Goal: Transaction & Acquisition: Purchase product/service

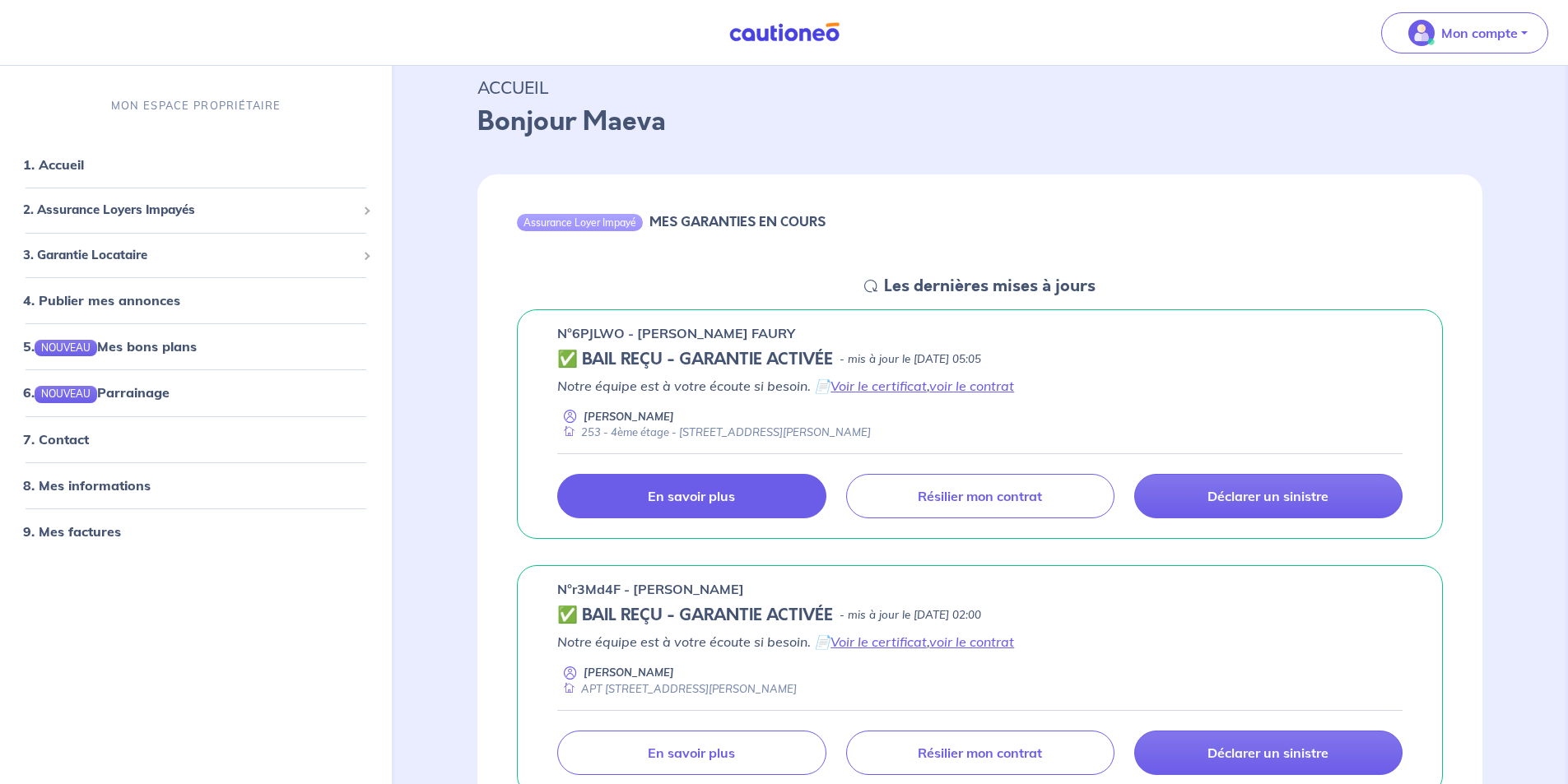
scroll to position [82, 0]
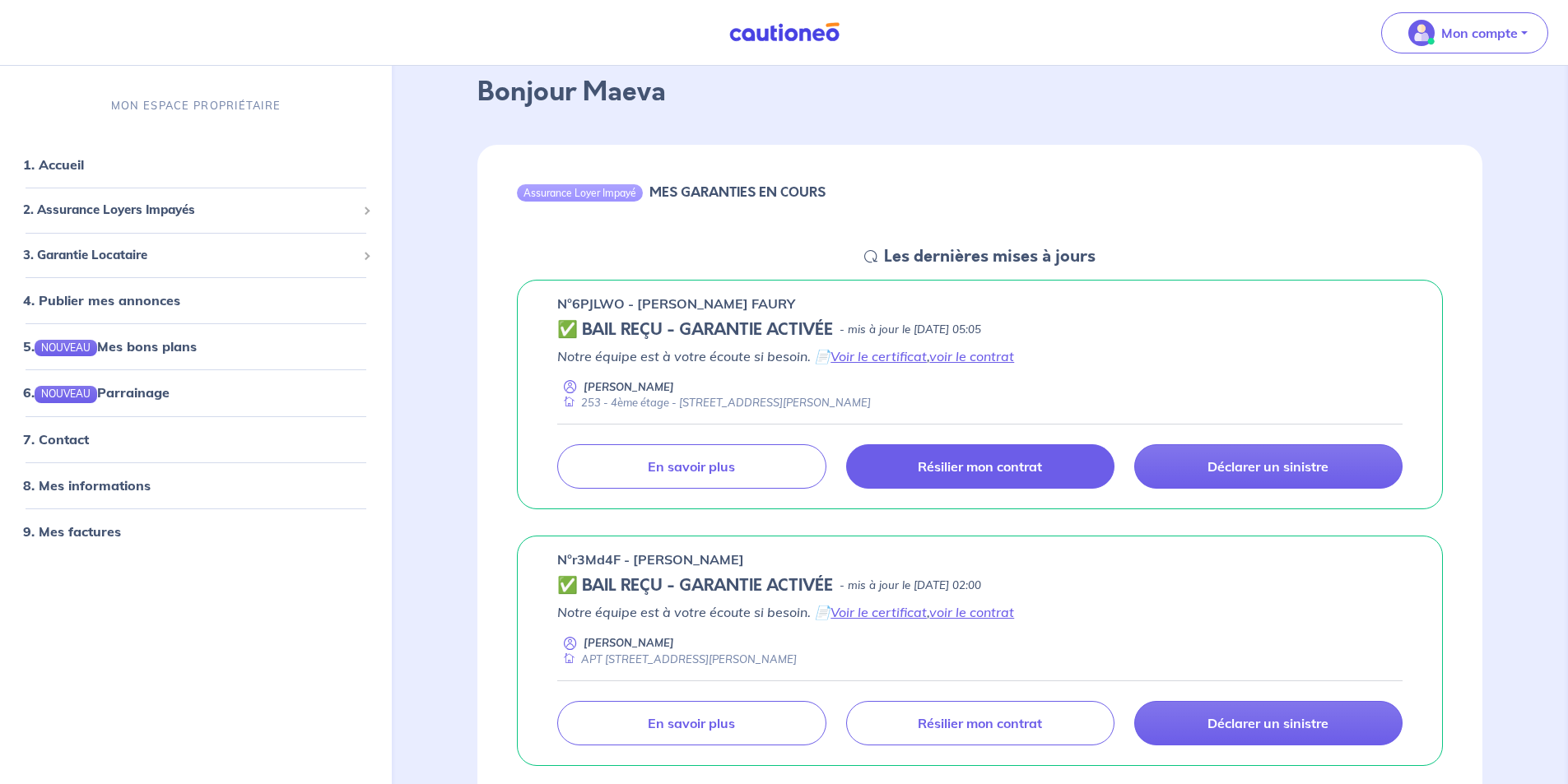
click at [914, 468] on link "Résilier mon contrat" at bounding box center [980, 466] width 268 height 45
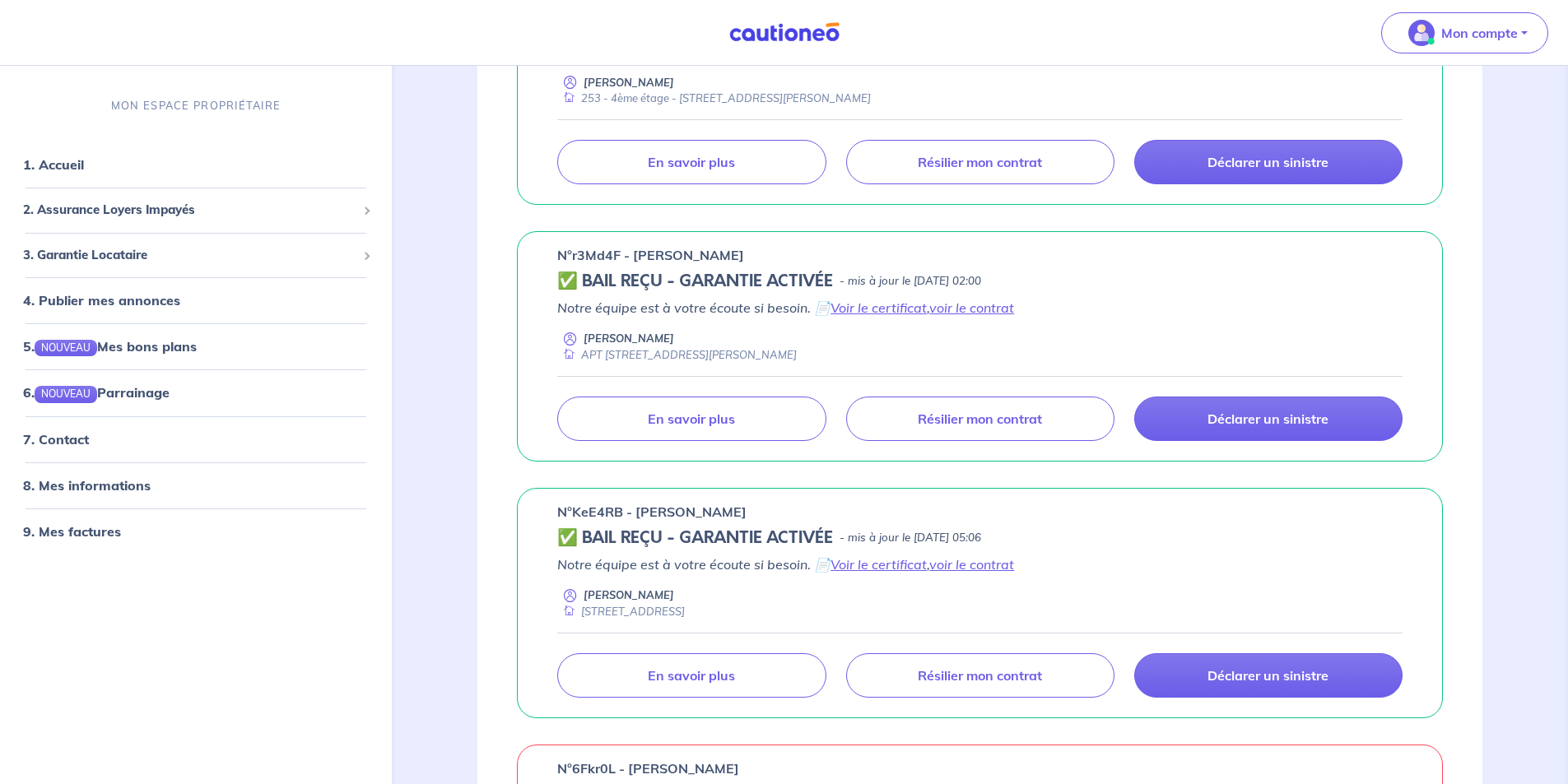
scroll to position [412, 0]
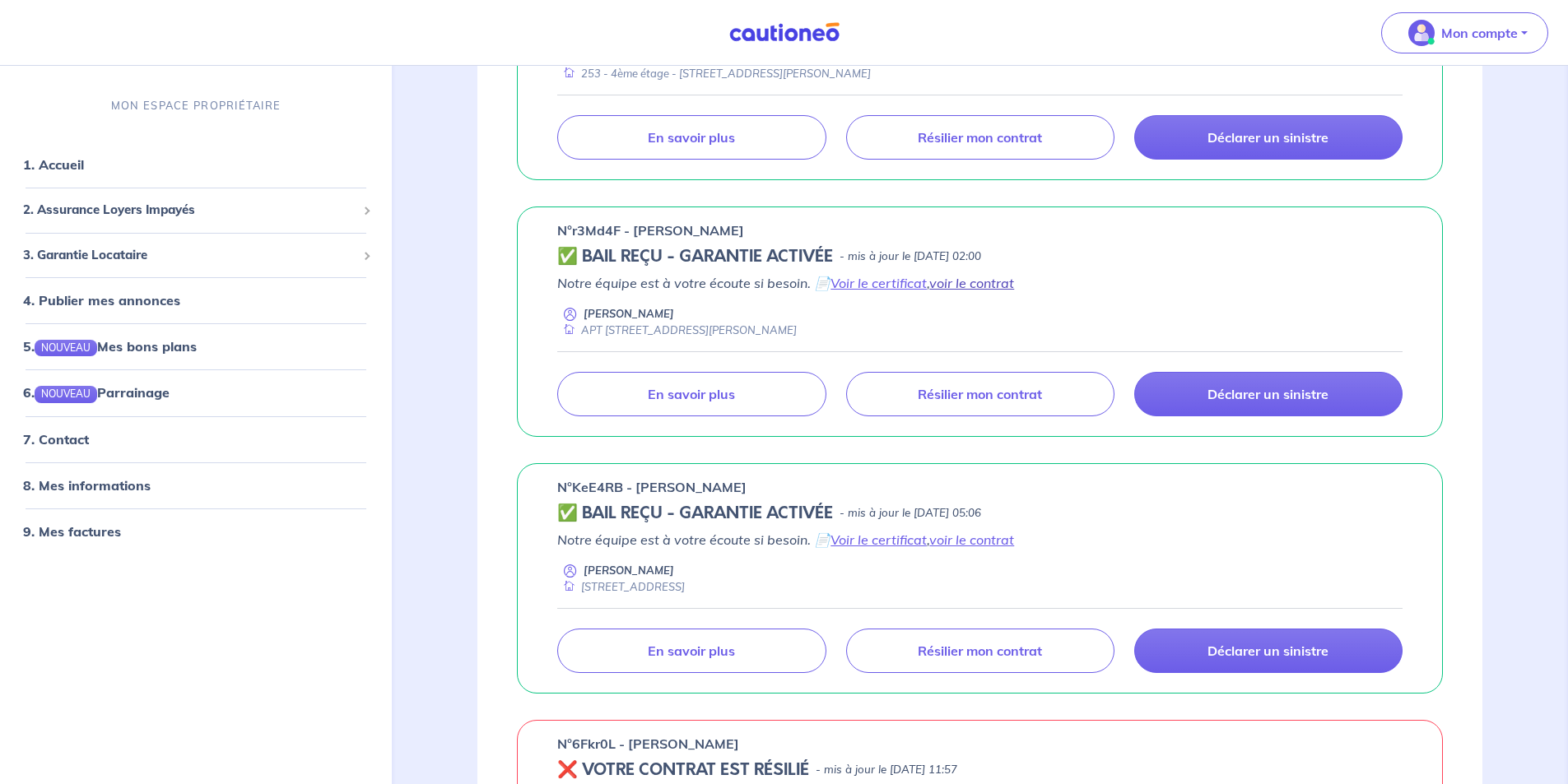
click at [953, 281] on link "voir le contrat" at bounding box center [972, 282] width 85 height 17
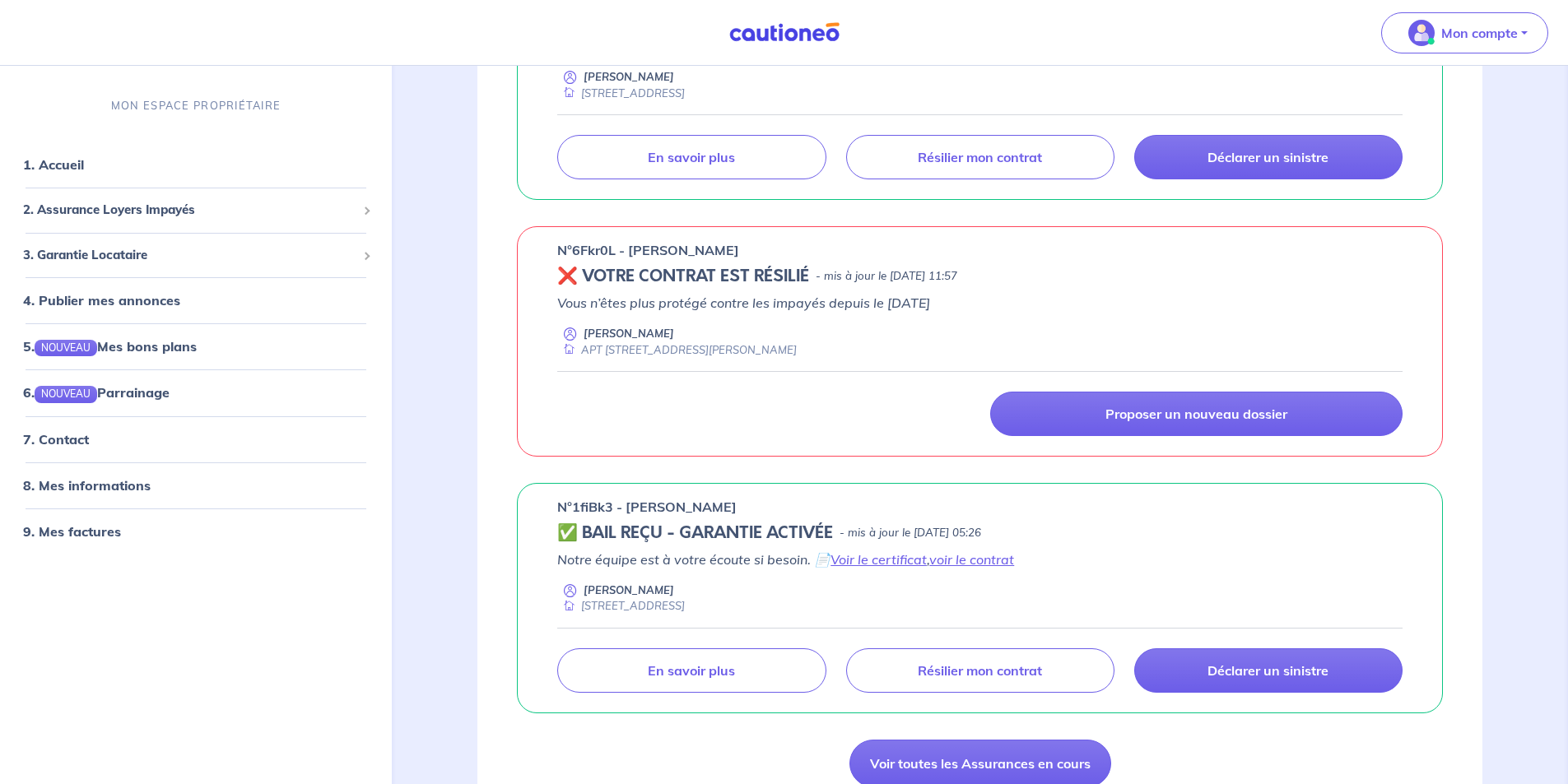
scroll to position [987, 0]
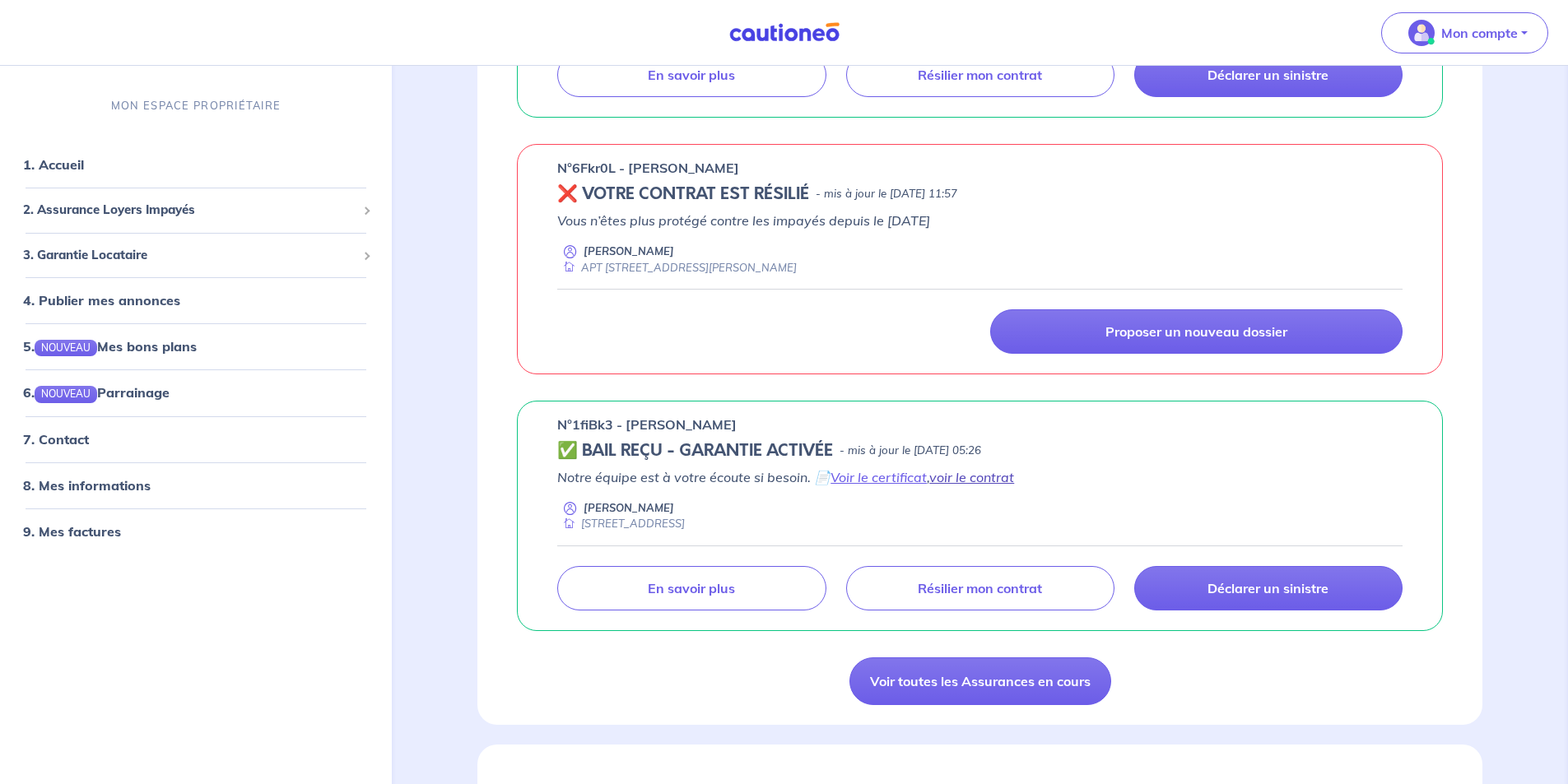
click at [951, 474] on link "voir le contrat" at bounding box center [972, 476] width 85 height 17
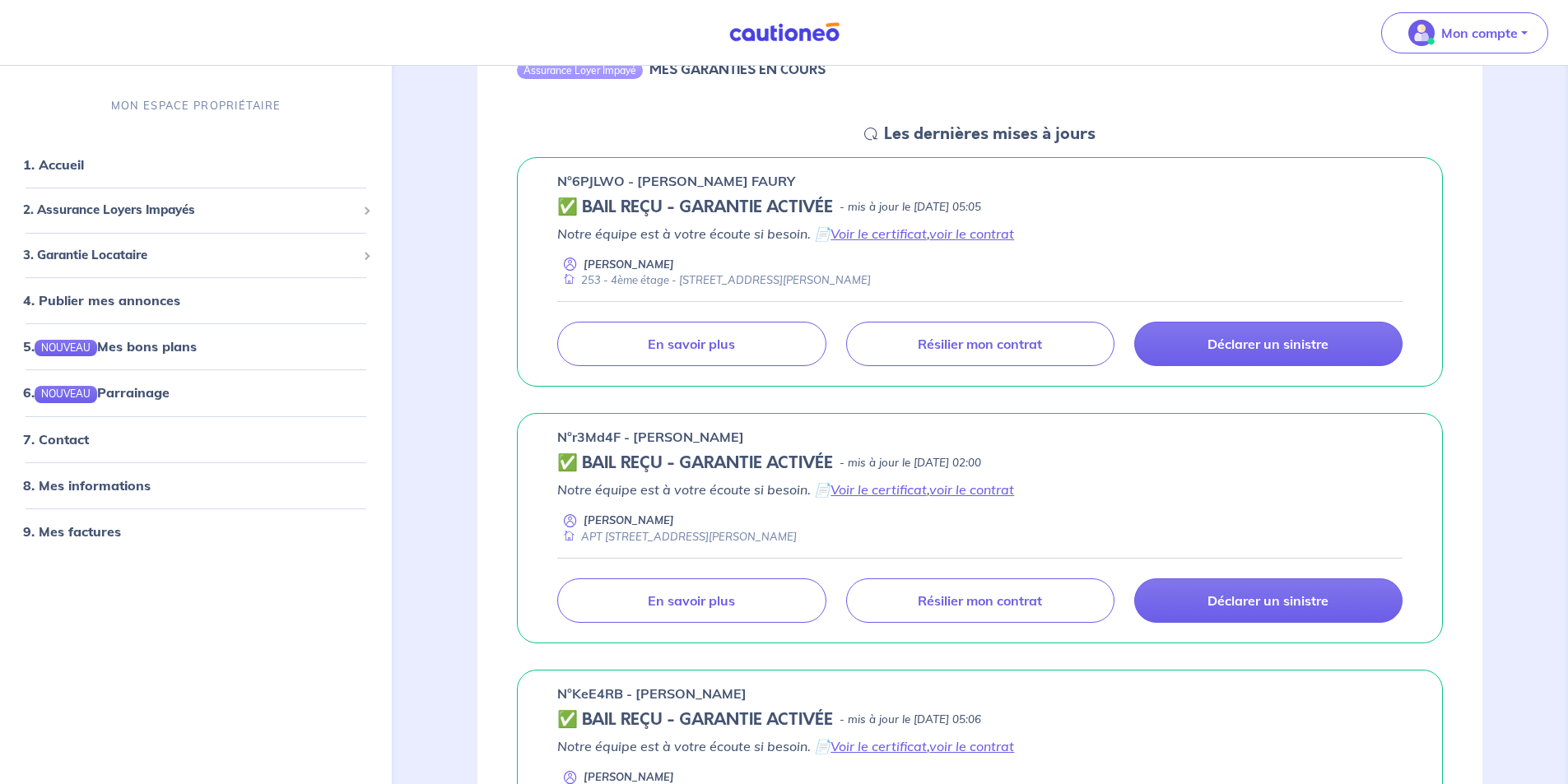
scroll to position [0, 0]
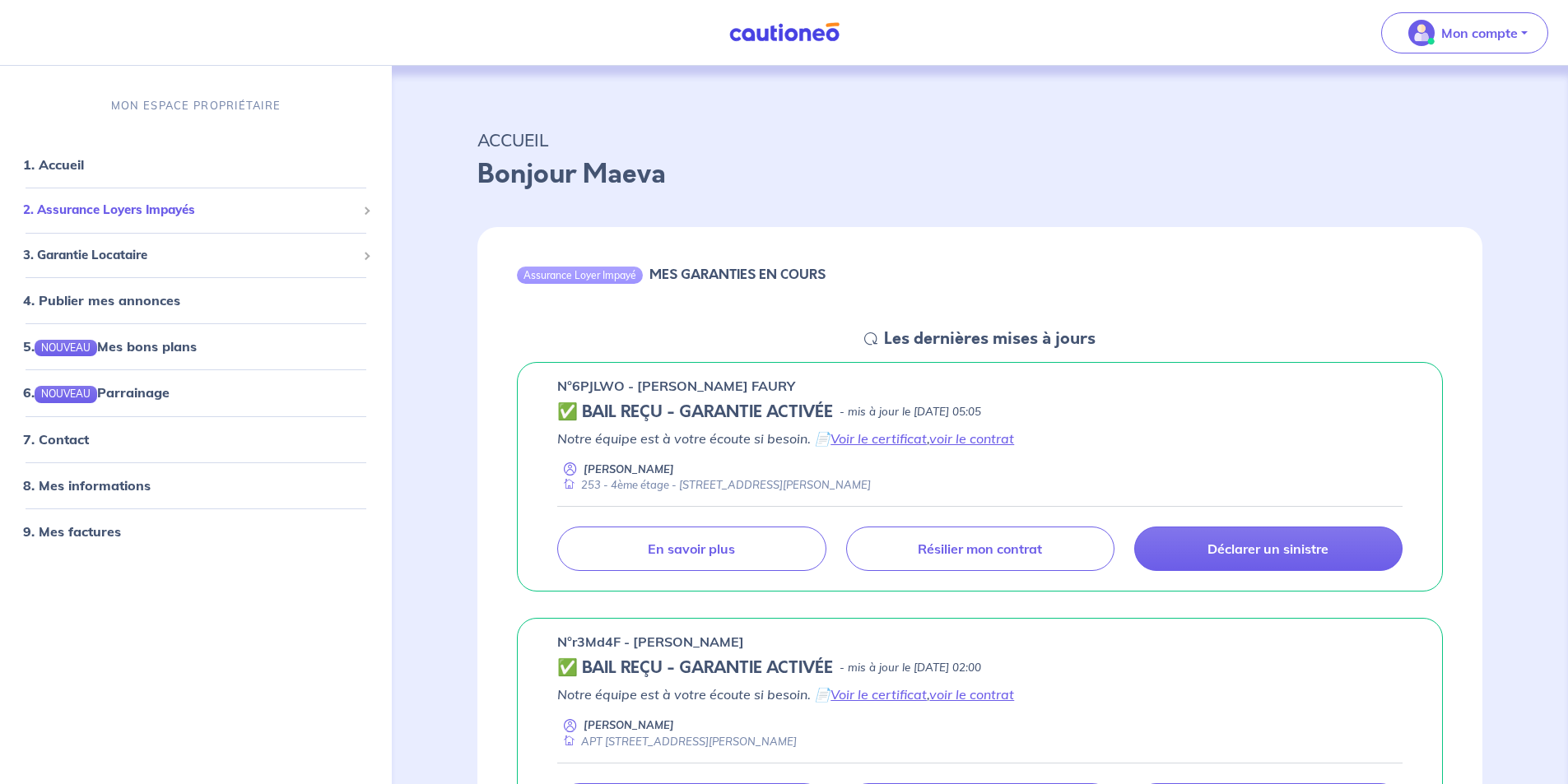
click at [91, 205] on span "2. Assurance Loyers Impayés" at bounding box center [189, 211] width 333 height 19
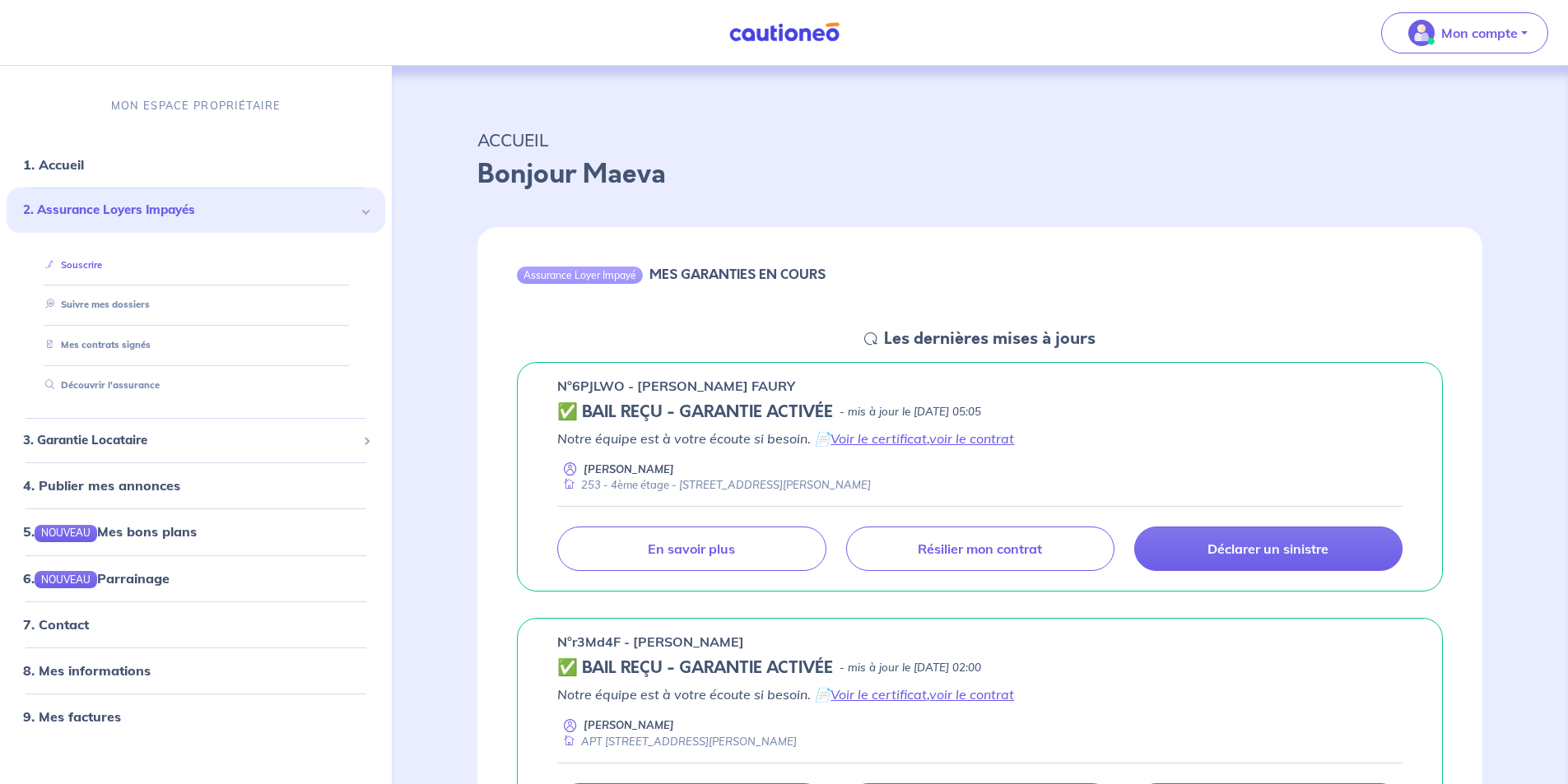
click at [88, 267] on link "Souscrire" at bounding box center [70, 264] width 63 height 11
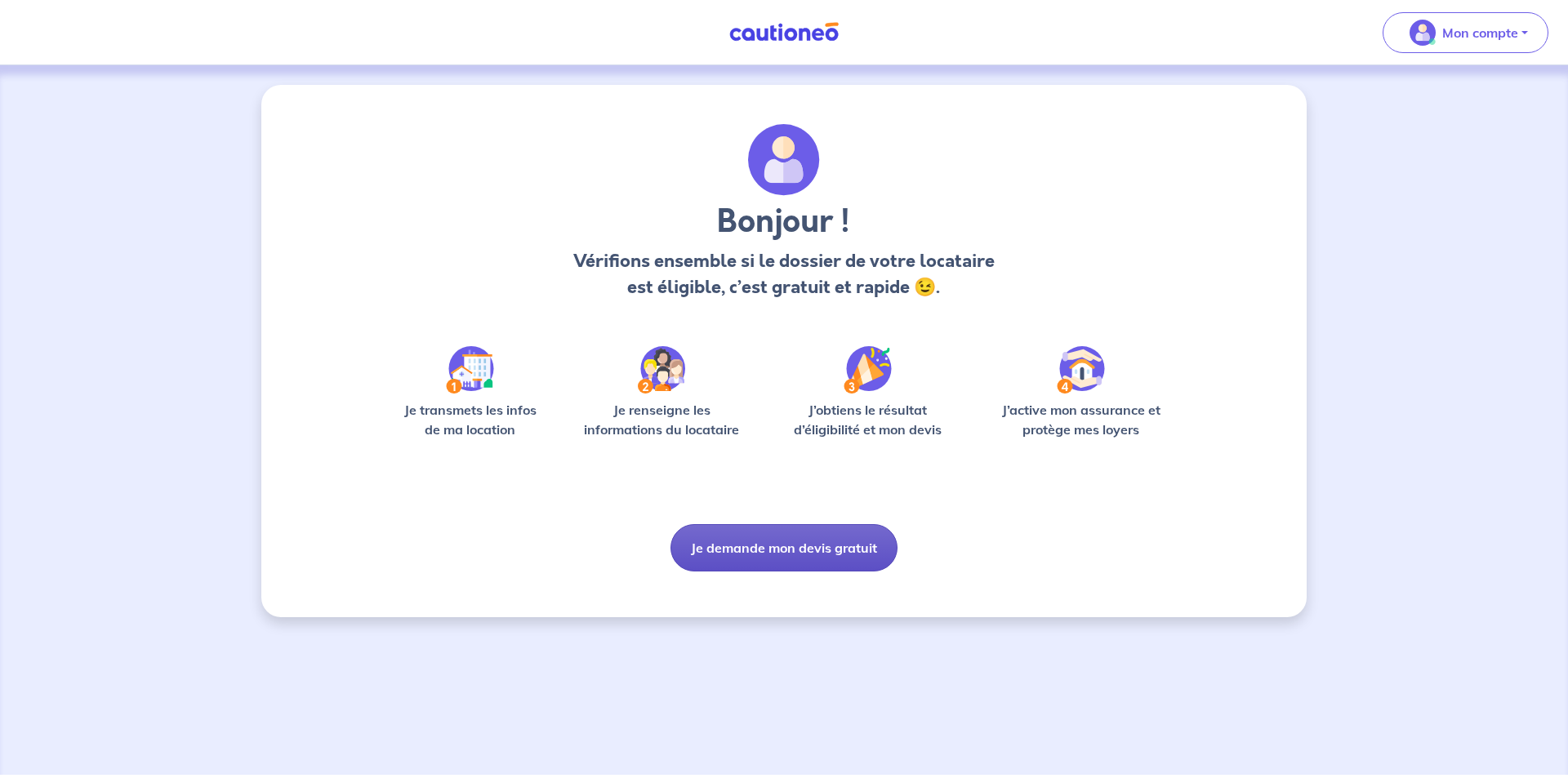
click at [826, 552] on button "Je demande mon devis gratuit" at bounding box center [784, 547] width 227 height 48
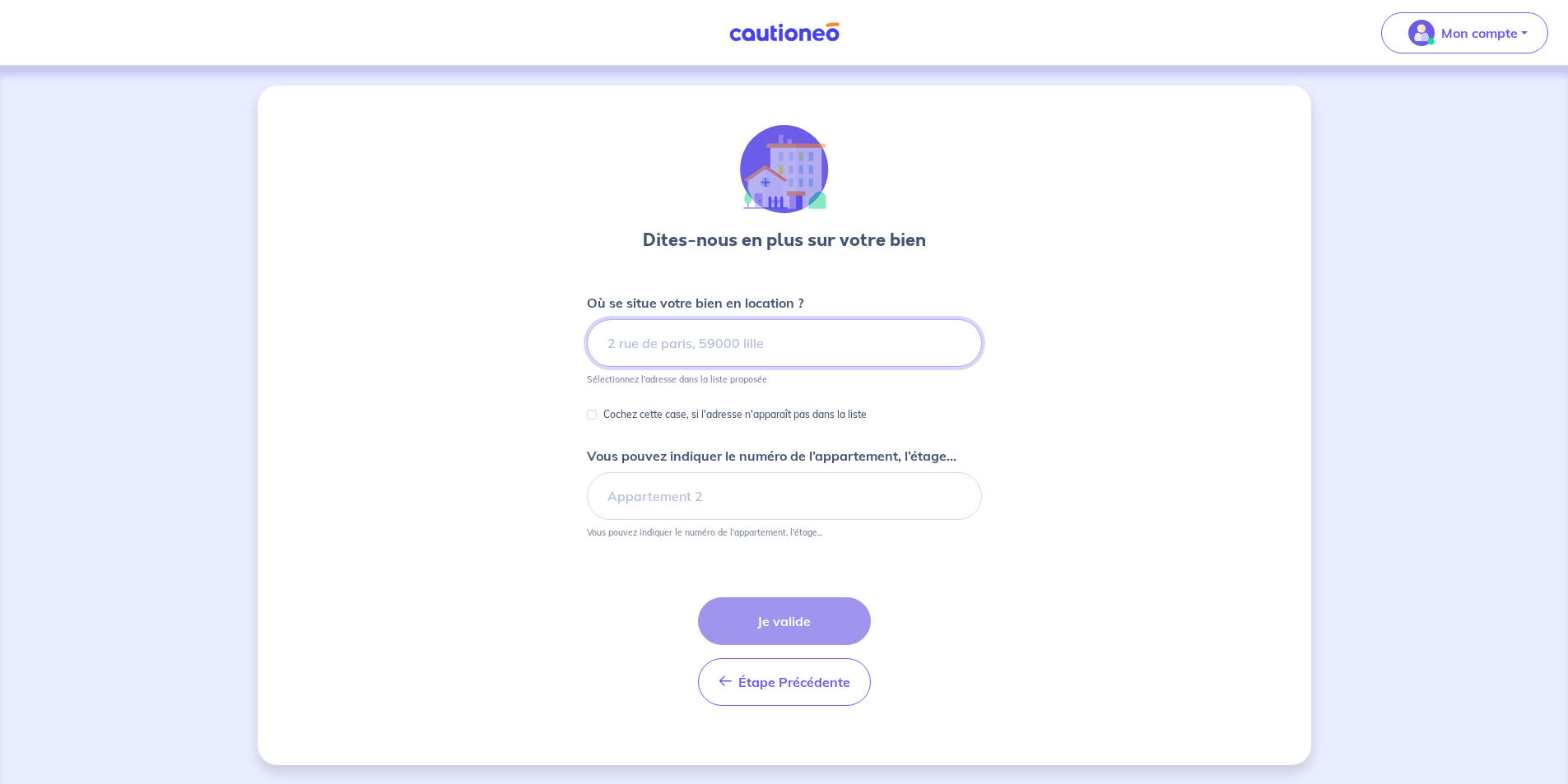
click at [705, 344] on input at bounding box center [784, 343] width 395 height 48
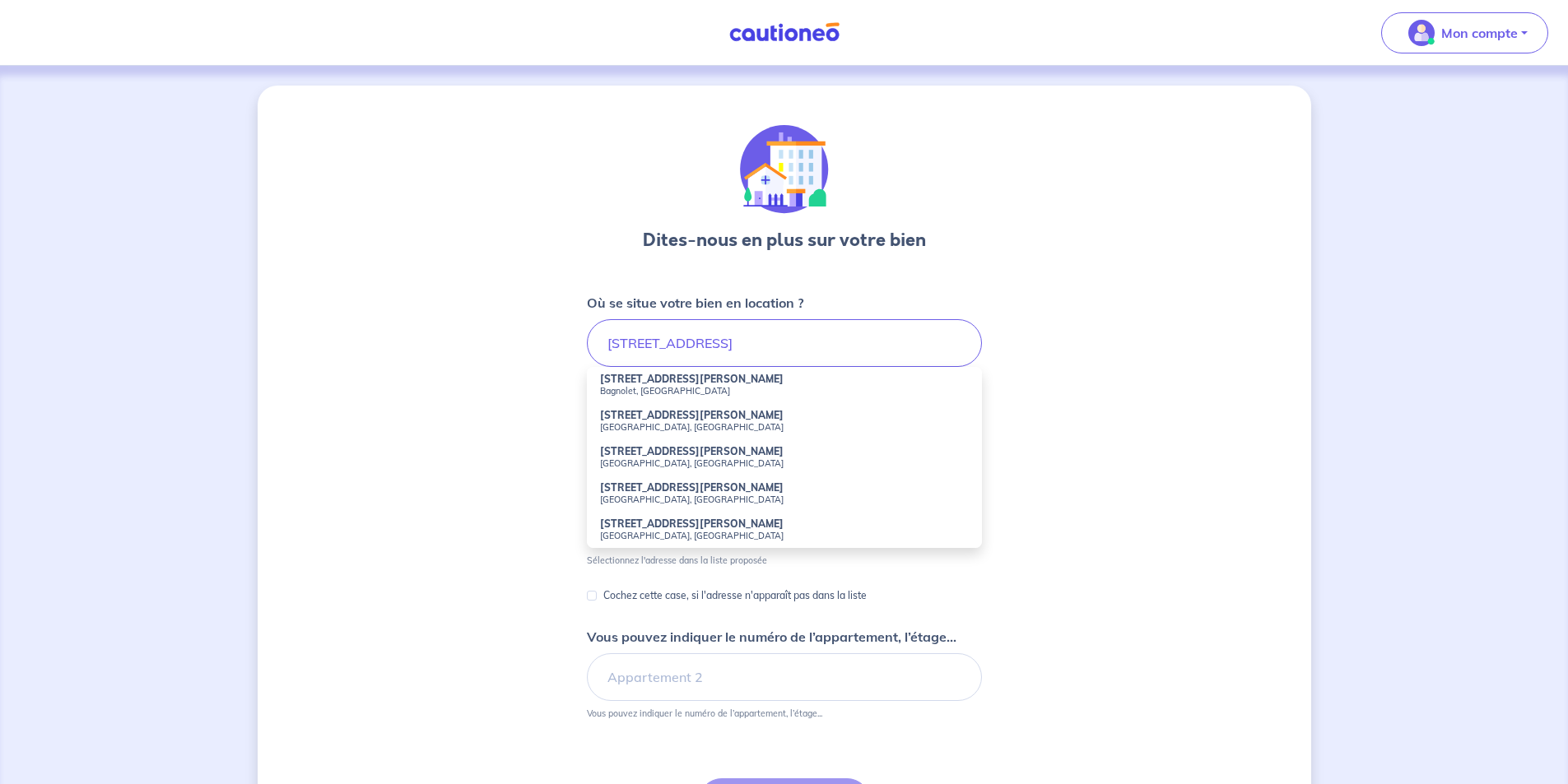
click at [711, 414] on li "15 Rue Jules Verne Strasbourg, France" at bounding box center [784, 420] width 395 height 36
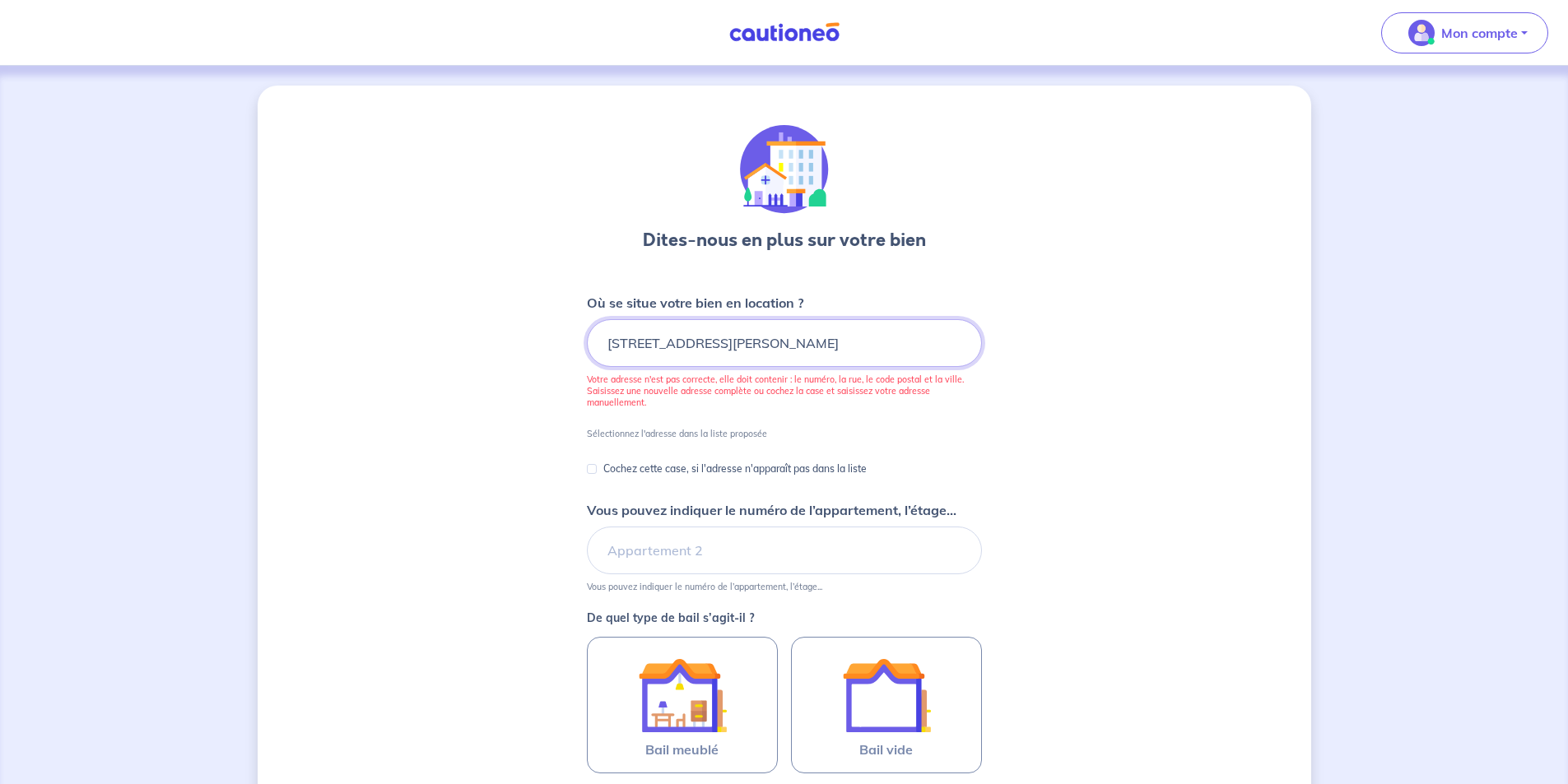
click at [809, 338] on input "15 Rue Jules Verne, Strasbourg, France" at bounding box center [784, 343] width 395 height 48
drag, startPoint x: 724, startPoint y: 343, endPoint x: 874, endPoint y: 343, distance: 150.0
click at [874, 343] on input "15 Rue Jules Verne, Strasbourg, France" at bounding box center [784, 343] width 395 height 48
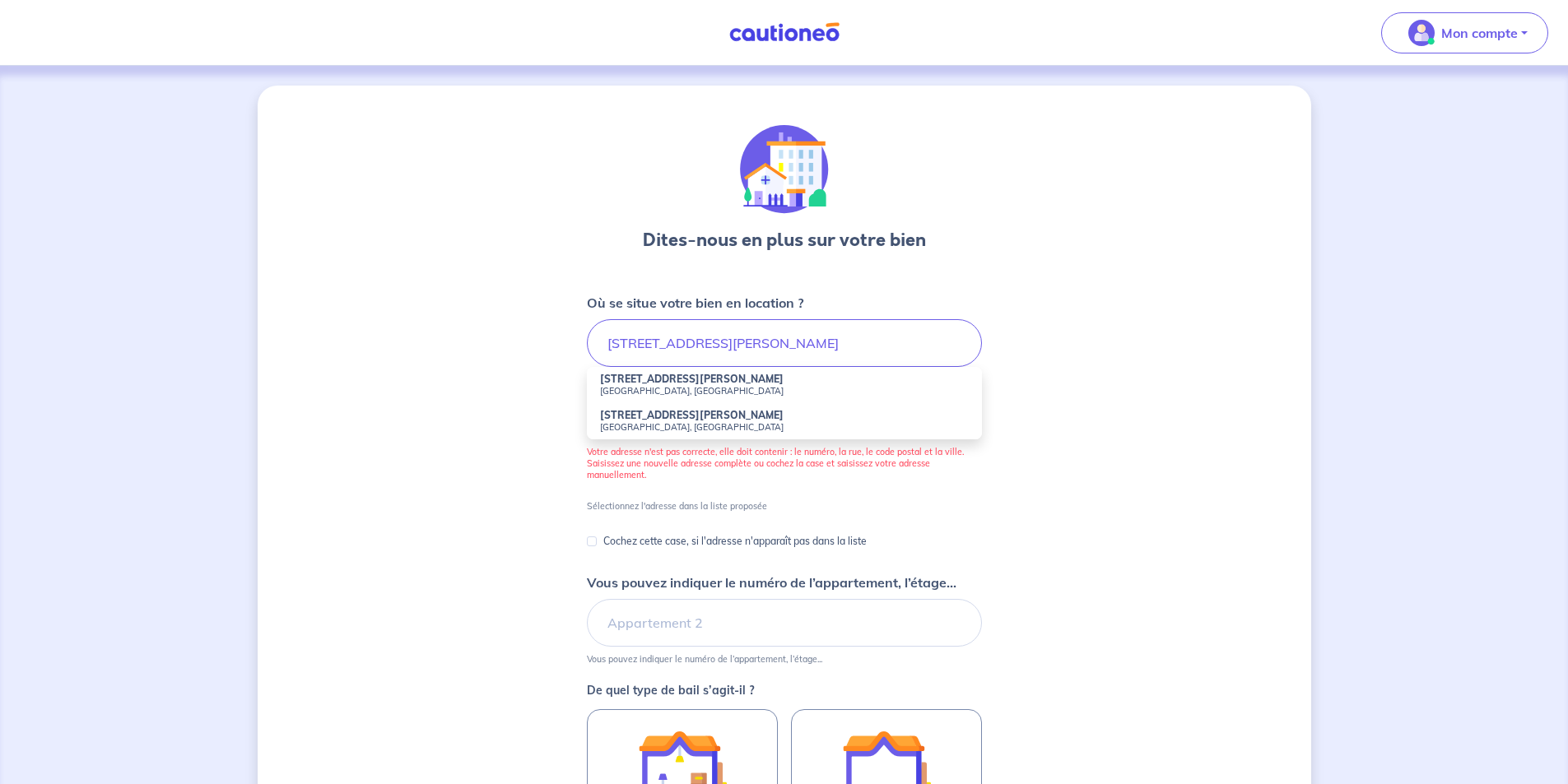
click at [777, 377] on li "15 Rue Jules Verne Annemasse, France" at bounding box center [784, 385] width 395 height 36
type input "15 Rue Jules Verne, Annemasse, France"
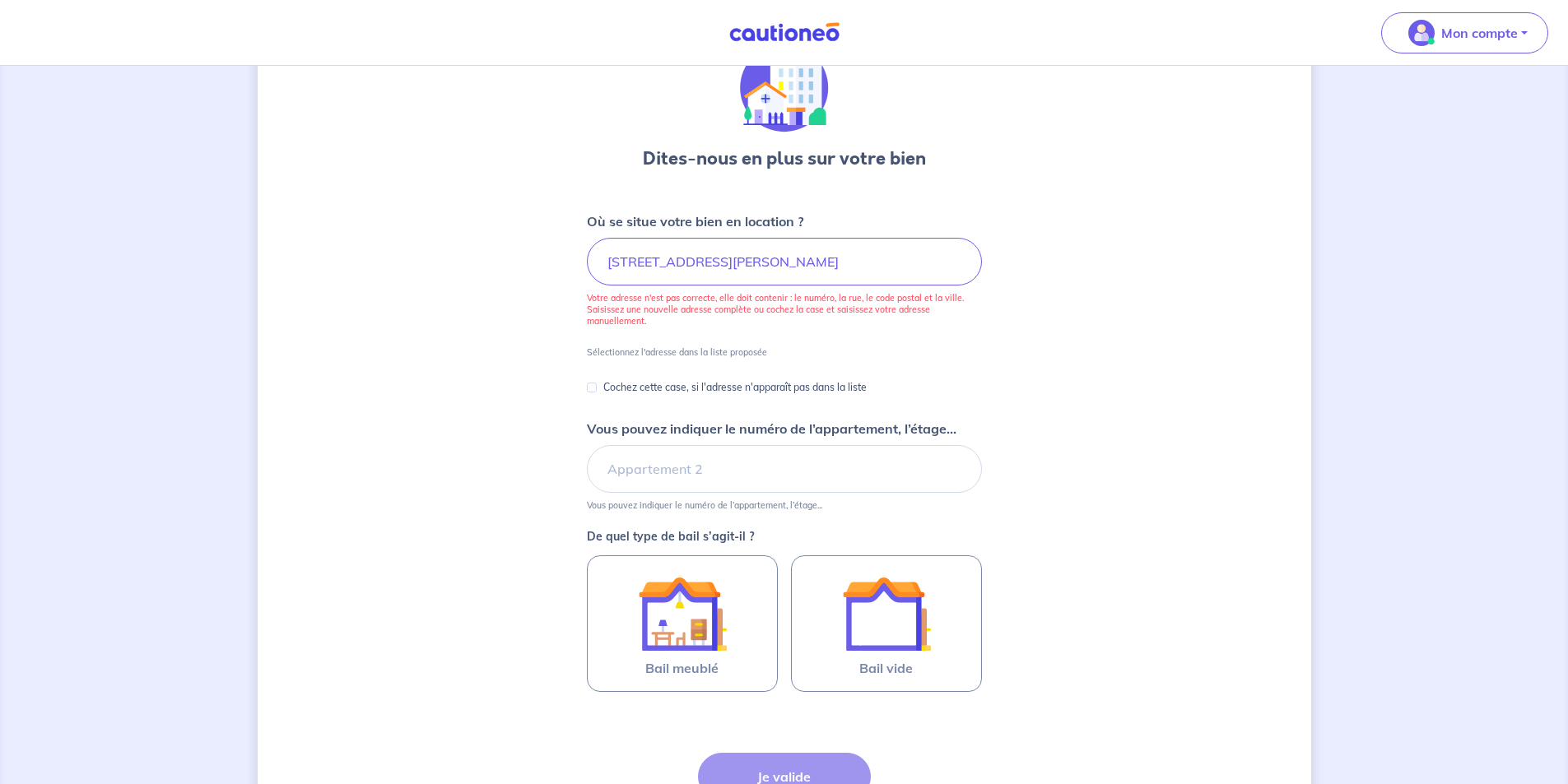
scroll to position [82, 0]
click at [703, 461] on input "Vous pouvez indiquer le numéro de l’appartement, l’étage..." at bounding box center [784, 468] width 395 height 48
click at [698, 481] on input "Vous pouvez indiquer le numéro de l’appartement, l’étage..." at bounding box center [784, 468] width 395 height 48
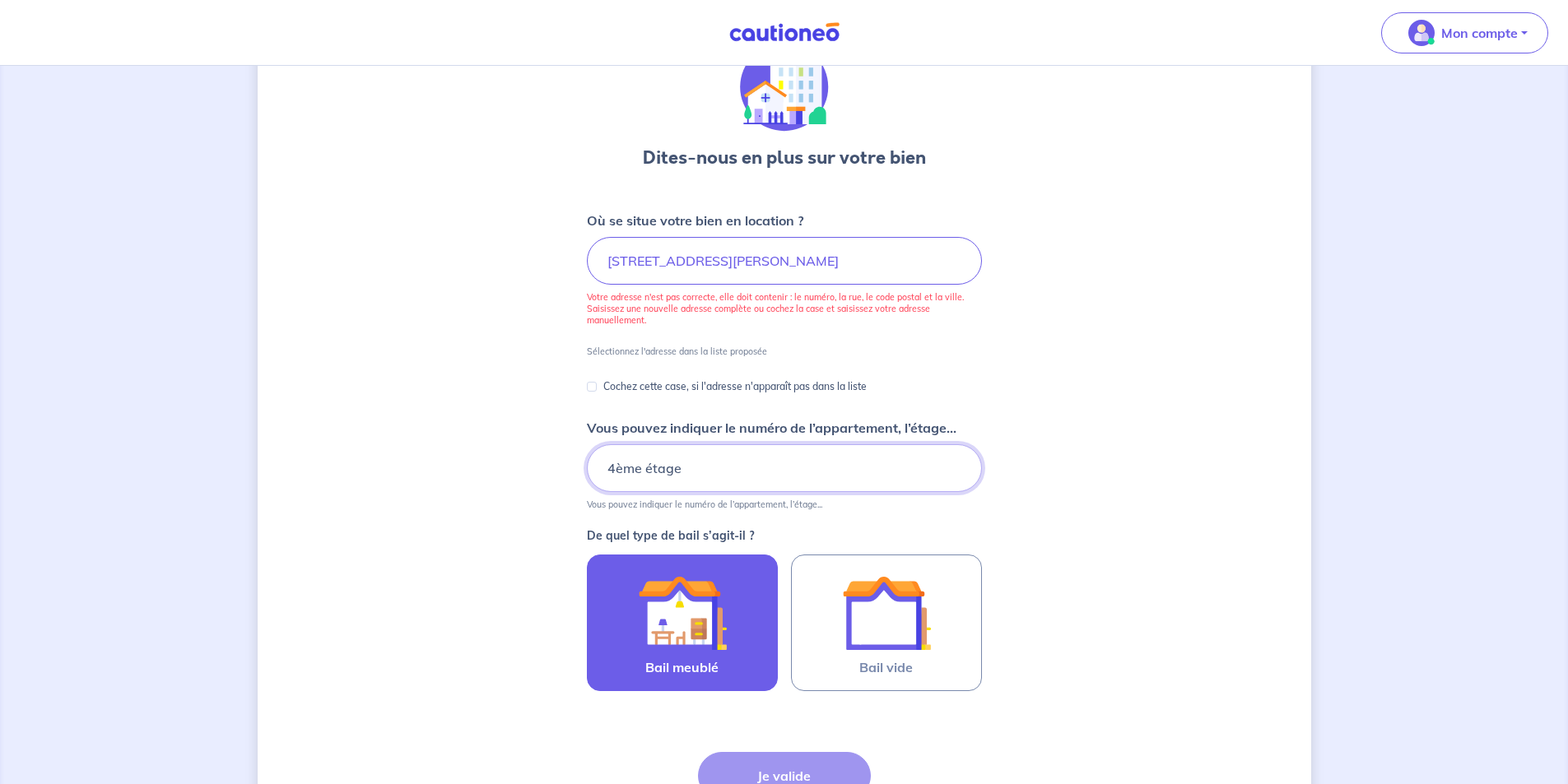
type input "4ème étage"
click at [713, 633] on img at bounding box center [682, 613] width 89 height 89
click at [0, 0] on input "Bail meublé" at bounding box center [0, 0] width 0 height 0
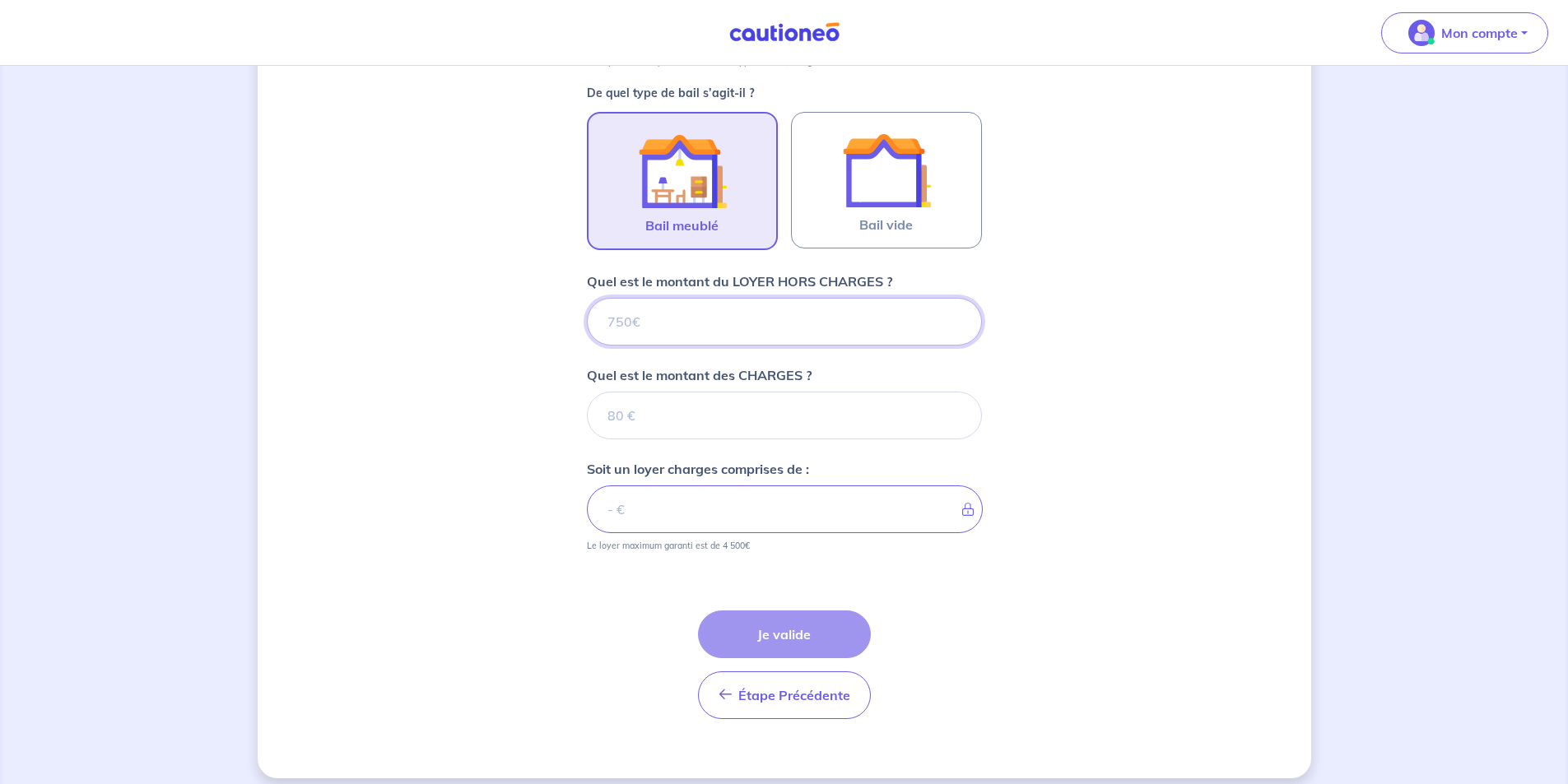
scroll to position [539, 0]
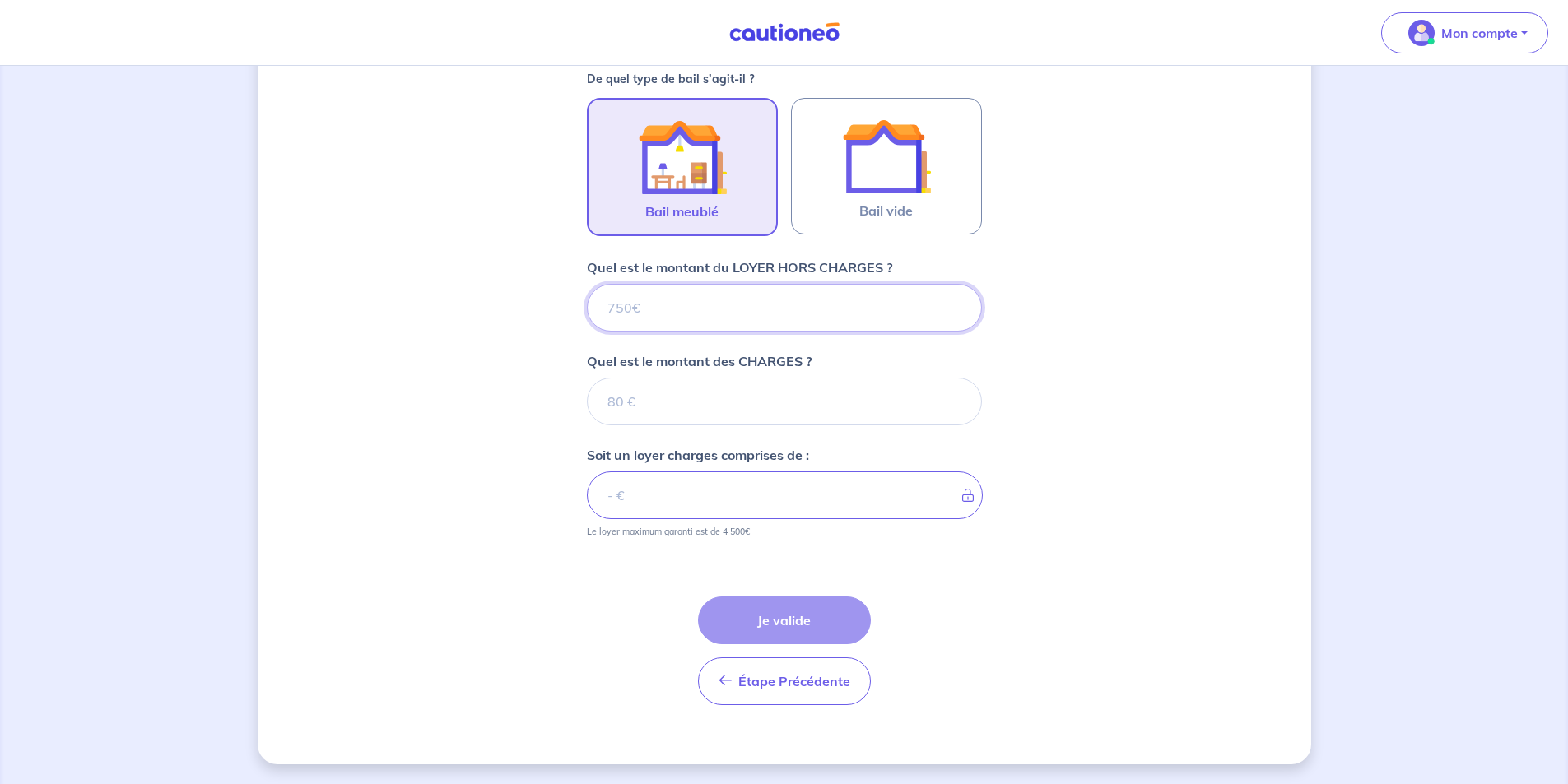
click at [686, 324] on input "Quel est le montant du LOYER HORS CHARGES ?" at bounding box center [784, 308] width 395 height 48
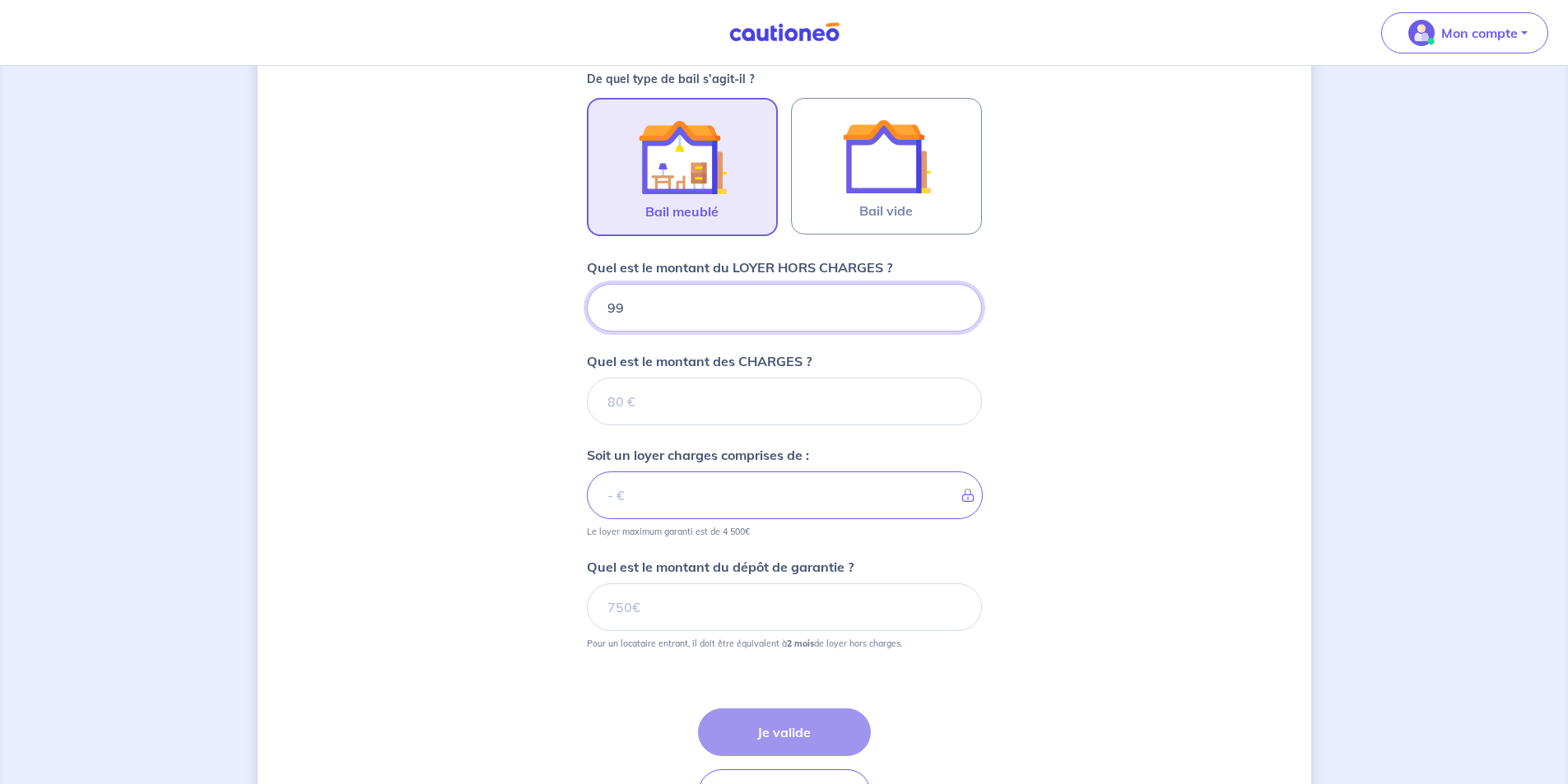
type input "990"
click at [680, 407] on input "Quel est le montant des CHARGES ?" at bounding box center [784, 401] width 395 height 48
type input "90"
type input "1080"
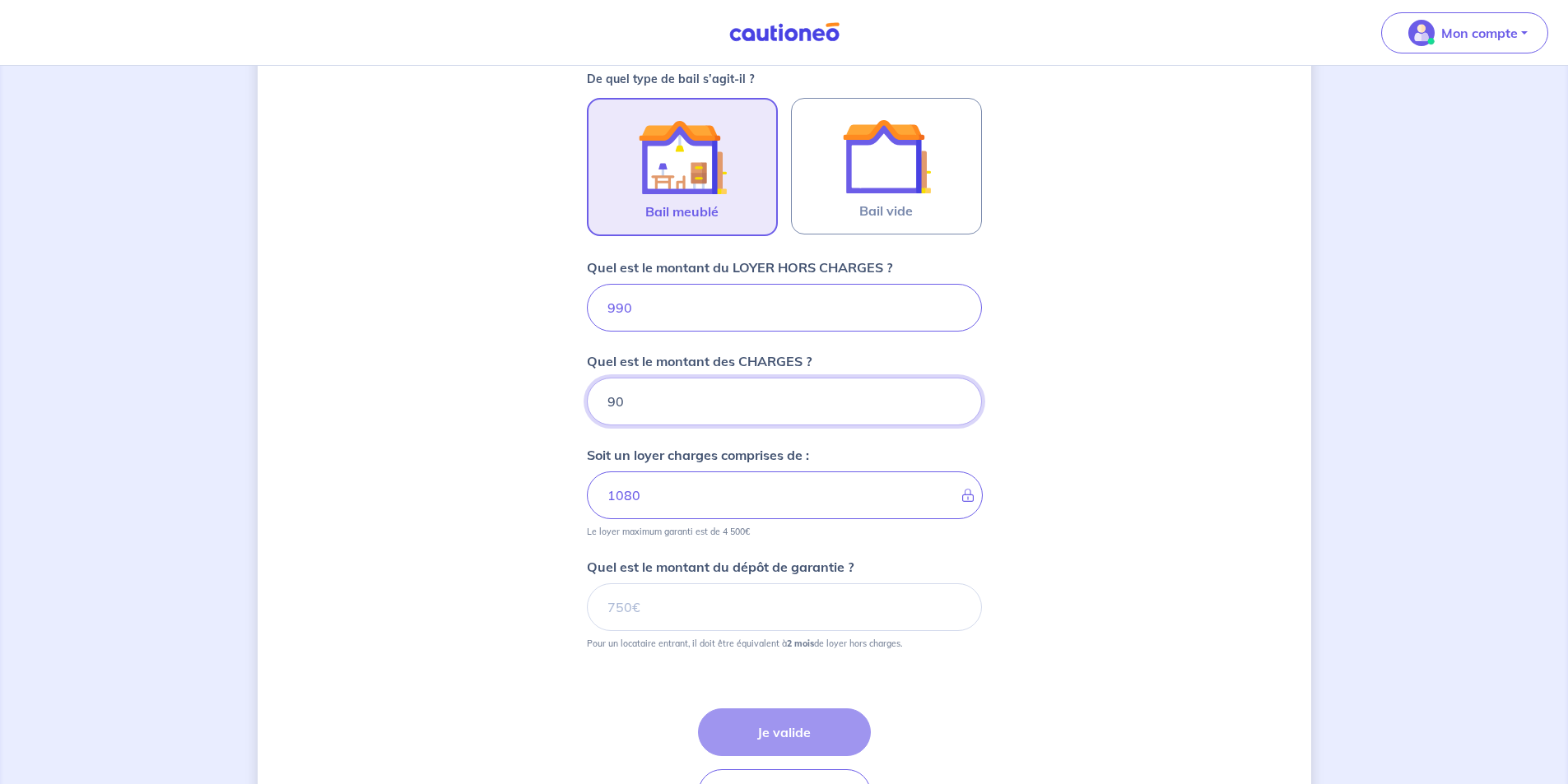
type input "90"
click at [652, 316] on input "990" at bounding box center [784, 308] width 395 height 48
drag, startPoint x: 647, startPoint y: 311, endPoint x: 617, endPoint y: 309, distance: 30.1
click at [617, 309] on input "990" at bounding box center [784, 308] width 395 height 48
type input "900"
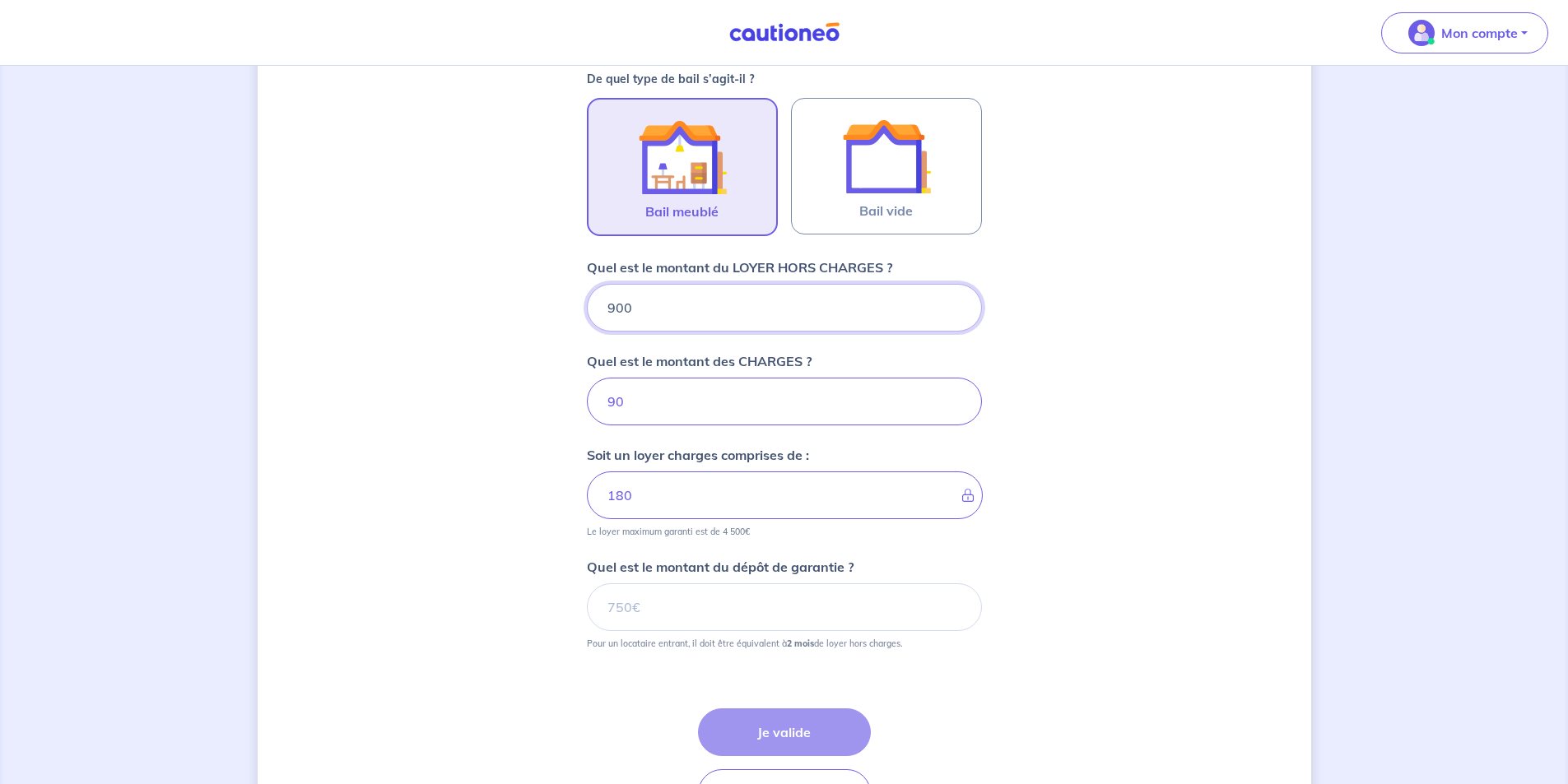
type input "990"
type input "900"
click at [492, 382] on div "Dites-nous en plus sur votre bien Où se situe votre bien en location ? 15 Rue J…" at bounding box center [784, 211] width 1054 height 1329
drag, startPoint x: 612, startPoint y: 592, endPoint x: 637, endPoint y: 604, distance: 27.7
click at [613, 593] on input "Quel est le montant du dépôt de garantie ?" at bounding box center [784, 607] width 395 height 48
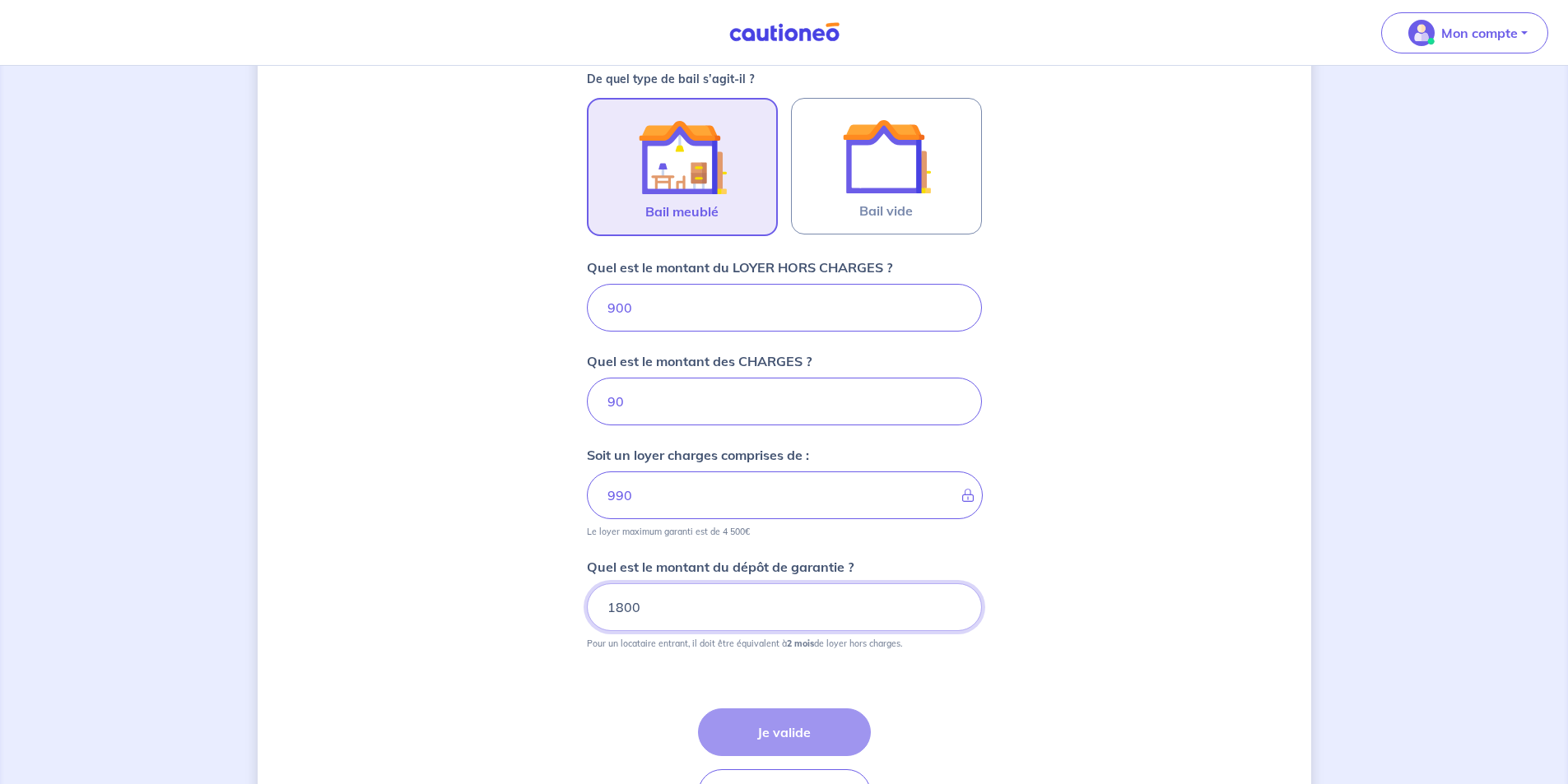
type input "1800"
click at [654, 674] on div "Étape Précédente Précédent Je valide Je valide" at bounding box center [784, 742] width 395 height 148
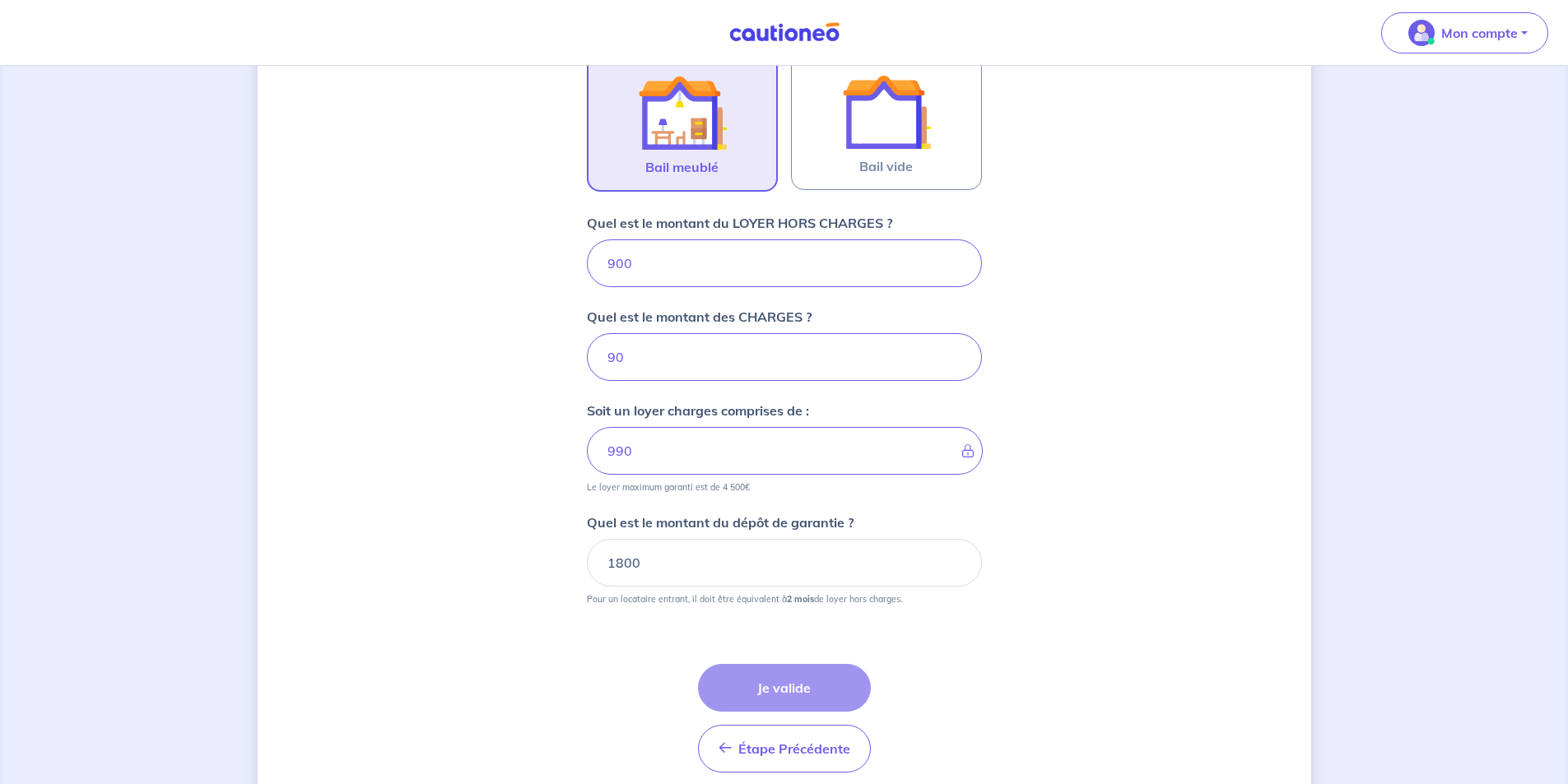
scroll to position [621, 0]
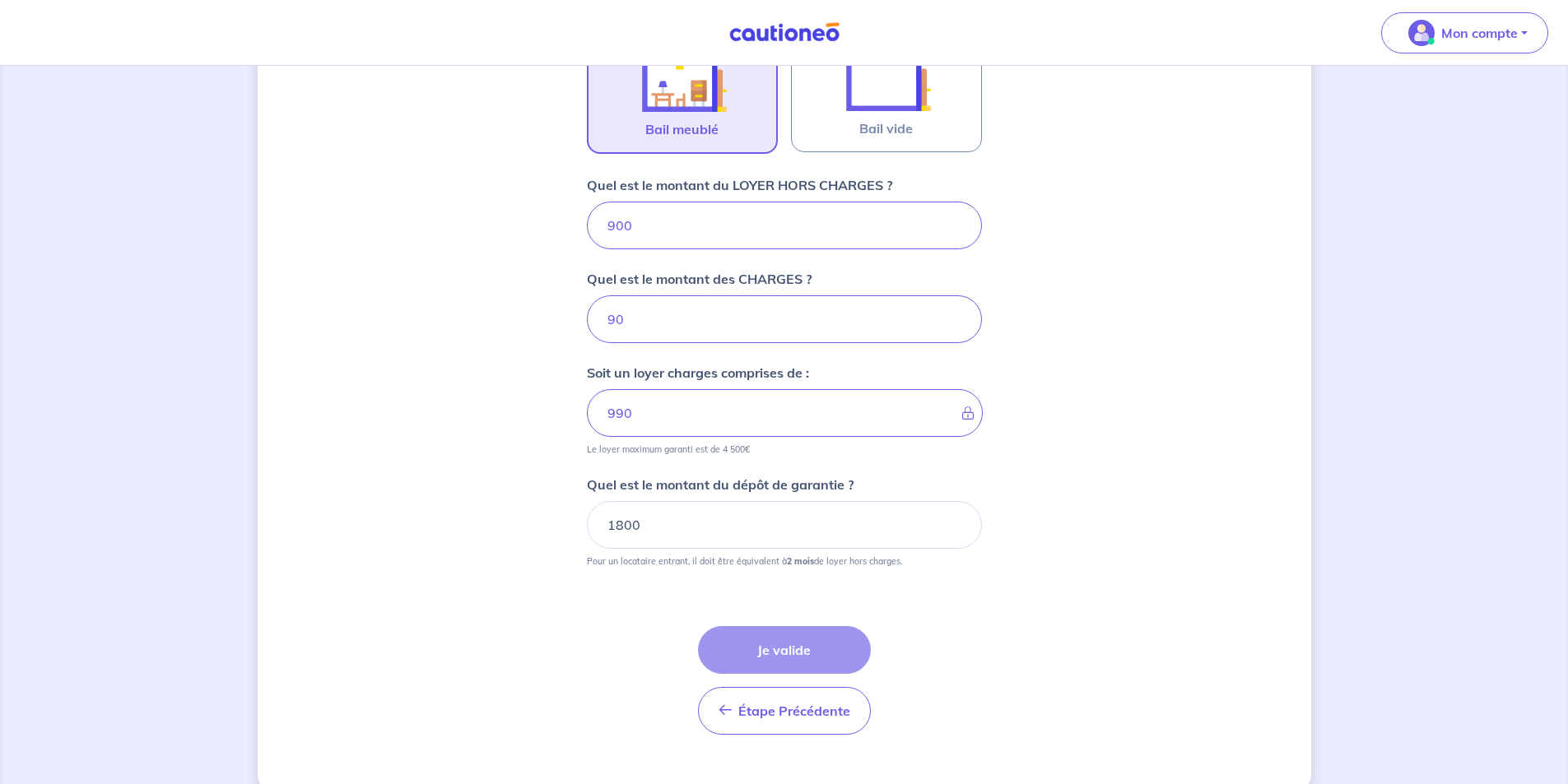
click at [791, 651] on div "Étape Précédente Précédent Je valide Je valide" at bounding box center [784, 680] width 173 height 108
click at [800, 636] on div "Étape Précédente Précédent Je valide Je valide" at bounding box center [784, 680] width 173 height 108
click at [797, 643] on div "Étape Précédente Précédent Je valide Je valide" at bounding box center [784, 680] width 173 height 108
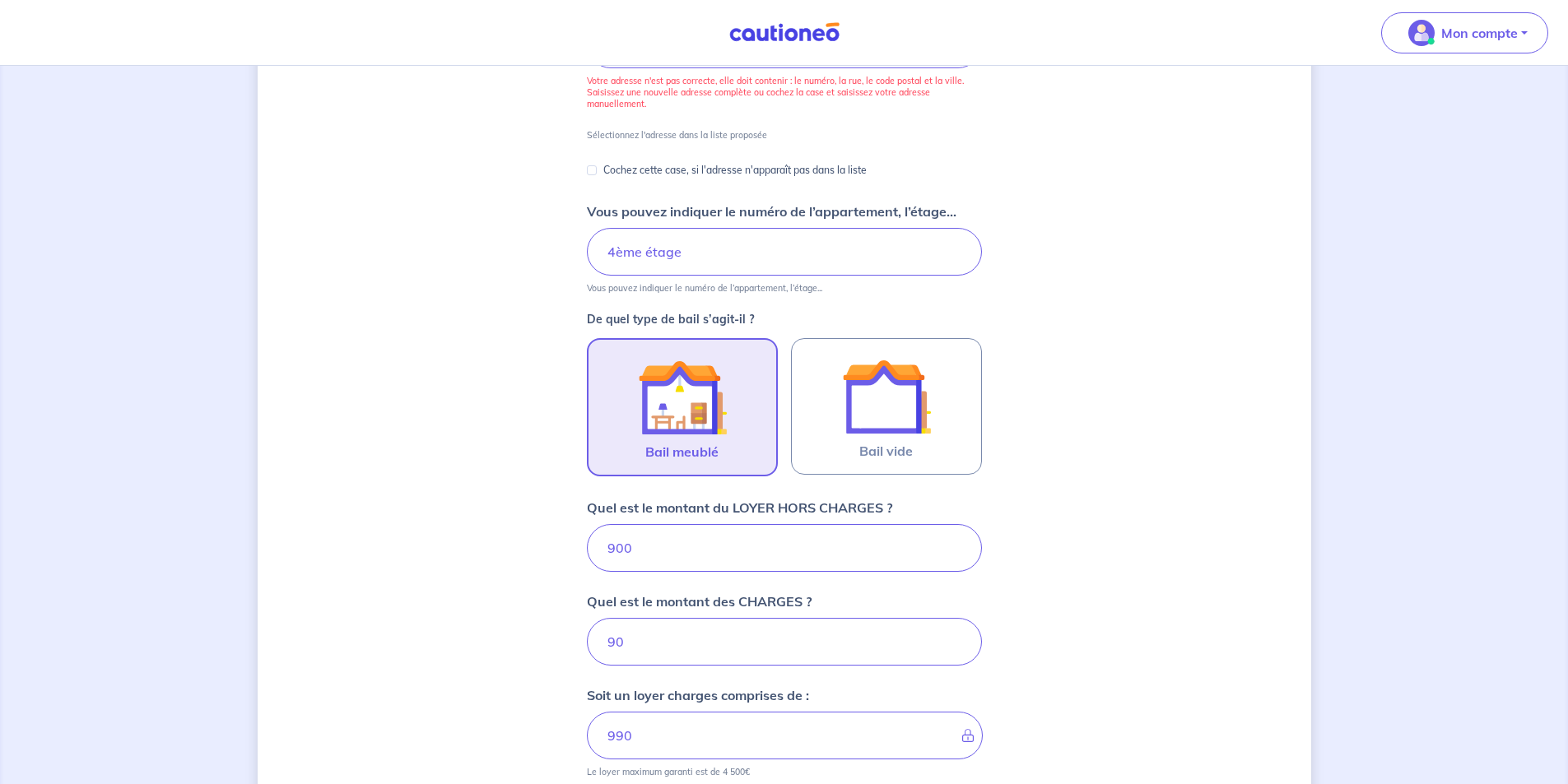
scroll to position [45, 0]
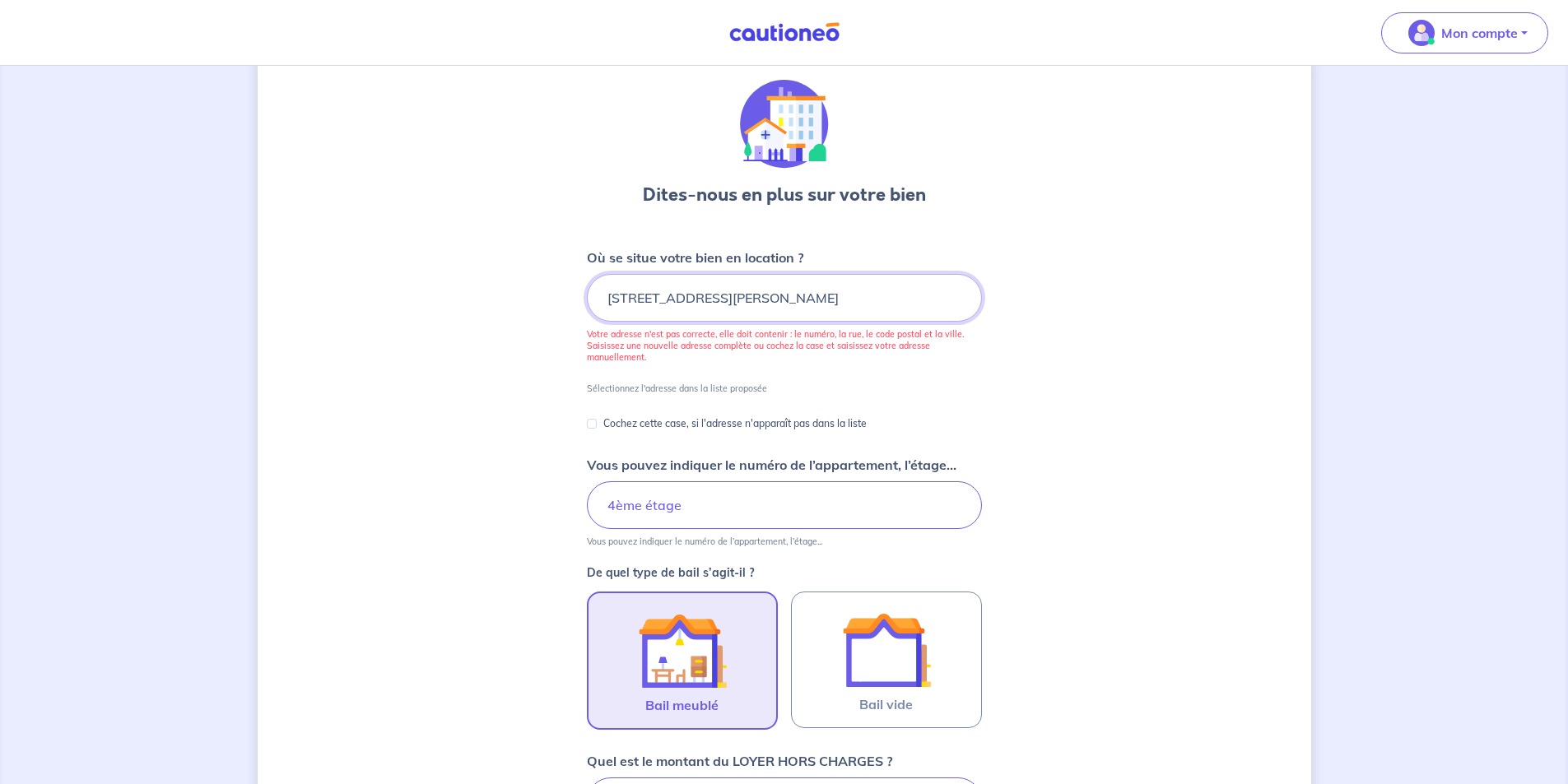
click at [864, 298] on input "15 Rue Jules Verne, Annemasse, France" at bounding box center [784, 297] width 395 height 48
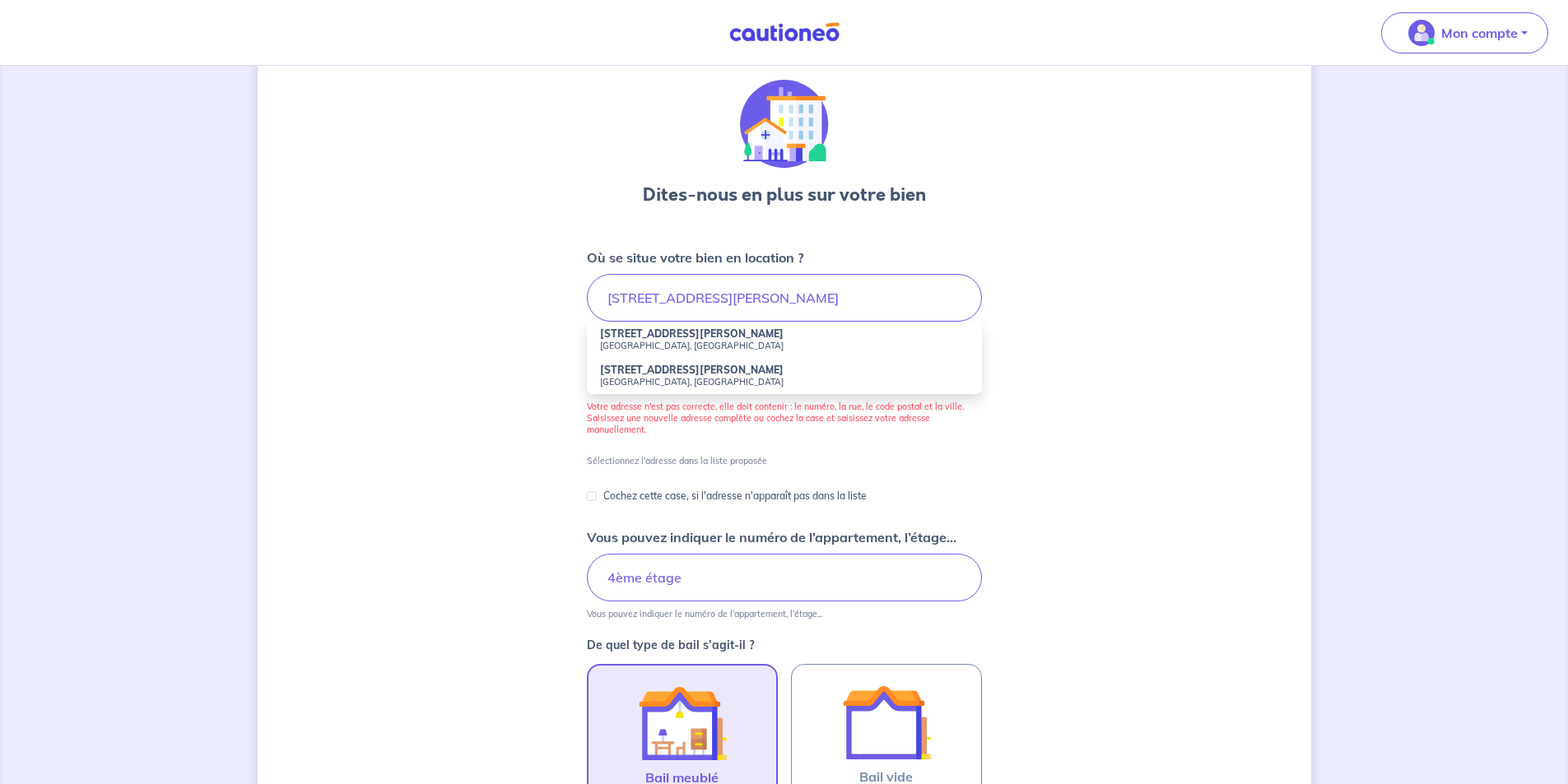
click at [661, 338] on strong "15 Rue Jules Verne" at bounding box center [692, 334] width 184 height 12
type input "15 Rue Jules Verne, Annemasse, France"
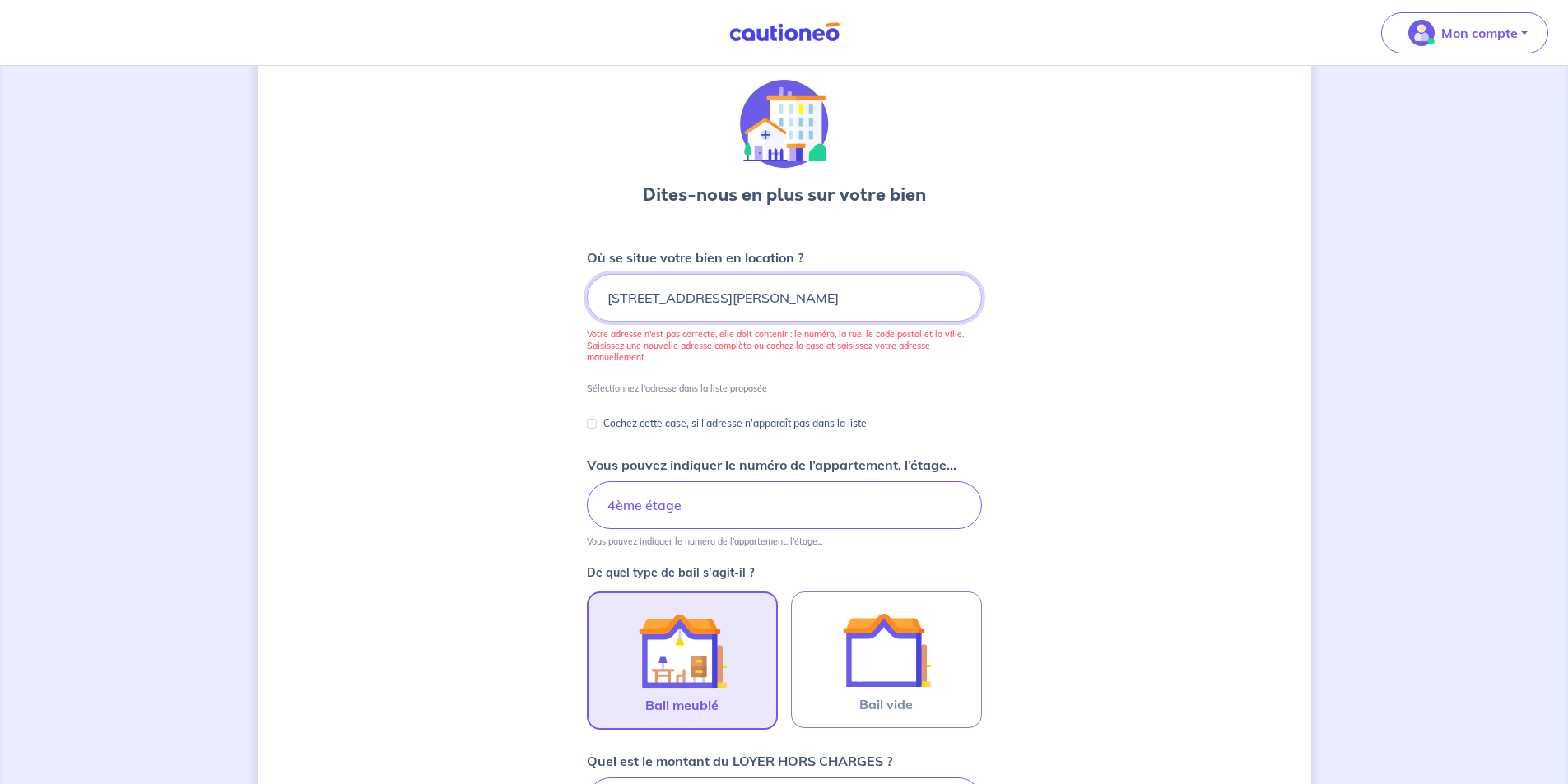
click at [744, 297] on input "15 Rue Jules Verne, Annemasse, France" at bounding box center [784, 297] width 395 height 48
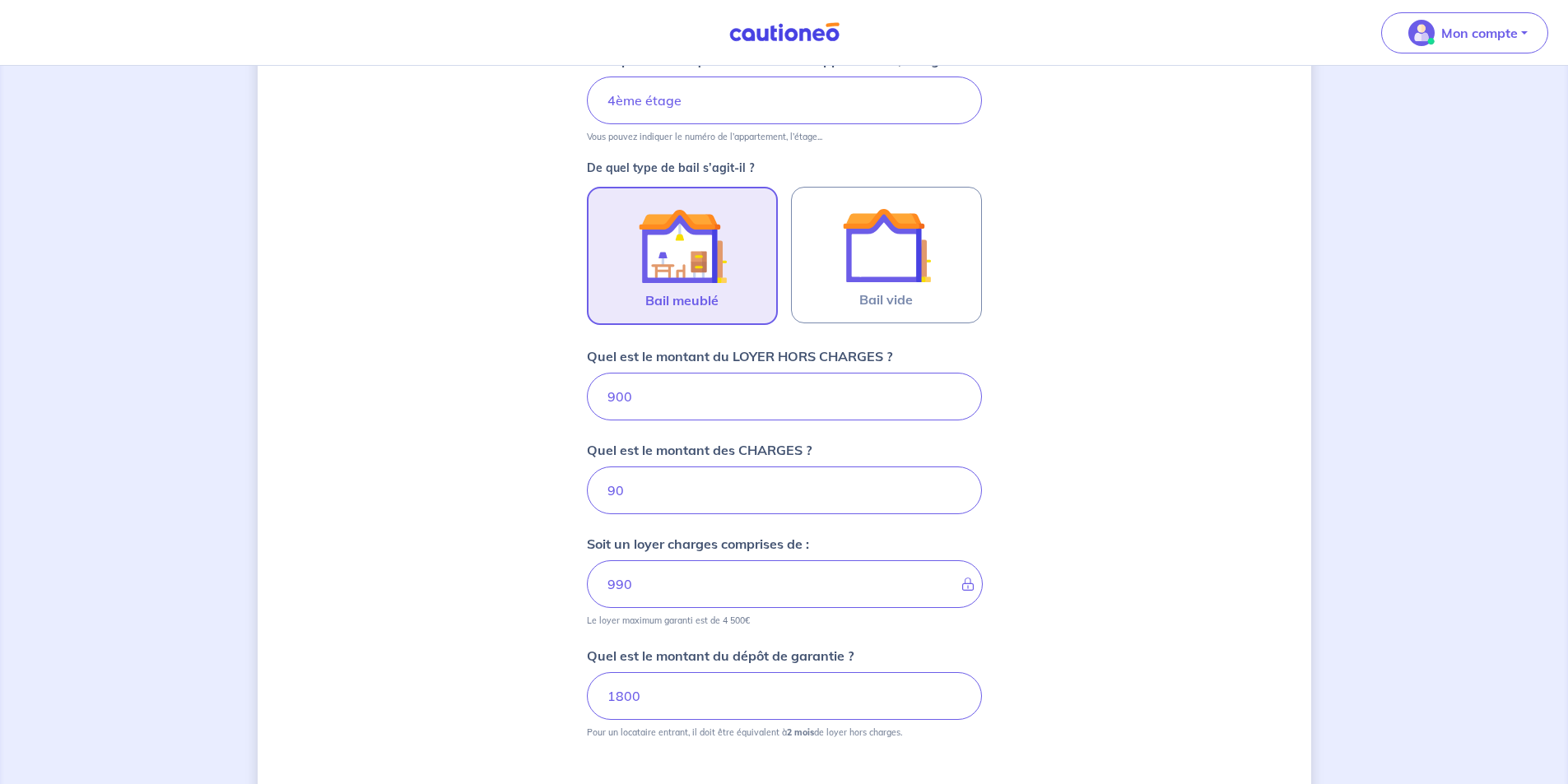
scroll to position [651, 0]
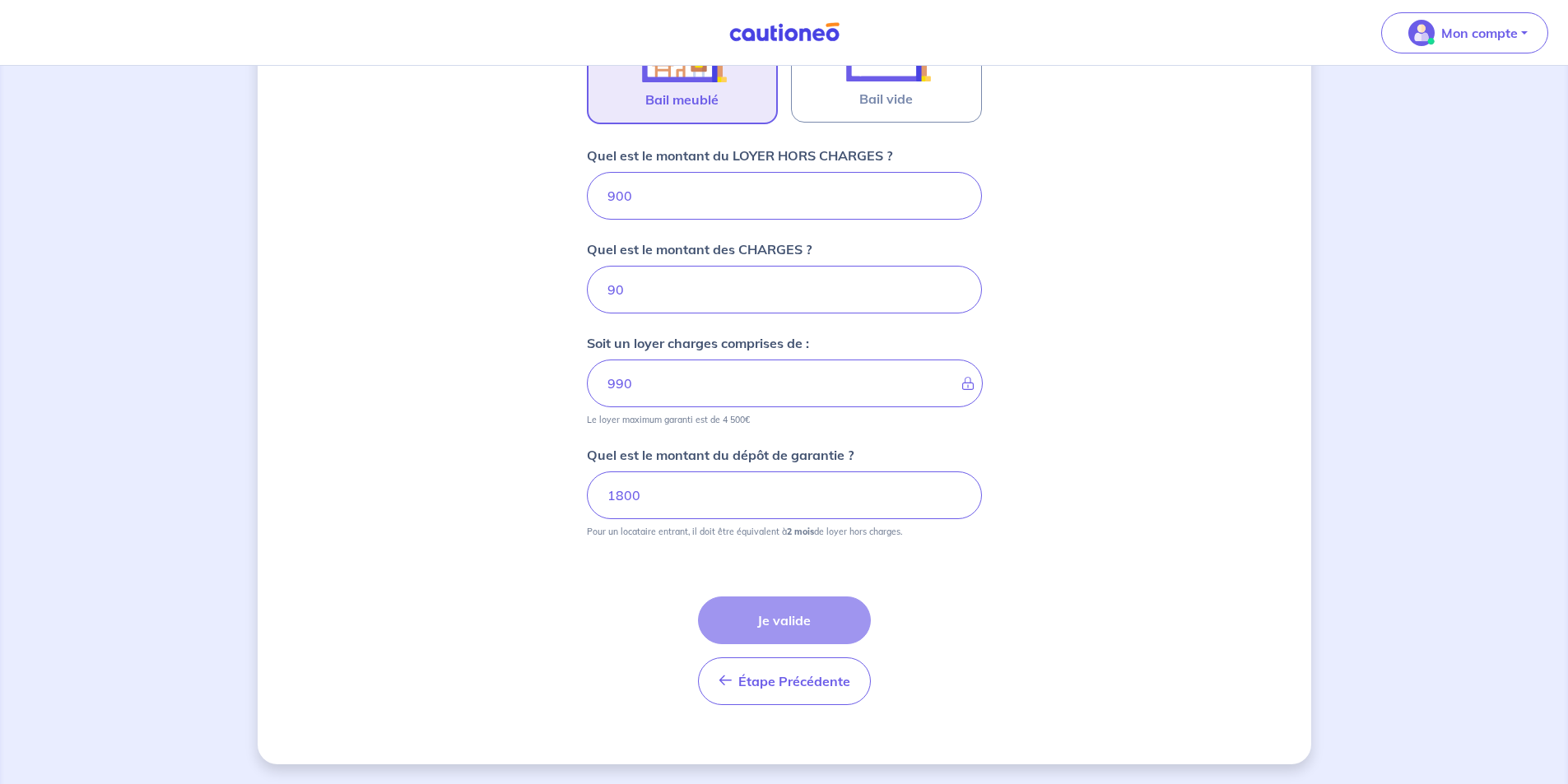
click at [770, 624] on div "Étape Précédente Précédent Je valide Je valide" at bounding box center [784, 650] width 173 height 108
click at [678, 503] on input "1800" at bounding box center [784, 495] width 395 height 48
click at [764, 617] on div "Étape Précédente Précédent Je valide Je valide" at bounding box center [784, 650] width 173 height 108
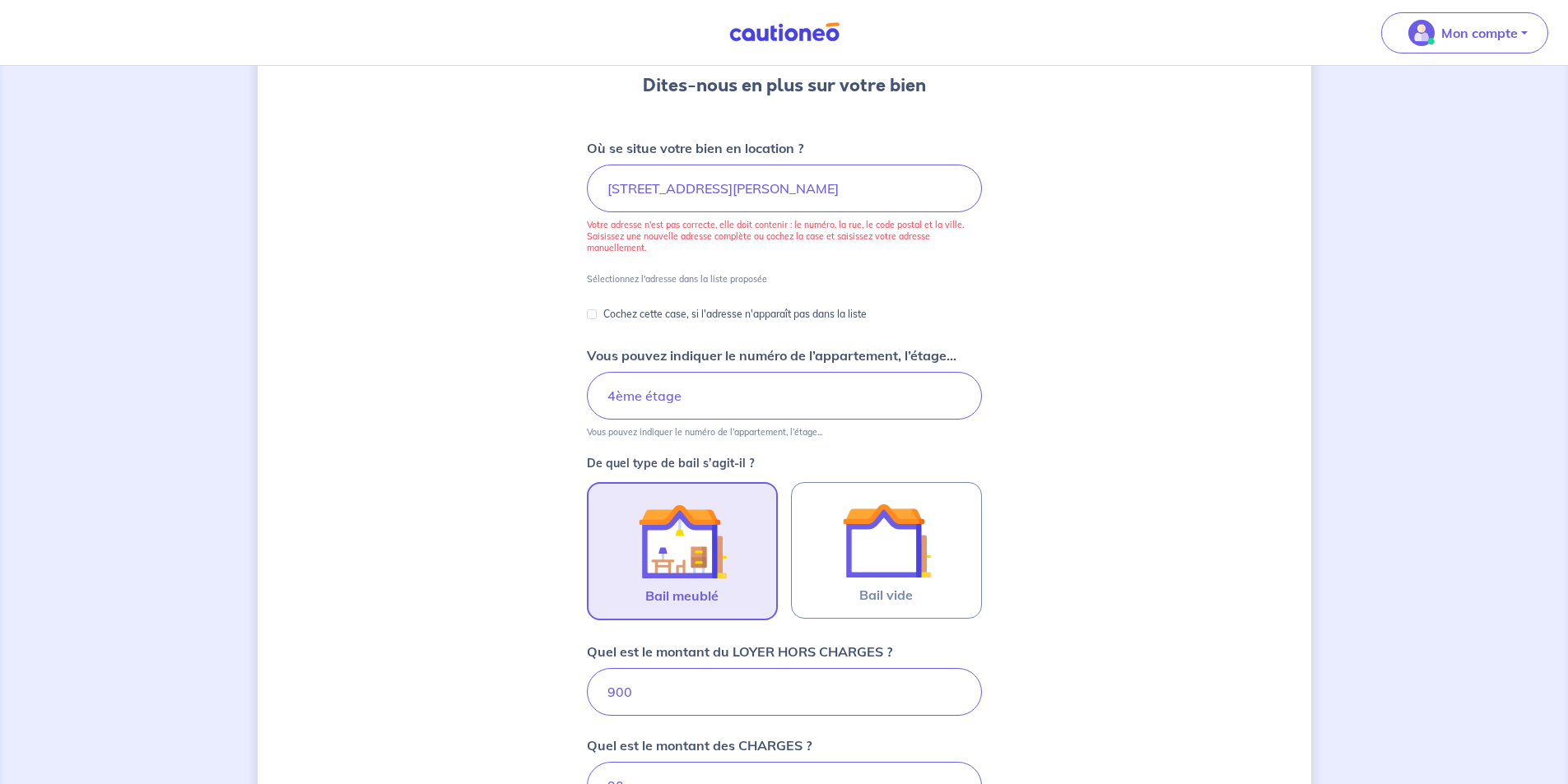
scroll to position [75, 0]
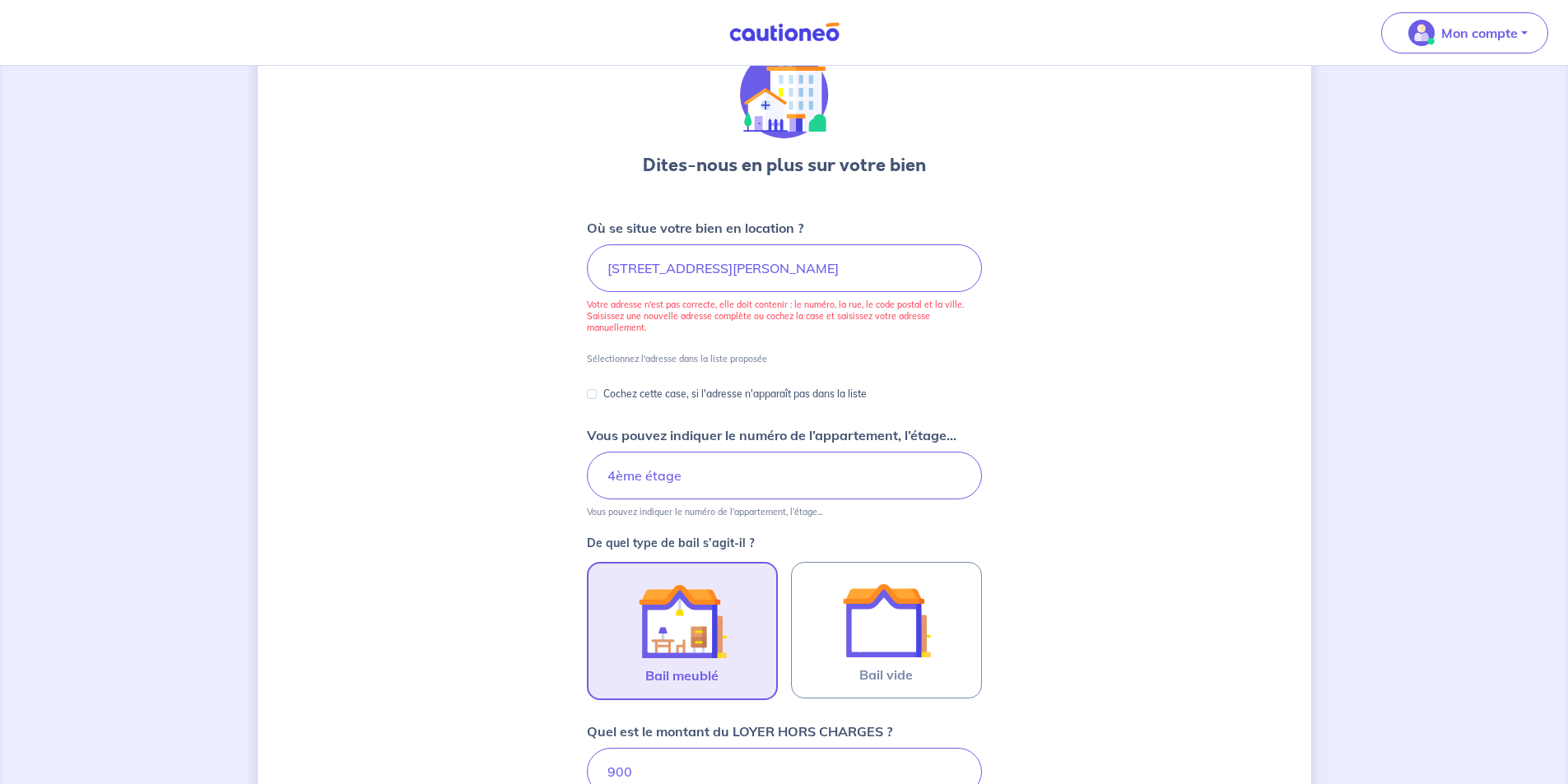
click at [652, 391] on p "Cochez cette case, si l'adresse n'apparaît pas dans la liste" at bounding box center [735, 394] width 263 height 20
click at [596, 391] on input "Cochez cette case, si l'adresse n'apparaît pas dans la liste" at bounding box center [591, 393] width 10 height 10
checkbox input "true"
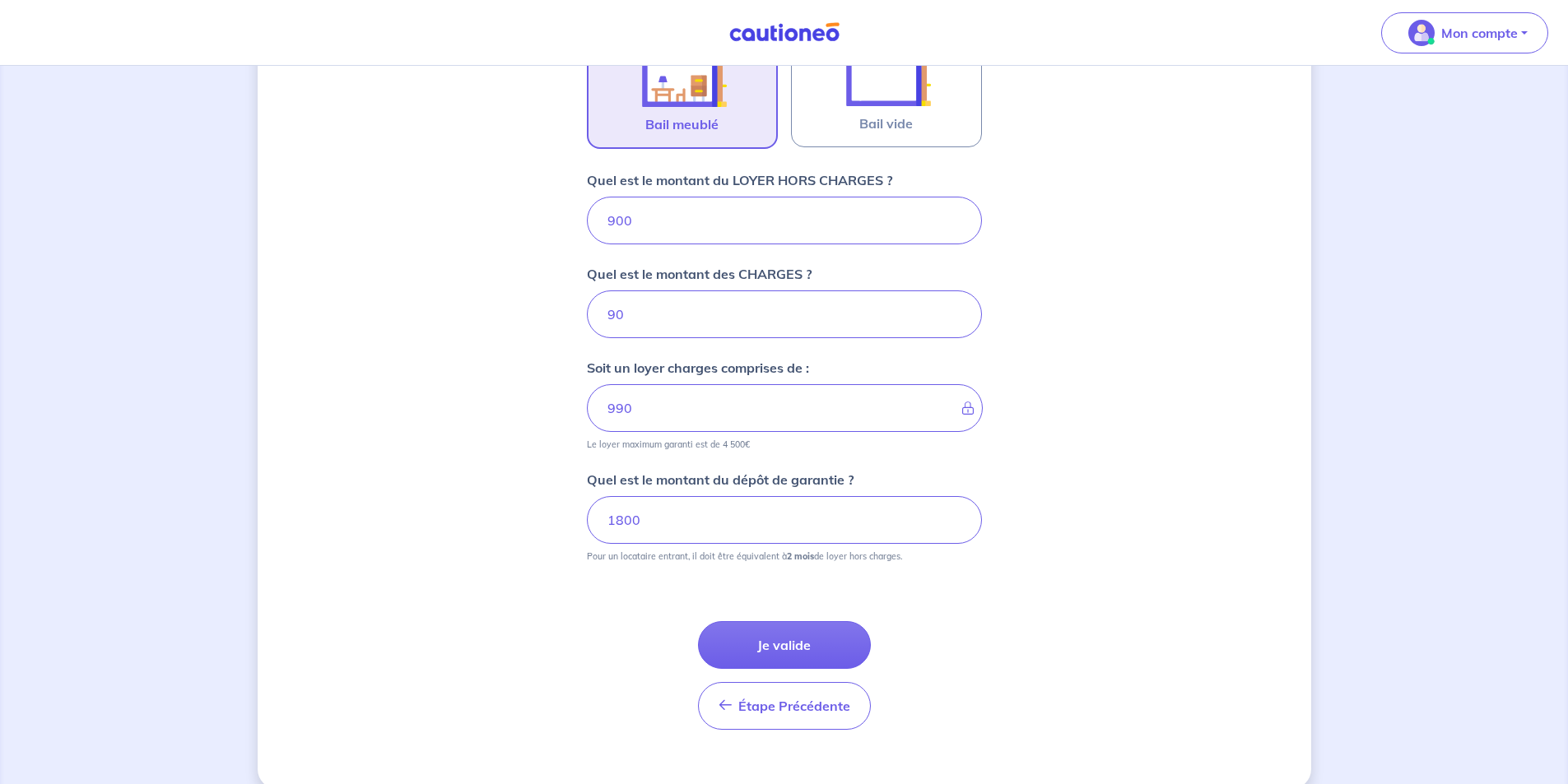
scroll to position [867, 0]
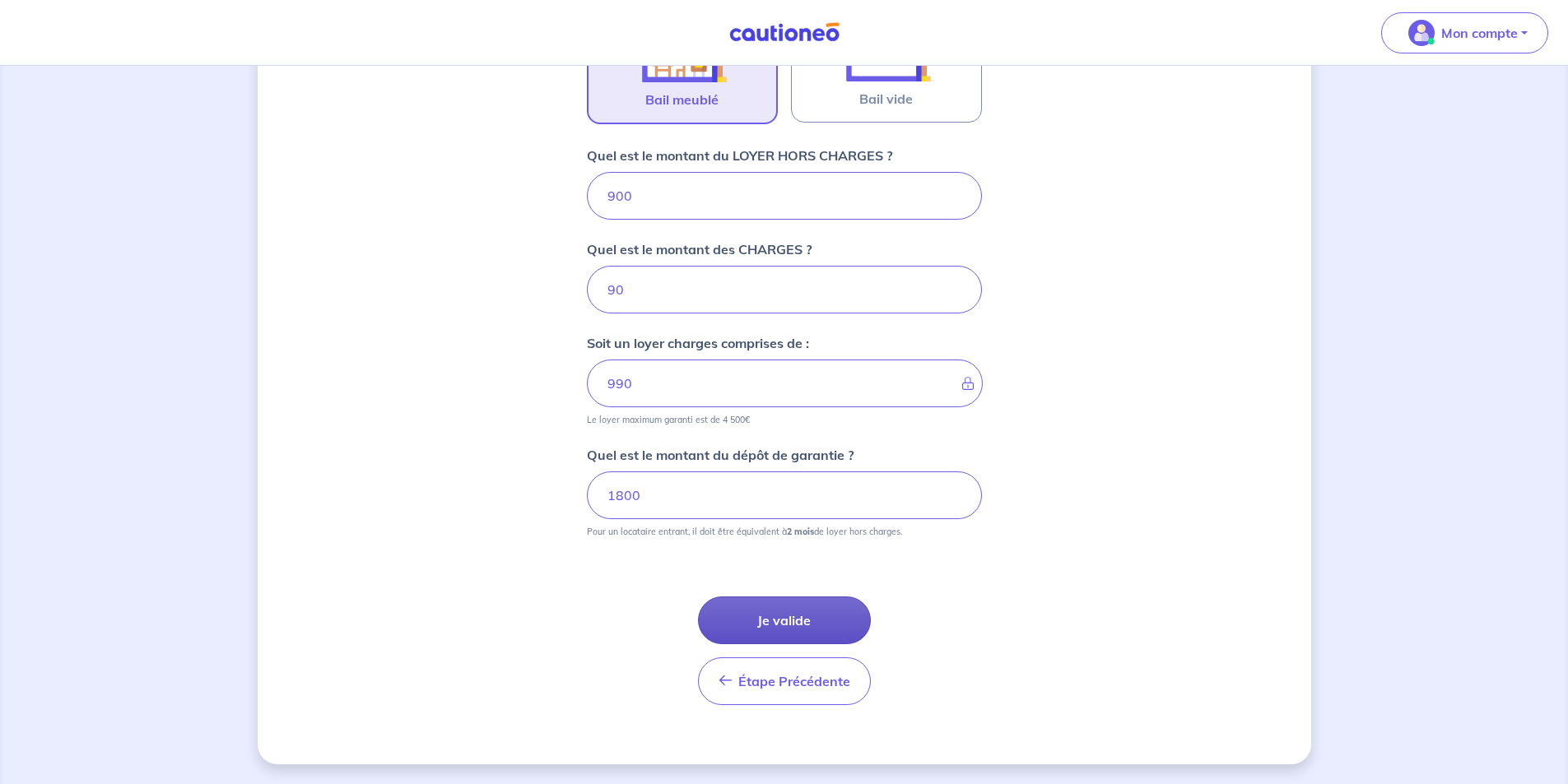
click at [781, 614] on button "Je valide" at bounding box center [784, 620] width 173 height 48
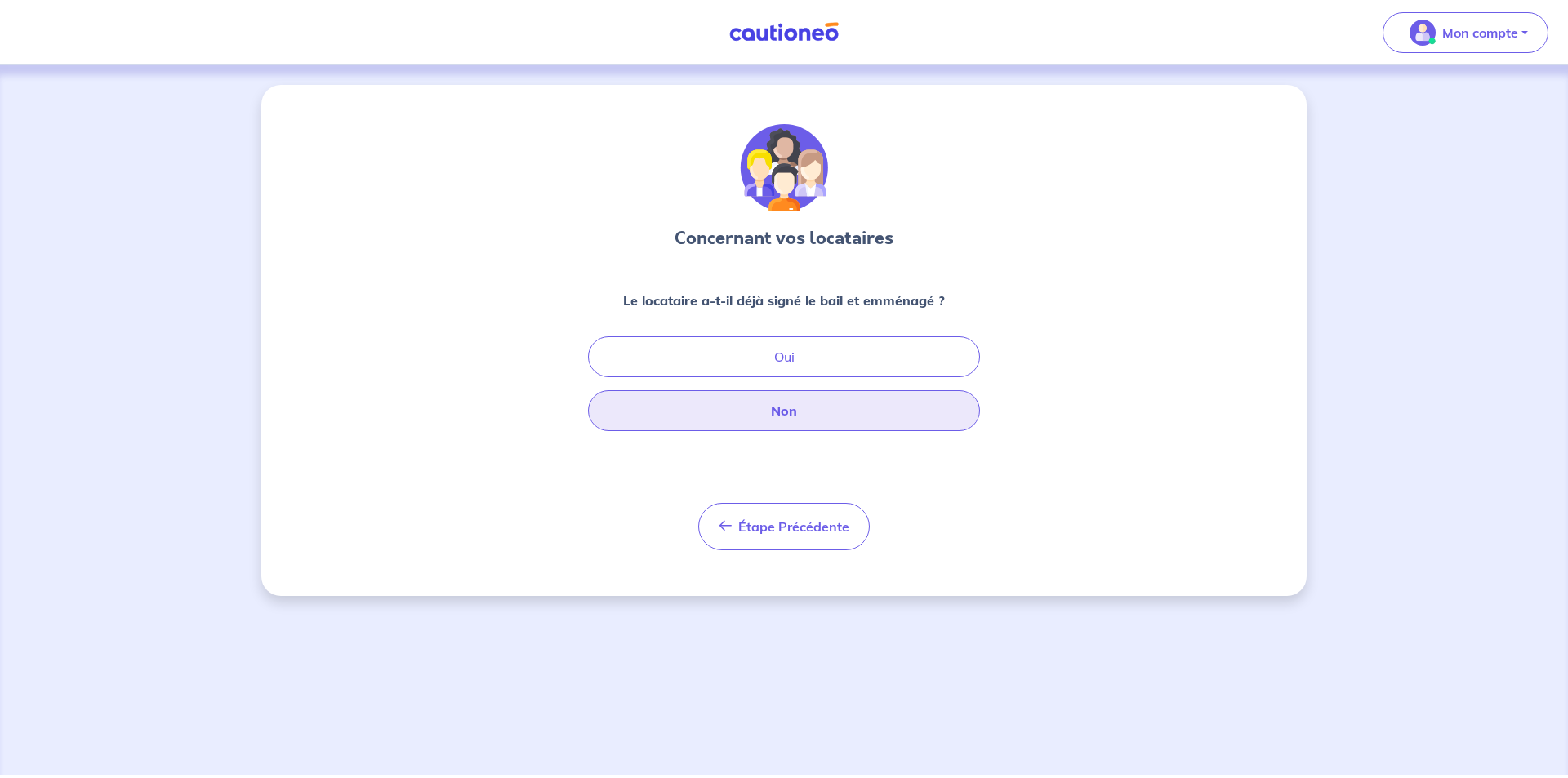
click at [800, 402] on button "Non" at bounding box center [784, 410] width 392 height 41
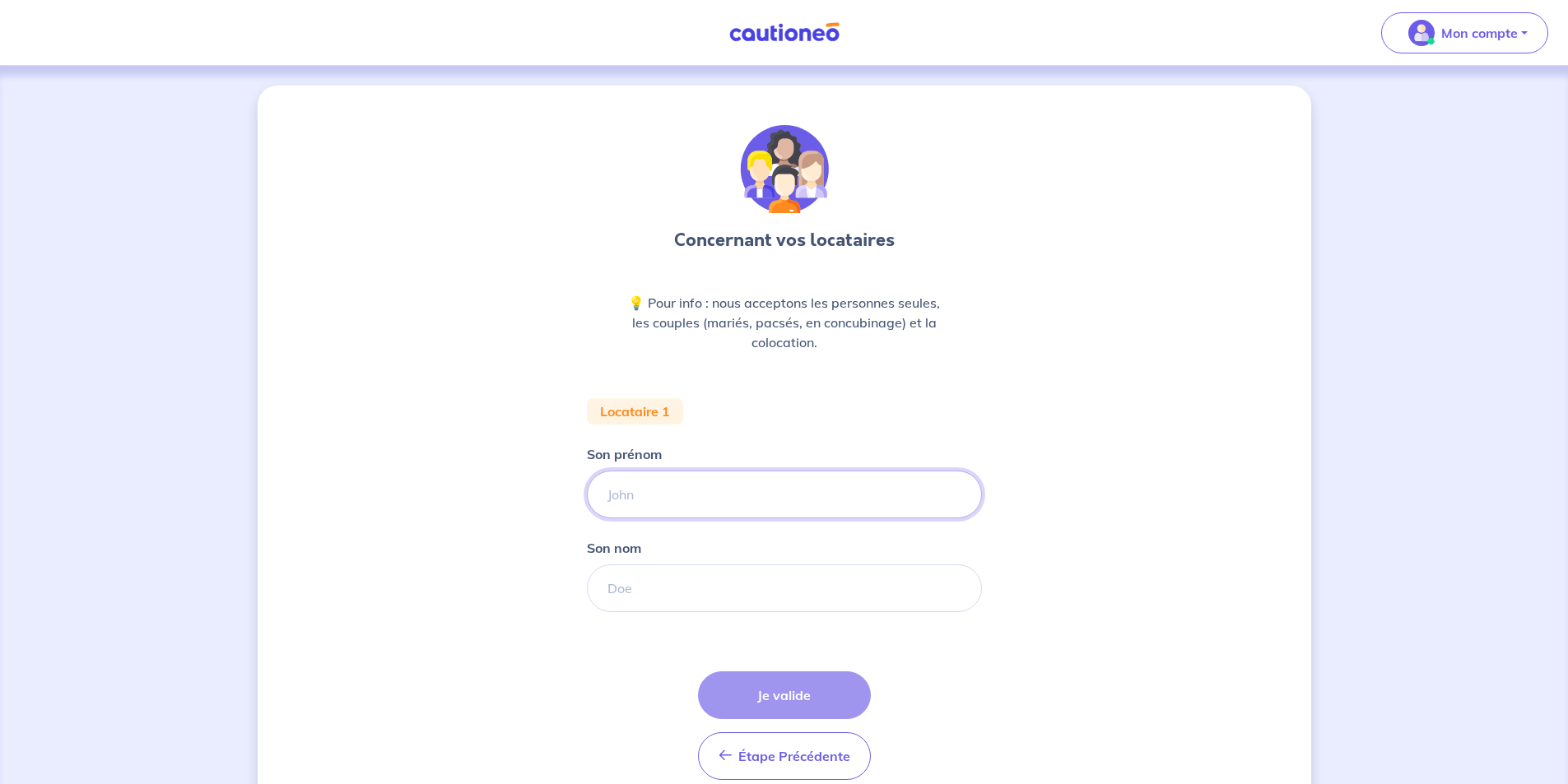
click at [722, 489] on input "Son prénom" at bounding box center [784, 494] width 395 height 48
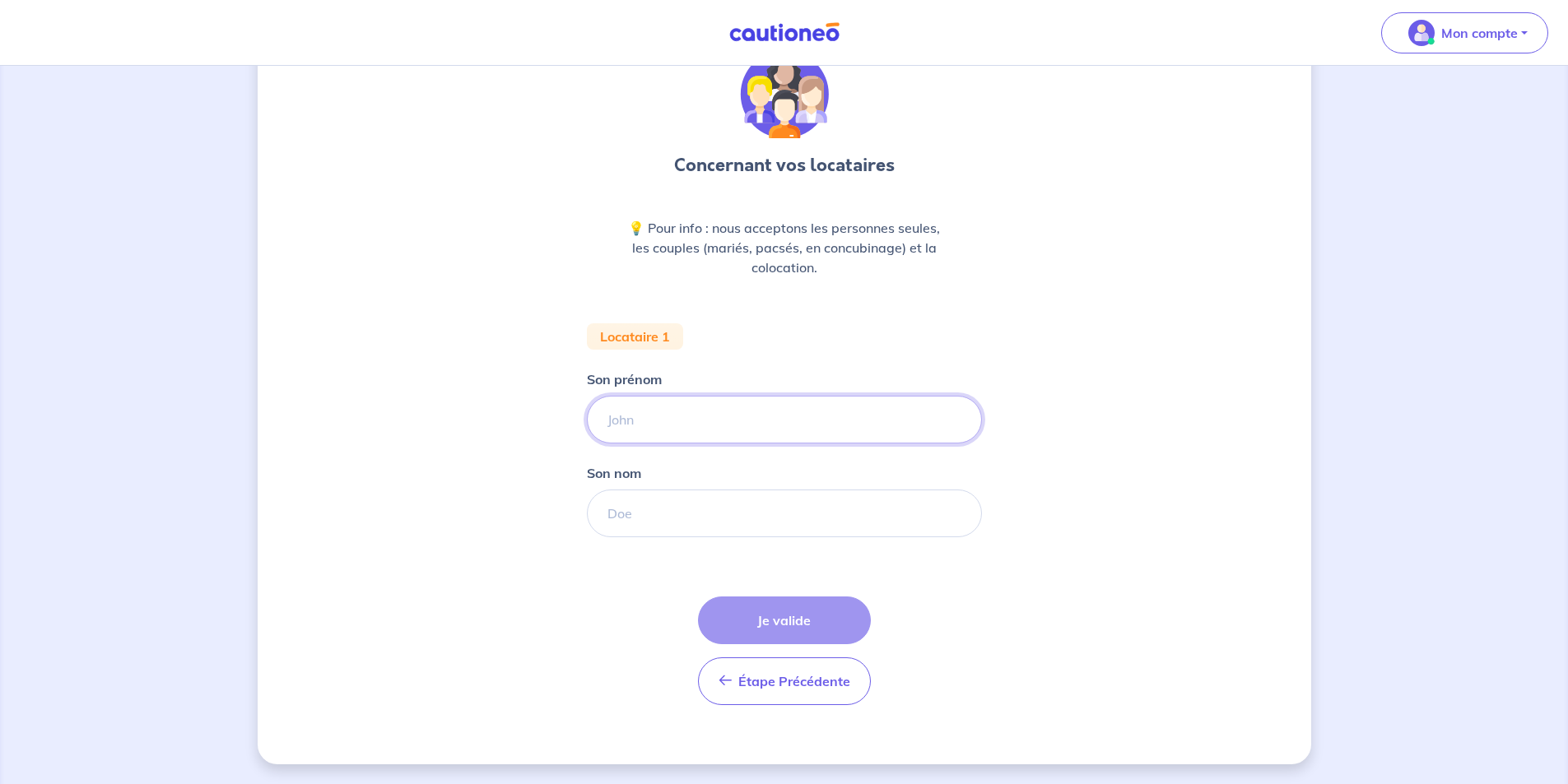
click at [694, 428] on input "Son prénom" at bounding box center [784, 420] width 395 height 48
click at [638, 417] on input "GUERRIN" at bounding box center [784, 420] width 395 height 48
type input "GUERIN"
click at [617, 521] on input "Son nom" at bounding box center [784, 513] width 395 height 48
drag, startPoint x: 668, startPoint y: 423, endPoint x: 565, endPoint y: 413, distance: 103.5
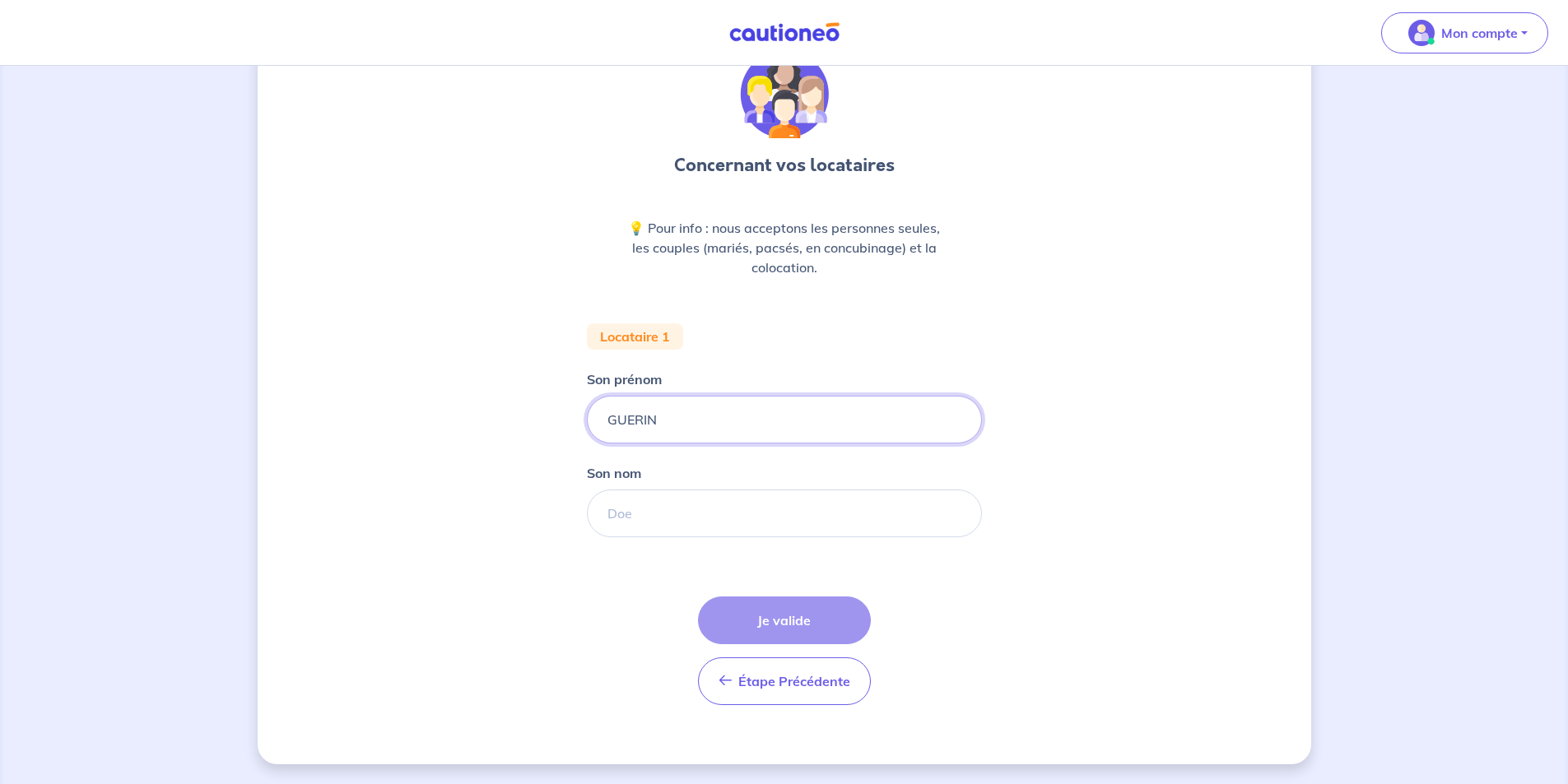
click at [565, 413] on div "Concernant vos locataires 💡 Pour info : nous acceptons les personnes seules, le…" at bounding box center [784, 387] width 1054 height 753
click at [654, 526] on input "Son nom" at bounding box center [784, 513] width 395 height 48
paste input "GUERIN"
type input "GUERIN"
click at [651, 441] on input "Son prénom" at bounding box center [784, 420] width 395 height 48
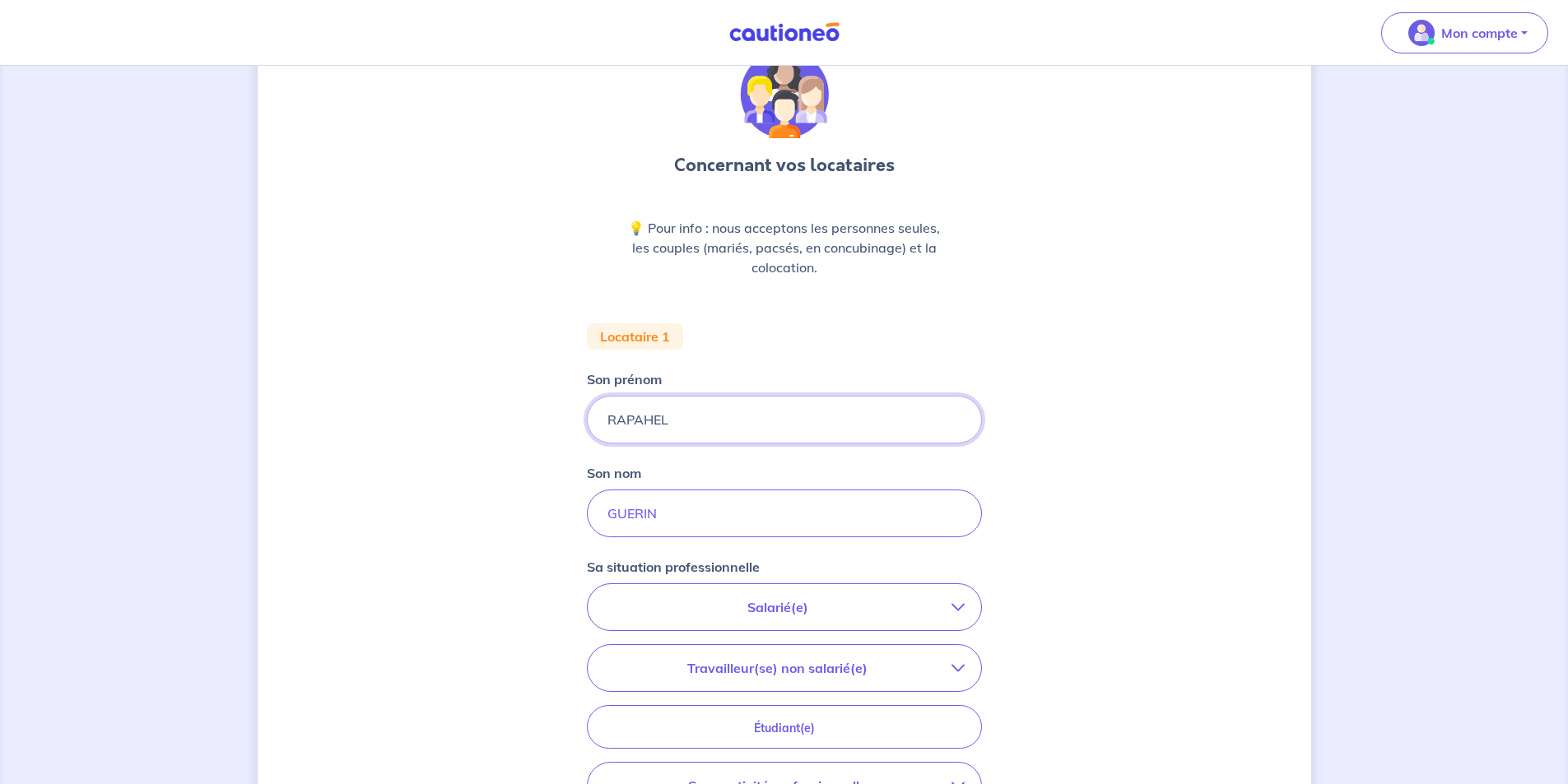
type input "RAPAHEL"
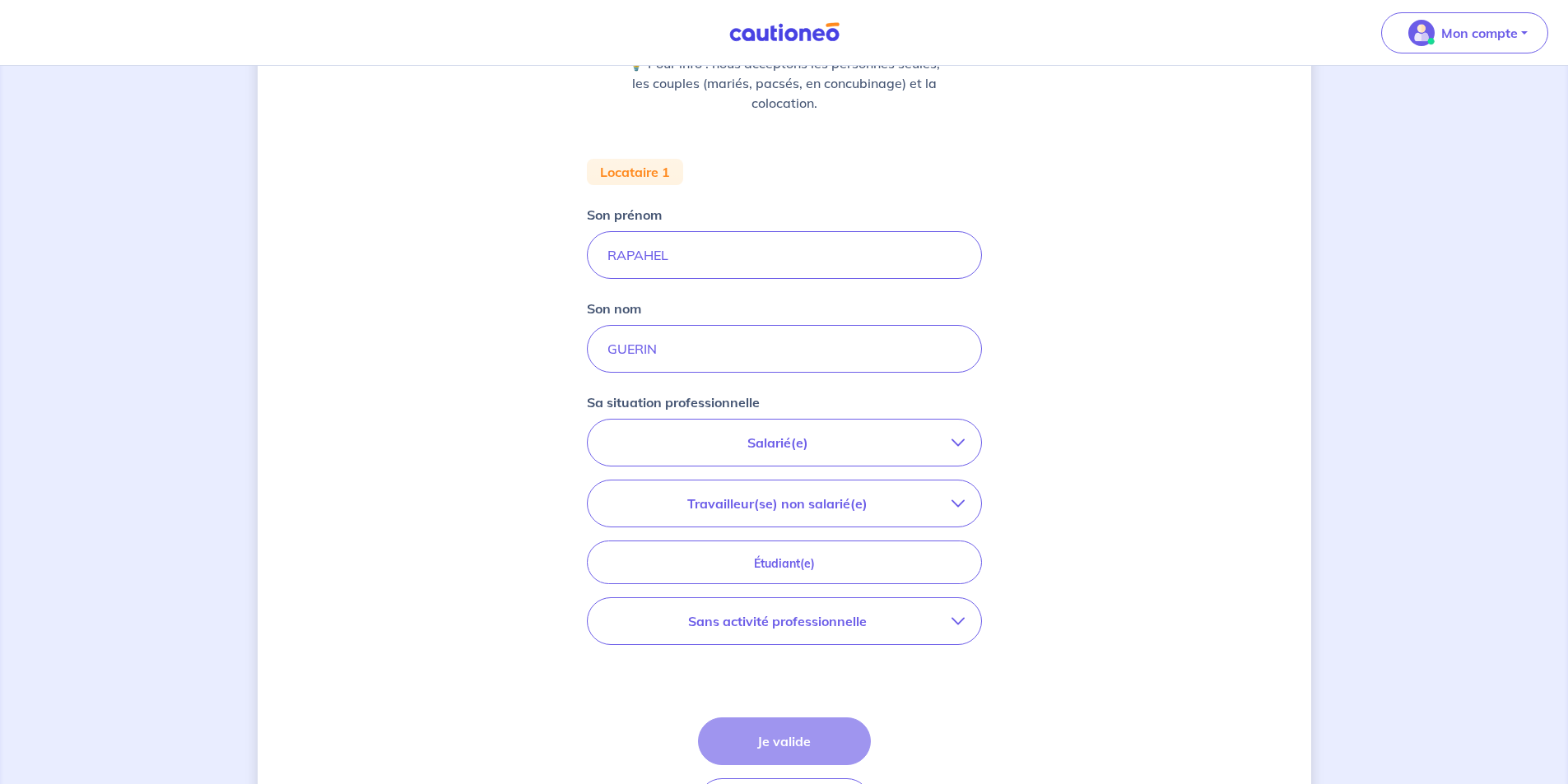
click at [666, 431] on button "Salarié(e)" at bounding box center [784, 442] width 394 height 46
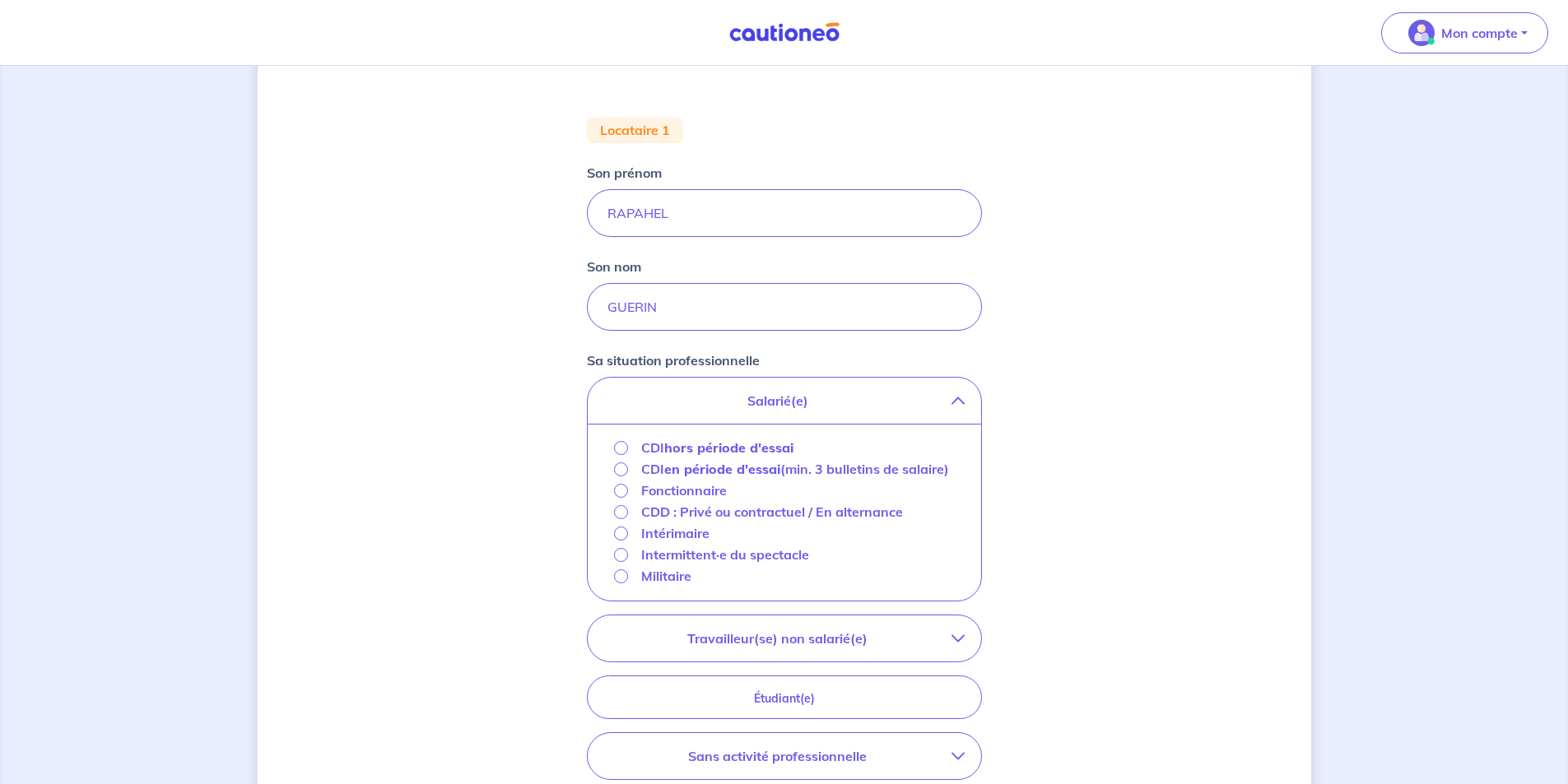
scroll to position [322, 0]
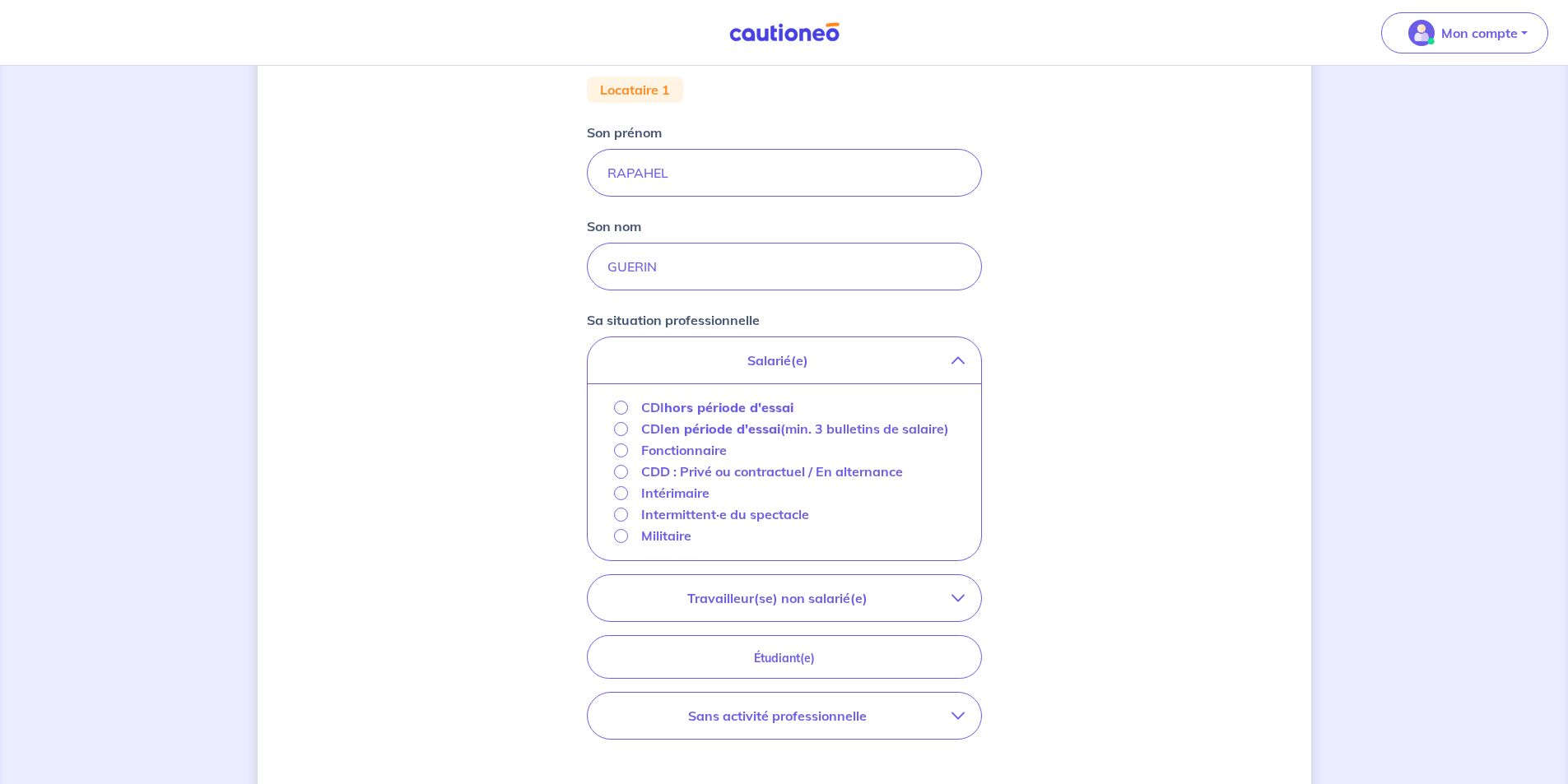
click at [734, 408] on strong "hors période d'essai" at bounding box center [729, 406] width 129 height 17
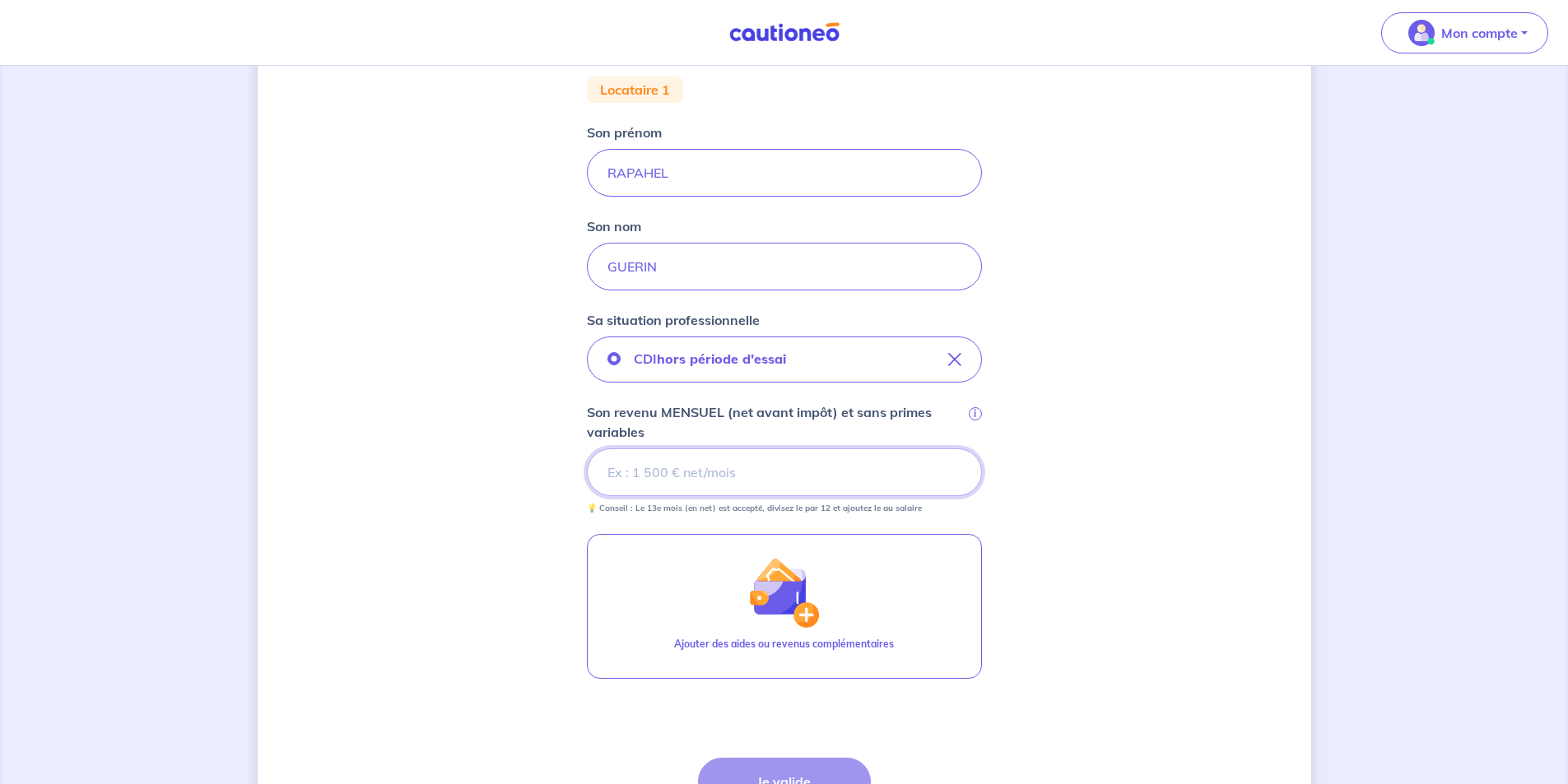
click at [655, 473] on input "Son revenu MENSUEL (net avant impôt) et sans primes variables i" at bounding box center [784, 472] width 395 height 48
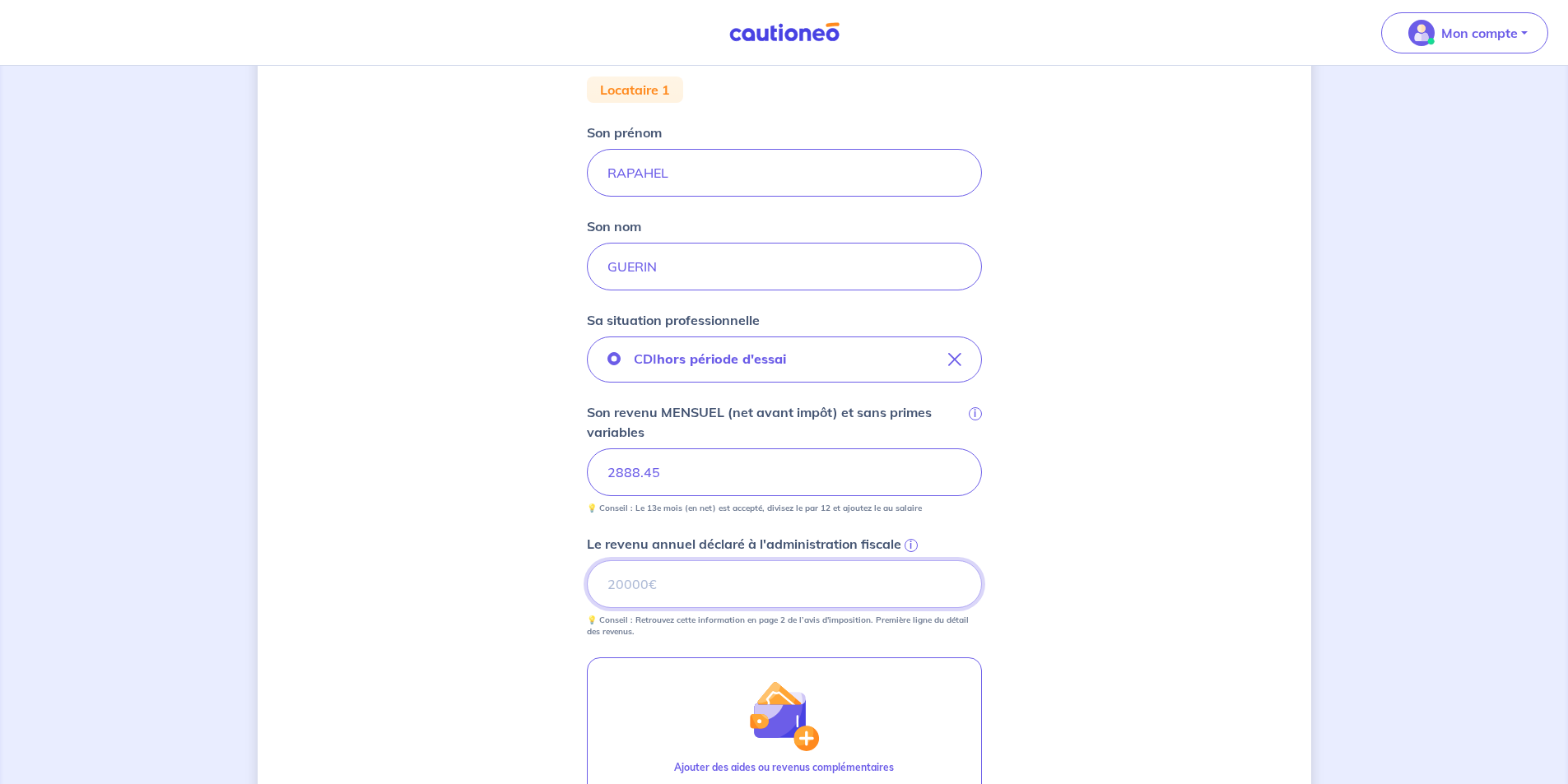
click at [682, 582] on input "Le revenu annuel déclaré à l'administration fiscale i" at bounding box center [784, 584] width 395 height 48
click at [905, 545] on span "i" at bounding box center [910, 545] width 13 height 13
click at [905, 560] on input "Le revenu annuel déclaré à l'administration fiscale i" at bounding box center [784, 584] width 395 height 48
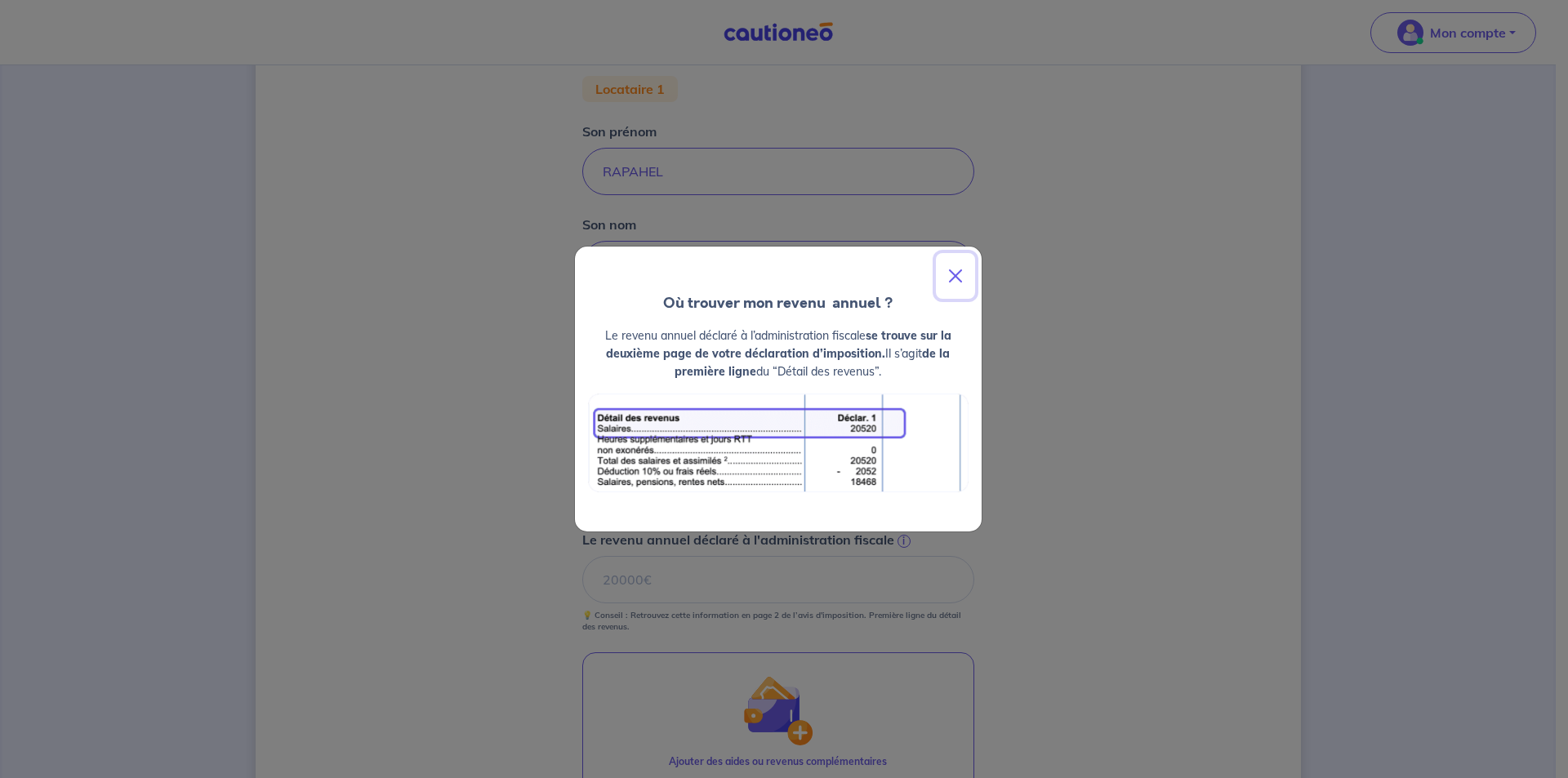
click at [953, 283] on button "Close" at bounding box center [955, 276] width 39 height 46
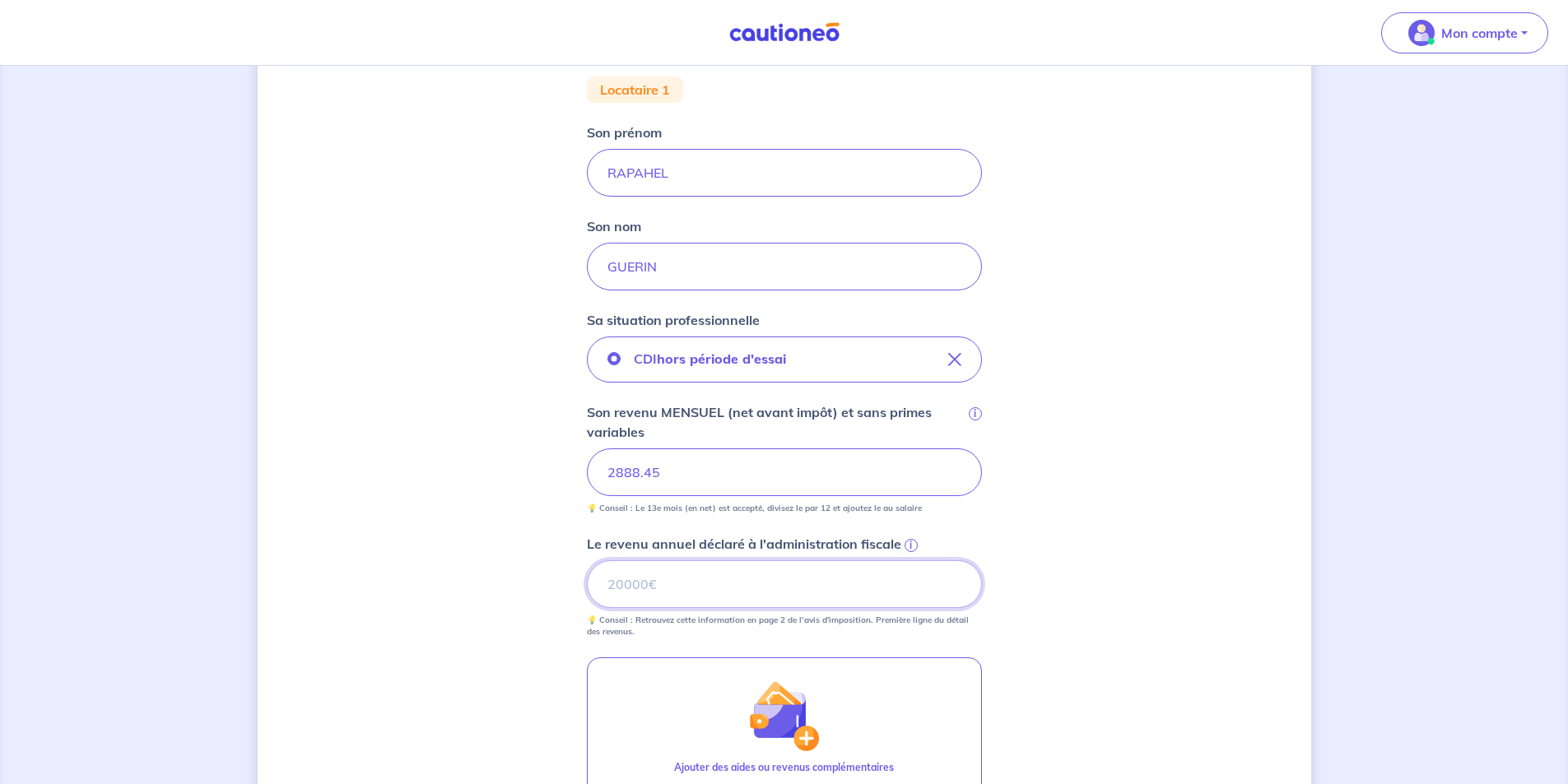
click at [631, 579] on input "Le revenu annuel déclaré à l'administration fiscale i" at bounding box center [784, 584] width 395 height 48
type input "17746"
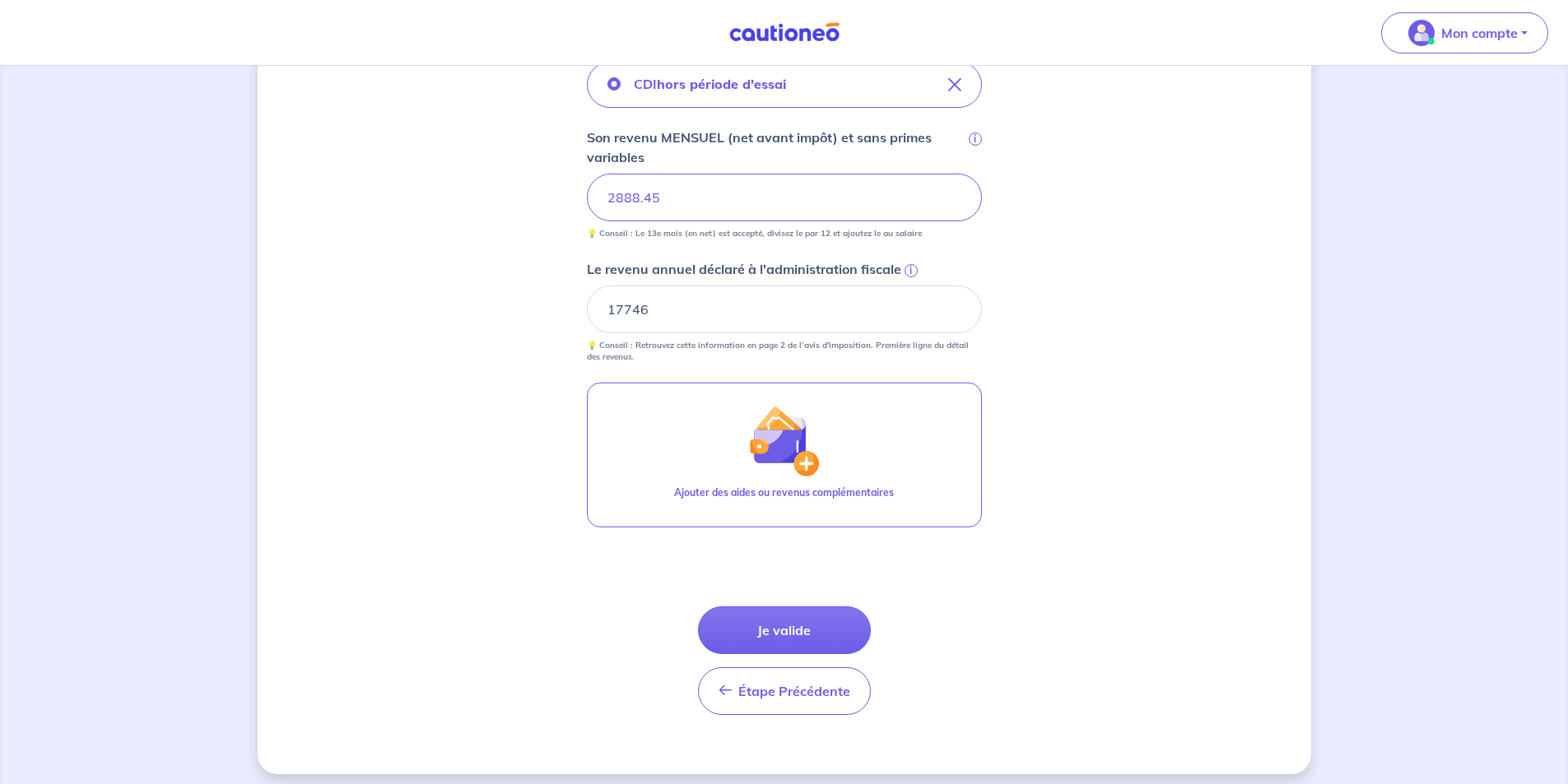
scroll to position [607, 0]
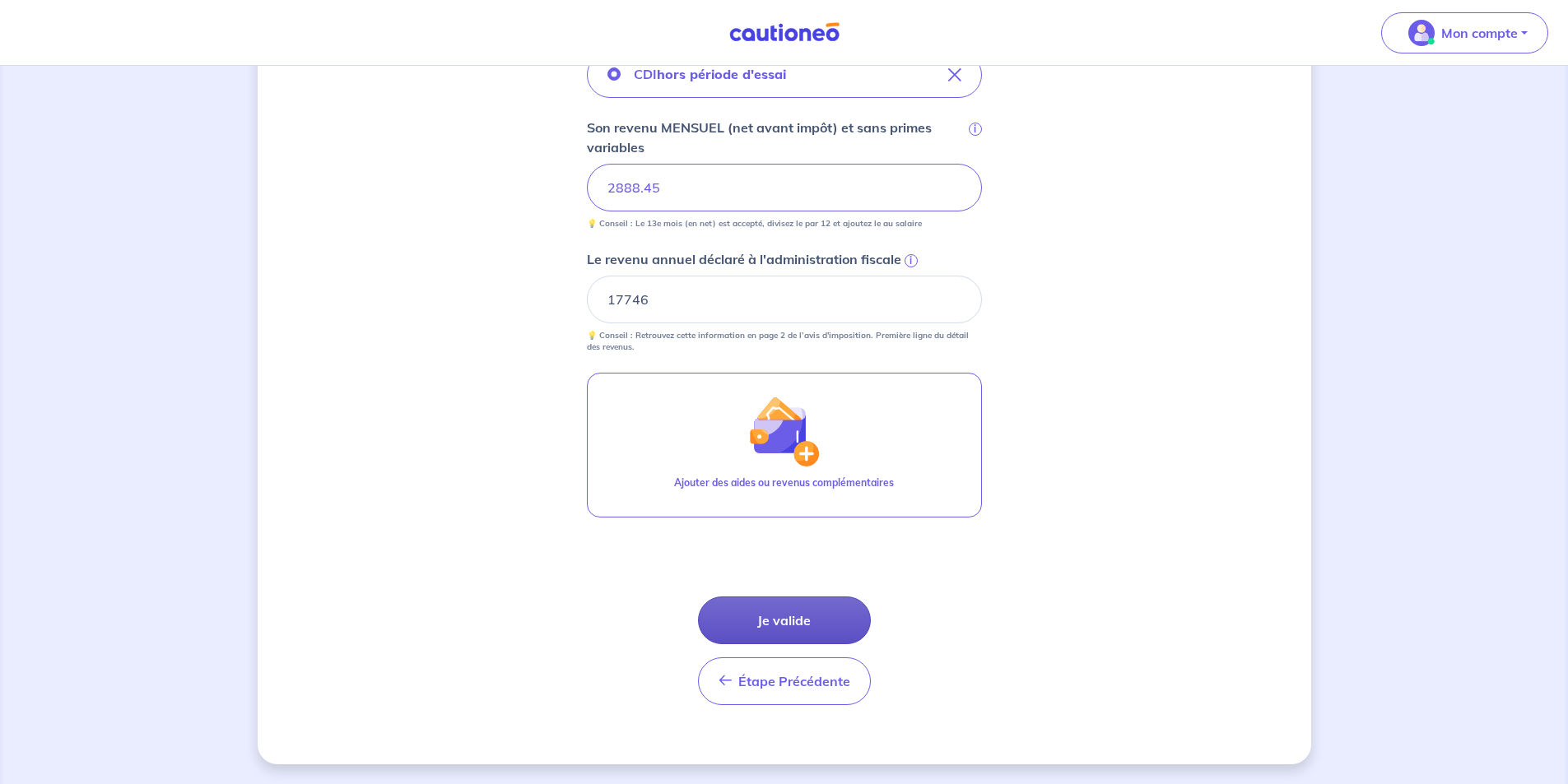
click at [801, 621] on button "Je valide" at bounding box center [784, 620] width 173 height 48
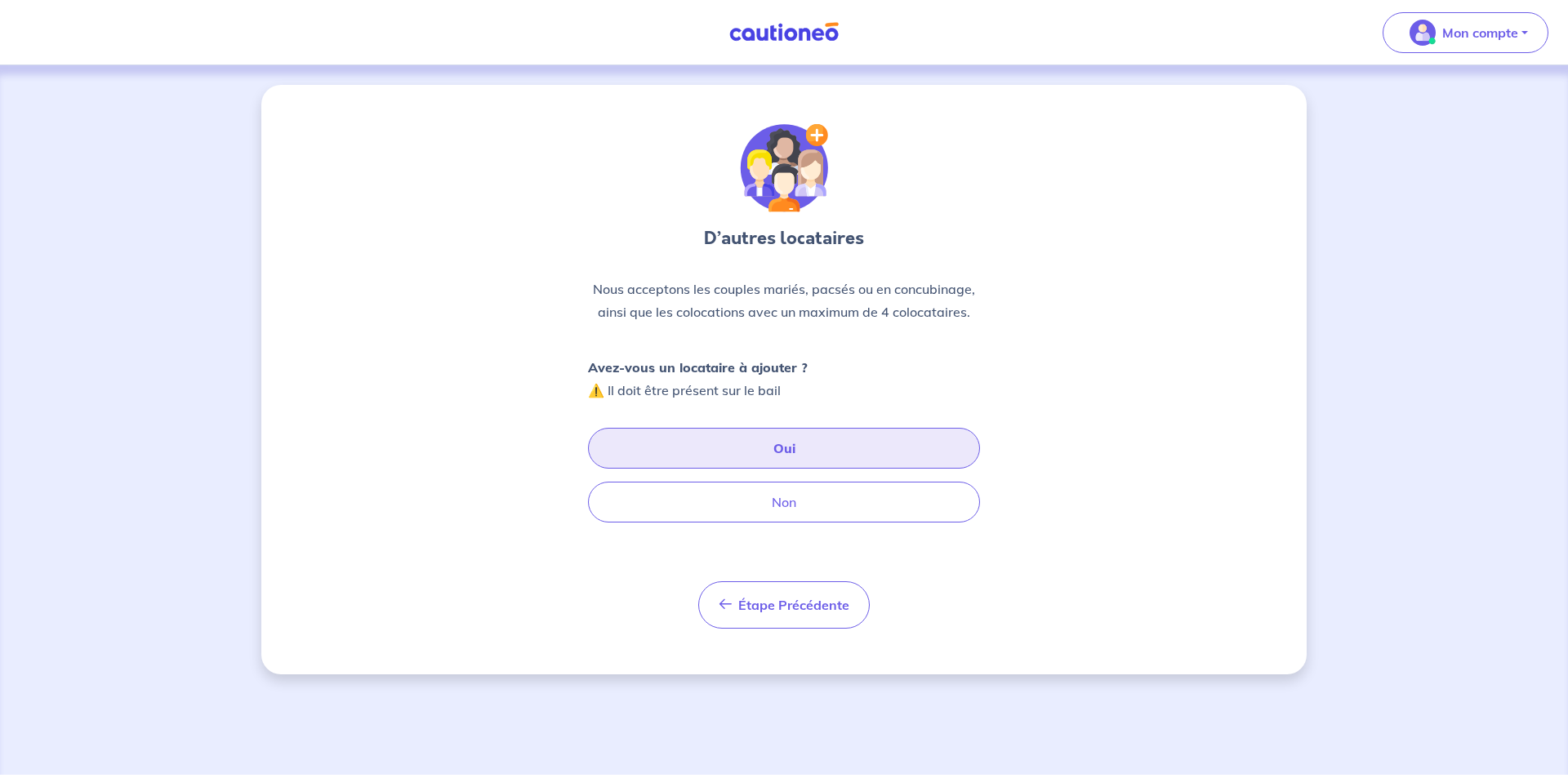
click at [755, 444] on button "Oui" at bounding box center [784, 448] width 392 height 41
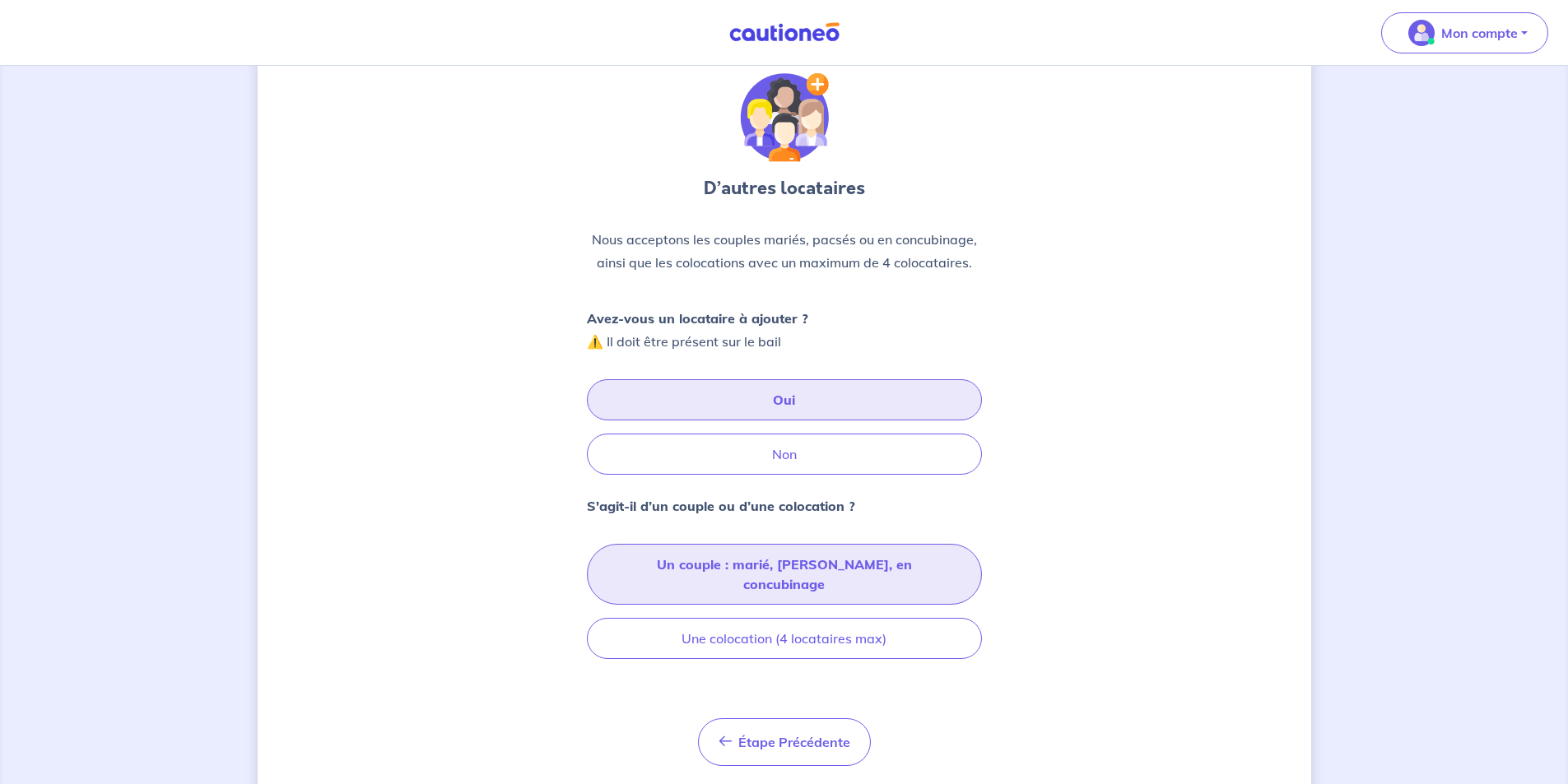
scroll to position [80, 0]
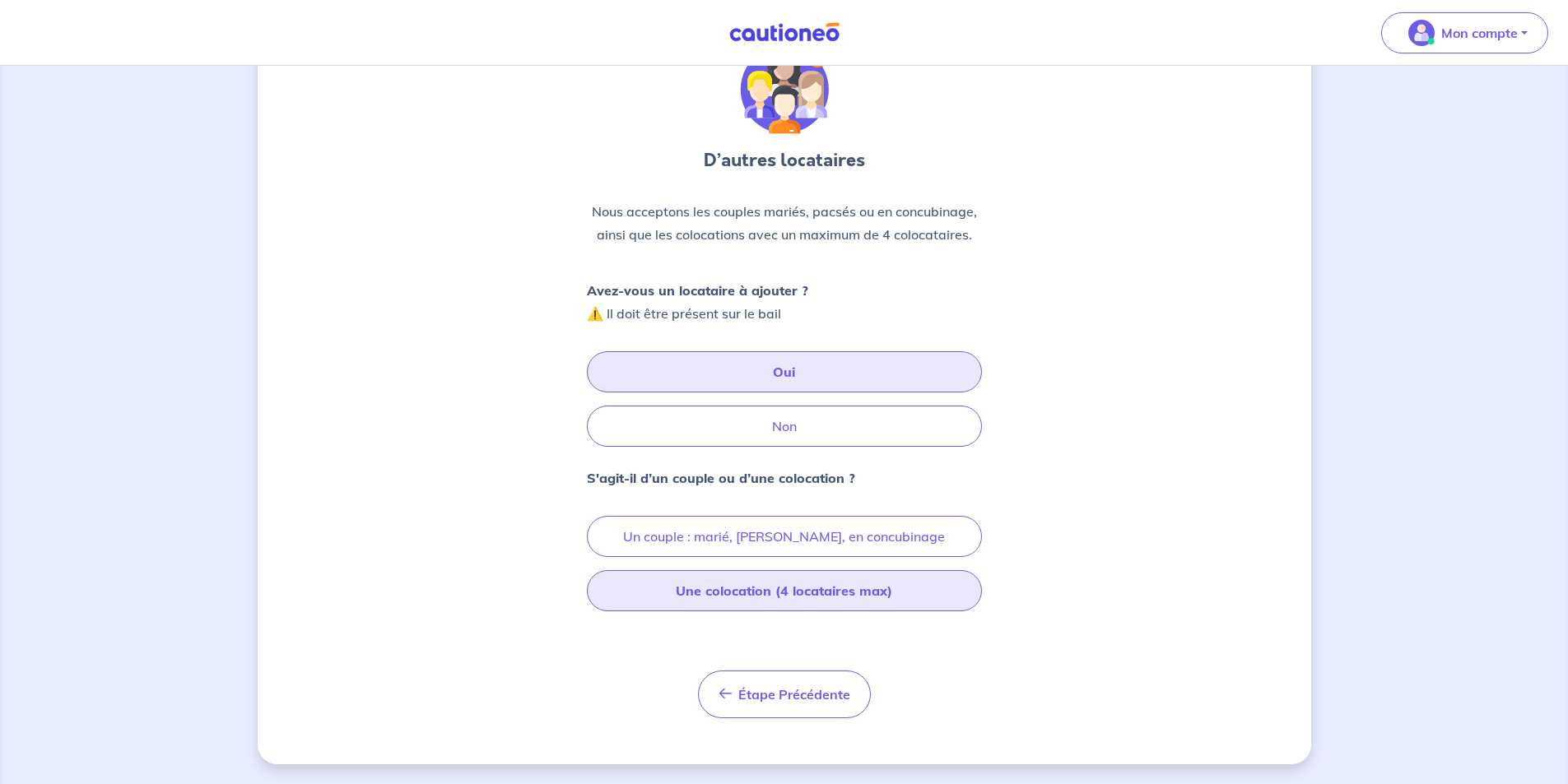
click at [868, 593] on button "Une colocation (4 locataires max)" at bounding box center [784, 590] width 395 height 41
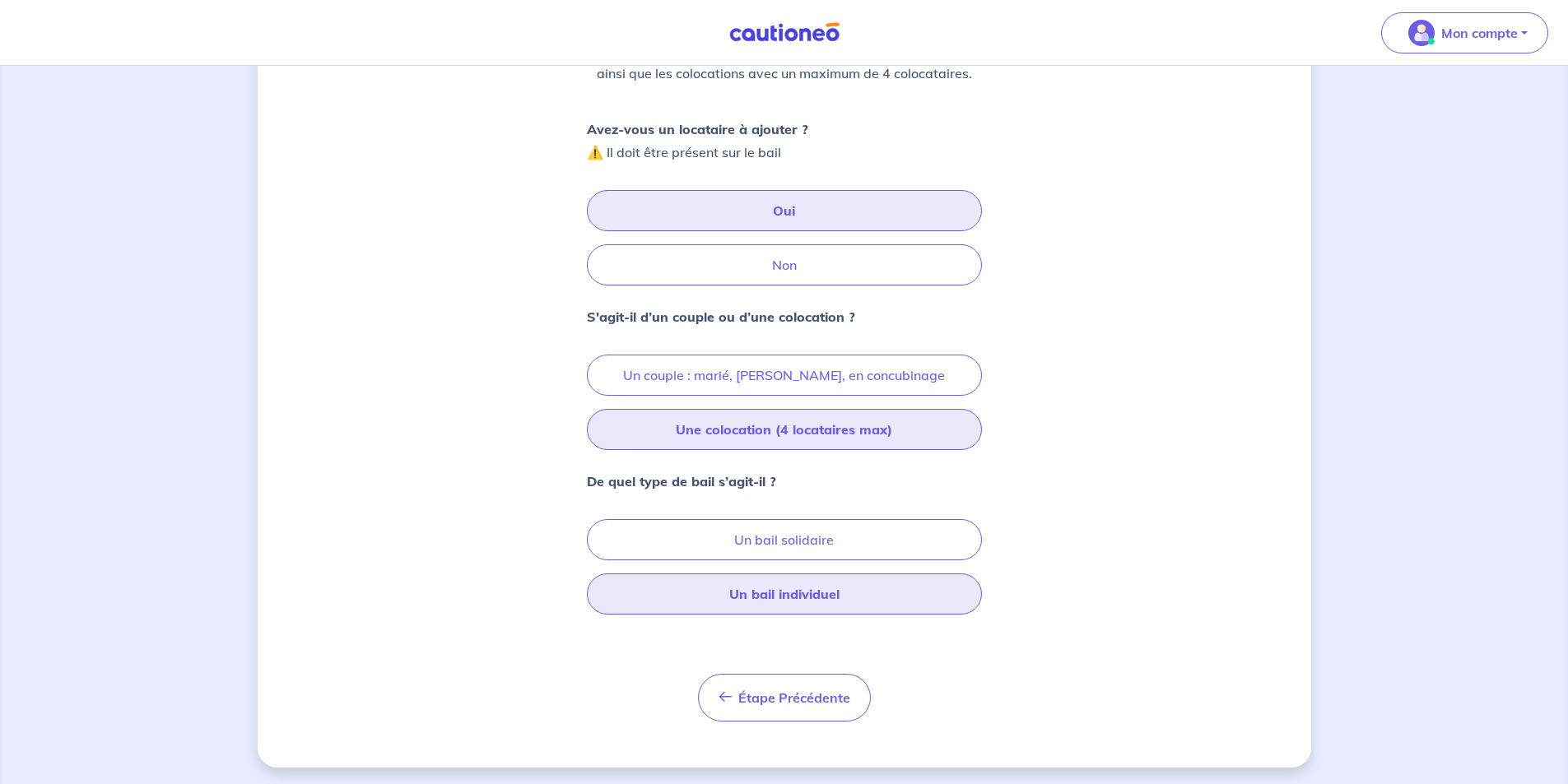
scroll to position [245, 0]
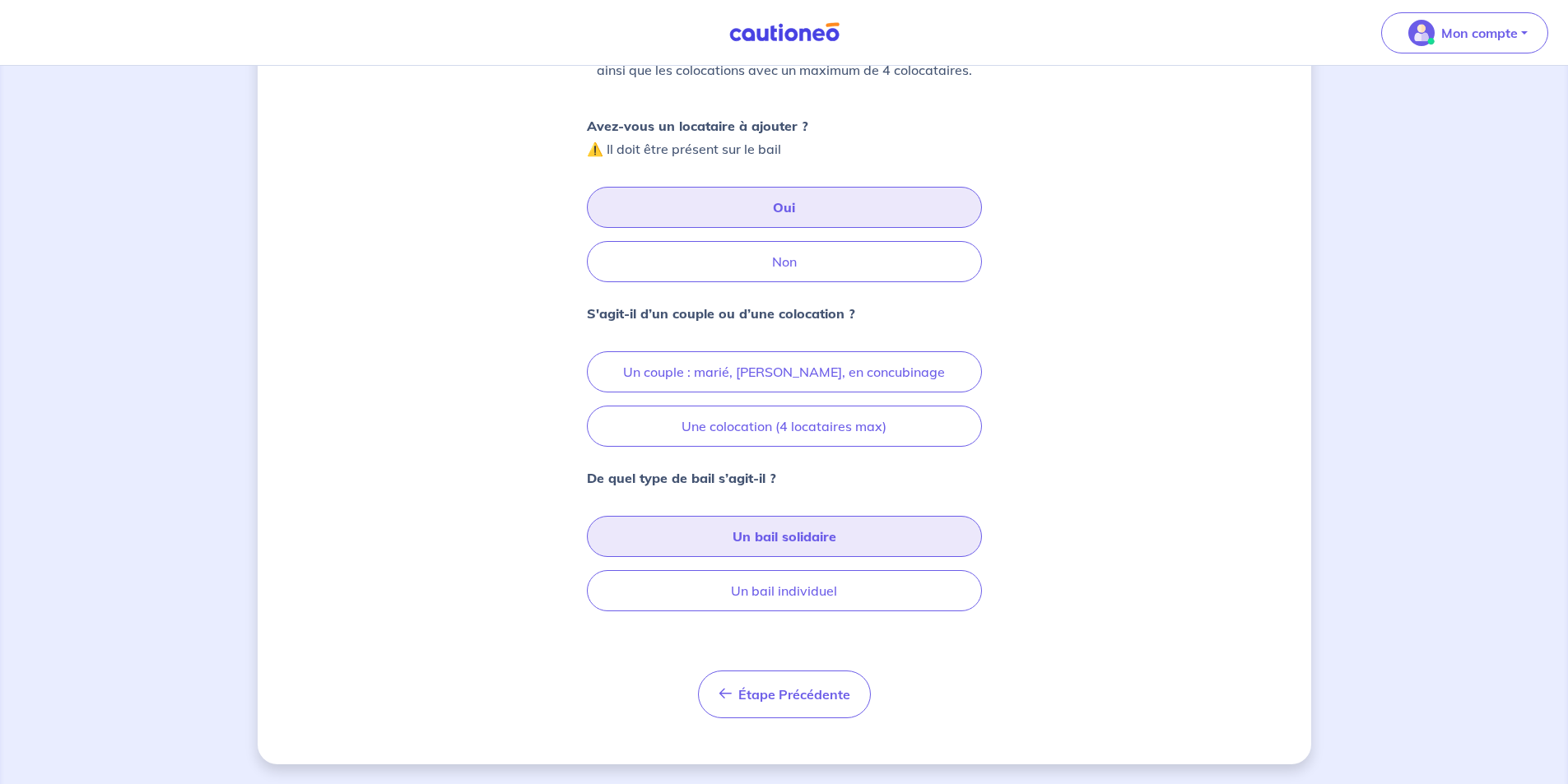
click at [784, 538] on button "Un bail solidaire" at bounding box center [784, 536] width 395 height 41
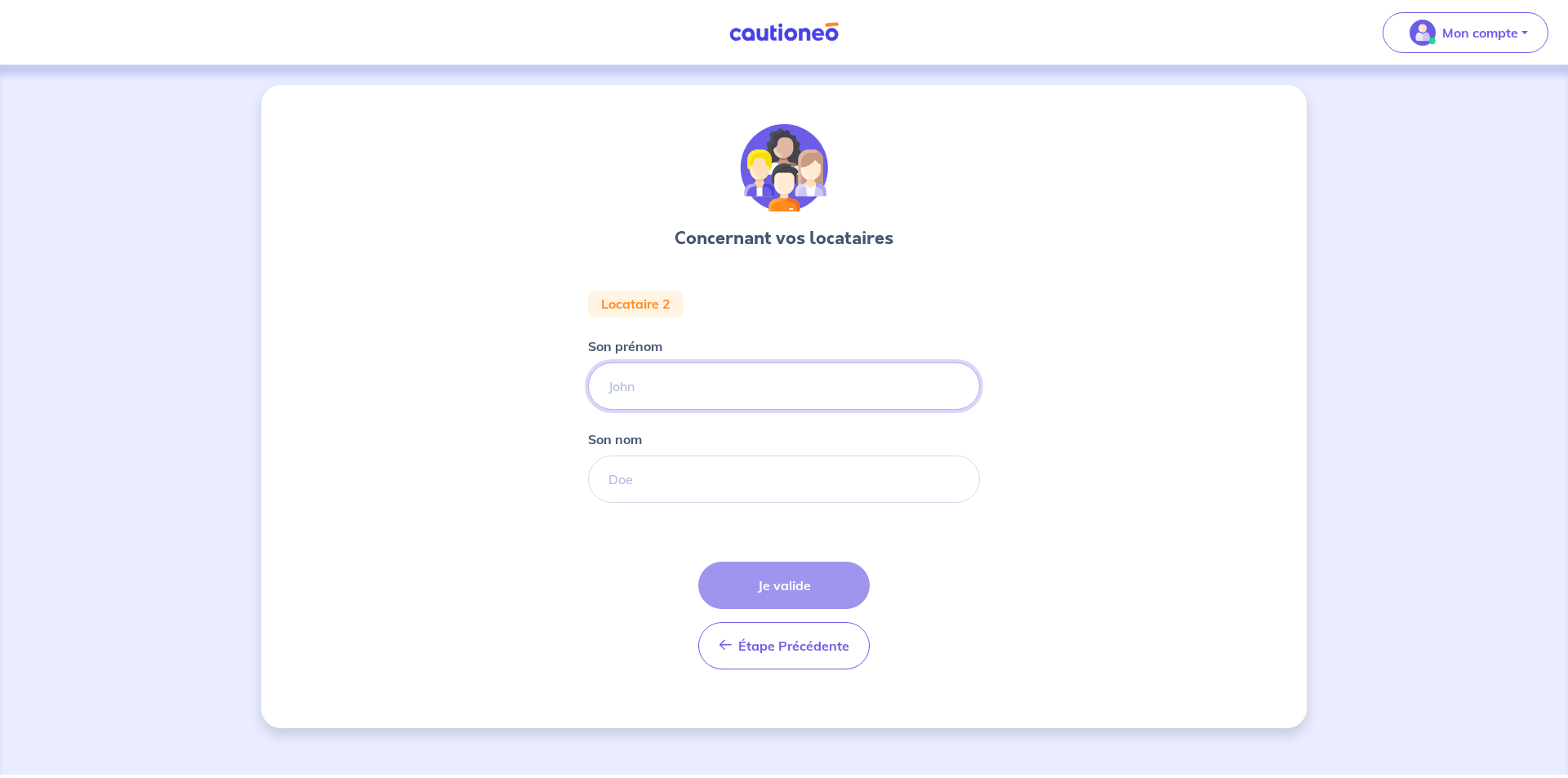
click at [692, 394] on input "Son prénom" at bounding box center [784, 386] width 392 height 48
type input "Valentine"
click at [634, 480] on input "Son nom" at bounding box center [784, 479] width 392 height 48
drag, startPoint x: 646, startPoint y: 469, endPoint x: 666, endPoint y: 465, distance: 20.4
click at [646, 469] on input "Son nom" at bounding box center [784, 479] width 392 height 48
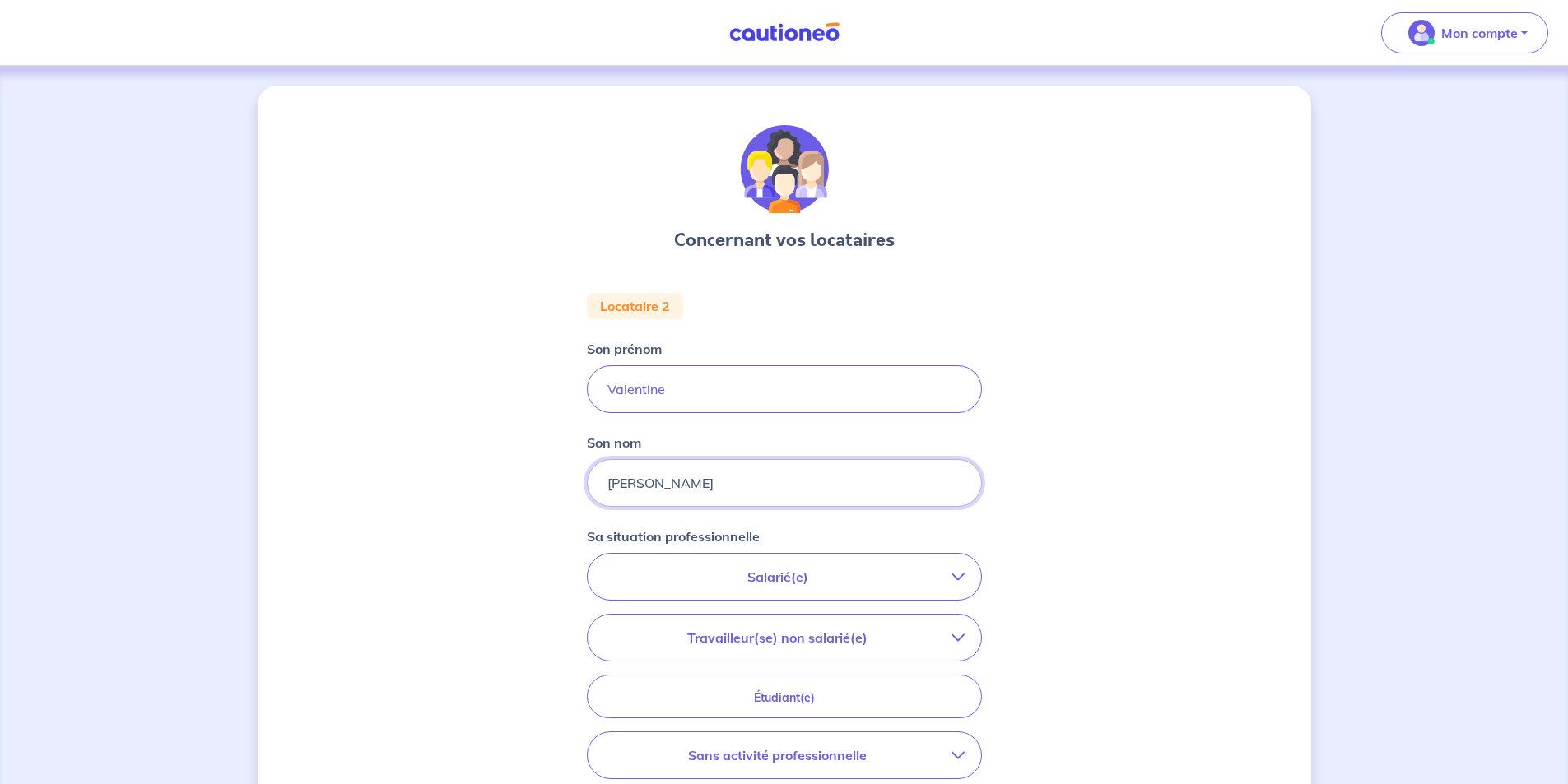
type input "[PERSON_NAME]"
click at [1094, 420] on div "Concernant vos locataires Locataire 2 Son prénom Valentine Son nom CHANTAL Sa s…" at bounding box center [784, 552] width 1054 height 933
click at [780, 582] on p "Salarié(e)" at bounding box center [777, 577] width 347 height 20
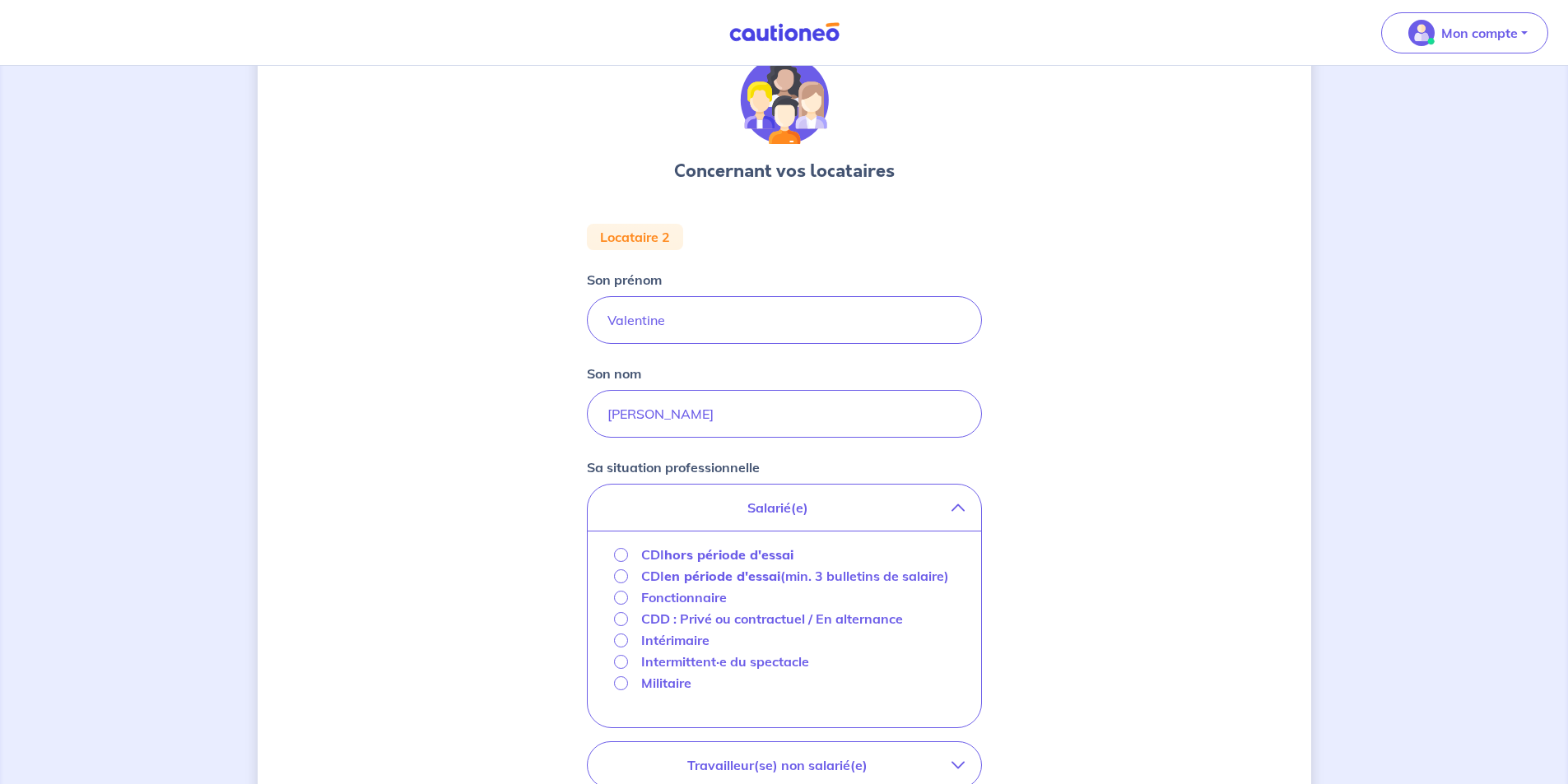
scroll to position [164, 0]
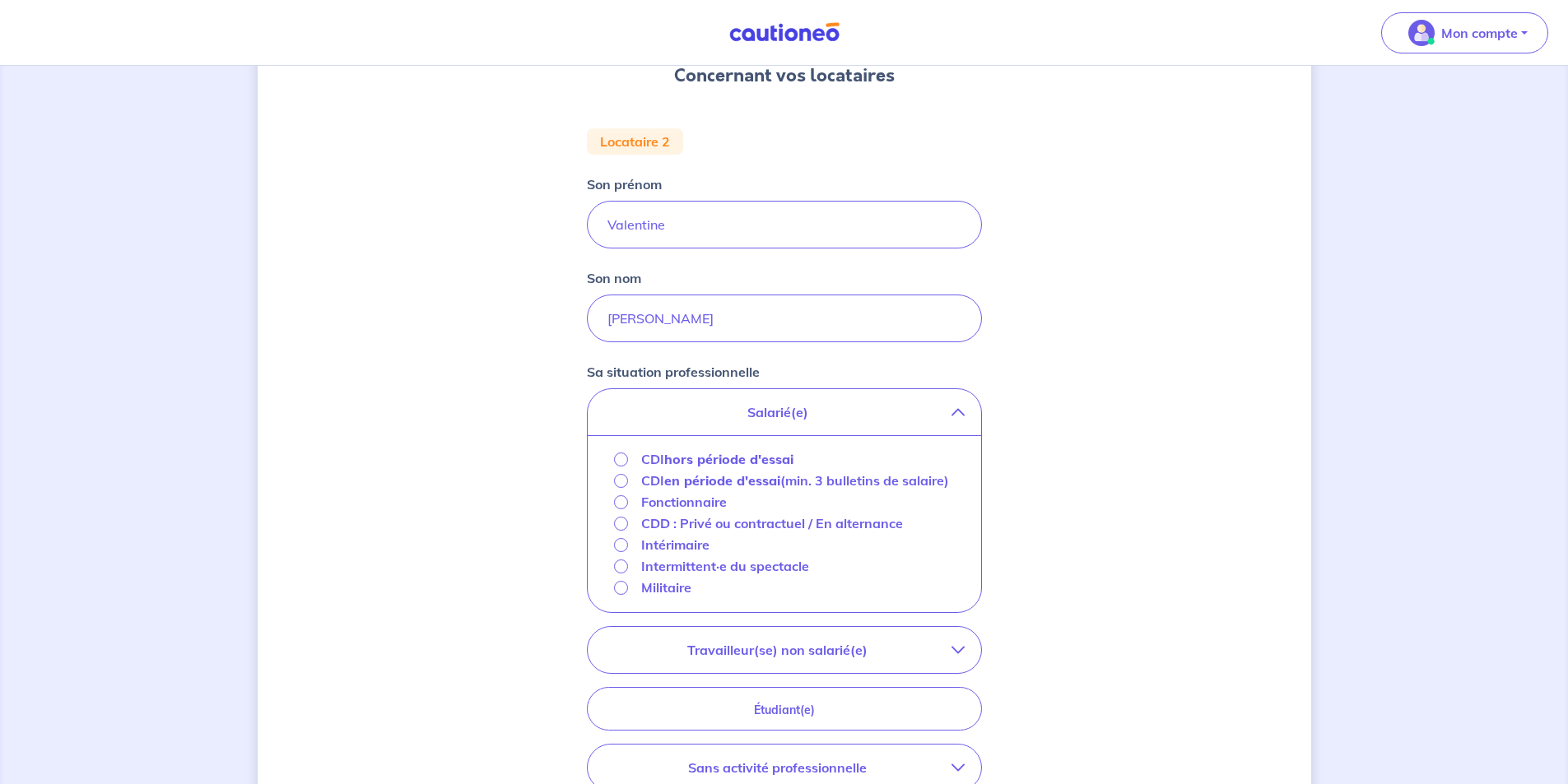
click at [732, 461] on strong "hors période d'essai" at bounding box center [729, 459] width 129 height 17
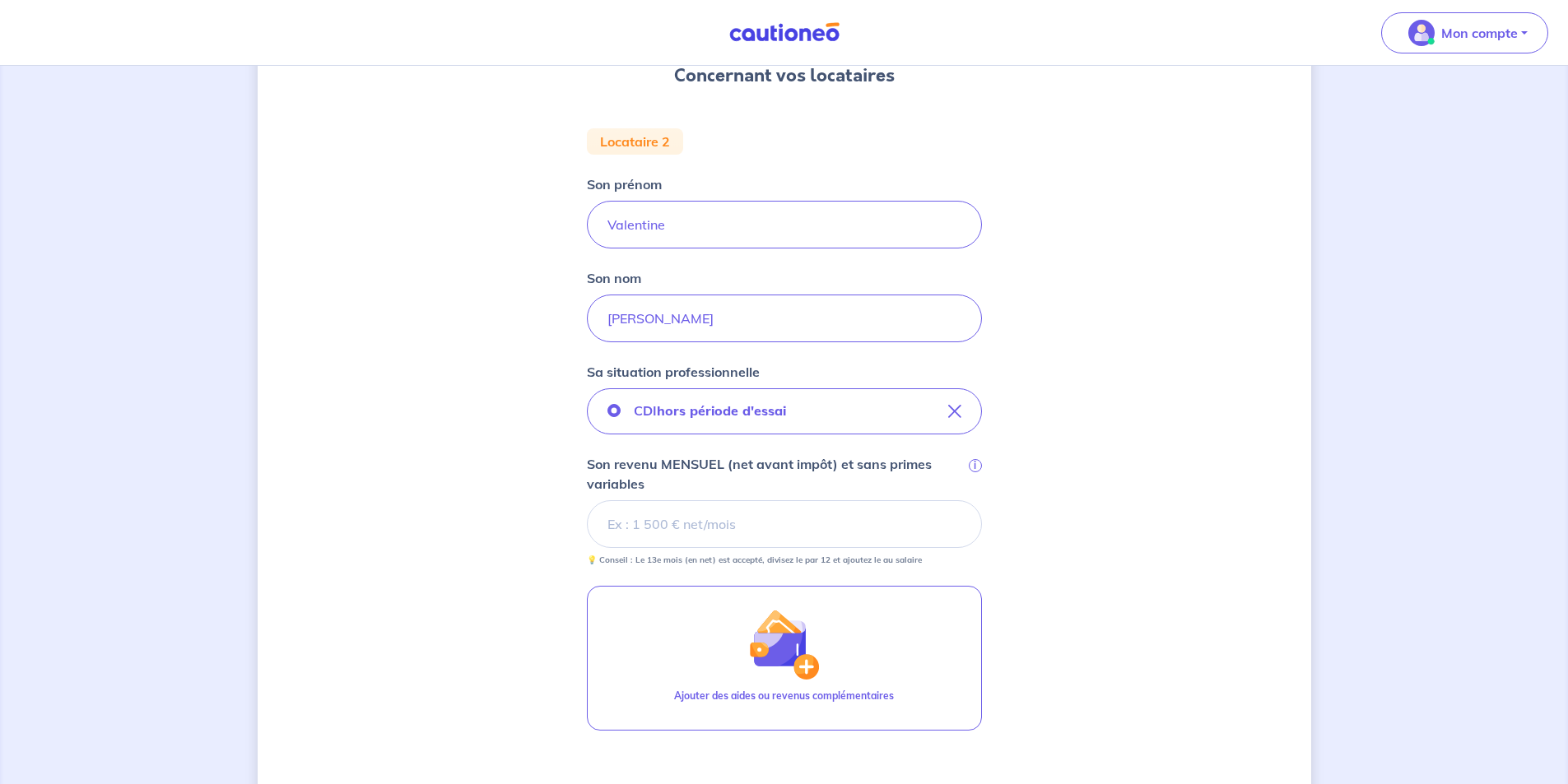
scroll to position [246, 0]
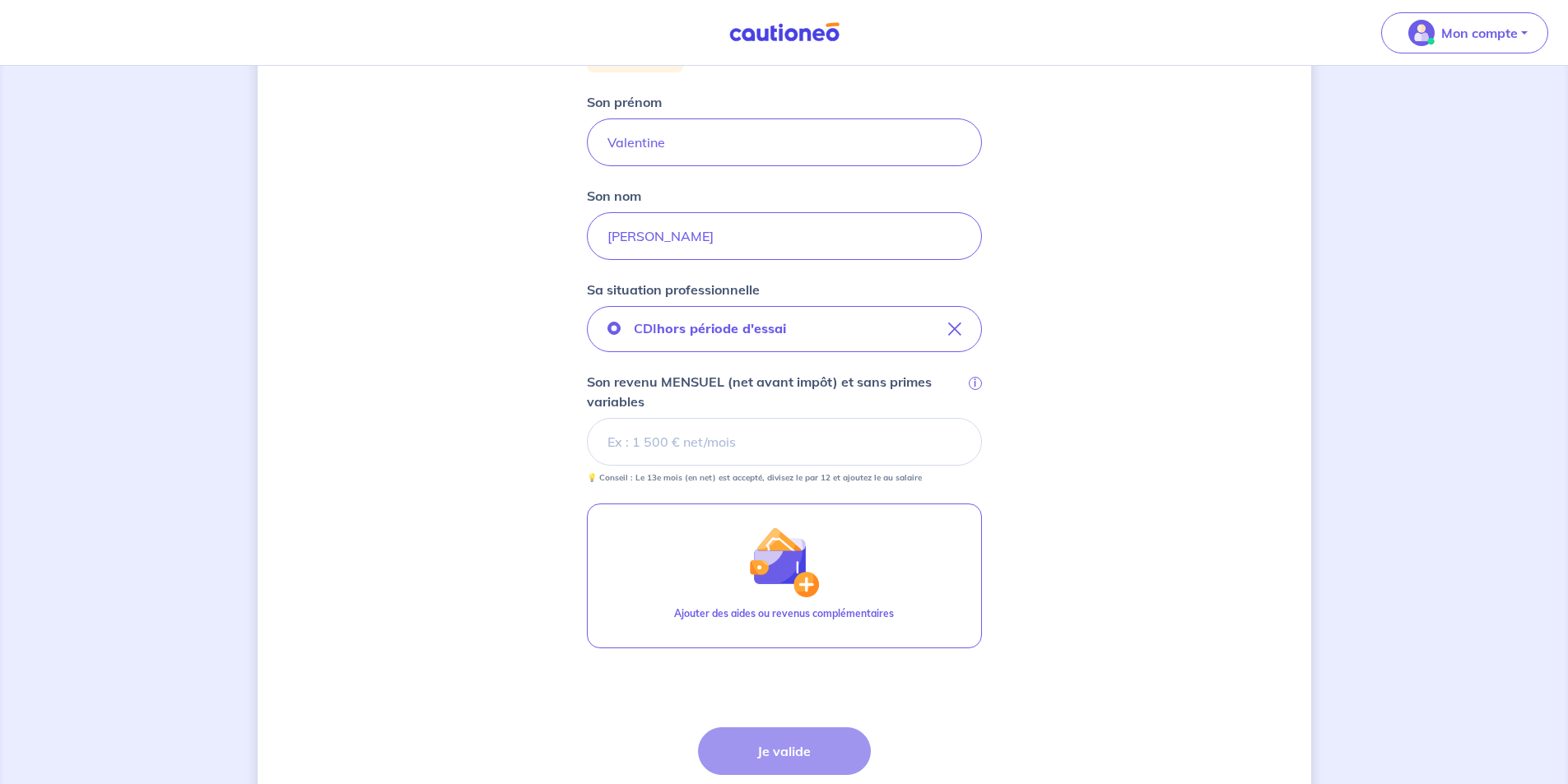
drag, startPoint x: 708, startPoint y: 452, endPoint x: 693, endPoint y: 452, distance: 15.0
click at [707, 452] on input "Son revenu MENSUEL (net avant impôt) et sans primes variables i" at bounding box center [784, 441] width 395 height 48
click at [726, 434] on input "Son revenu MENSUEL (net avant impôt) et sans primes variables i" at bounding box center [784, 441] width 395 height 48
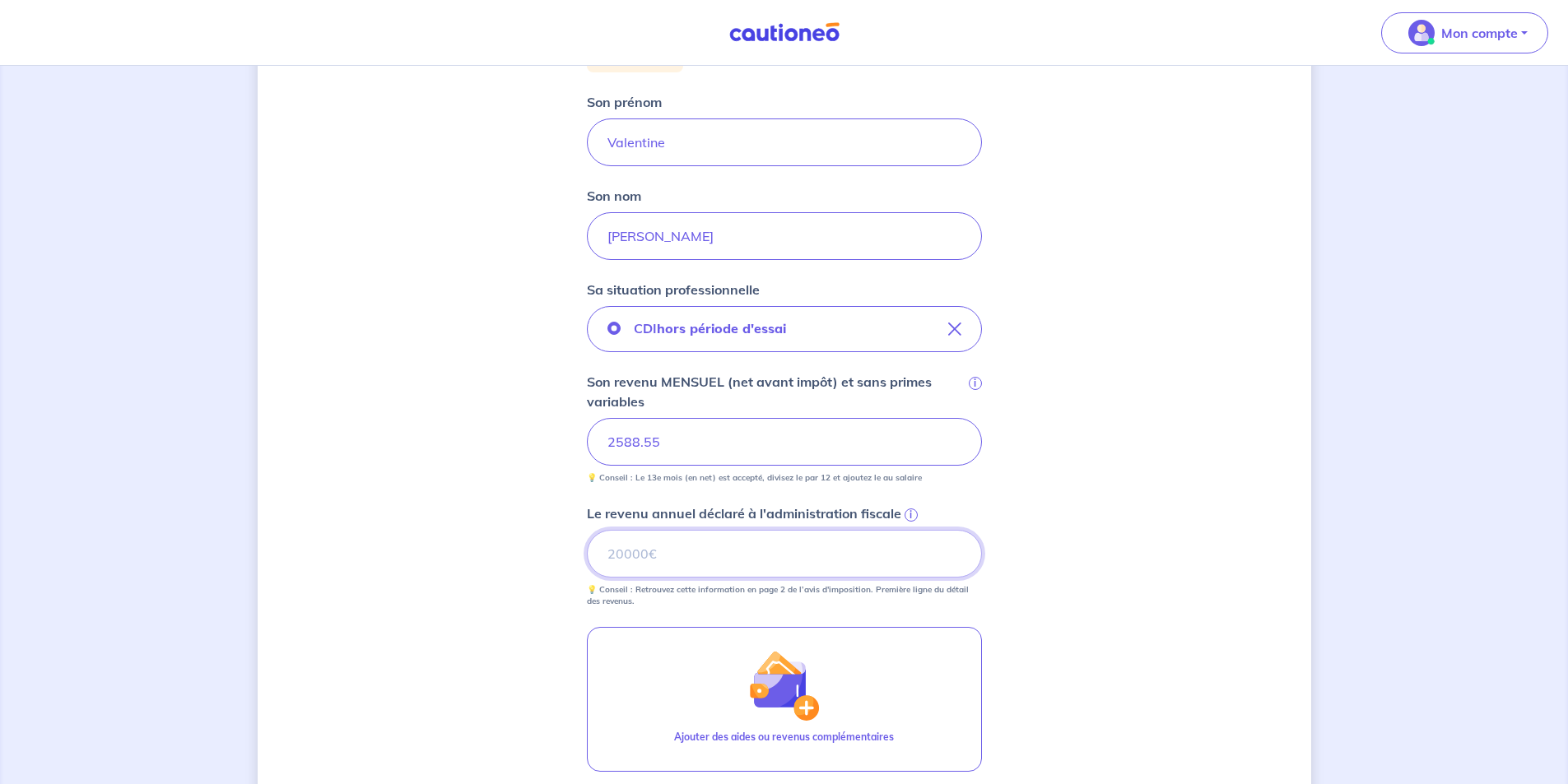
click at [697, 565] on input "Le revenu annuel déclaré à l'administration fiscale i" at bounding box center [784, 553] width 395 height 48
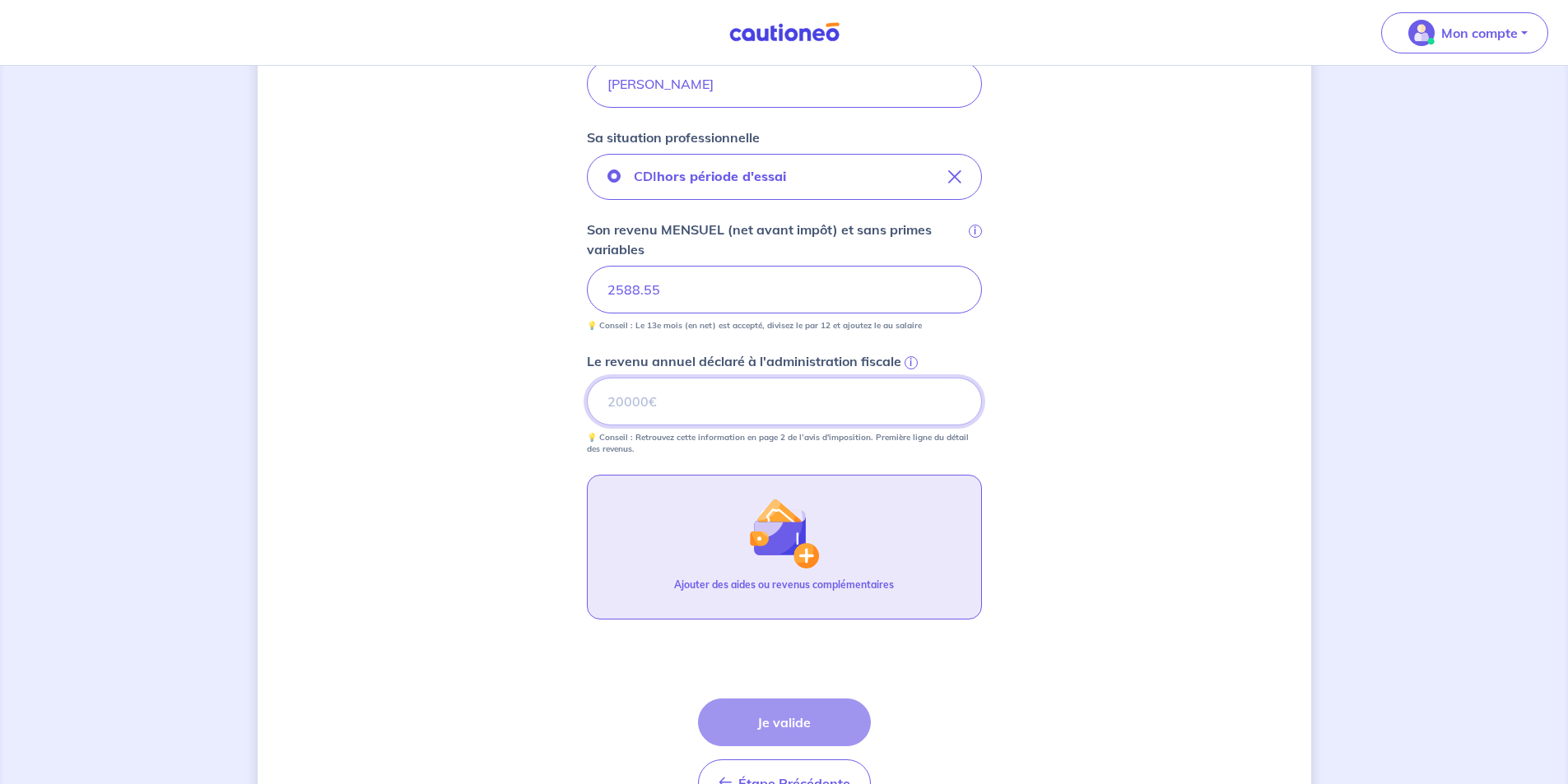
scroll to position [412, 0]
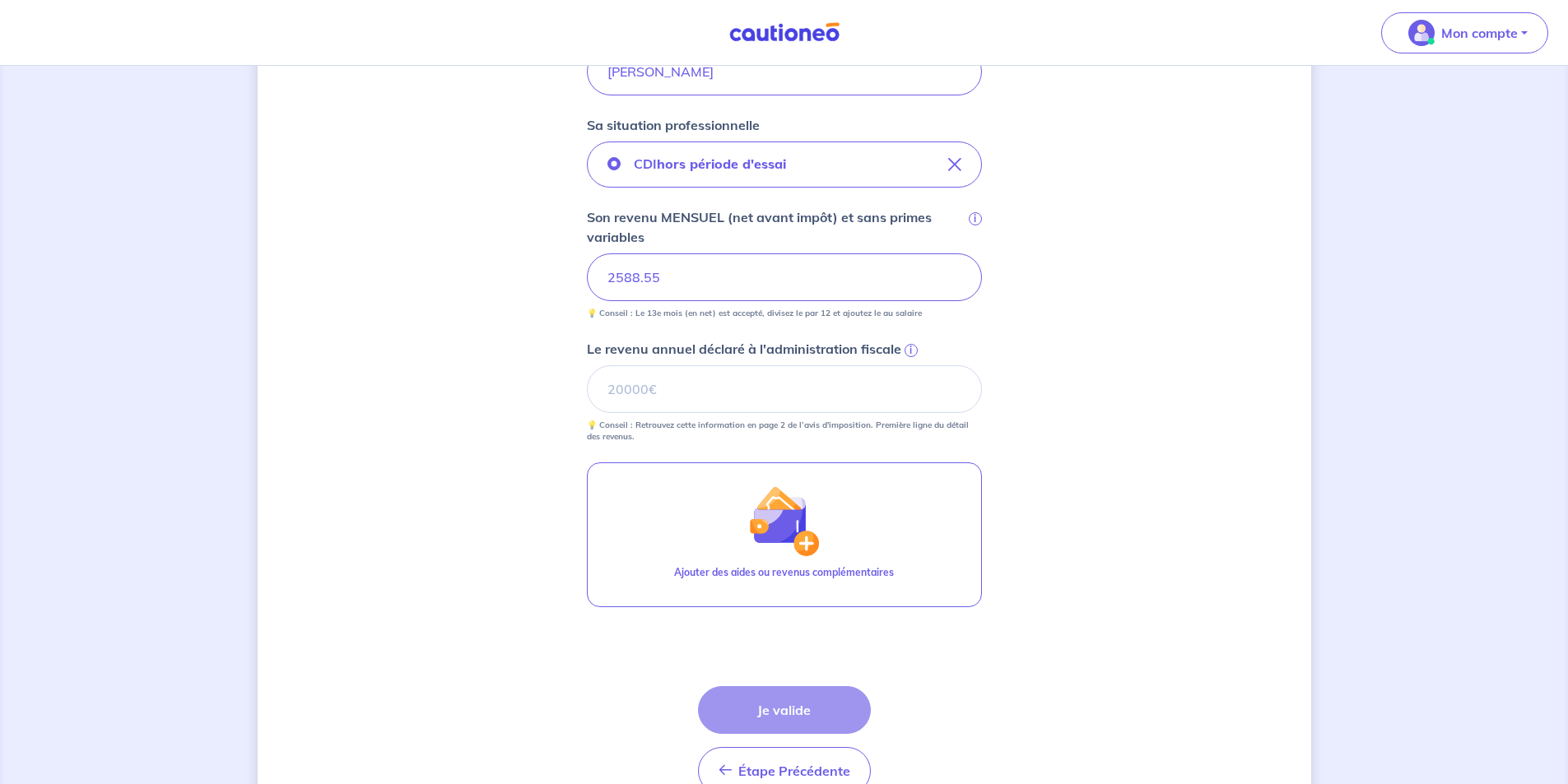
click at [910, 350] on span "i" at bounding box center [910, 350] width 13 height 13
click at [910, 365] on input "Le revenu annuel déclaré à l'administration fiscale i" at bounding box center [784, 389] width 395 height 48
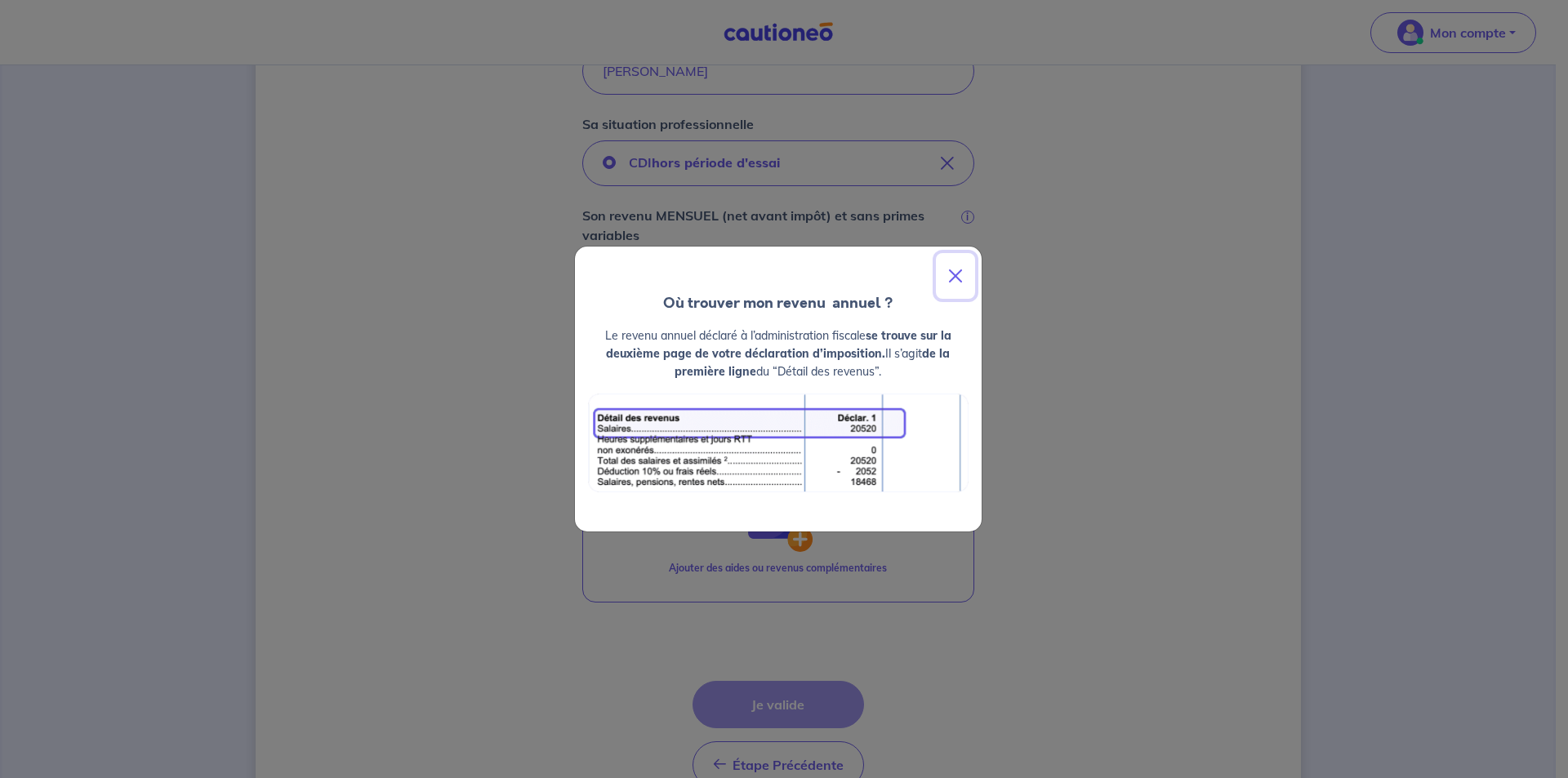
click at [957, 291] on button "Close" at bounding box center [955, 276] width 39 height 46
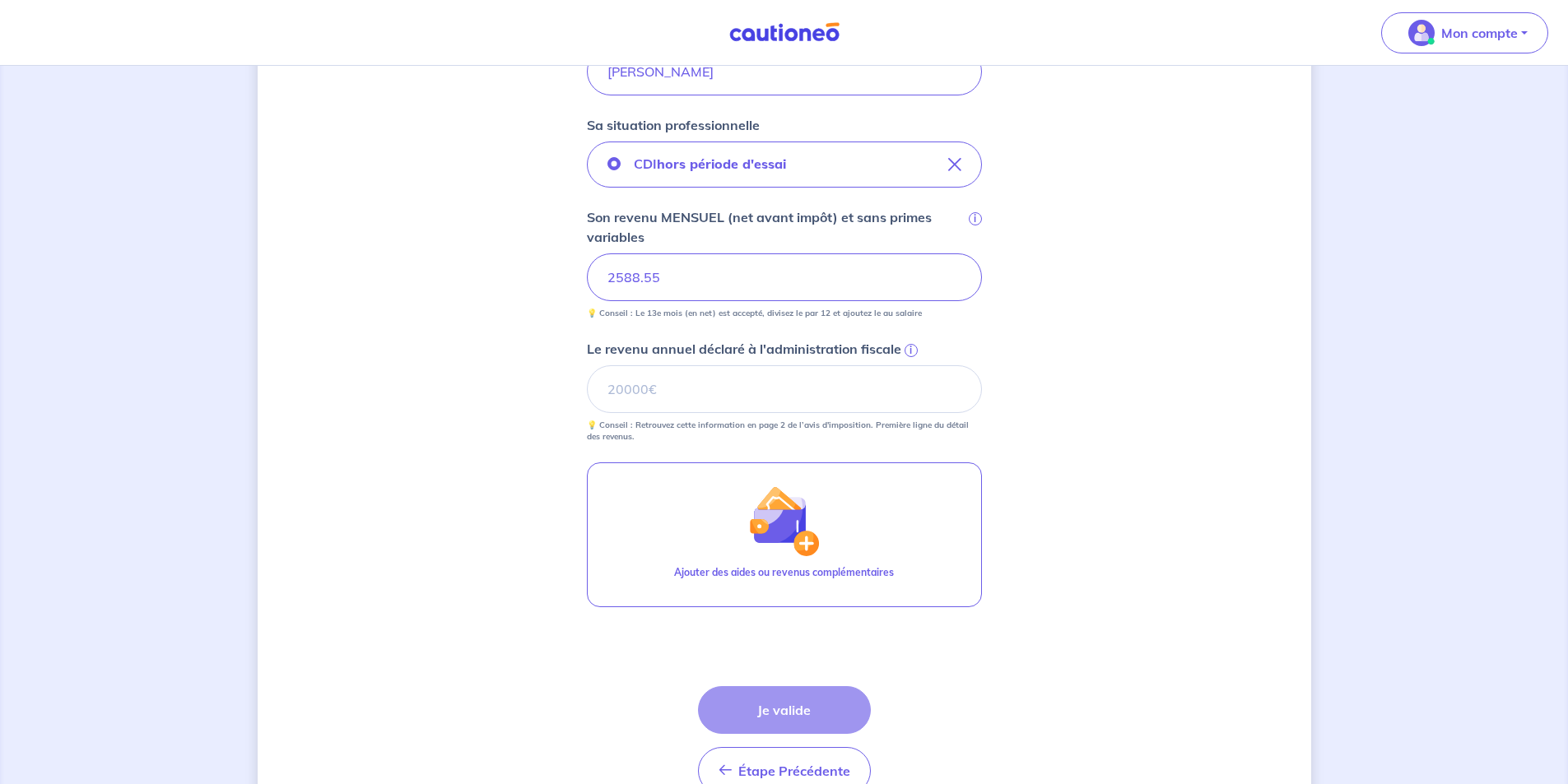
click at [799, 719] on div "Étape Précédente Précédent Je valide Je valide" at bounding box center [784, 740] width 173 height 108
click at [768, 397] on input "Le revenu annuel déclaré à l'administration fiscale i" at bounding box center [784, 389] width 395 height 48
type input "0"
click at [652, 439] on p "💡 Conseil : Retrouvez cette information en page 2 de l’avis d'imposition. Premi…" at bounding box center [784, 431] width 395 height 23
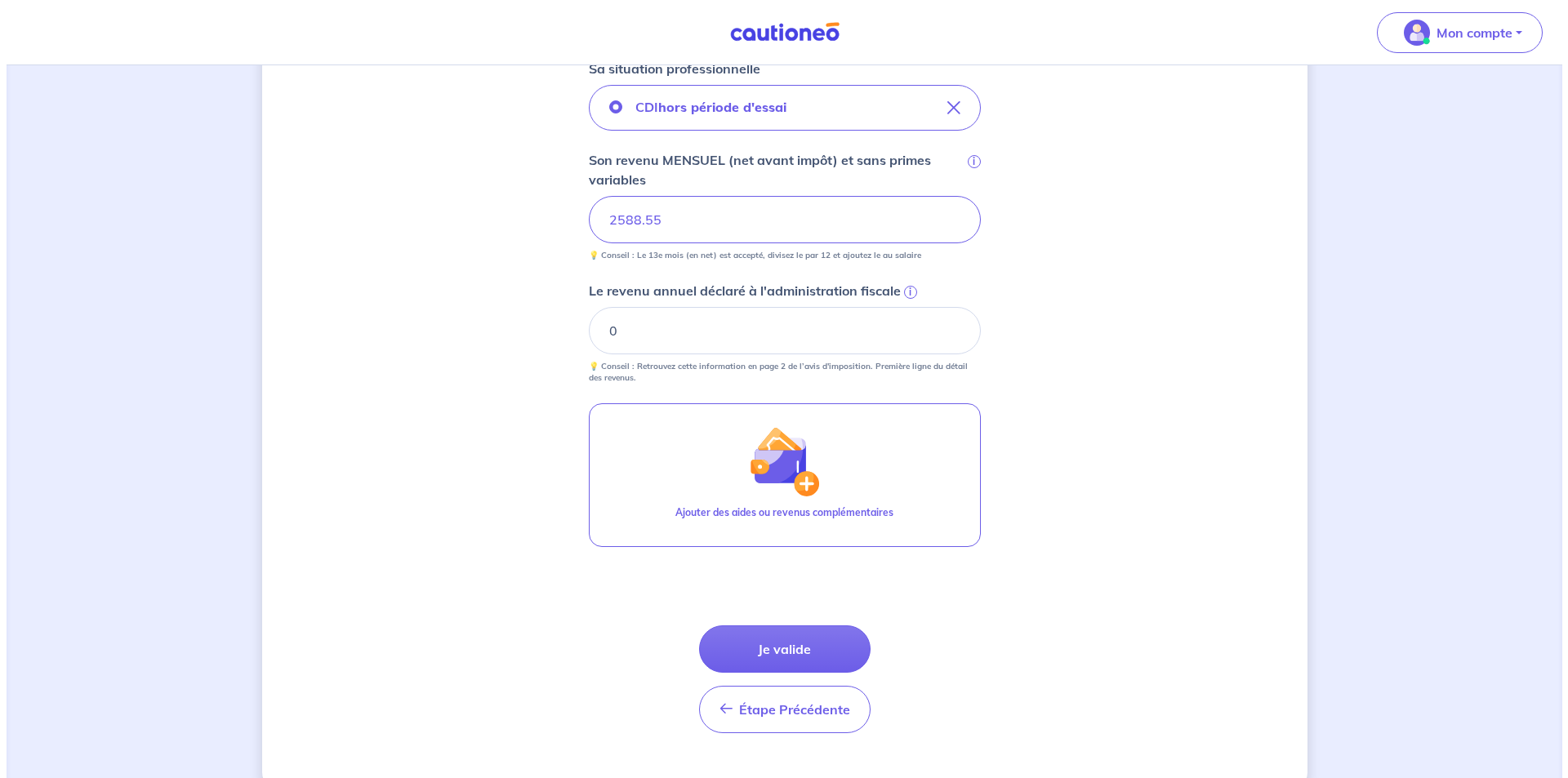
scroll to position [490, 0]
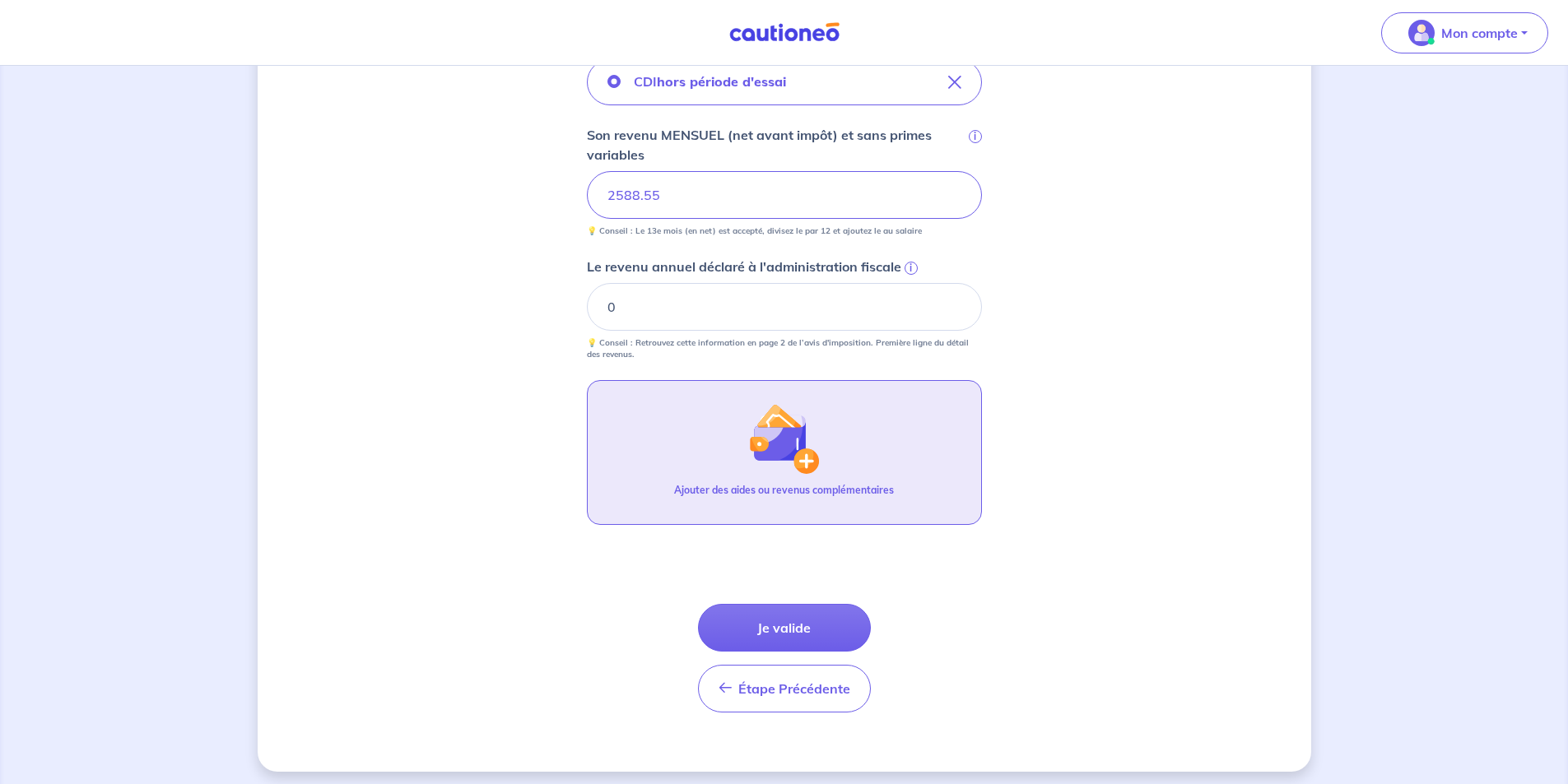
drag, startPoint x: 770, startPoint y: 628, endPoint x: 711, endPoint y: 413, distance: 222.9
click at [711, 413] on form "Locataire 2 Son prénom Valentine Son nom CHANTAL Sa situation professionnelle C…" at bounding box center [784, 262] width 395 height 926
click at [792, 460] on img "button" at bounding box center [784, 438] width 71 height 71
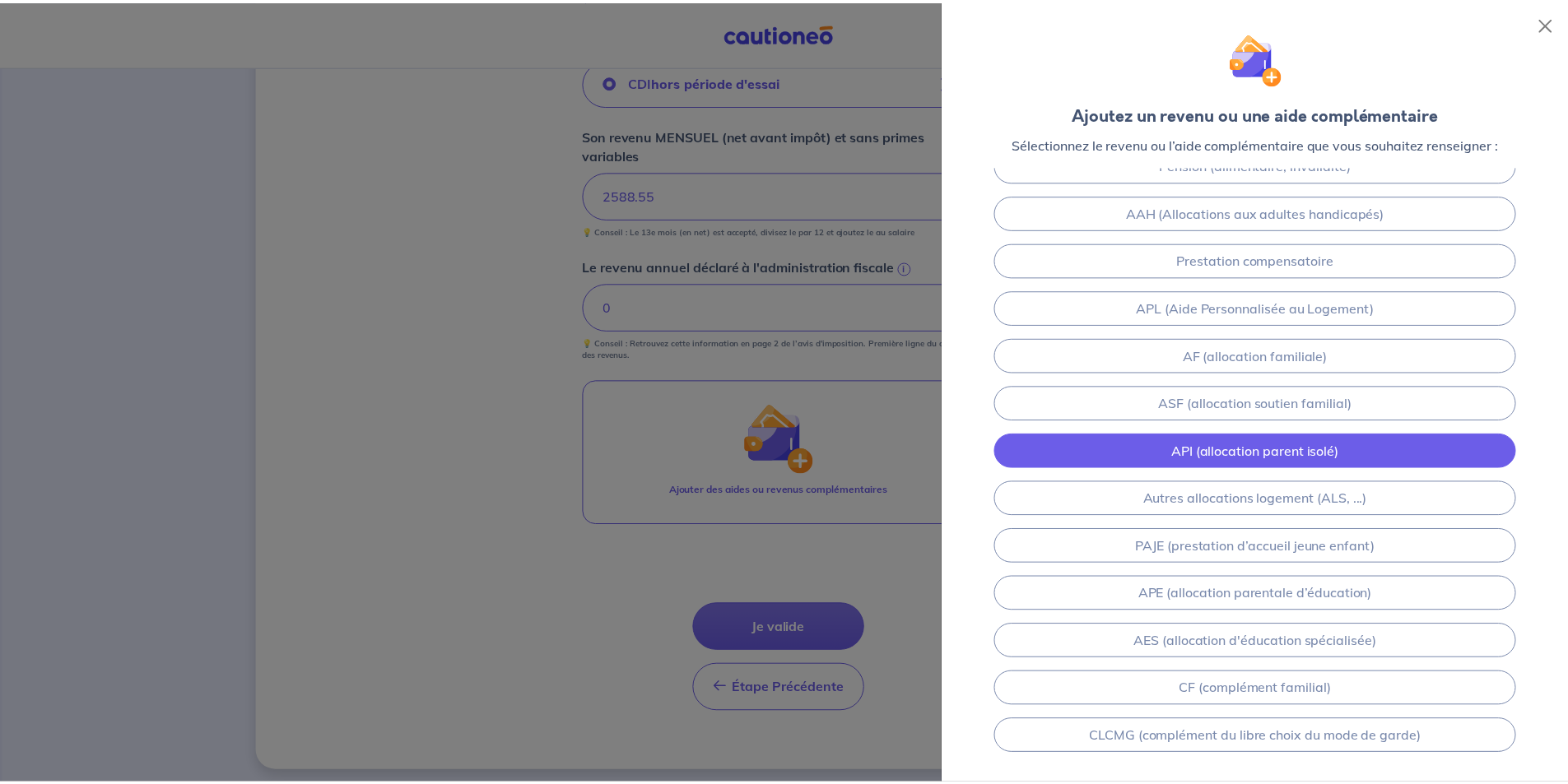
scroll to position [133, 0]
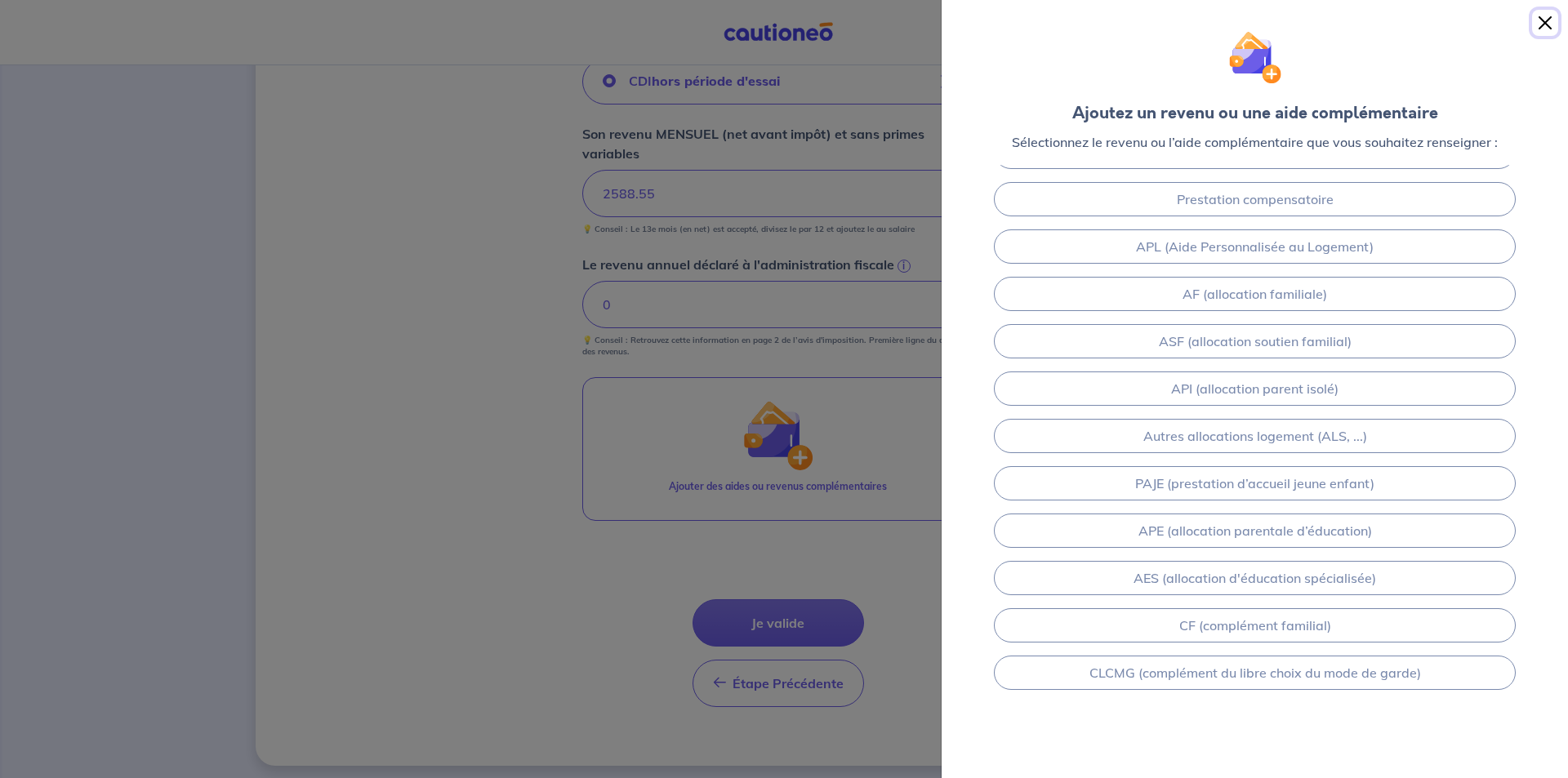
click at [1547, 29] on button "Close" at bounding box center [1545, 23] width 26 height 26
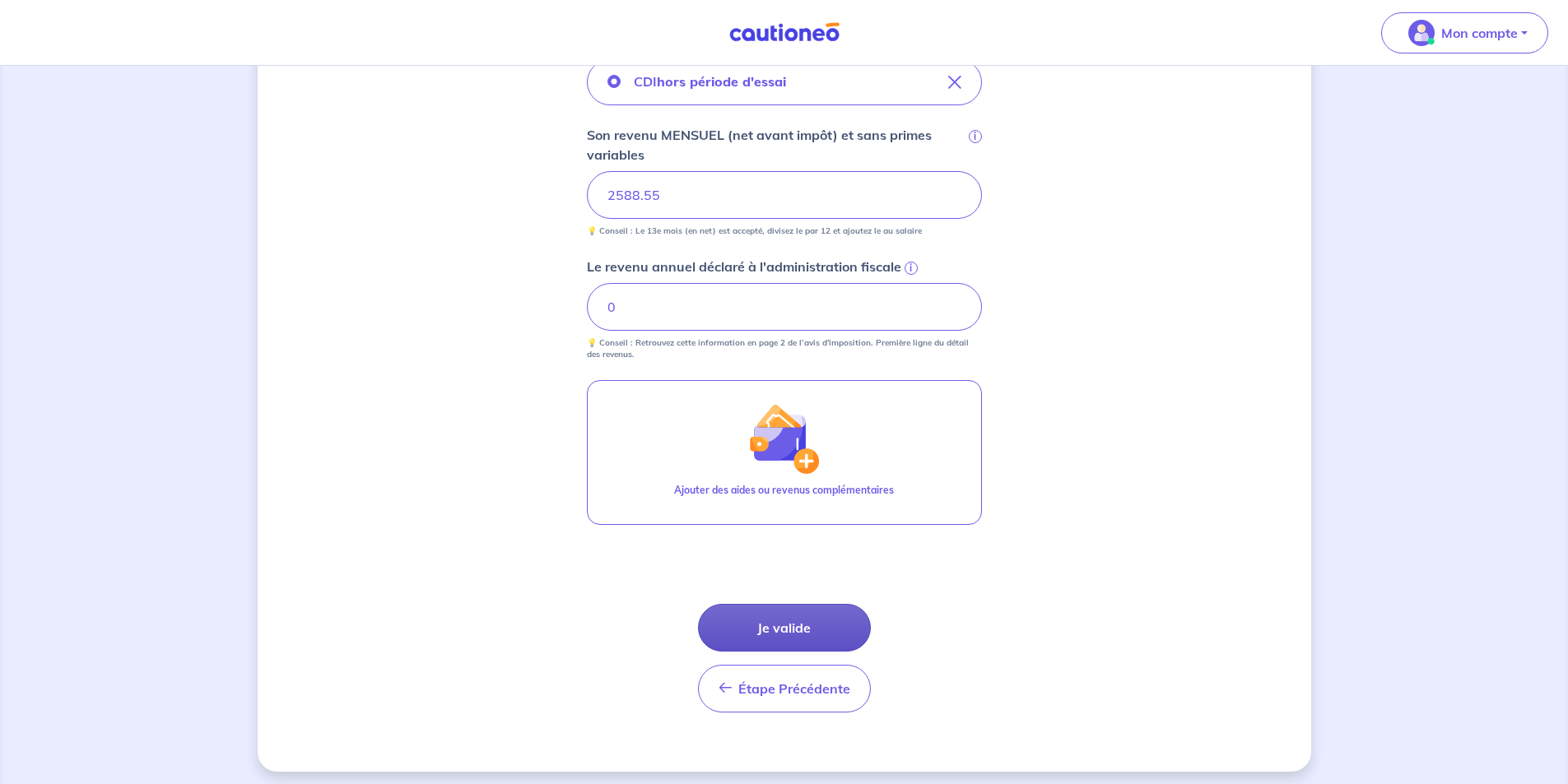
click at [794, 626] on button "Je valide" at bounding box center [784, 628] width 173 height 48
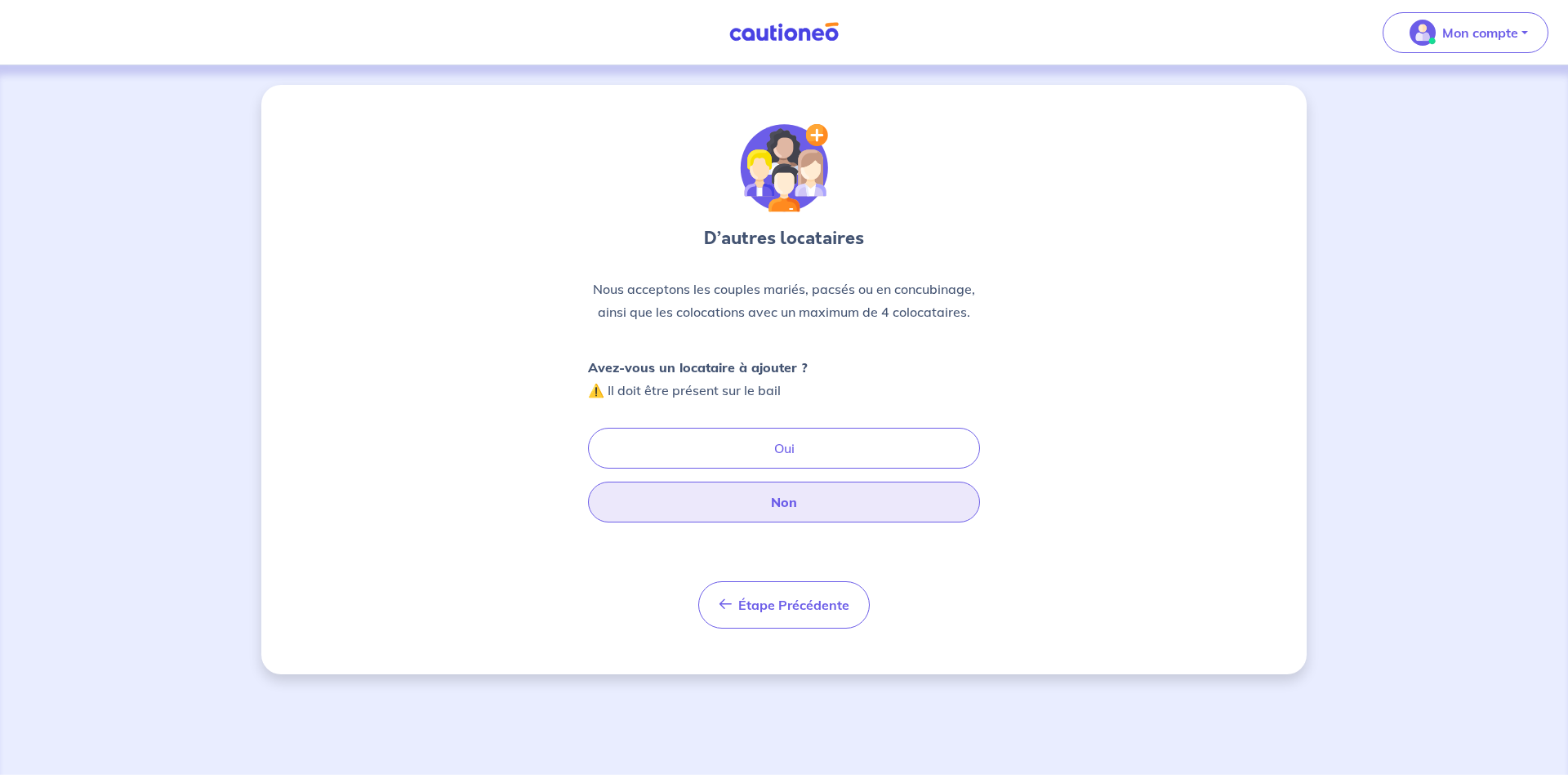
click at [745, 510] on button "Non" at bounding box center [784, 501] width 392 height 41
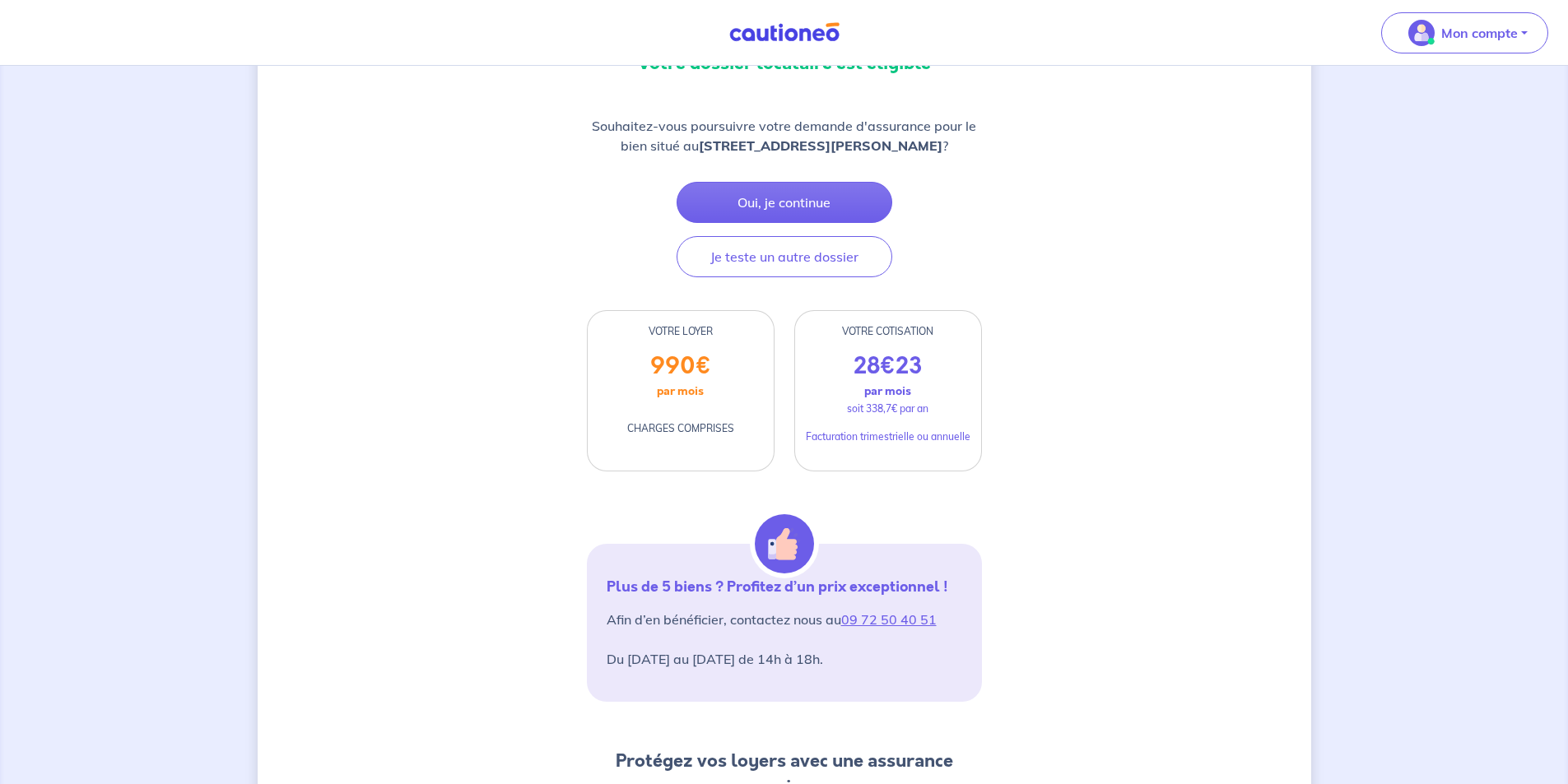
scroll to position [164, 0]
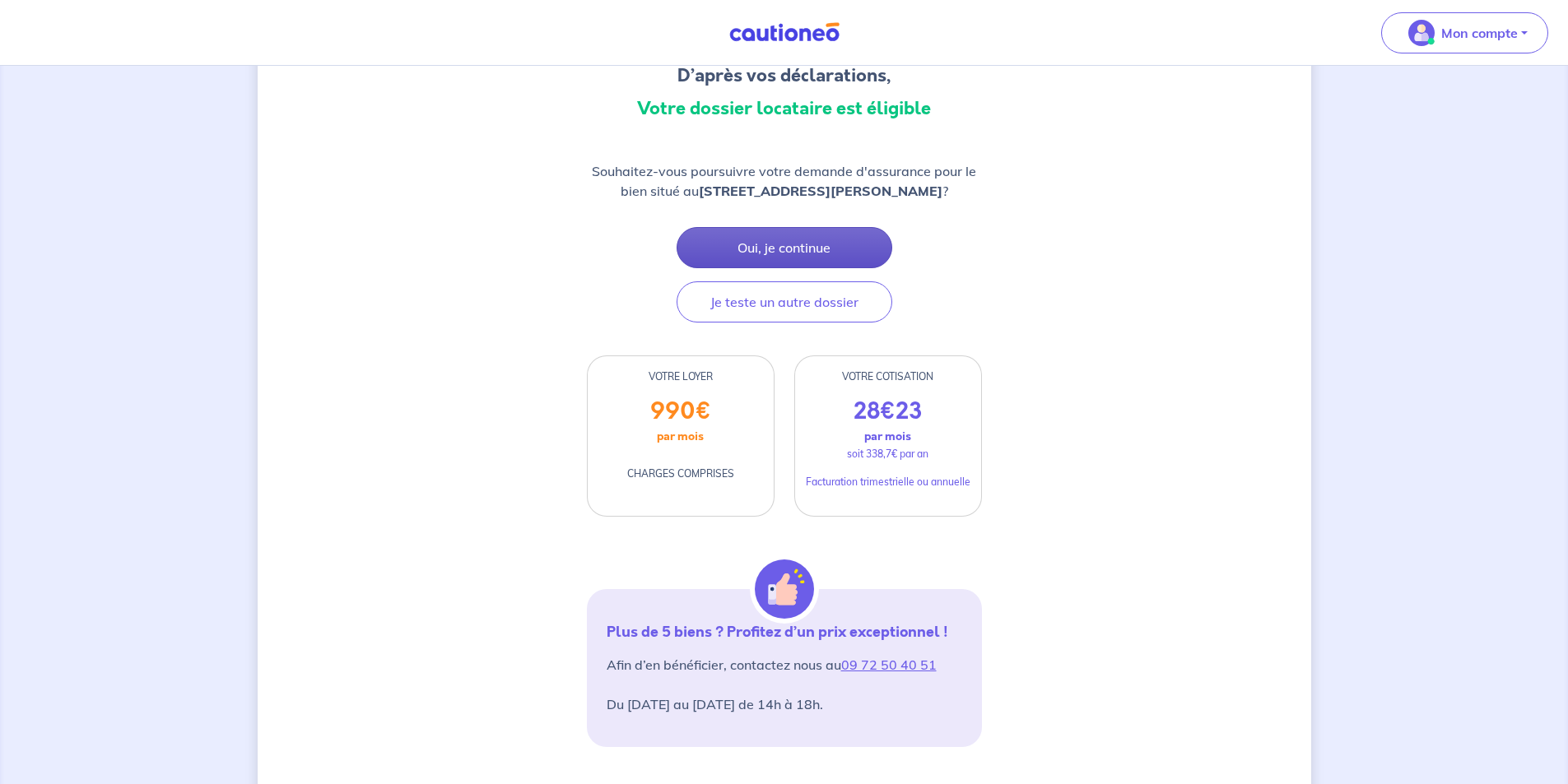
click at [791, 248] on button "Oui, je continue" at bounding box center [784, 247] width 216 height 41
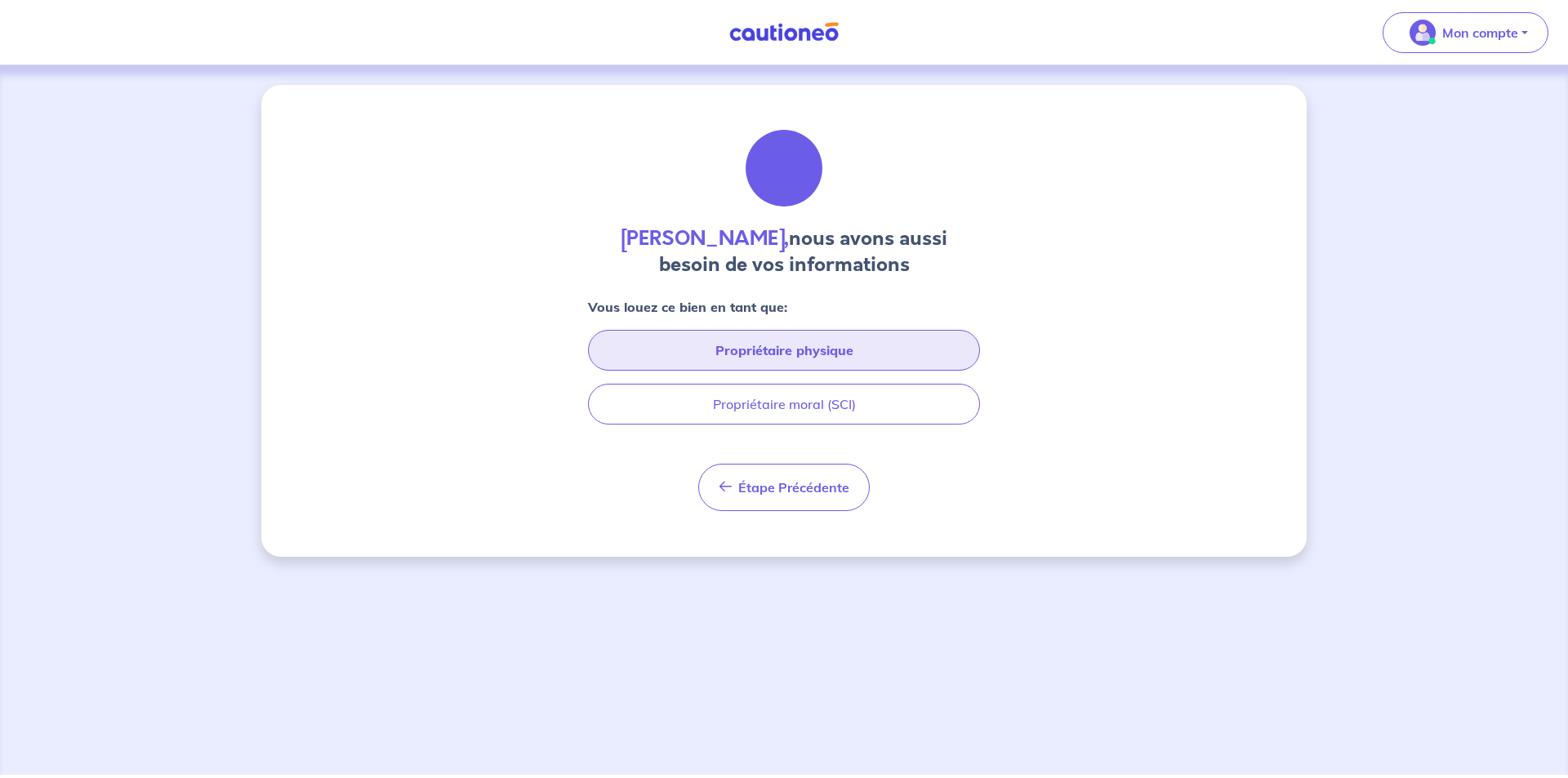
click at [784, 346] on button "Propriétaire physique" at bounding box center [784, 350] width 392 height 41
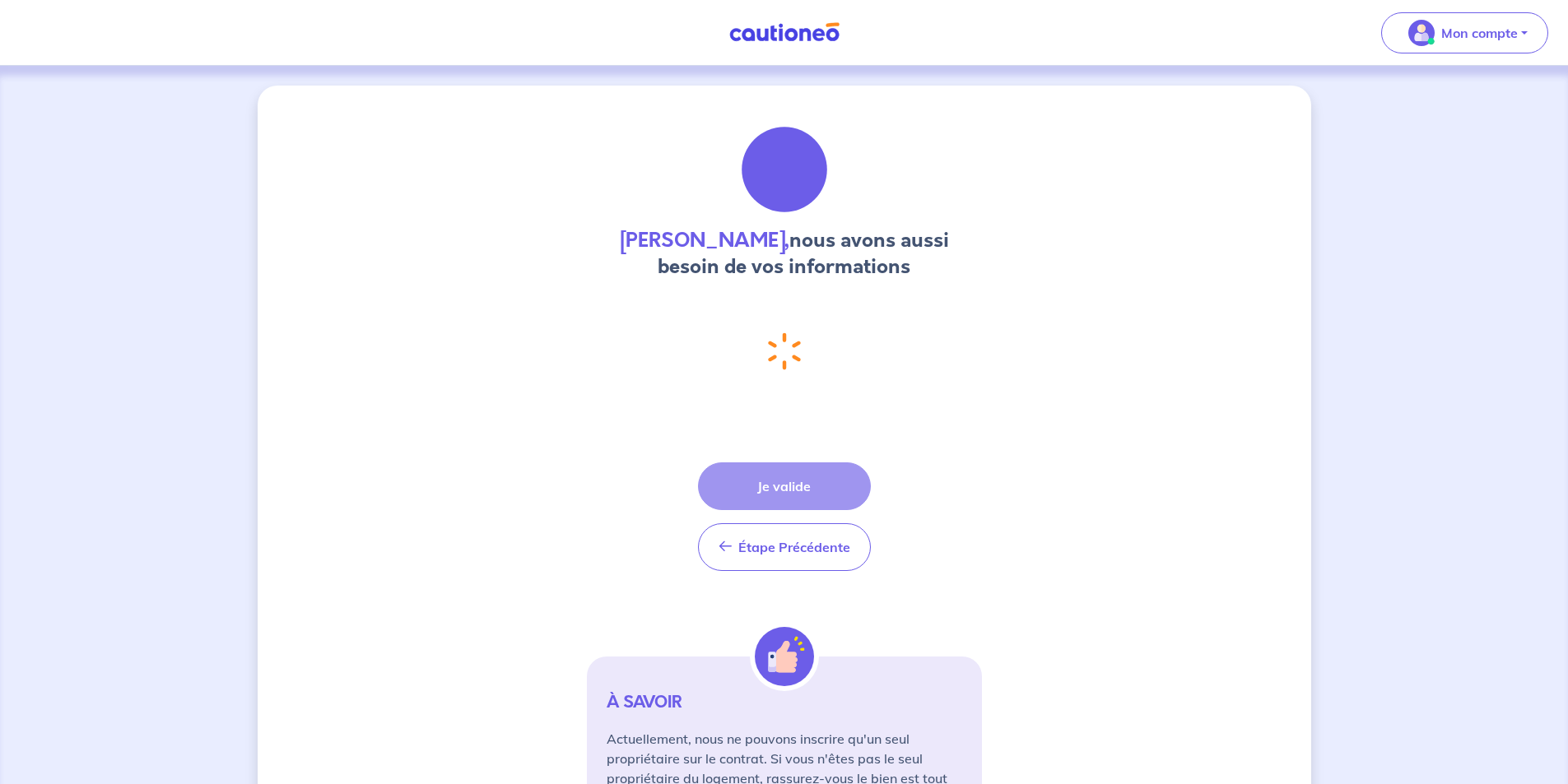
select select "FR"
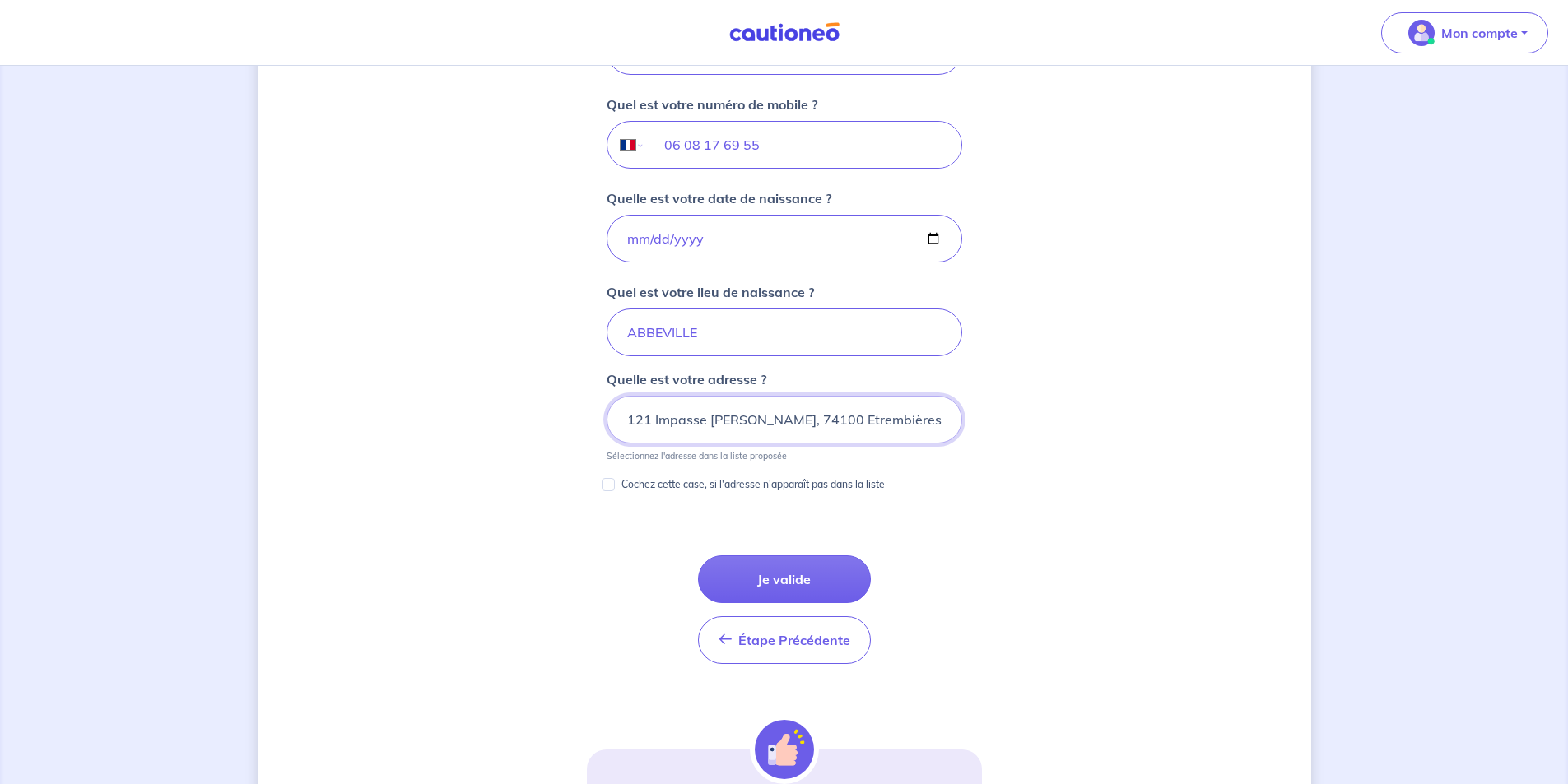
scroll to position [667, 0]
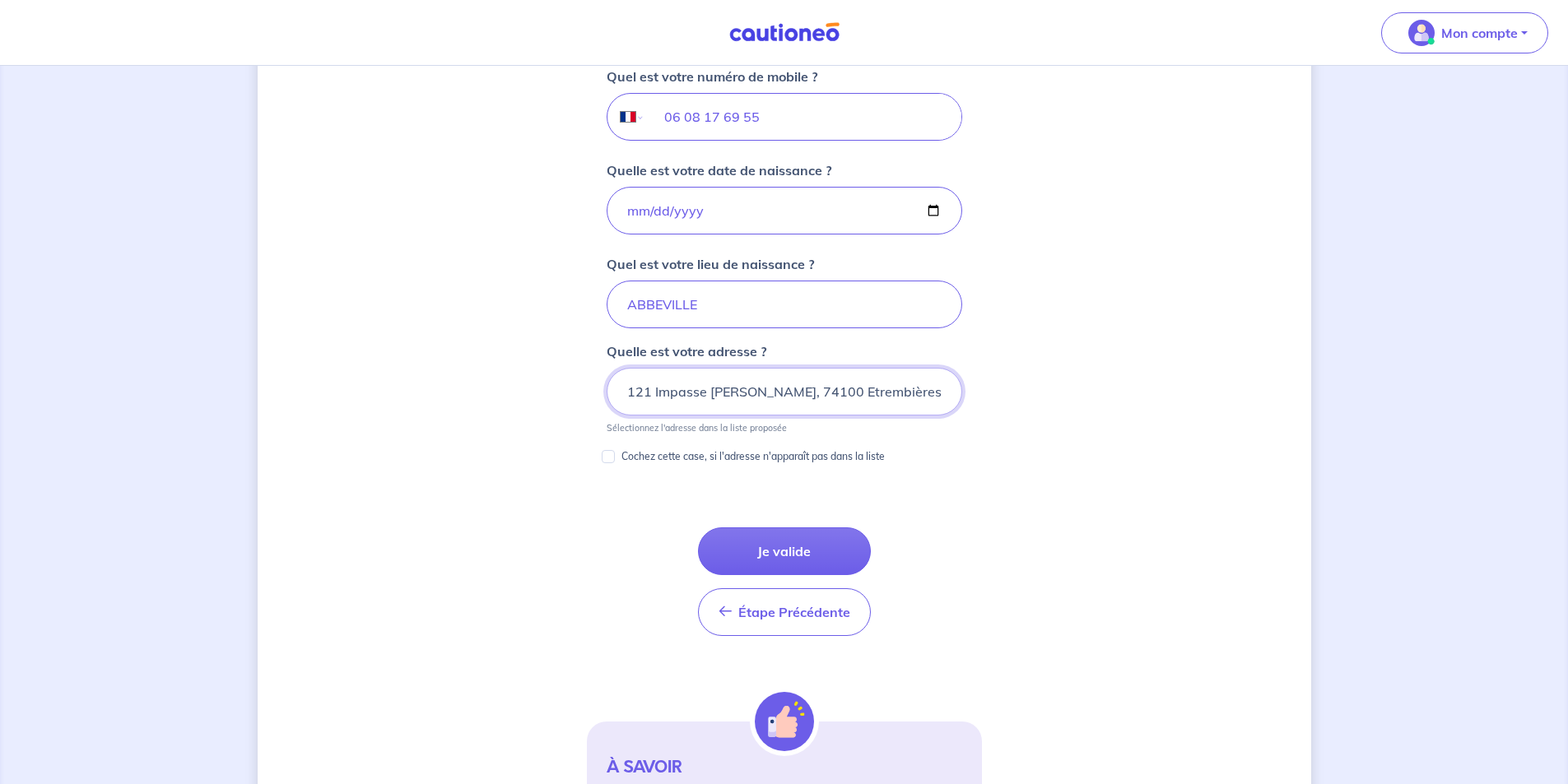
click at [638, 373] on input "121 Impasse [PERSON_NAME], 74100 Etrembières" at bounding box center [784, 392] width 356 height 48
click at [631, 392] on input "121 Impasse [PERSON_NAME], 74100 Etrembières" at bounding box center [784, 392] width 356 height 48
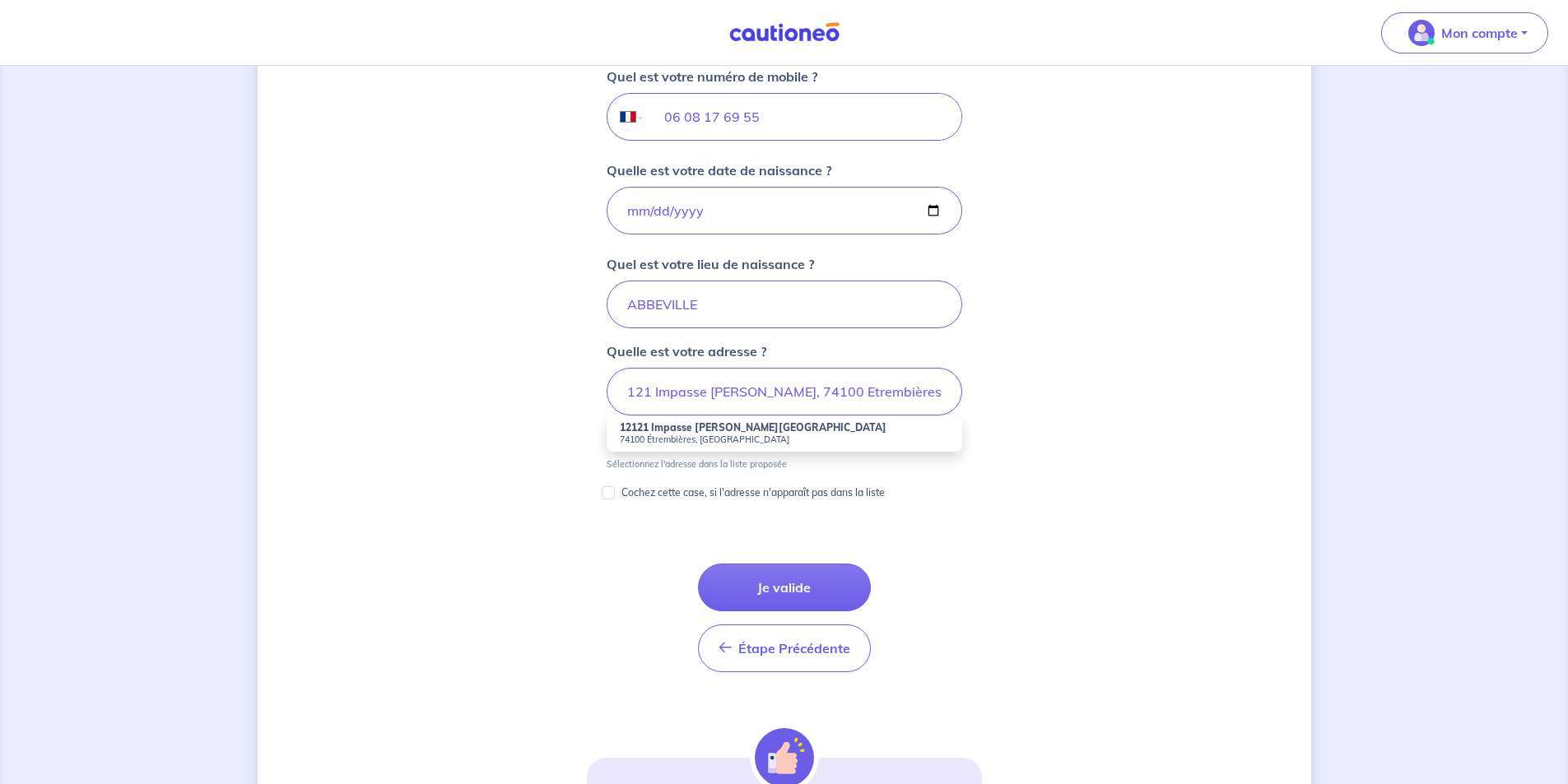
scroll to position [0, 0]
click at [732, 428] on strong "12121 Impasse Clémence de Genève" at bounding box center [753, 427] width 267 height 12
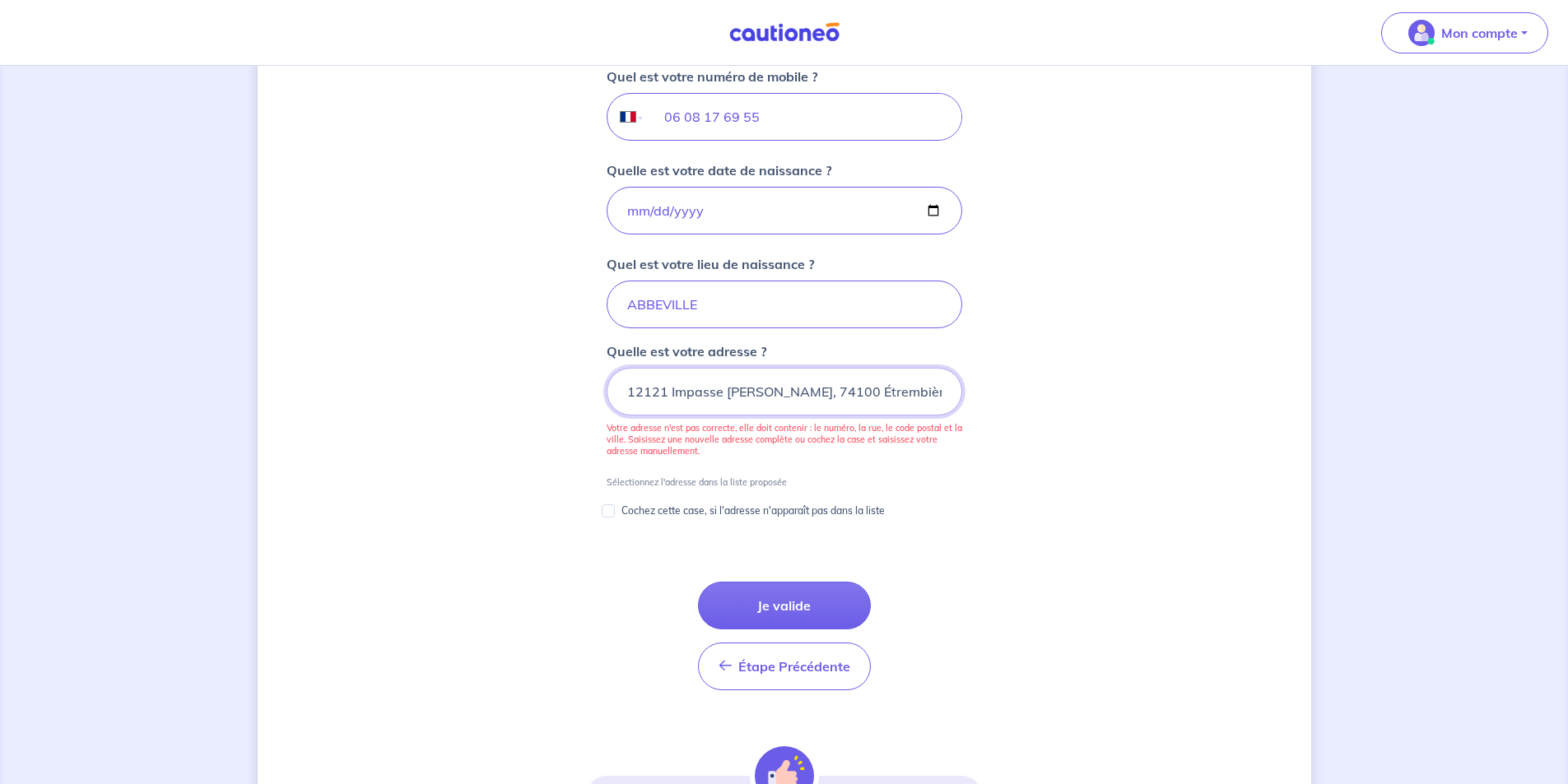
drag, startPoint x: 646, startPoint y: 390, endPoint x: 629, endPoint y: 392, distance: 17.1
click at [629, 392] on input "12121 Impasse Clémence de Genève, 74100 Étrembières, France" at bounding box center [784, 392] width 356 height 48
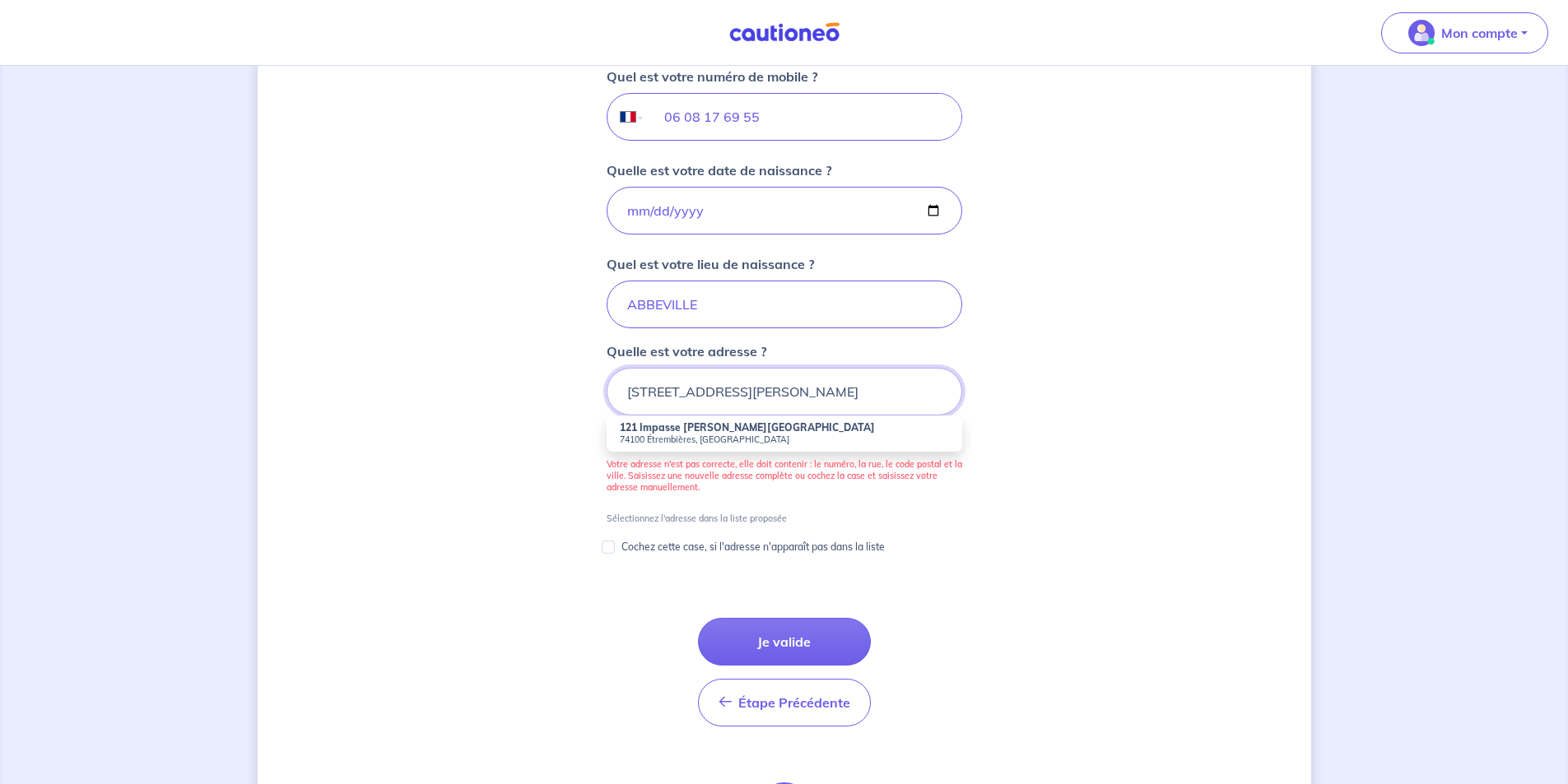
type input "121 Impasse Clémence de Genève, 74100 Étrembières, France"
click at [653, 436] on small "74100 Étrembières, France" at bounding box center [784, 439] width 329 height 11
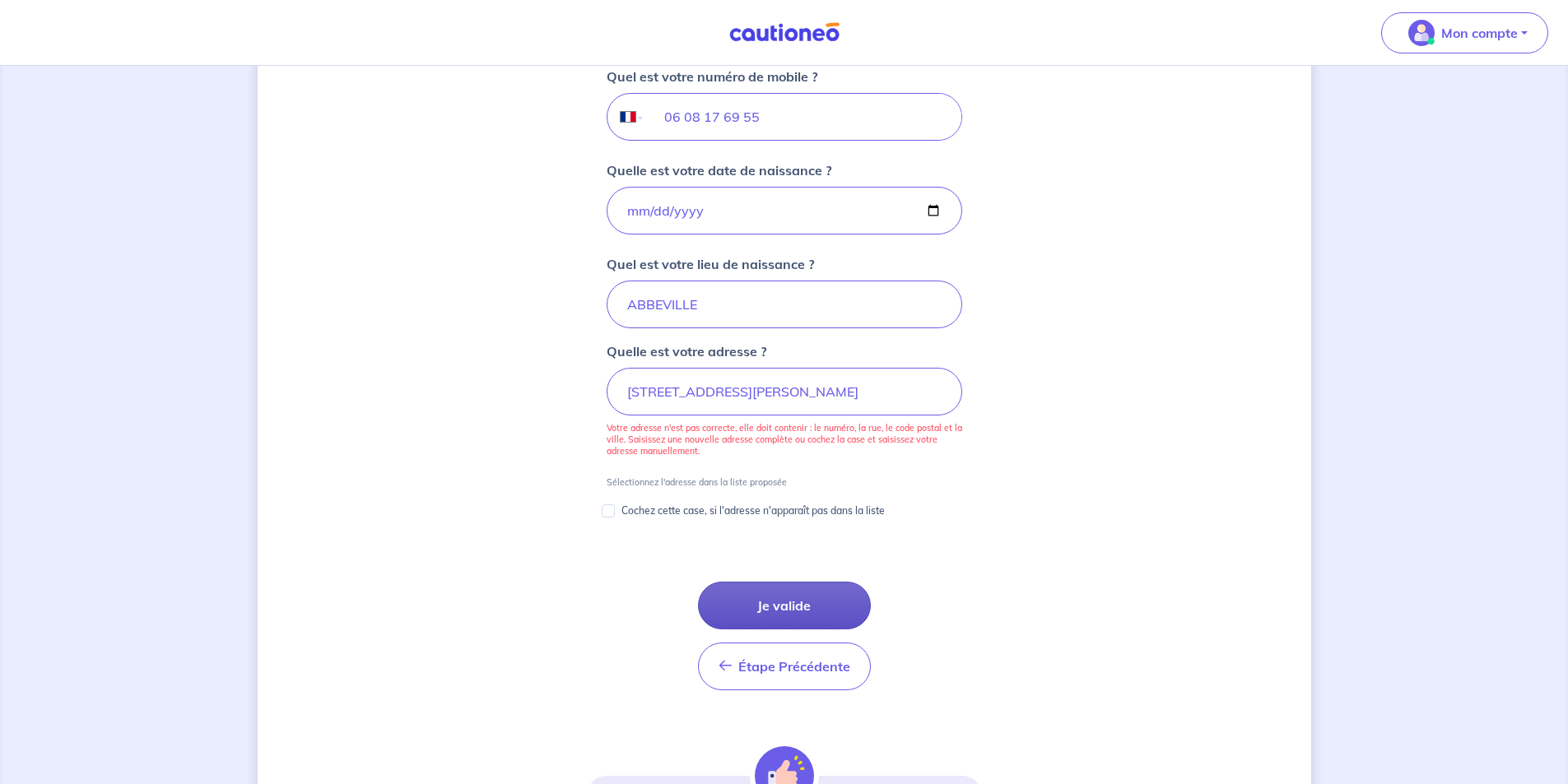
click at [797, 600] on button "Je valide" at bounding box center [784, 605] width 173 height 48
click at [666, 509] on p "Cochez cette case, si l'adresse n'apparaît pas dans la liste" at bounding box center [753, 510] width 263 height 20
click at [615, 509] on input "Cochez cette case, si l'adresse n'apparaît pas dans la liste" at bounding box center [608, 510] width 13 height 13
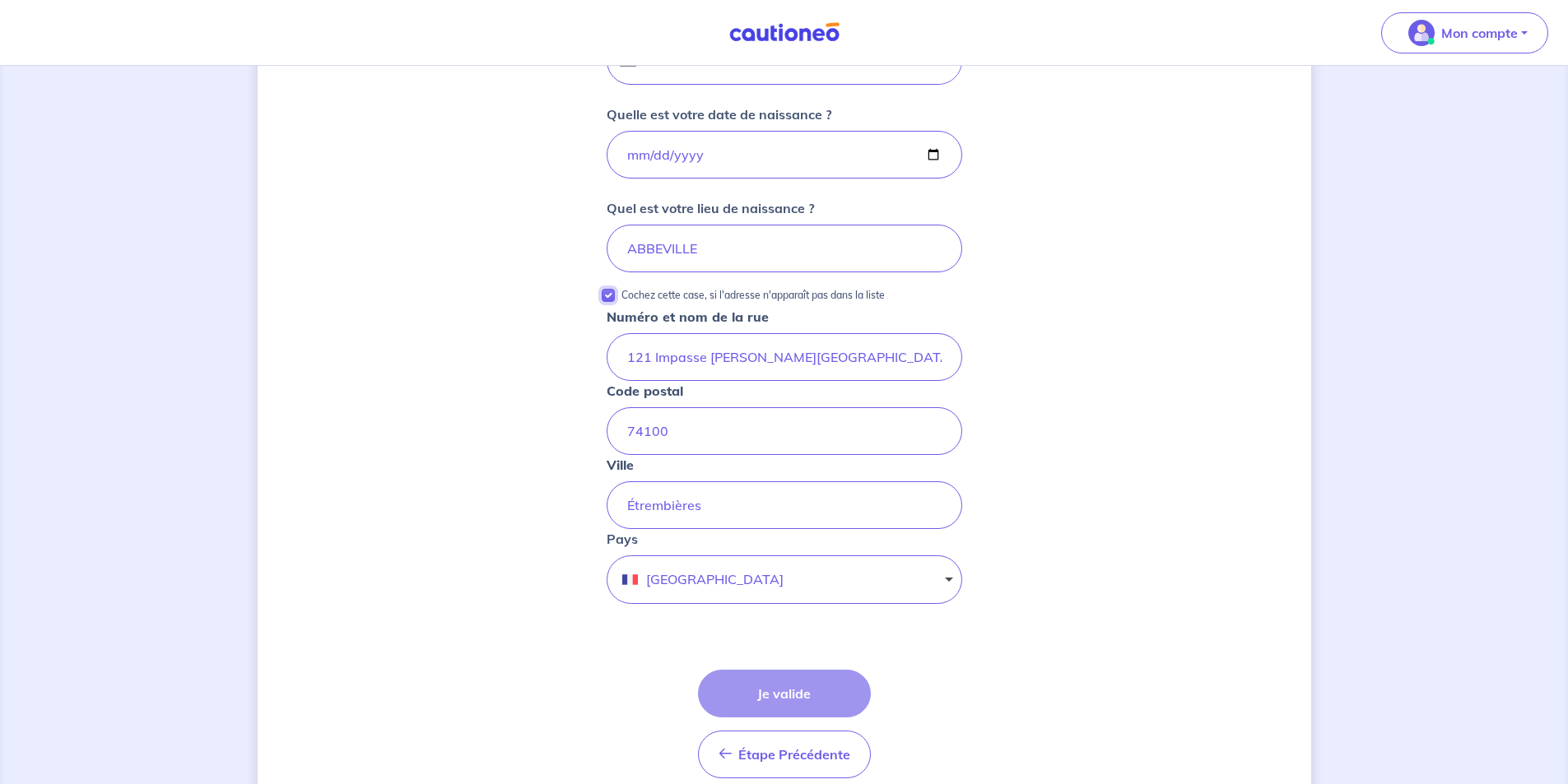
scroll to position [749, 0]
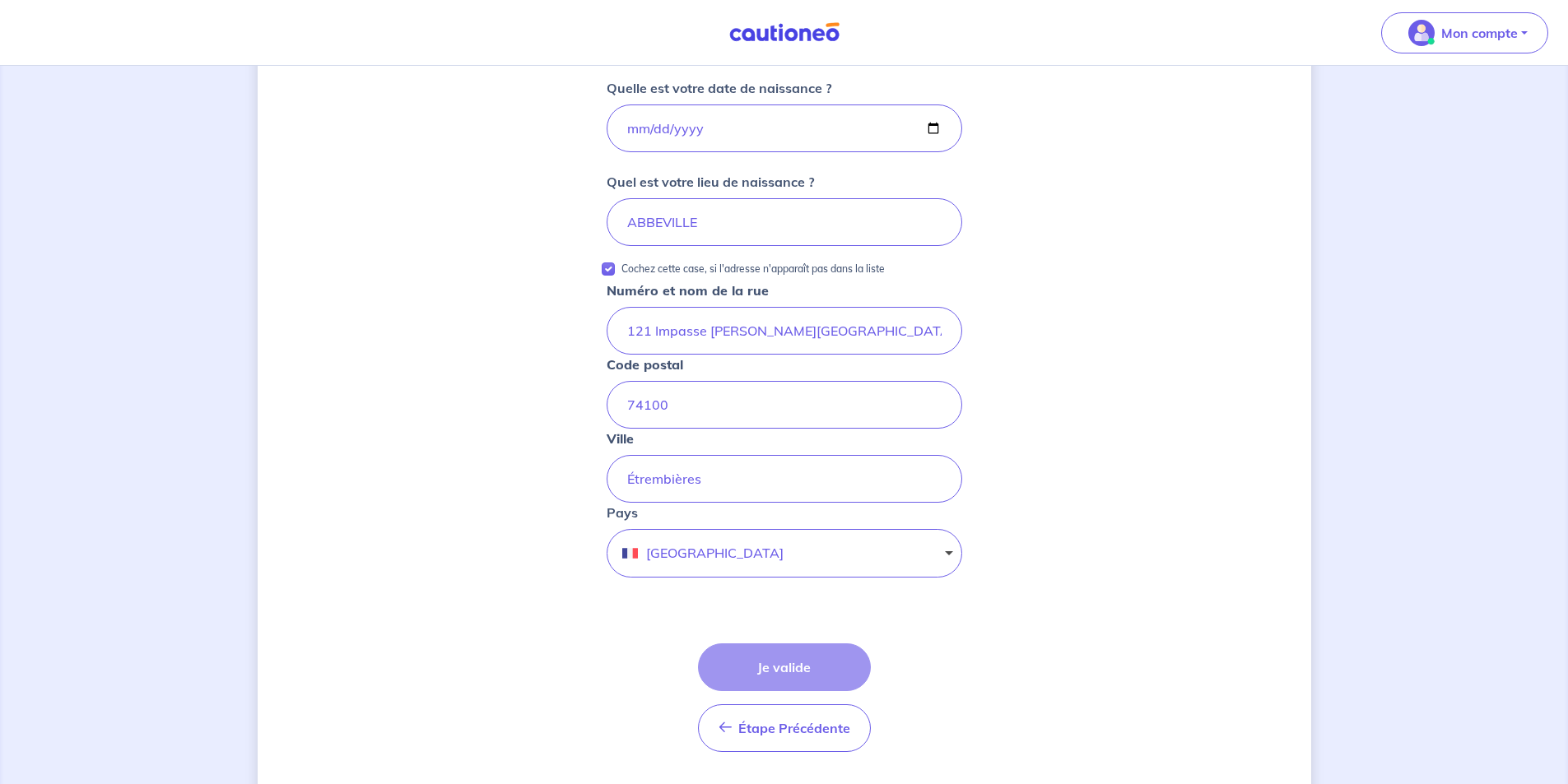
click at [780, 663] on div "Étape Précédente Précédent Je valide Je valide" at bounding box center [784, 697] width 173 height 108
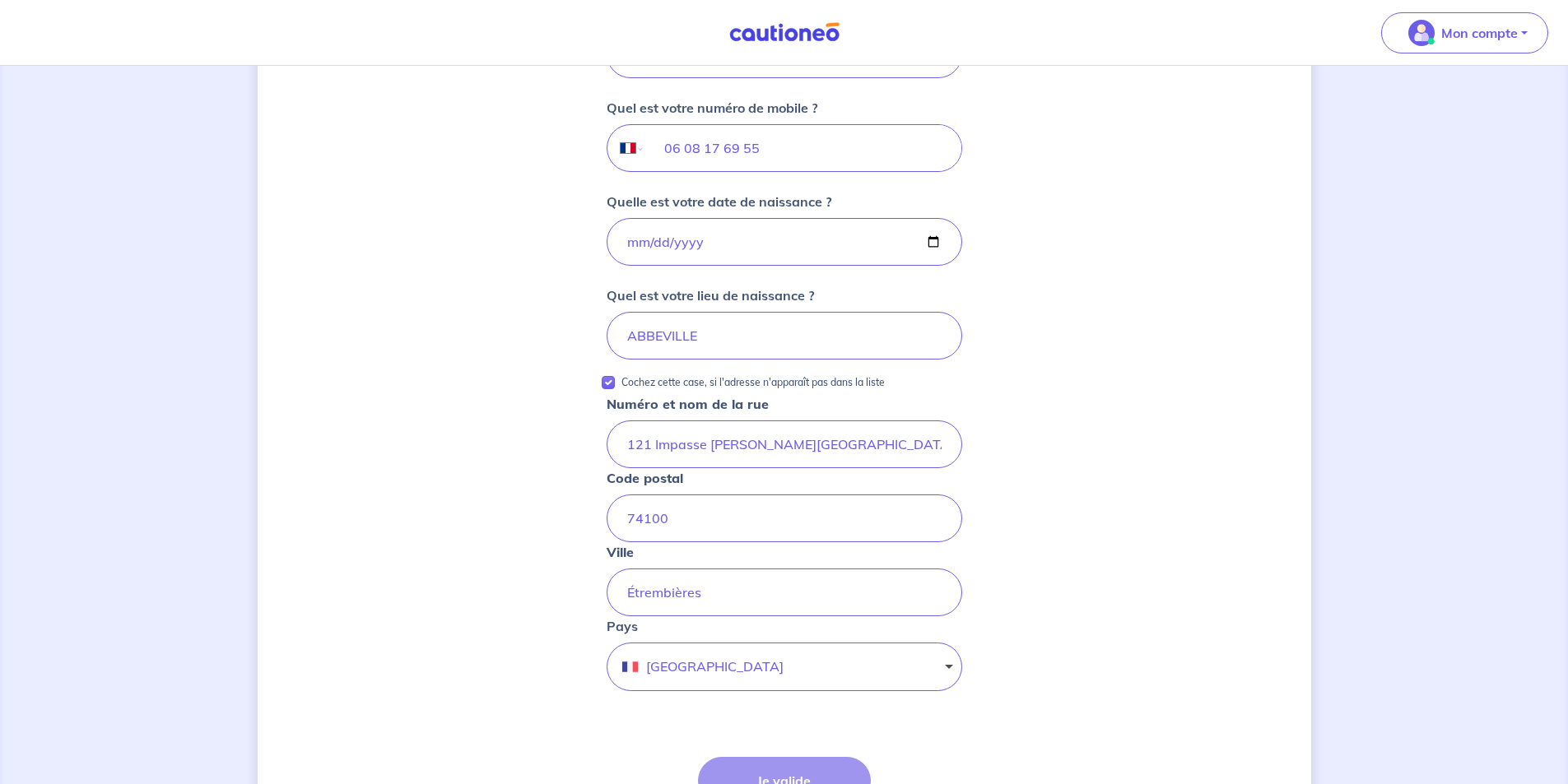
scroll to position [987, 0]
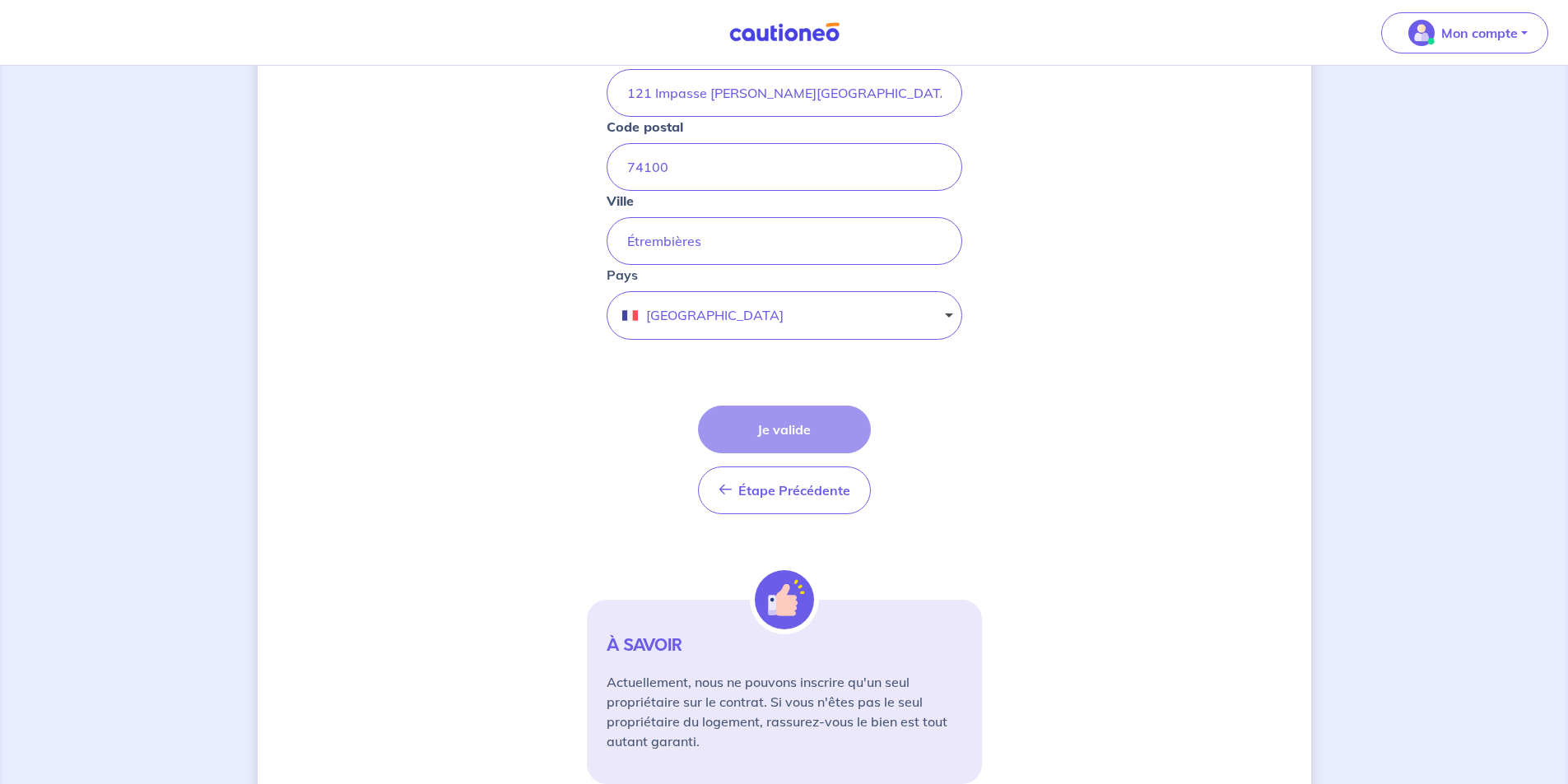
click at [782, 429] on div "Étape Précédente Précédent Je valide Je valide" at bounding box center [784, 460] width 173 height 108
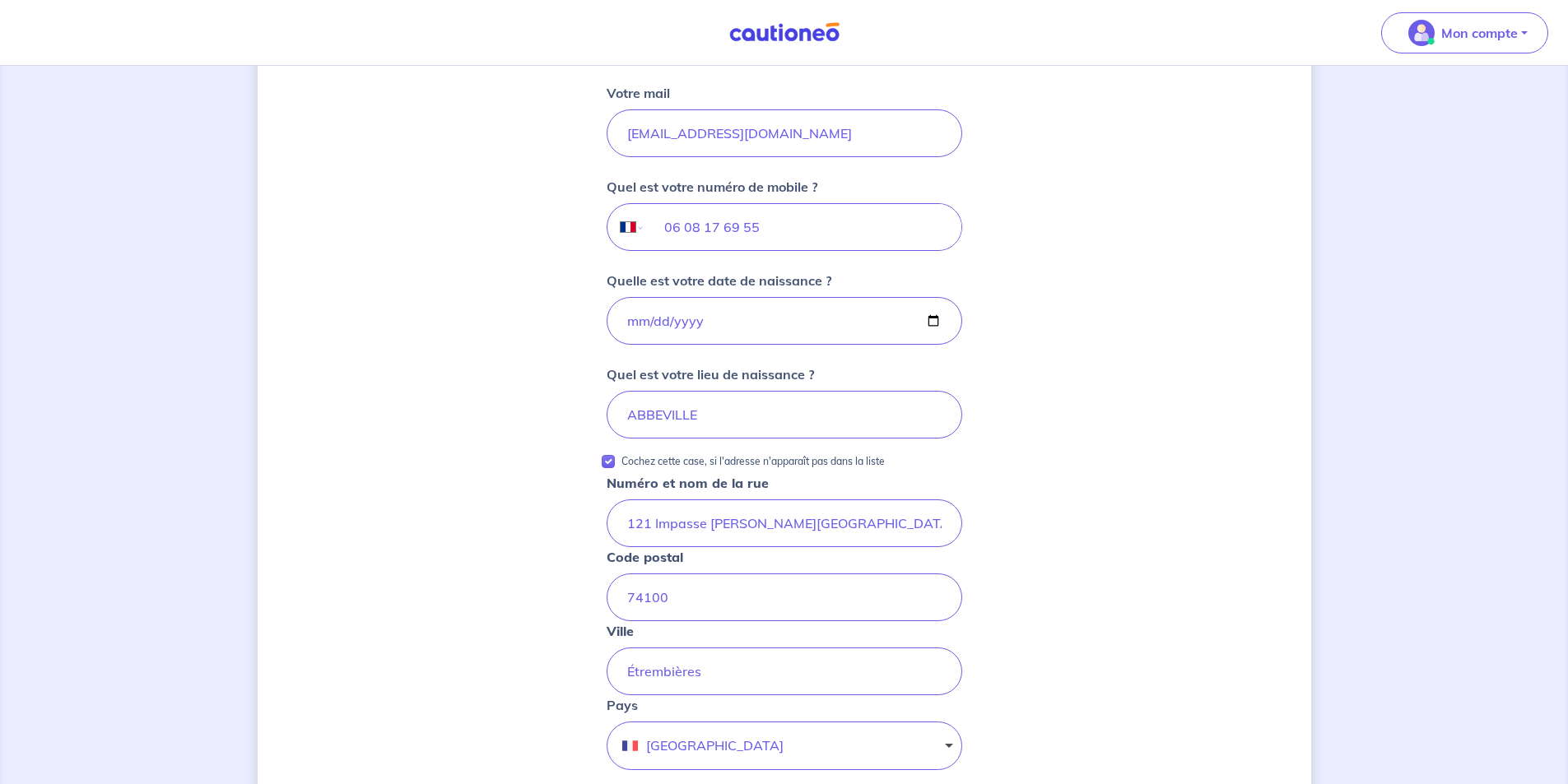
scroll to position [477, 0]
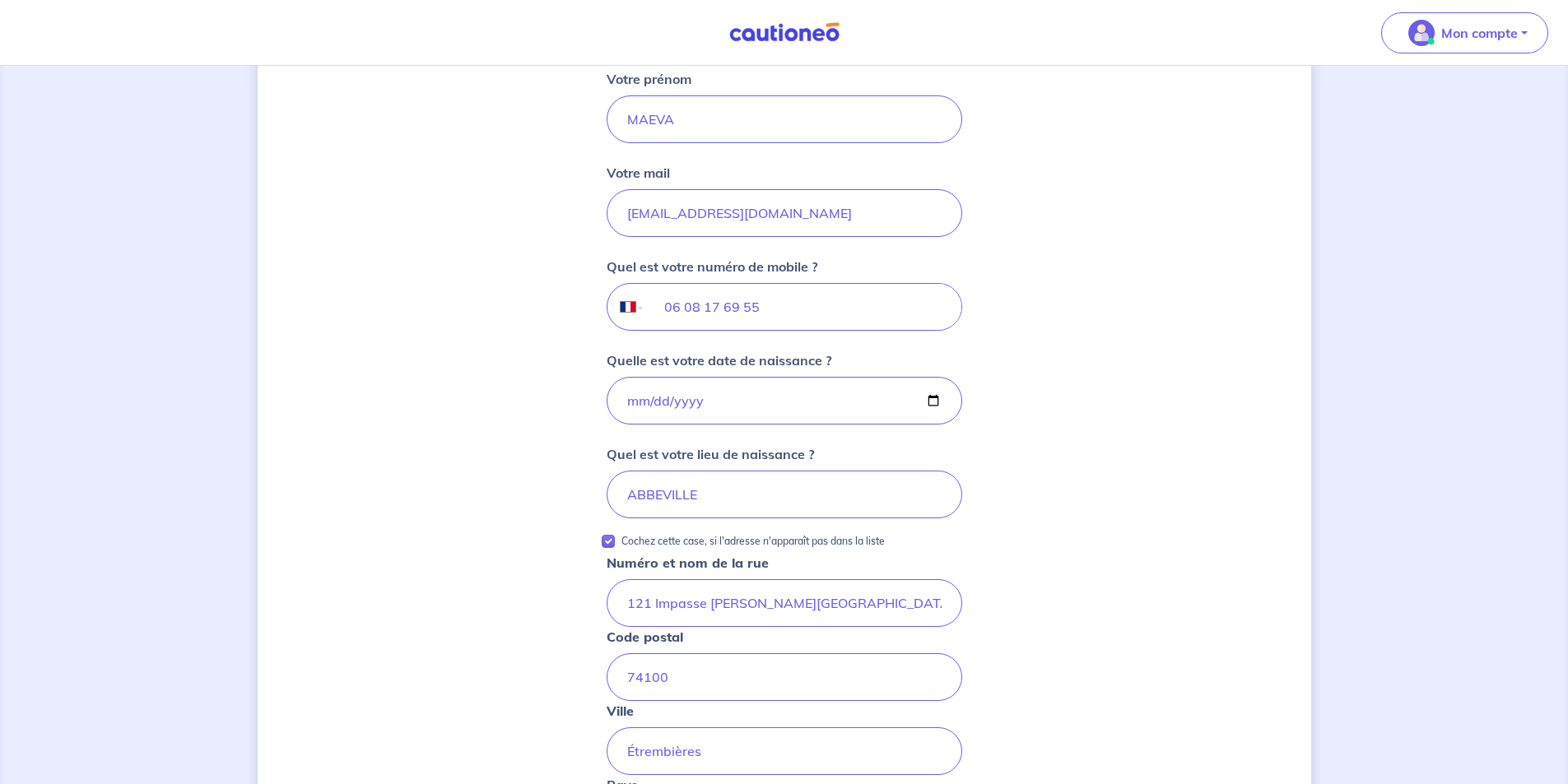
click at [727, 538] on p "Cochez cette case, si l'adresse n'apparaît pas dans la liste" at bounding box center [753, 541] width 263 height 20
click at [615, 538] on input "Cochez cette case, si l'adresse n'apparaît pas dans la liste" at bounding box center [608, 541] width 13 height 13
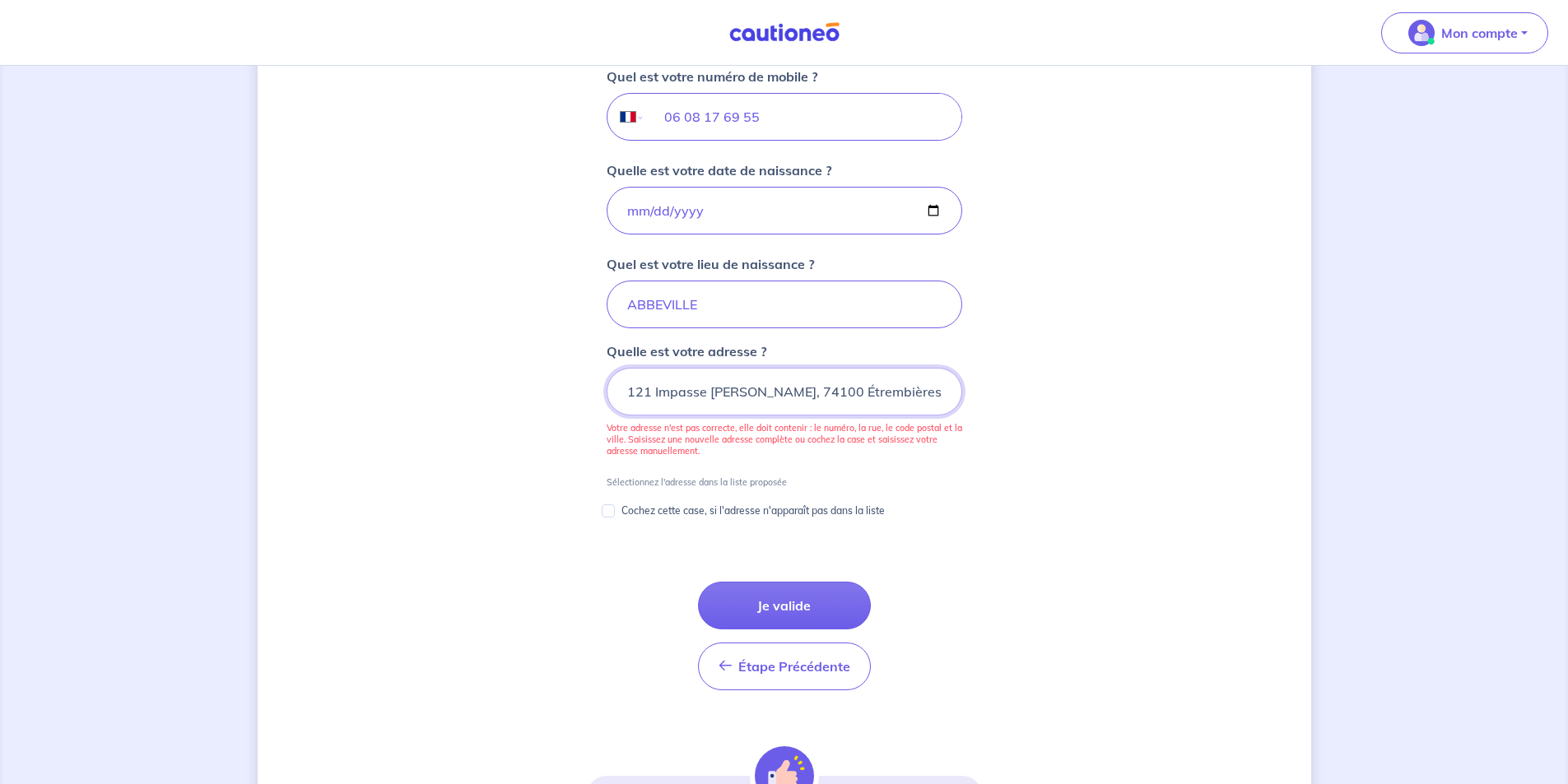
scroll to position [0, 0]
drag, startPoint x: 649, startPoint y: 399, endPoint x: 584, endPoint y: 392, distance: 65.4
click at [584, 392] on div "[PERSON_NAME], nous avons aussi besoin de vos informations Vous louez ce bien e…" at bounding box center [784, 212] width 1054 height 1588
click at [777, 598] on button "Je valide" at bounding box center [784, 605] width 173 height 48
click at [701, 432] on p "Votre adresse n'est pas correcte, elle doit contenir : le numéro, la rue, le co…" at bounding box center [784, 440] width 356 height 35
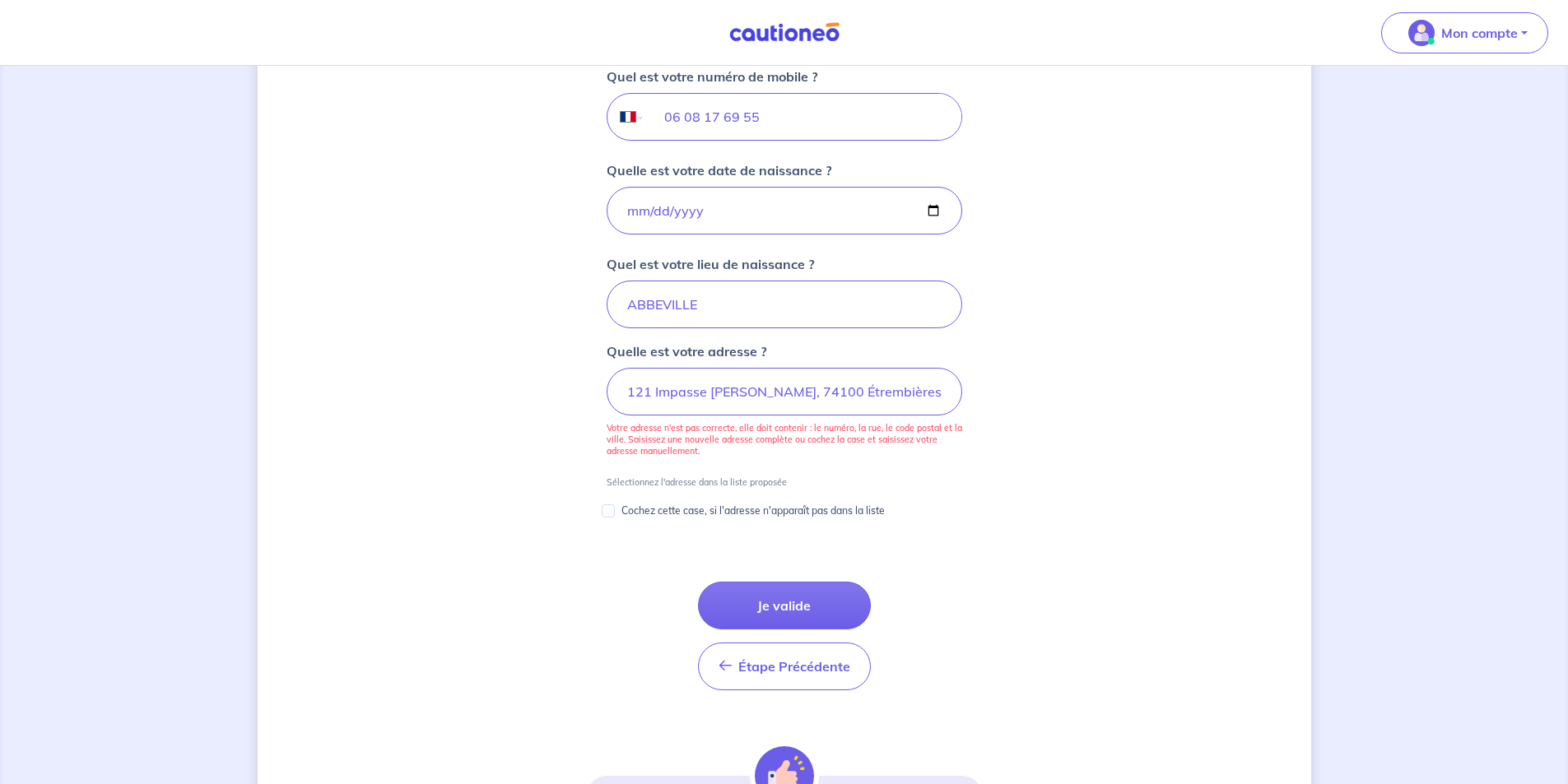
click at [624, 506] on p "Cochez cette case, si l'adresse n'apparaît pas dans la liste" at bounding box center [753, 510] width 263 height 20
click at [615, 506] on input "Cochez cette case, si l'adresse n'apparaît pas dans la liste" at bounding box center [608, 510] width 13 height 13
checkbox input "true"
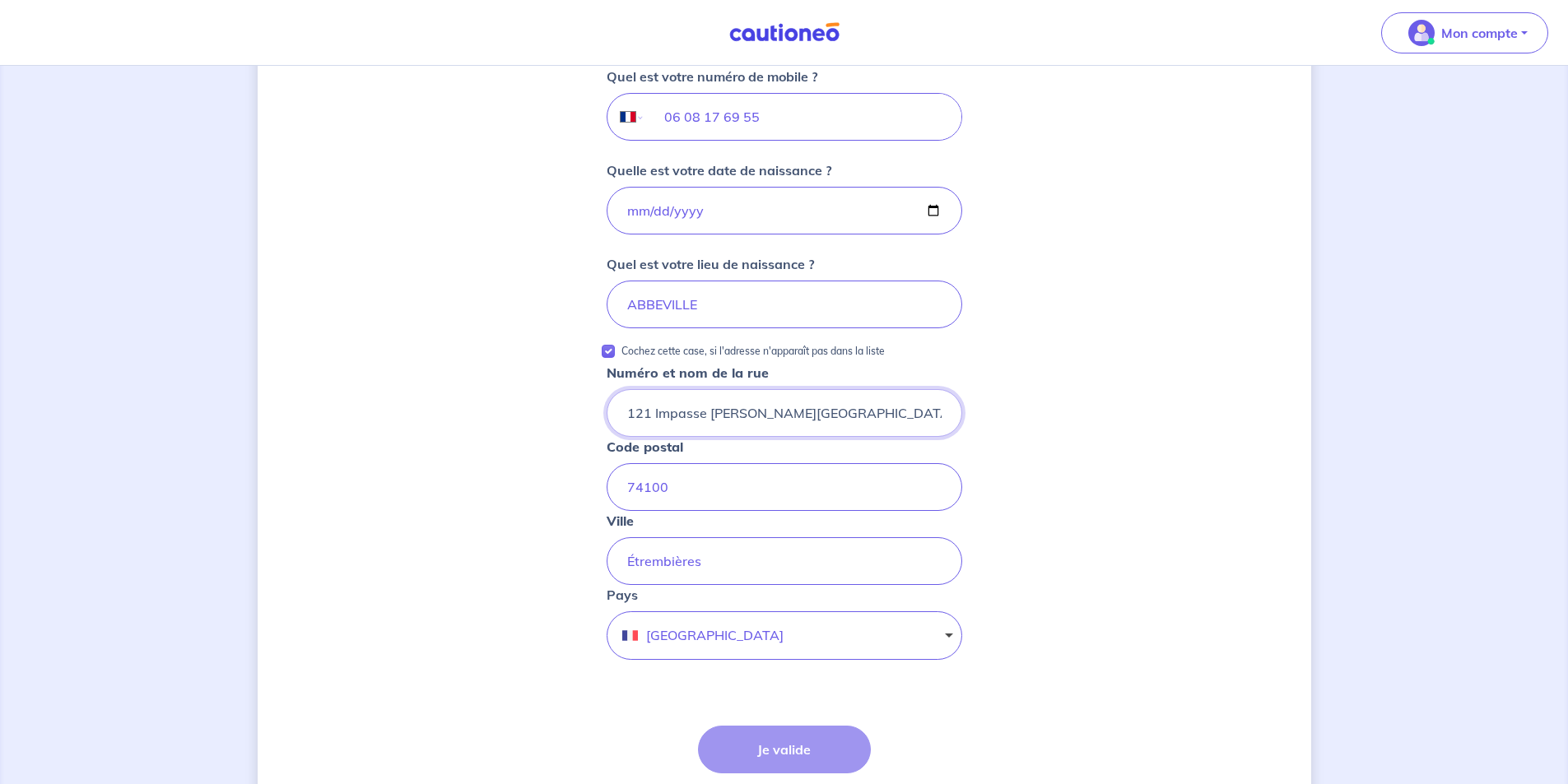
click at [693, 421] on input "121 Impasse Clémence de Genève" at bounding box center [784, 413] width 356 height 48
click at [705, 493] on input "74100" at bounding box center [784, 487] width 356 height 48
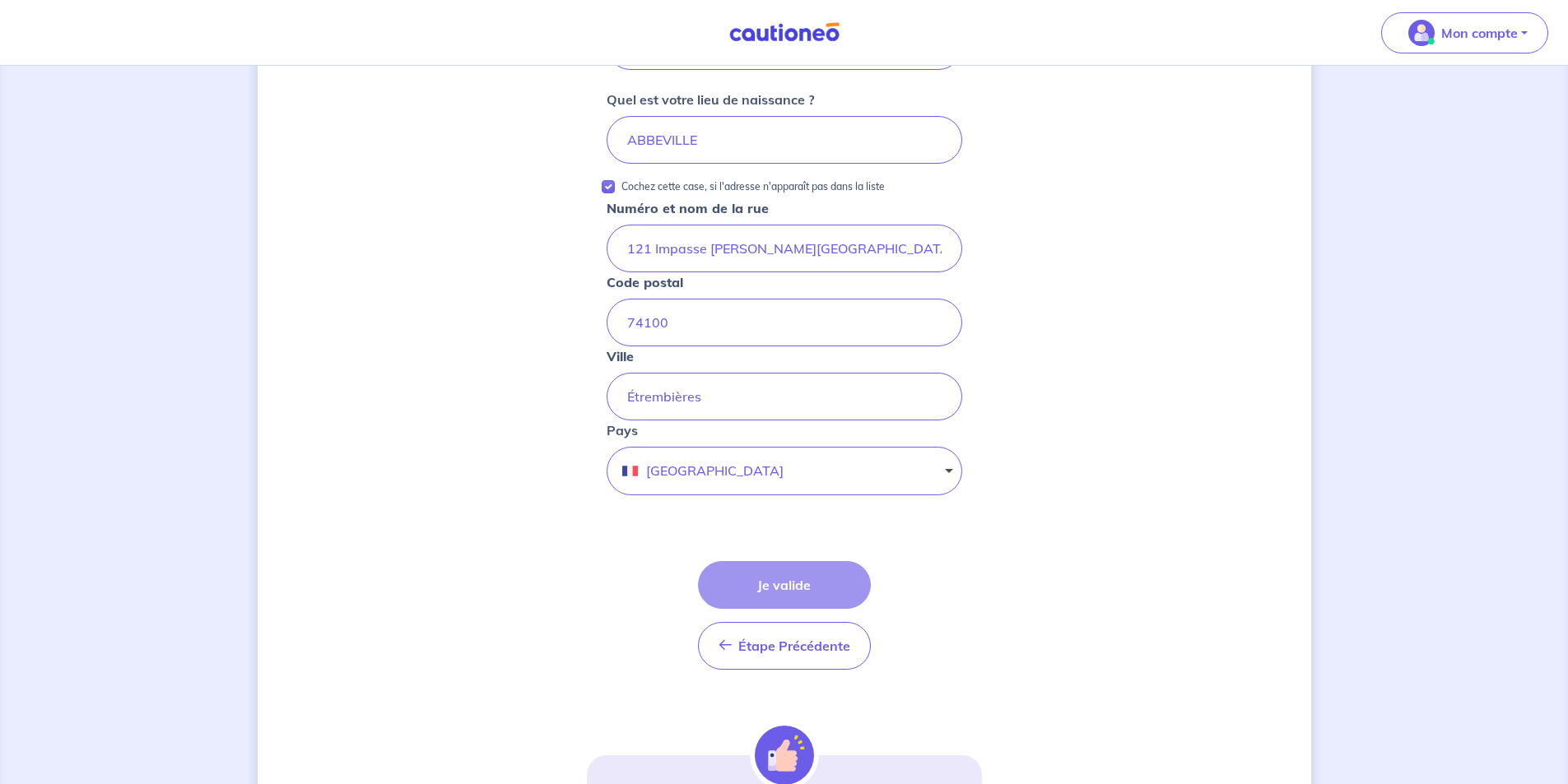
click at [772, 590] on div "Étape Précédente Précédent Je valide Je valide" at bounding box center [784, 615] width 173 height 108
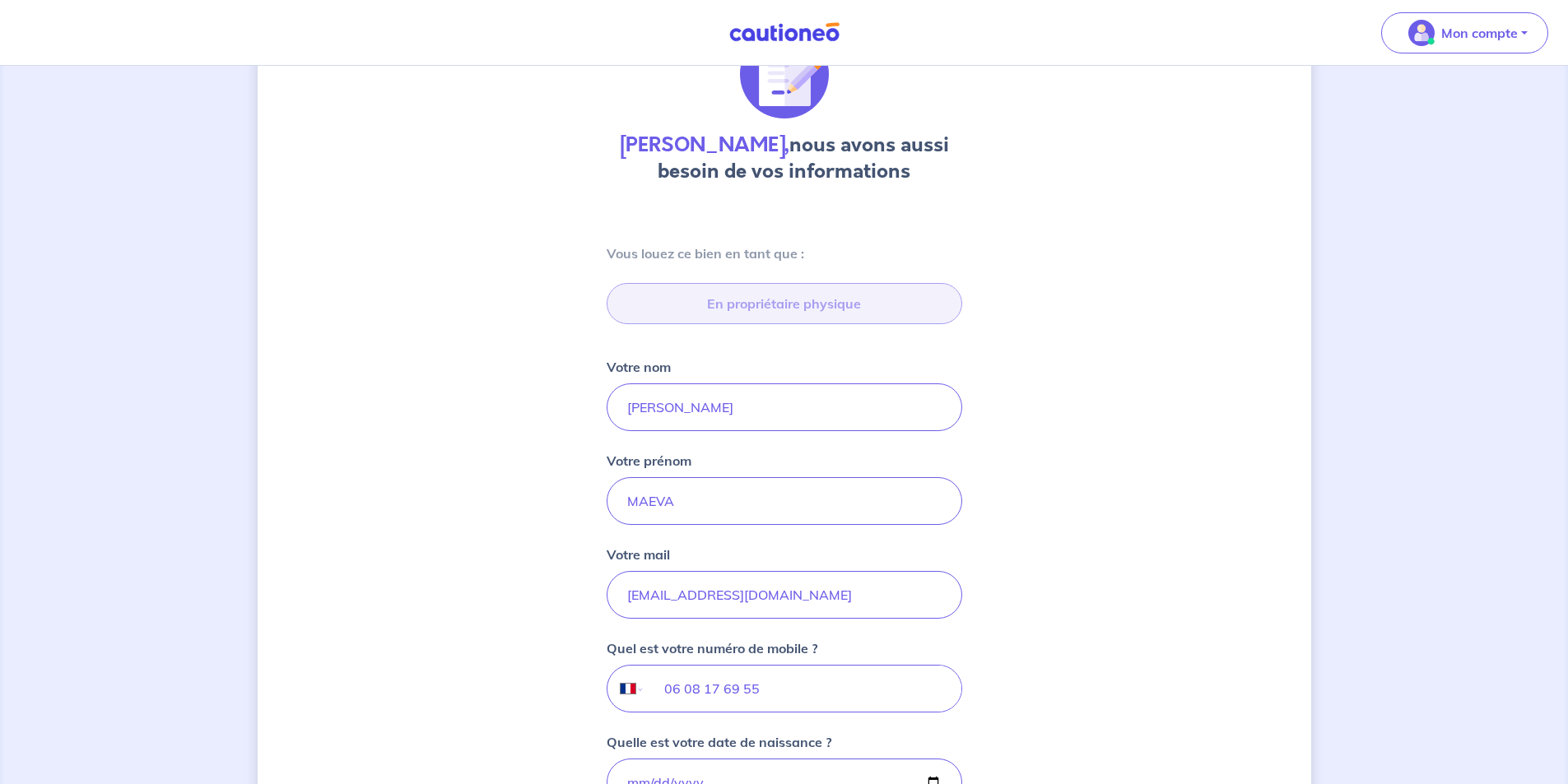
scroll to position [91, 0]
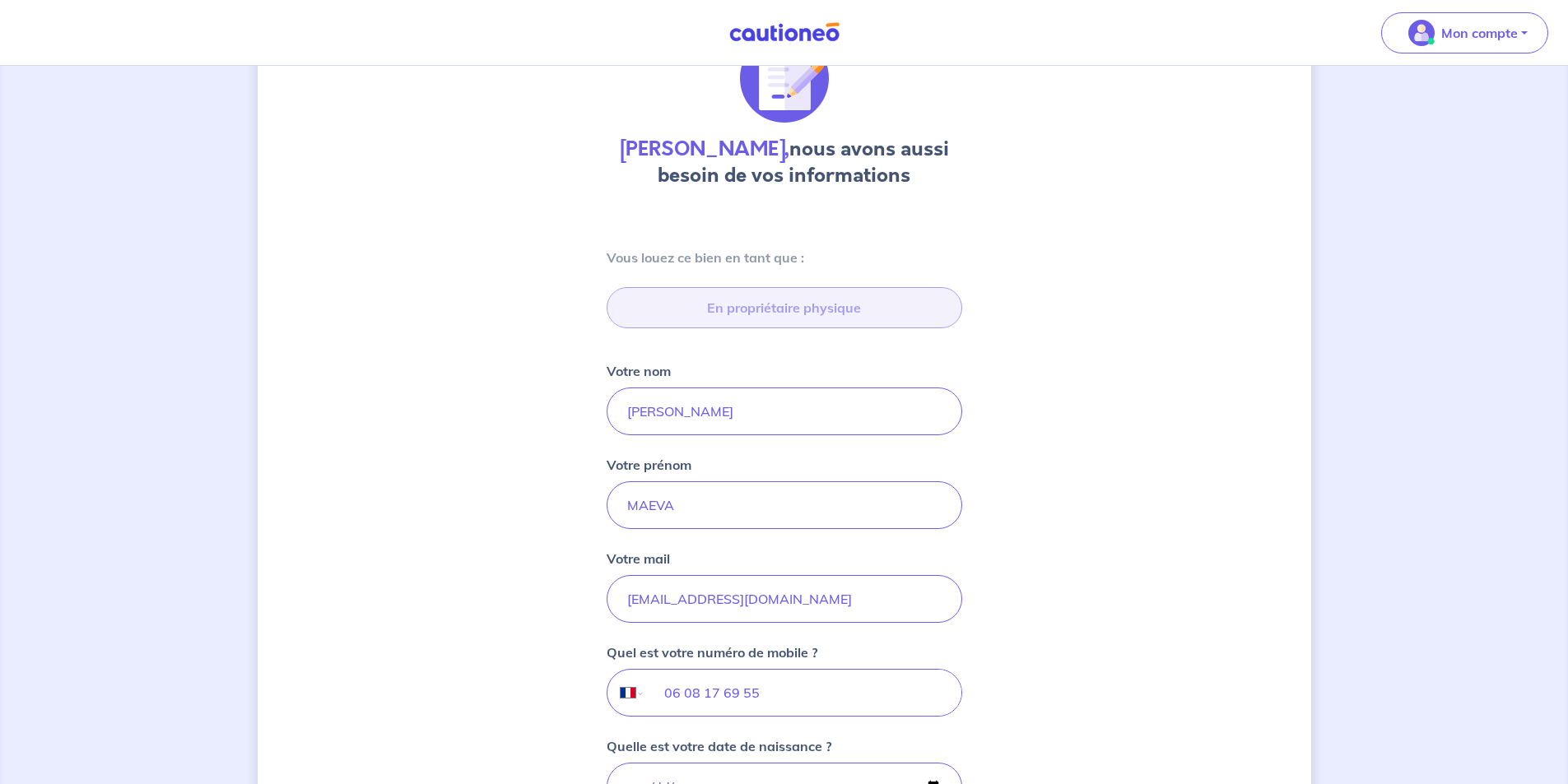
click at [768, 542] on div "Vous louez ce bien en tant que : En propriétaire physique Votre nom VINCENT Vot…" at bounding box center [784, 725] width 395 height 1034
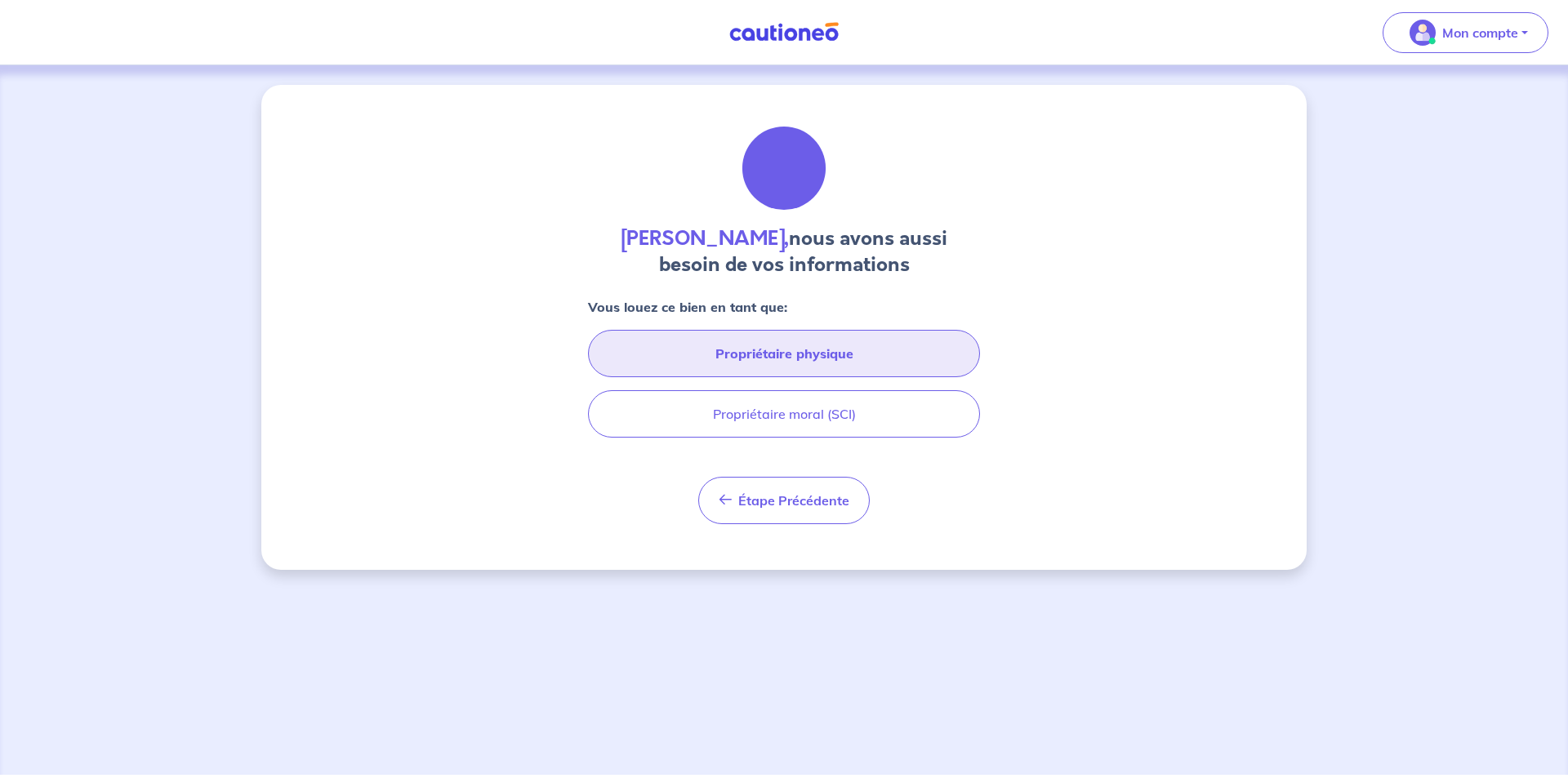
click at [771, 356] on button "Propriétaire physique" at bounding box center [784, 353] width 392 height 48
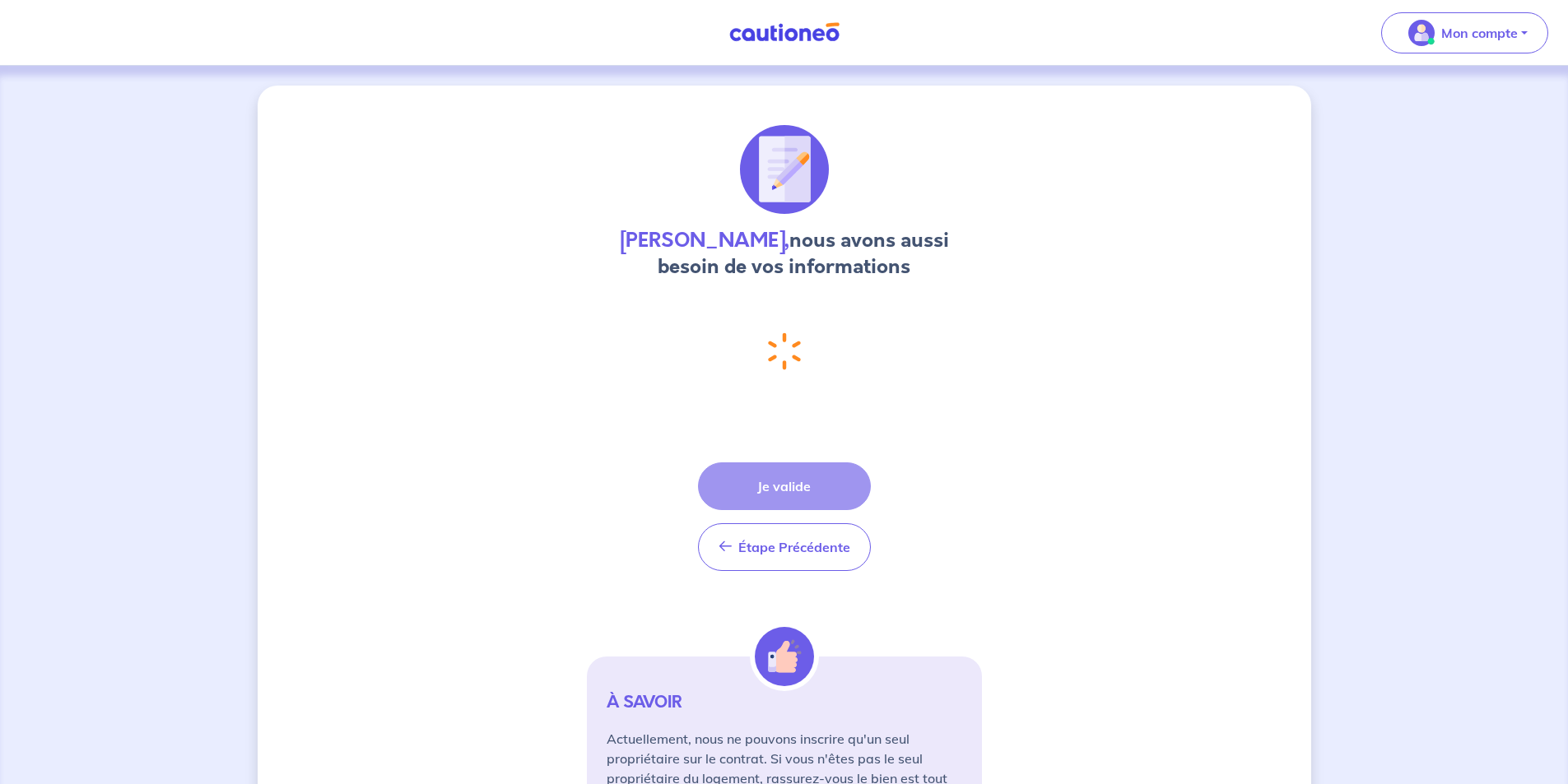
select select "FR"
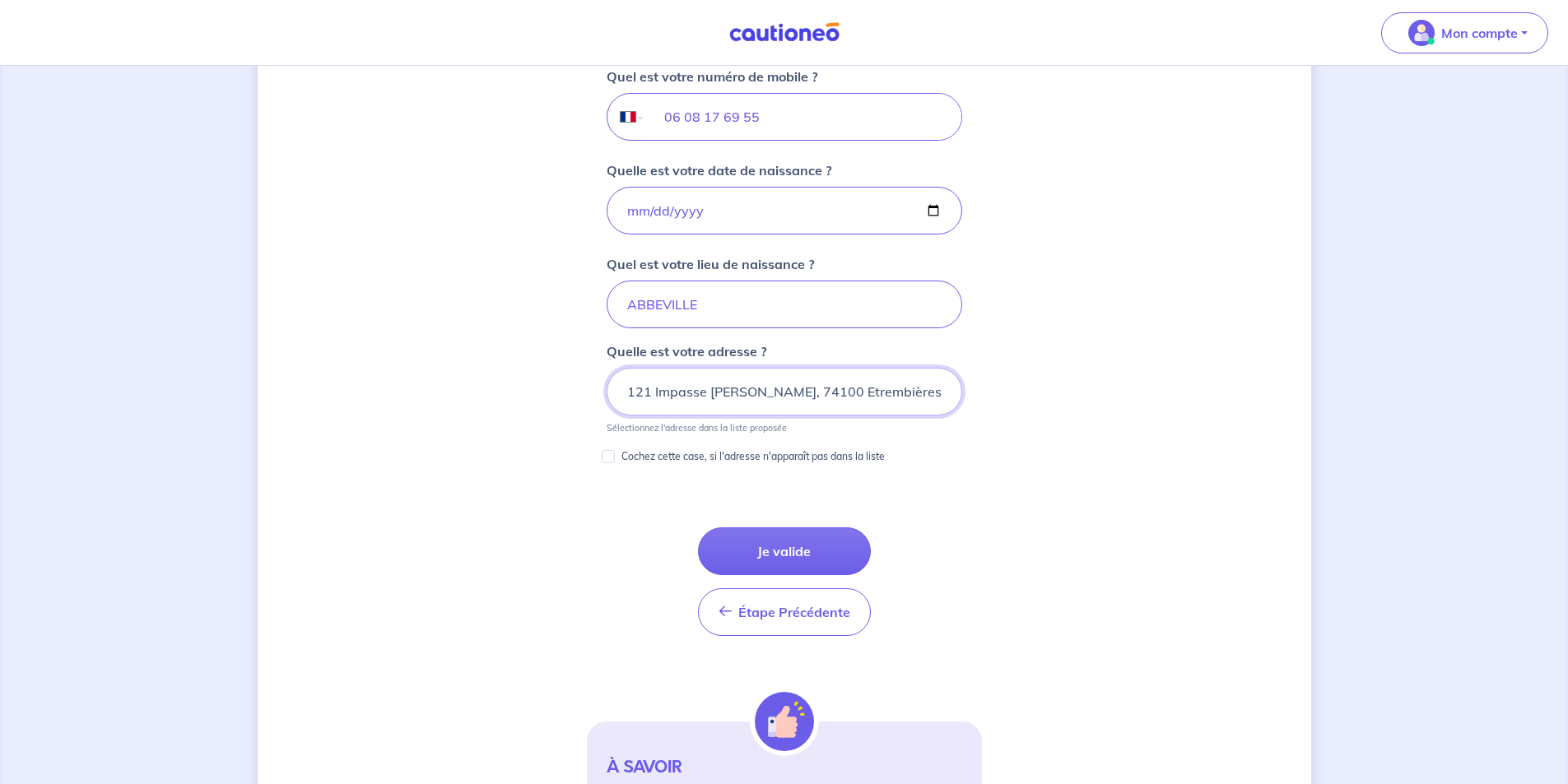
drag, startPoint x: 739, startPoint y: 399, endPoint x: 554, endPoint y: 387, distance: 185.4
click at [554, 387] on div "[PERSON_NAME], nous avons aussi besoin de vos informations Vous louez ce bien e…" at bounding box center [784, 185] width 1054 height 1533
click at [762, 545] on button "Je valide" at bounding box center [784, 551] width 173 height 48
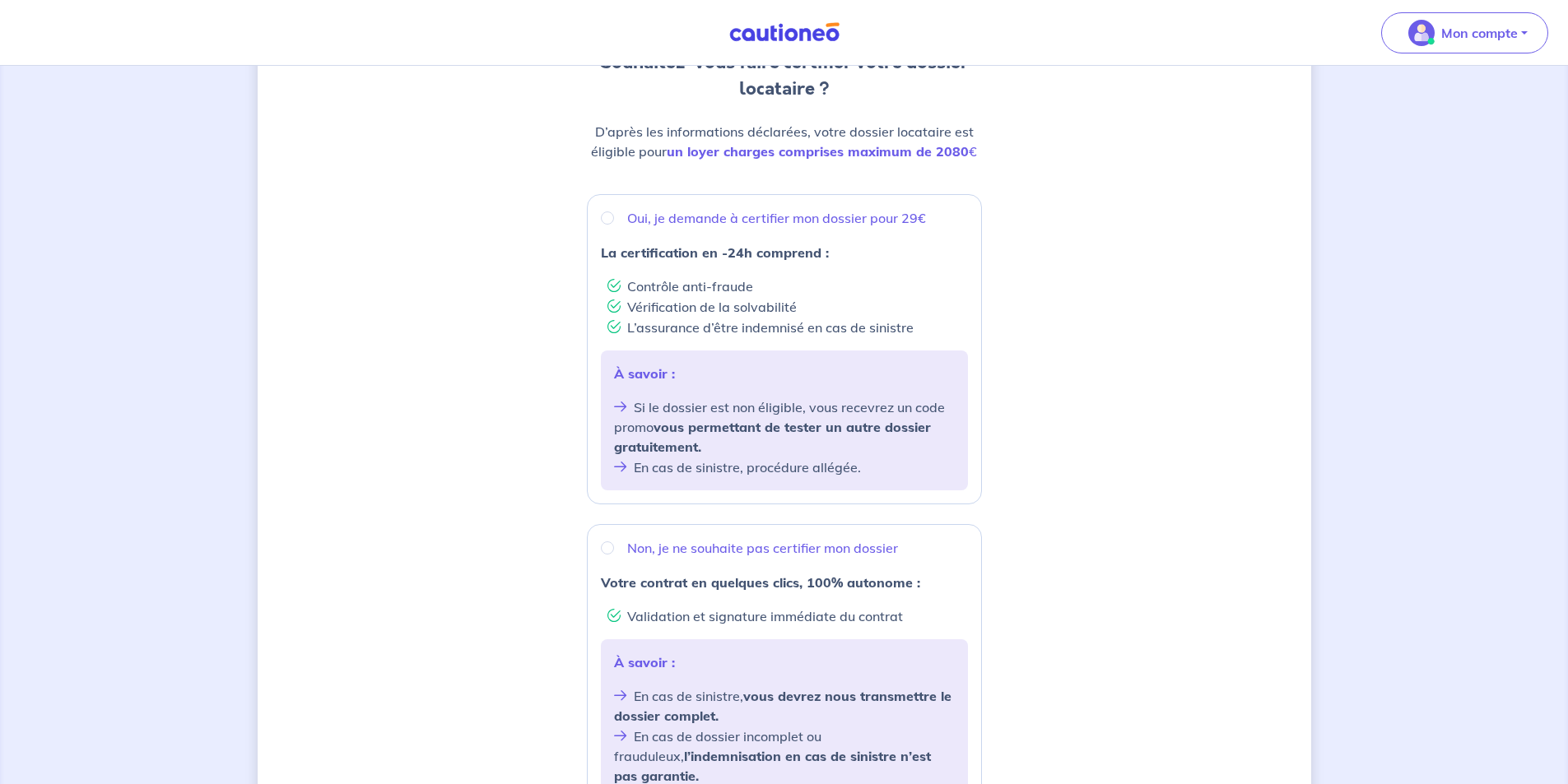
scroll to position [164, 0]
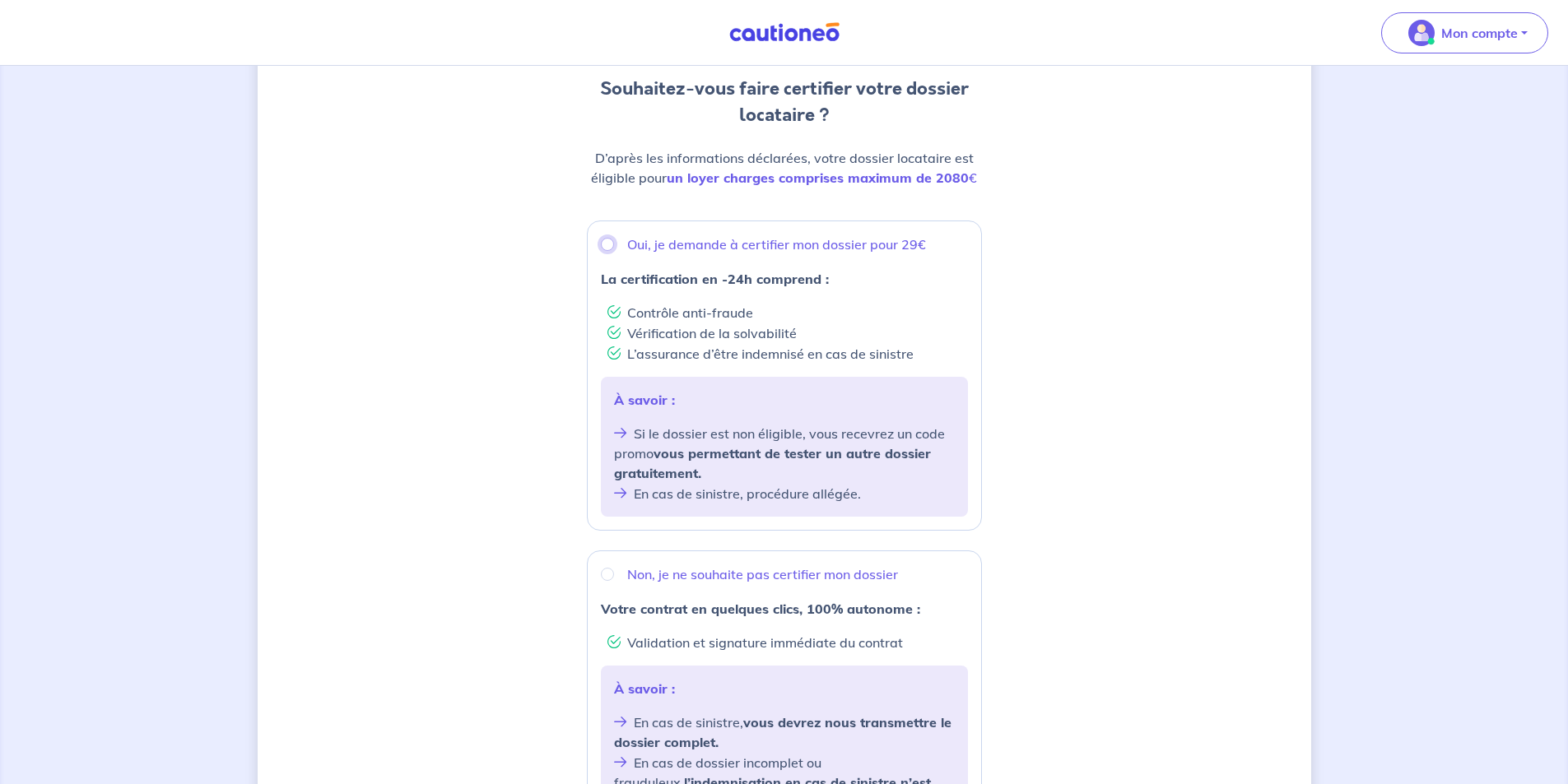
click at [610, 244] on input "Oui, je demande à certifier mon dossier pour 29€" at bounding box center [607, 244] width 13 height 13
radio input "true"
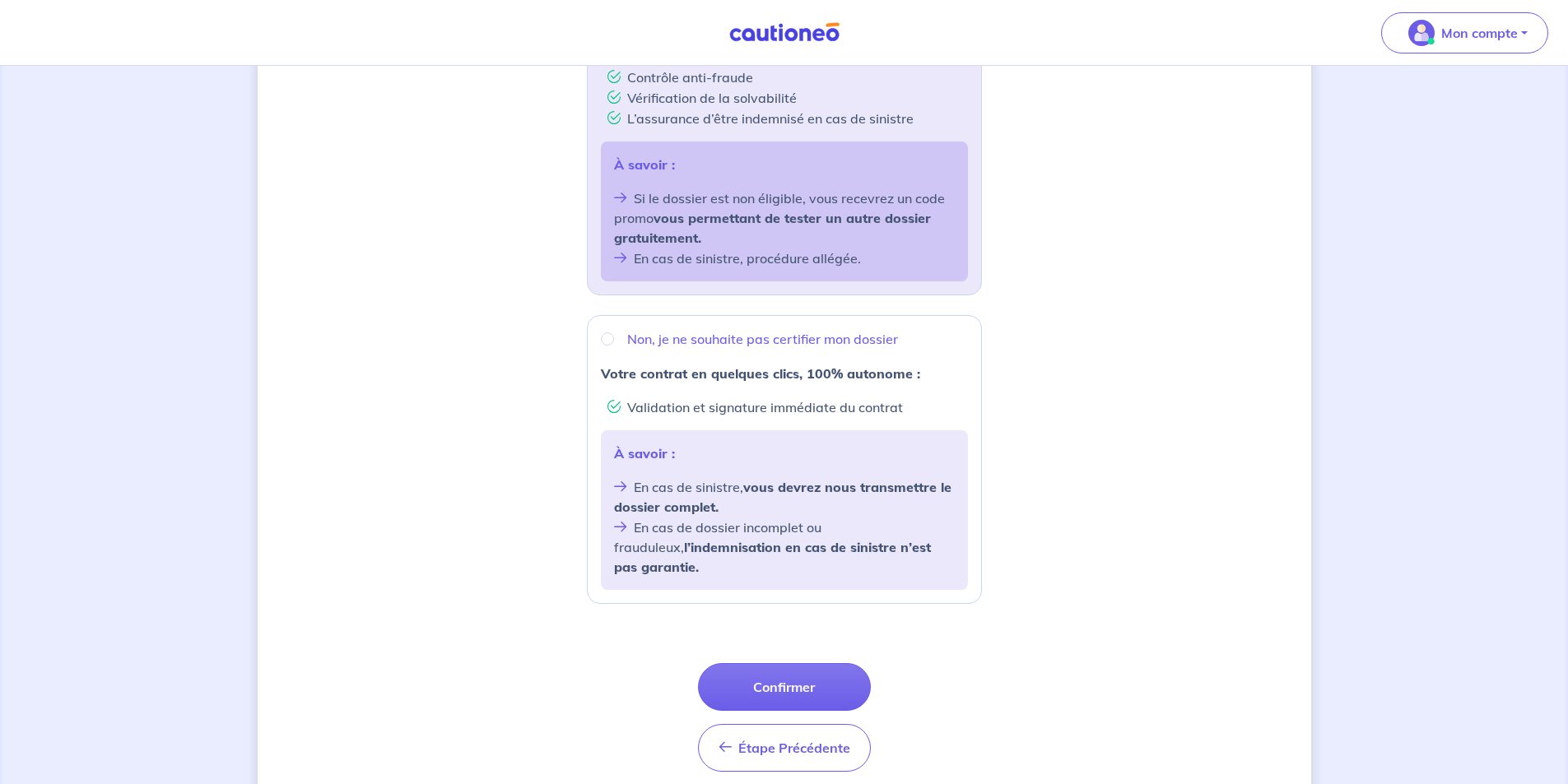
scroll to position [412, 0]
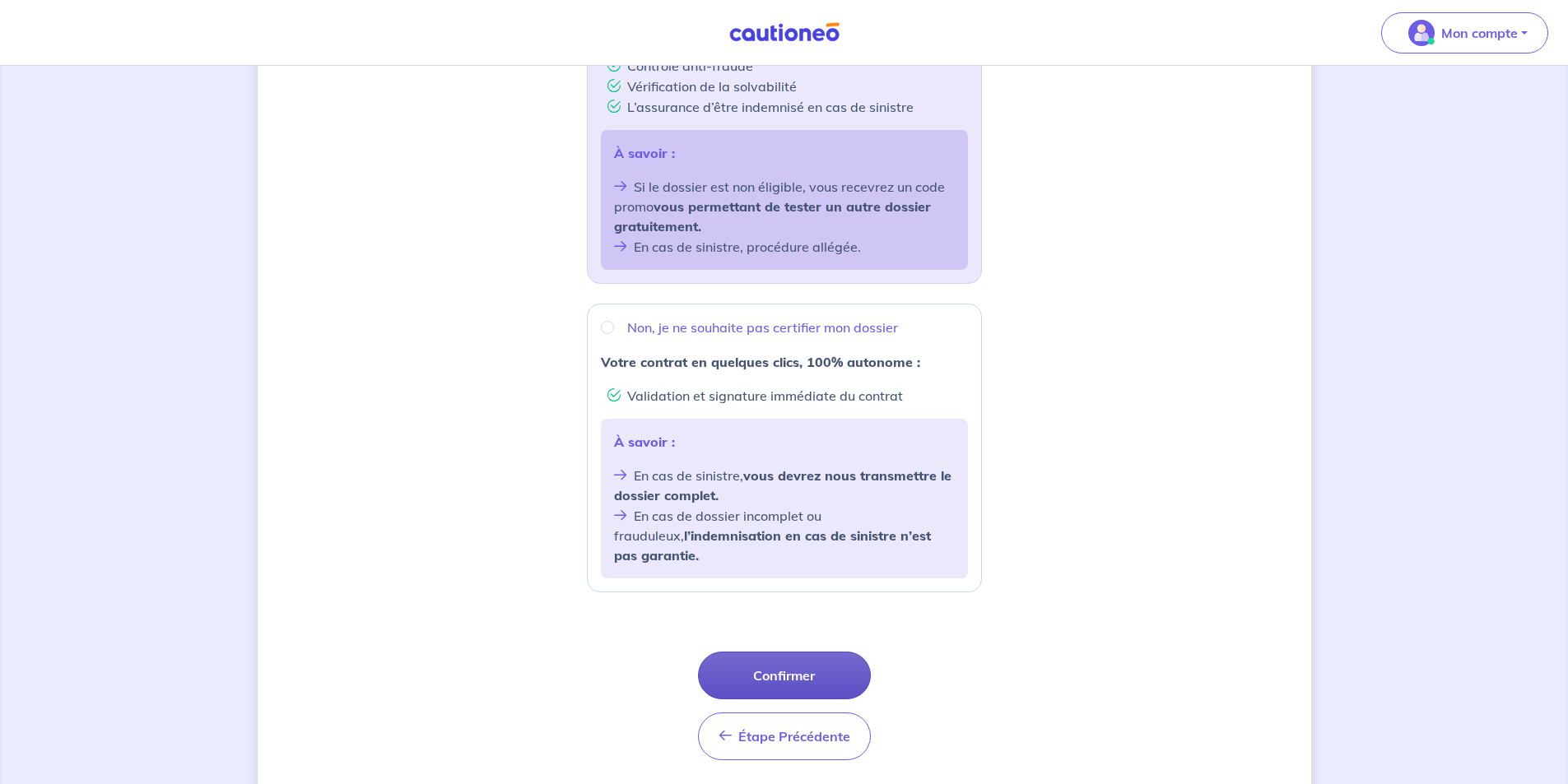
click at [782, 660] on button "Confirmer" at bounding box center [784, 675] width 173 height 48
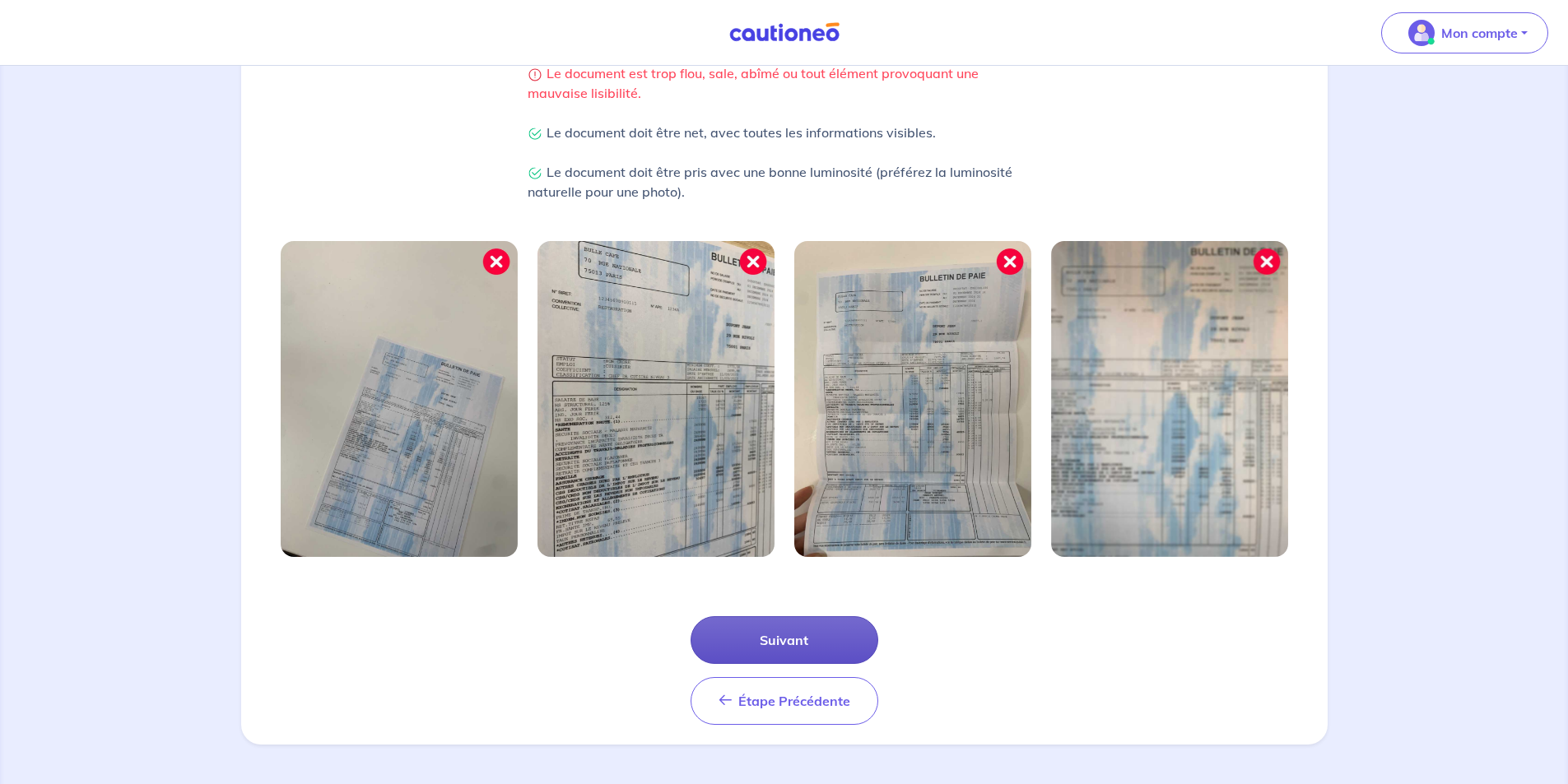
click at [735, 654] on button "Suivant" at bounding box center [784, 640] width 188 height 48
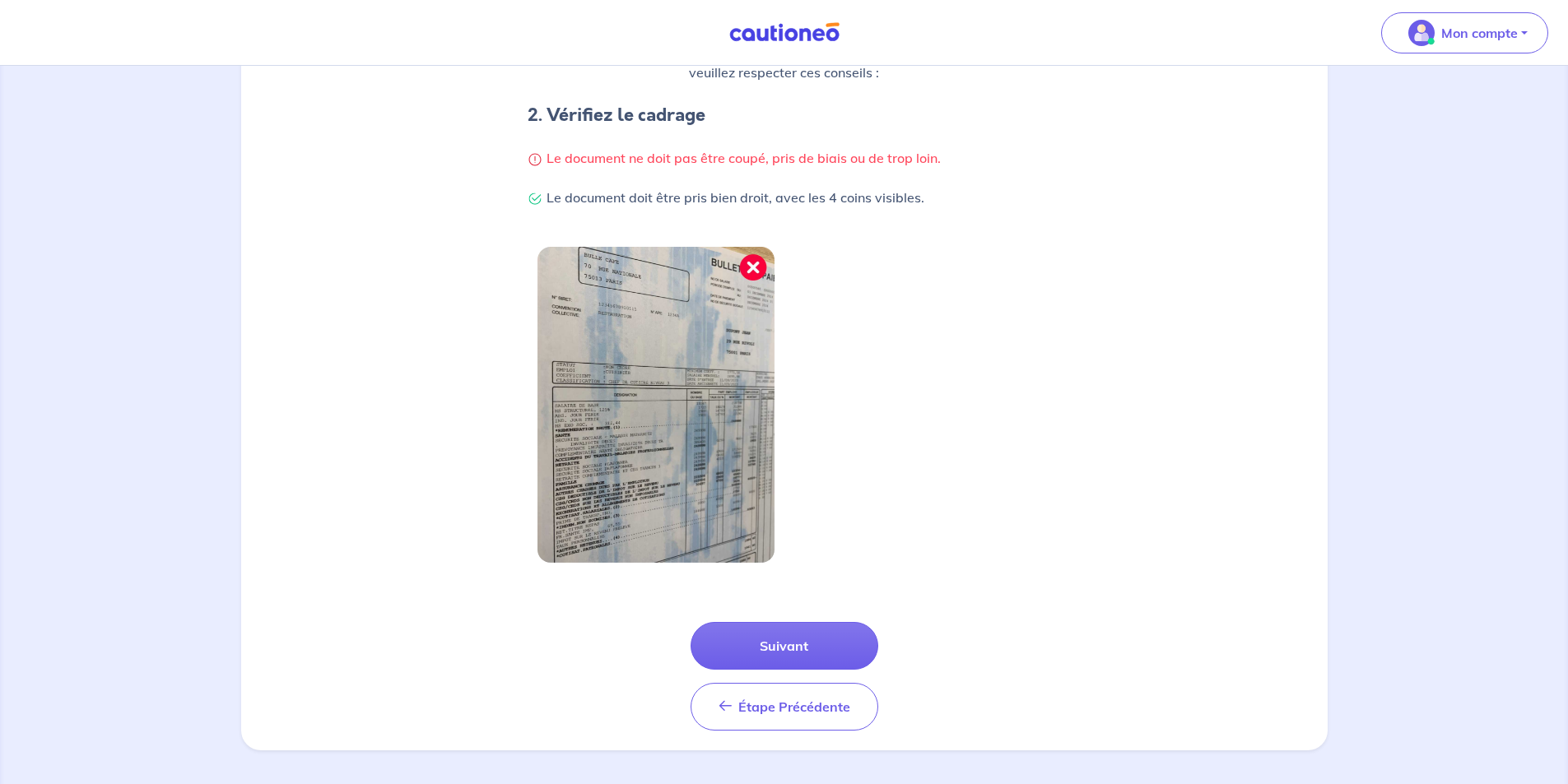
scroll to position [315, 0]
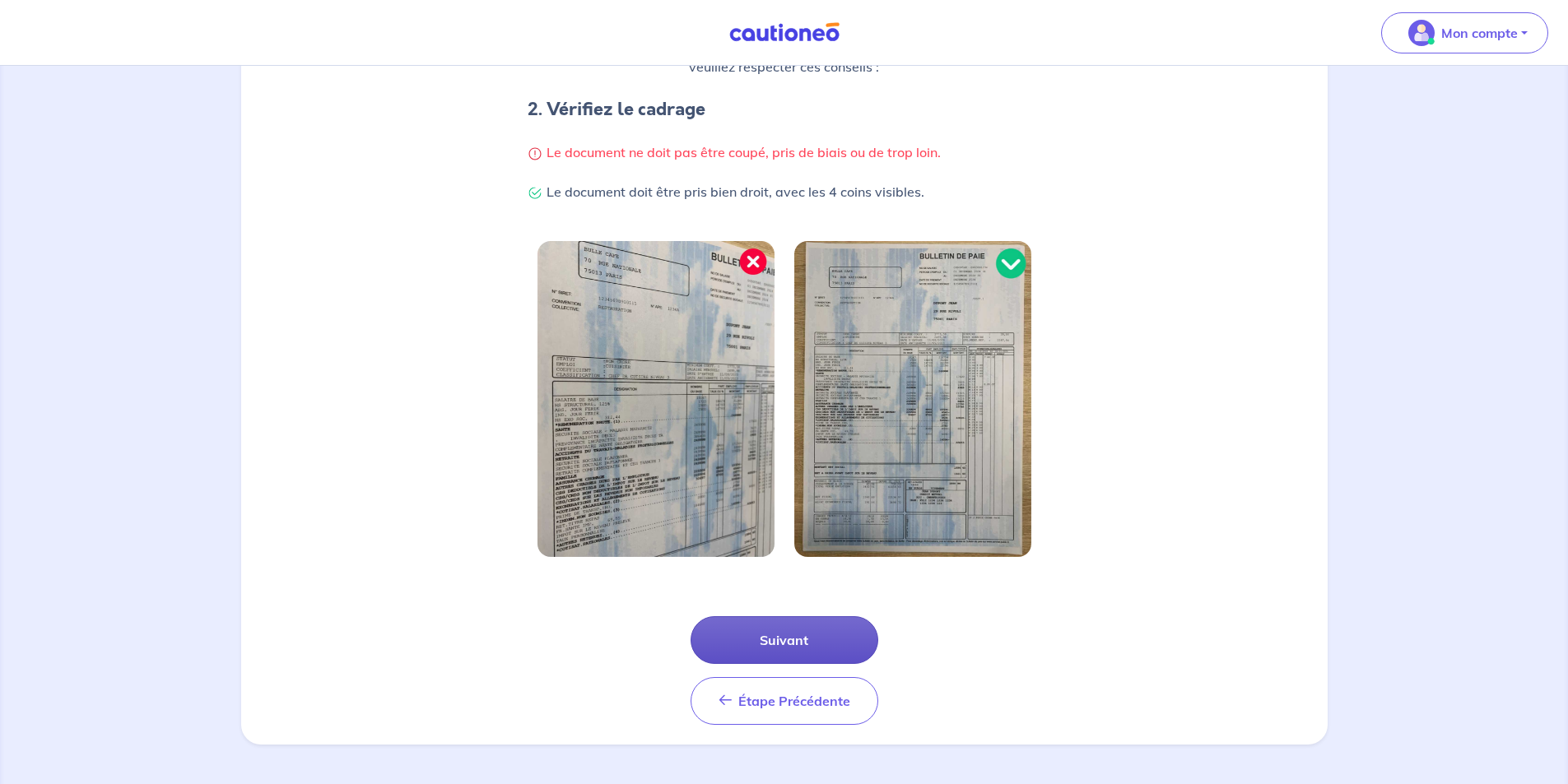
click at [775, 638] on button "Suivant" at bounding box center [784, 640] width 188 height 48
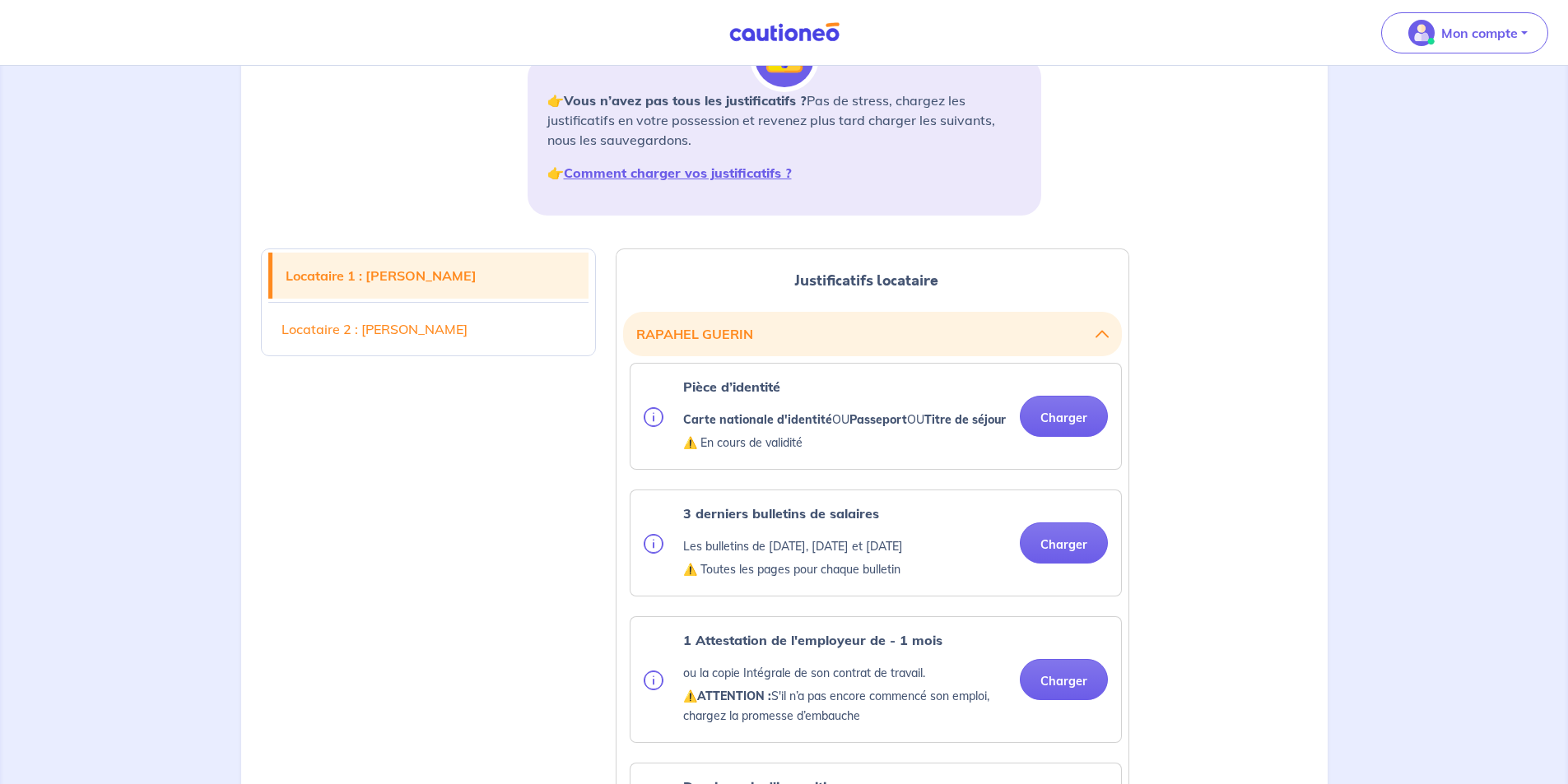
scroll to position [246, 0]
click at [1080, 425] on button "Charger" at bounding box center [1063, 414] width 88 height 41
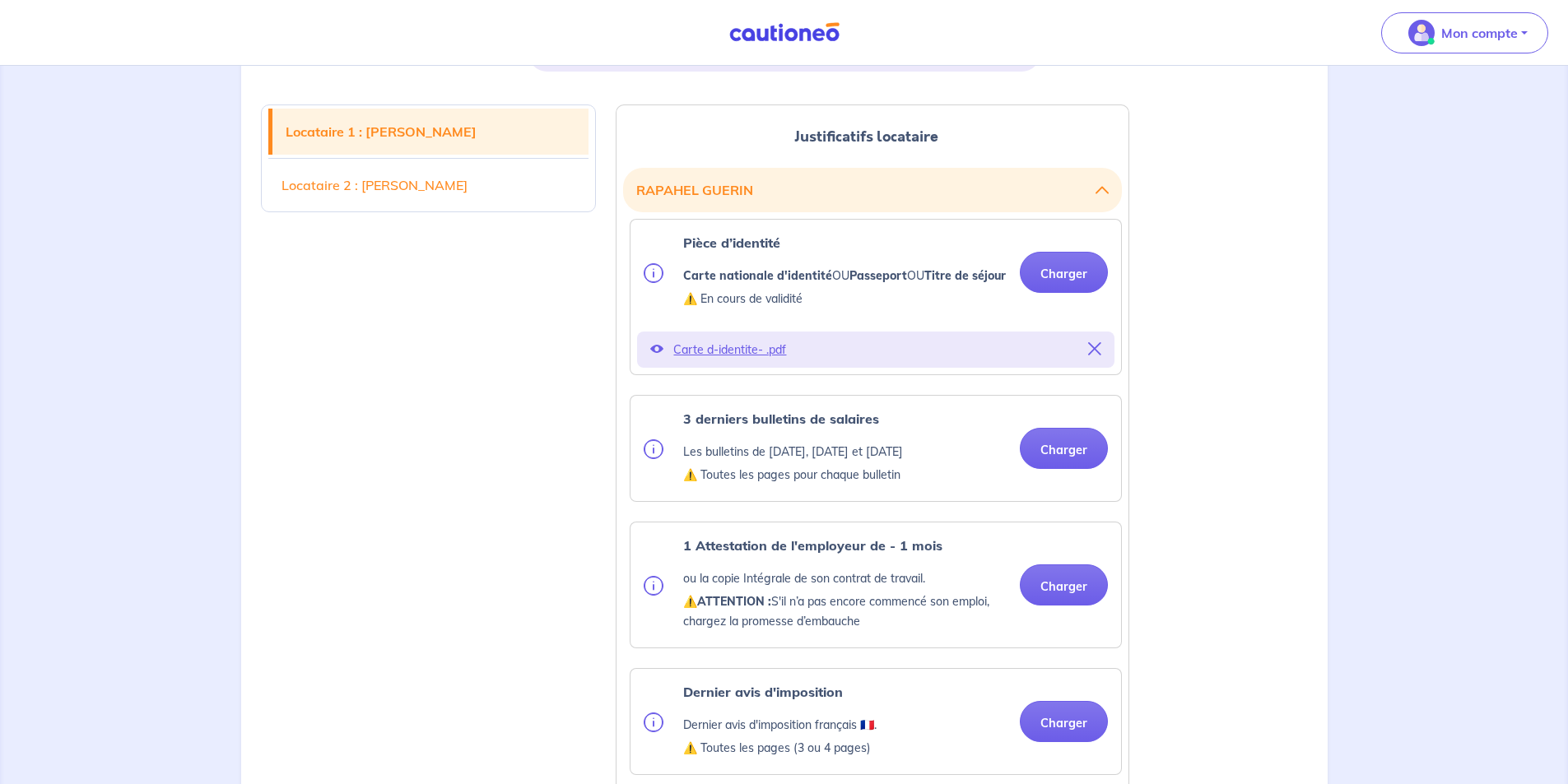
scroll to position [412, 0]
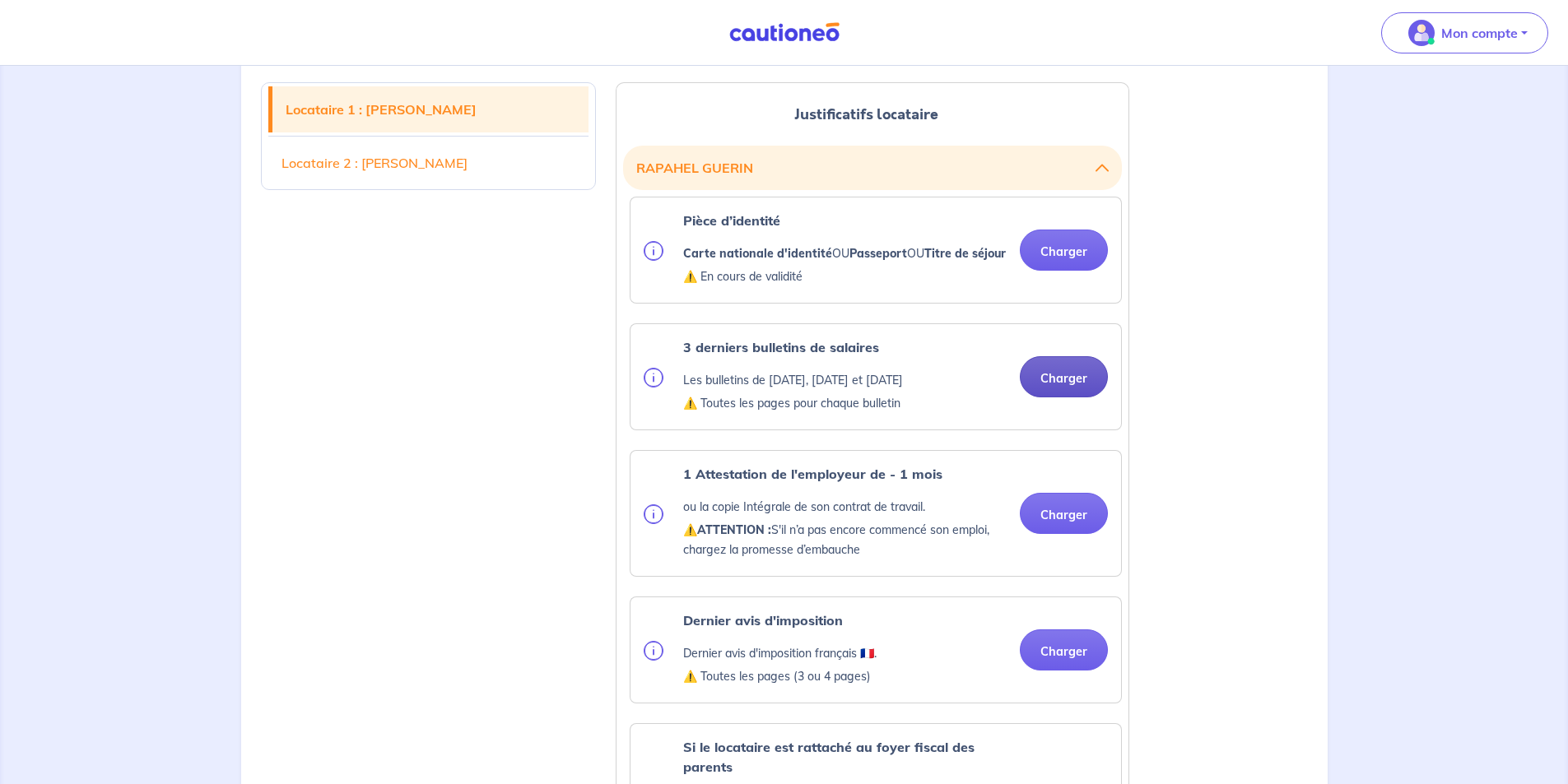
click at [1052, 429] on div "3 derniers bulletins de salaires Les bulletins de [DATE], [DATE] et [DATE] ⚠️ T…" at bounding box center [875, 377] width 491 height 105
click at [1063, 416] on div "3 derniers bulletins de salaires Les bulletins de [DATE], [DATE] et [DATE] ⚠️ T…" at bounding box center [875, 377] width 464 height 79
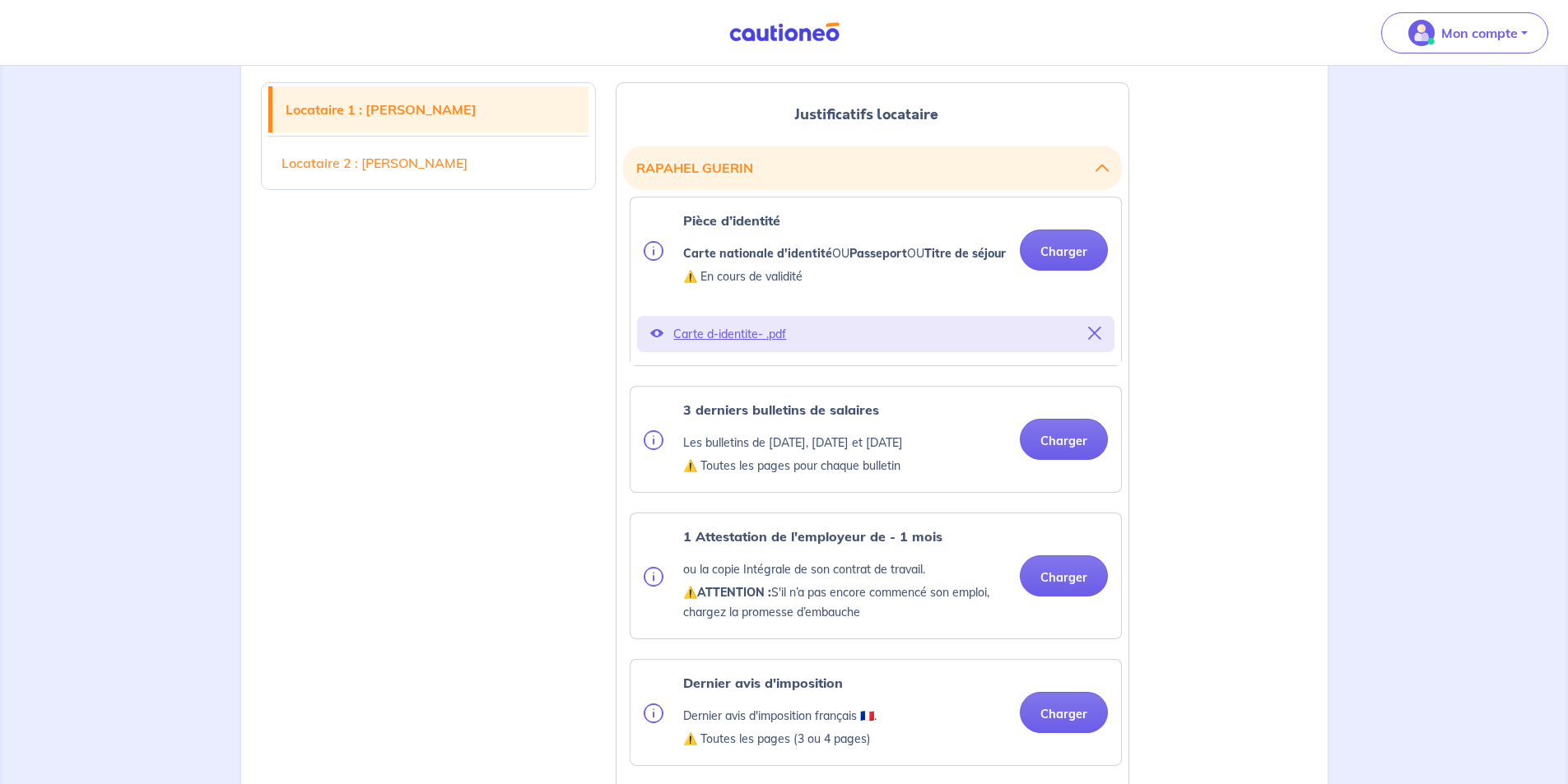
click at [1063, 413] on div "3 derniers bulletins de salaires Les bulletins de [DATE], [DATE] et [DATE] ⚠️ T…" at bounding box center [875, 439] width 491 height 105
click at [1054, 457] on button "Charger" at bounding box center [1063, 439] width 88 height 41
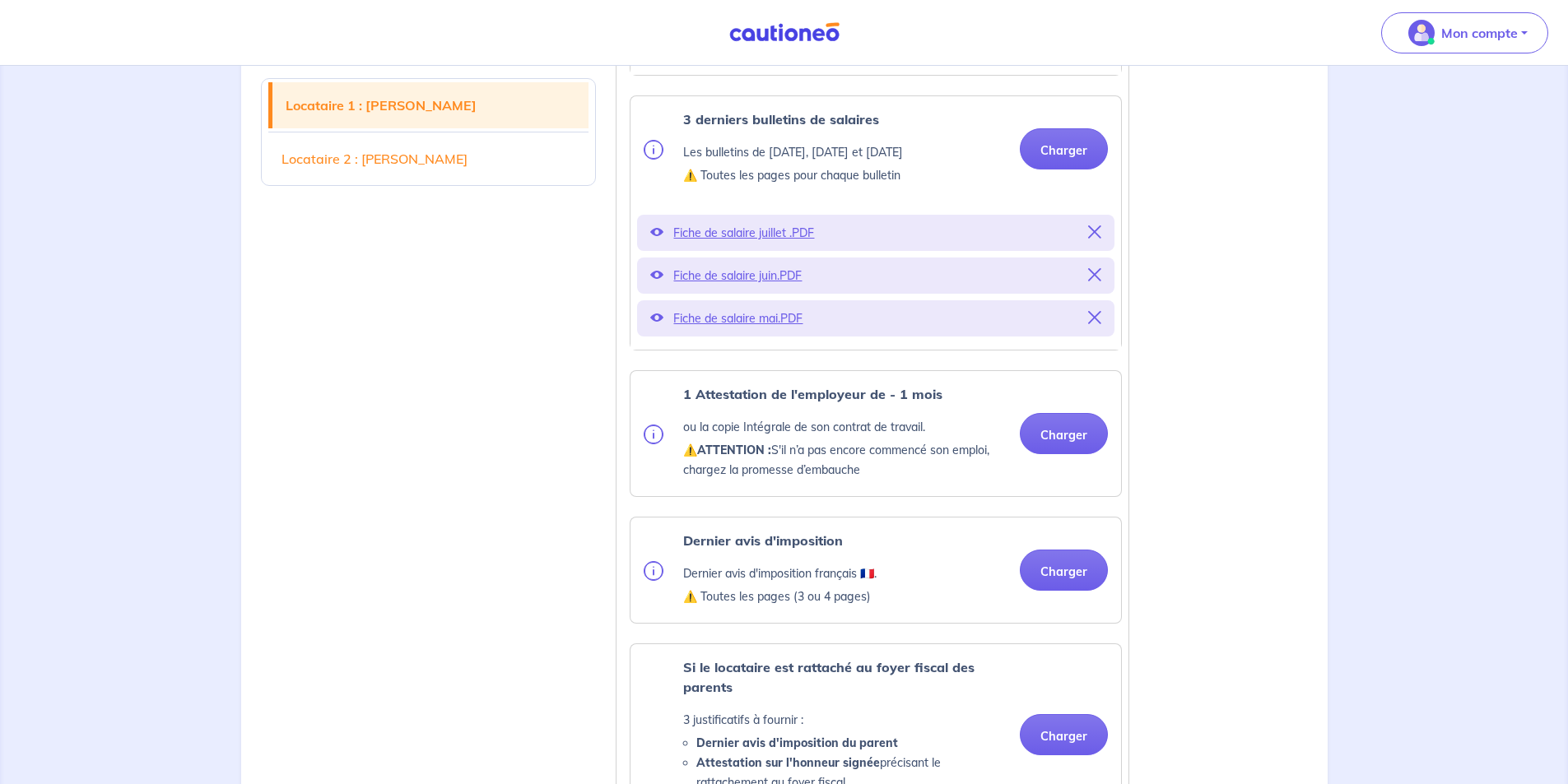
scroll to position [740, 0]
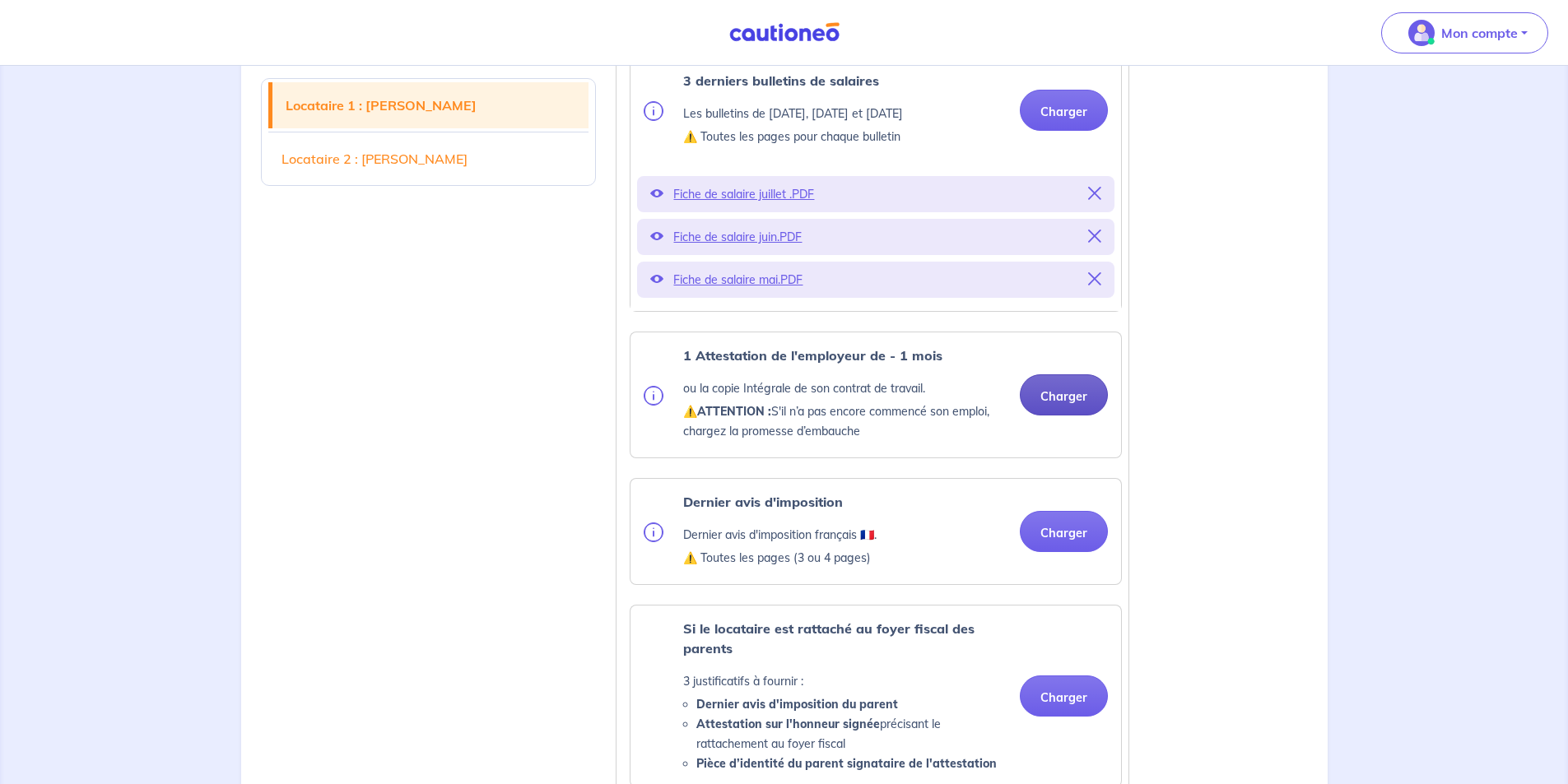
click at [1070, 413] on button "Charger" at bounding box center [1063, 394] width 88 height 41
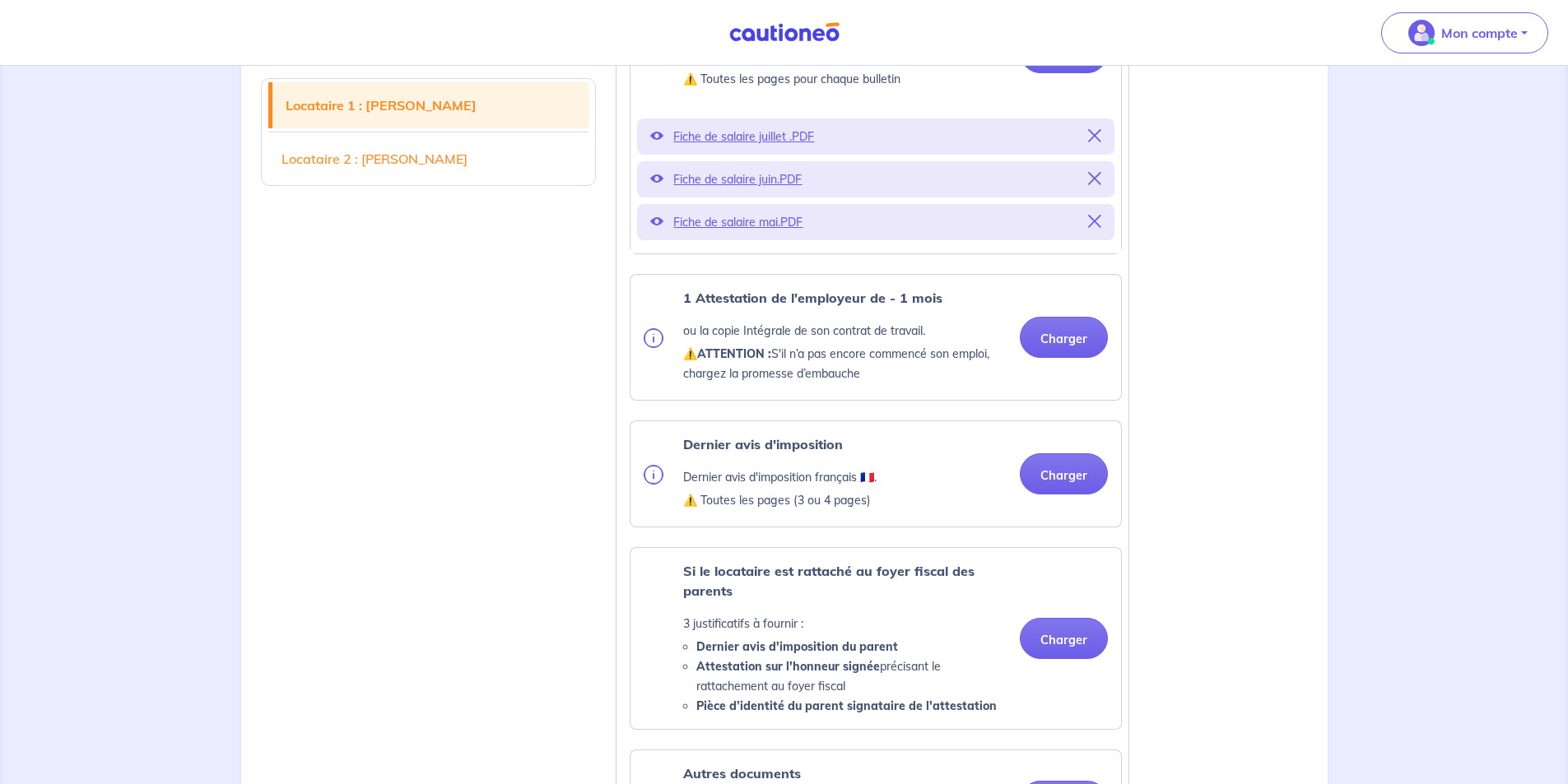
scroll to position [822, 0]
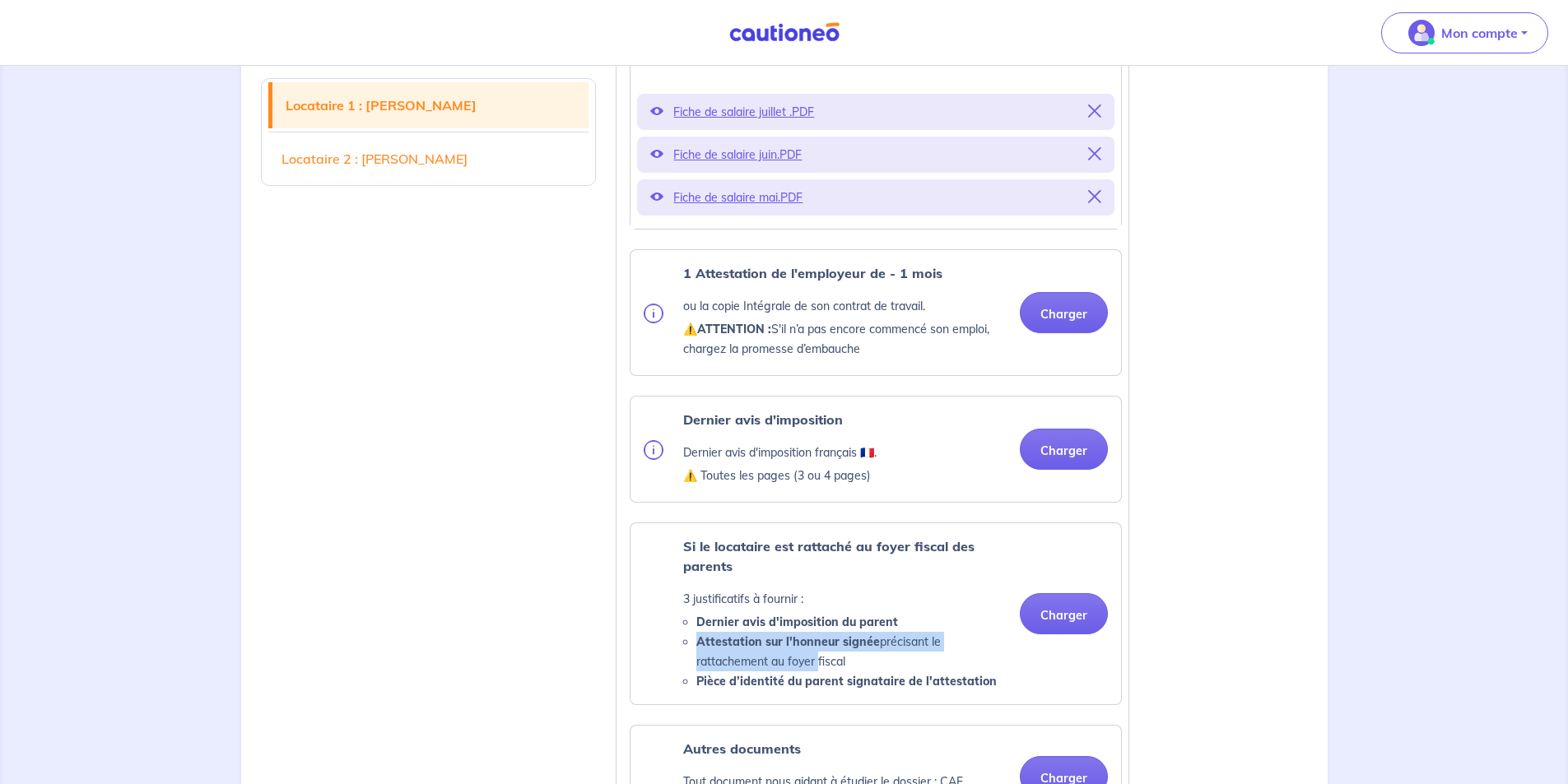
drag, startPoint x: 814, startPoint y: 682, endPoint x: 660, endPoint y: 663, distance: 155.2
click at [660, 663] on div "Si le locataire est rattaché au foyer fiscal des parents 3 justificatifs à four…" at bounding box center [825, 614] width 363 height 155
click at [749, 649] on strong "Attestation sur l'honneur signée" at bounding box center [788, 642] width 184 height 15
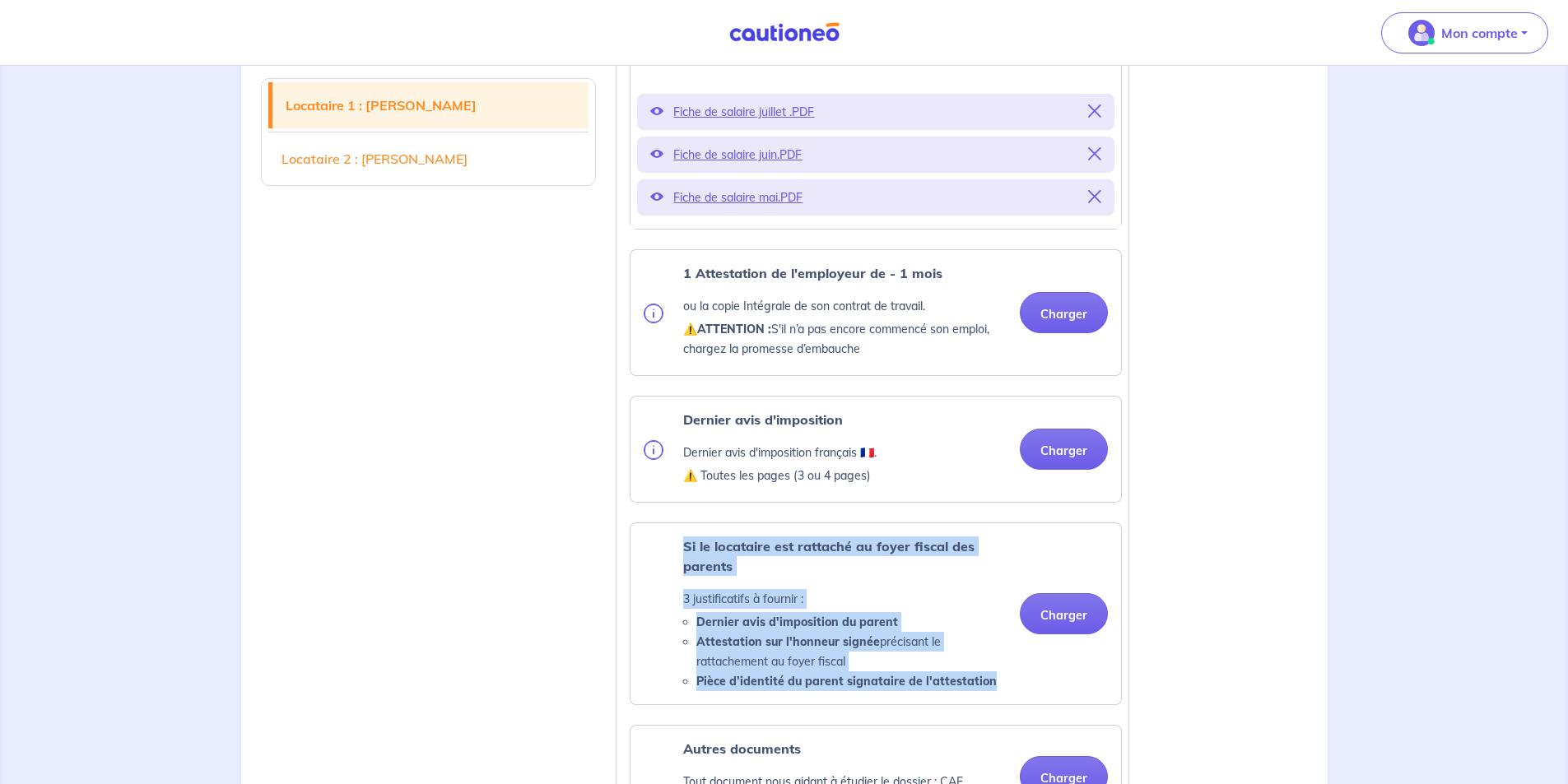
drag, startPoint x: 678, startPoint y: 563, endPoint x: 1025, endPoint y: 711, distance: 377.2
click at [1025, 704] on div "Si le locataire est rattaché au foyer fiscal des parents 3 justificatifs à four…" at bounding box center [875, 614] width 491 height 181
copy div "Si le locataire est rattaché au foyer fiscal des parents 3 justificatifs à four…"
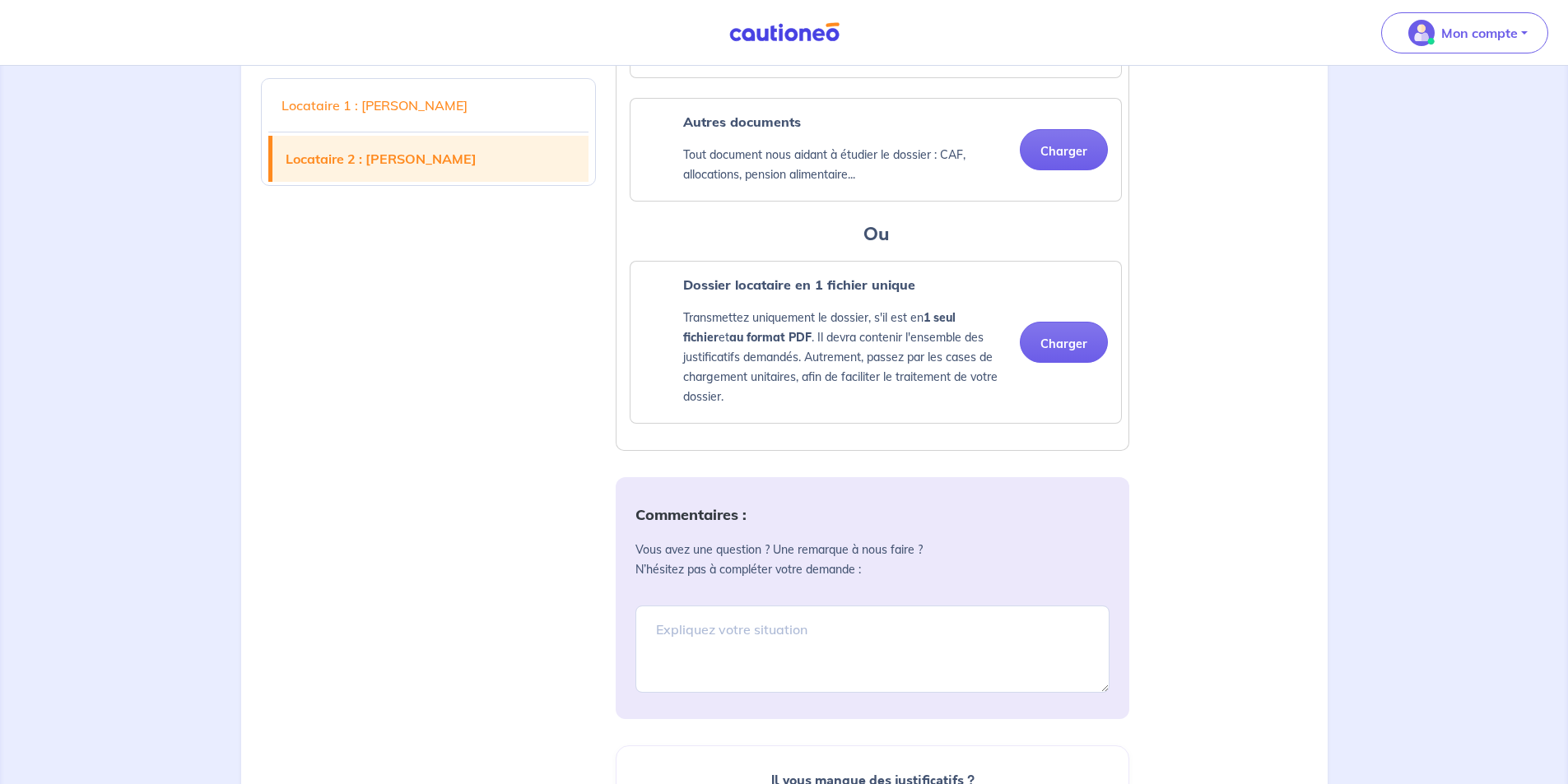
scroll to position [3034, 0]
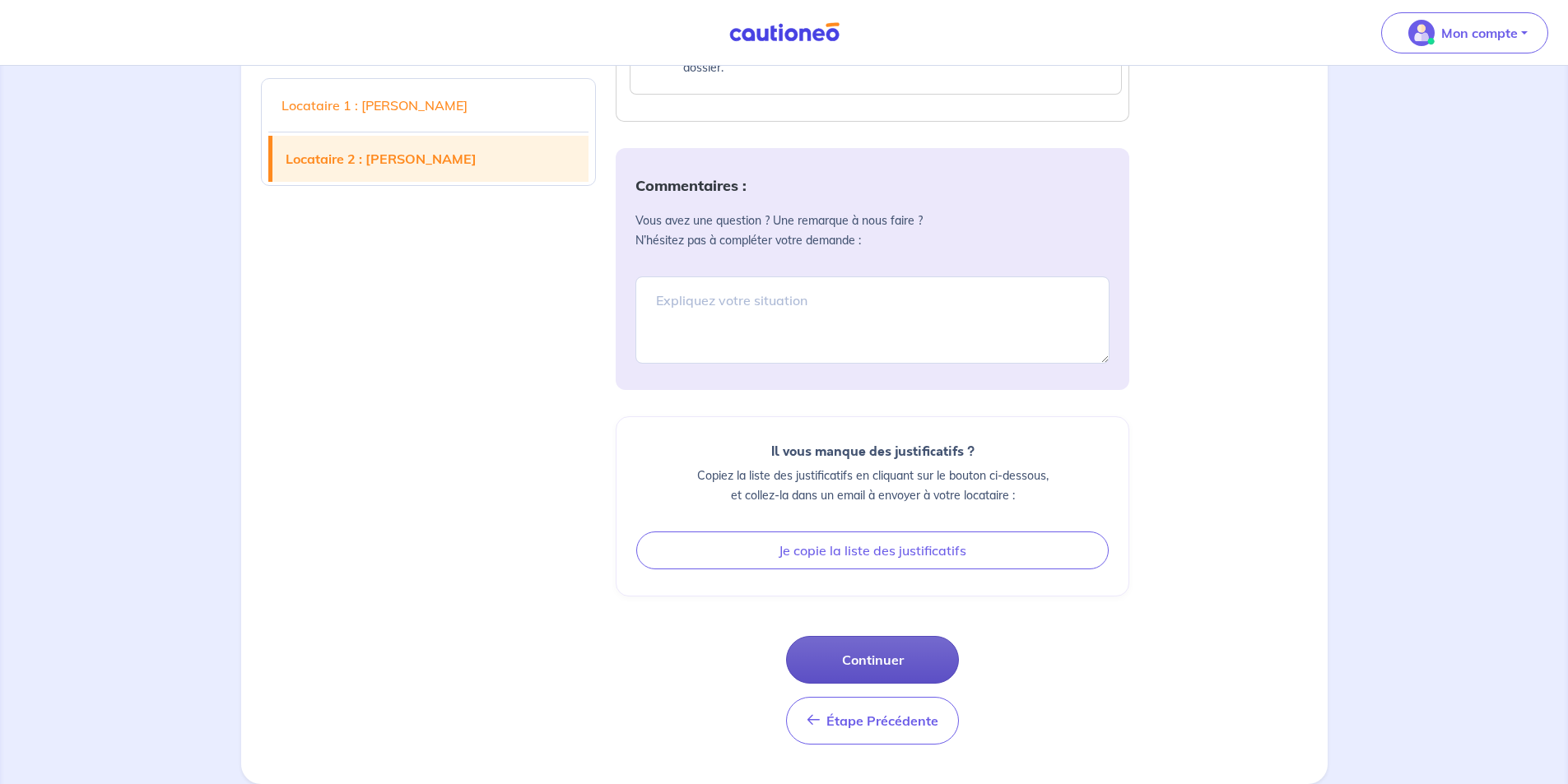
click at [884, 663] on button "Continuer" at bounding box center [873, 660] width 173 height 48
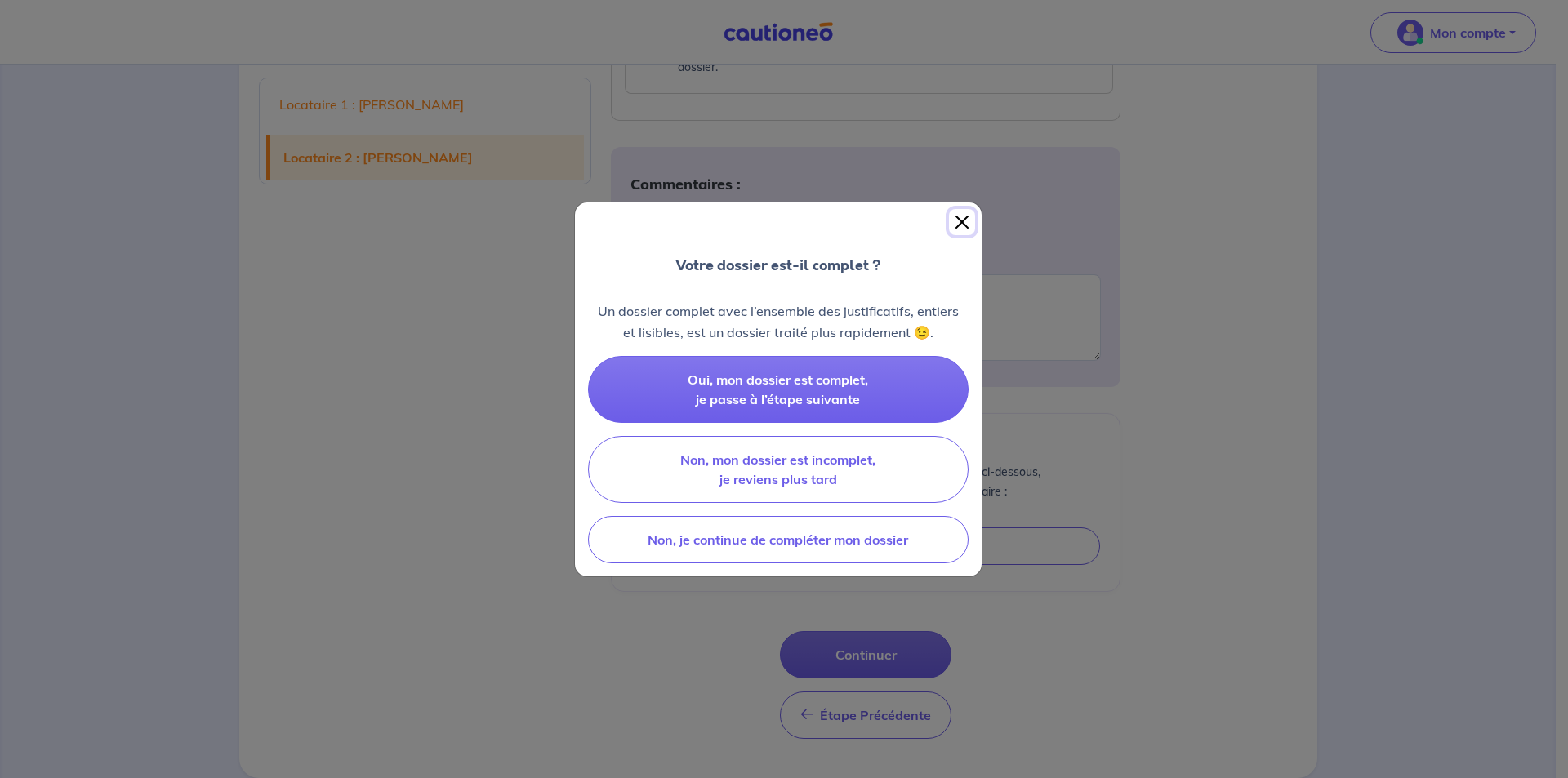
click at [963, 222] on button "Close" at bounding box center [962, 222] width 26 height 26
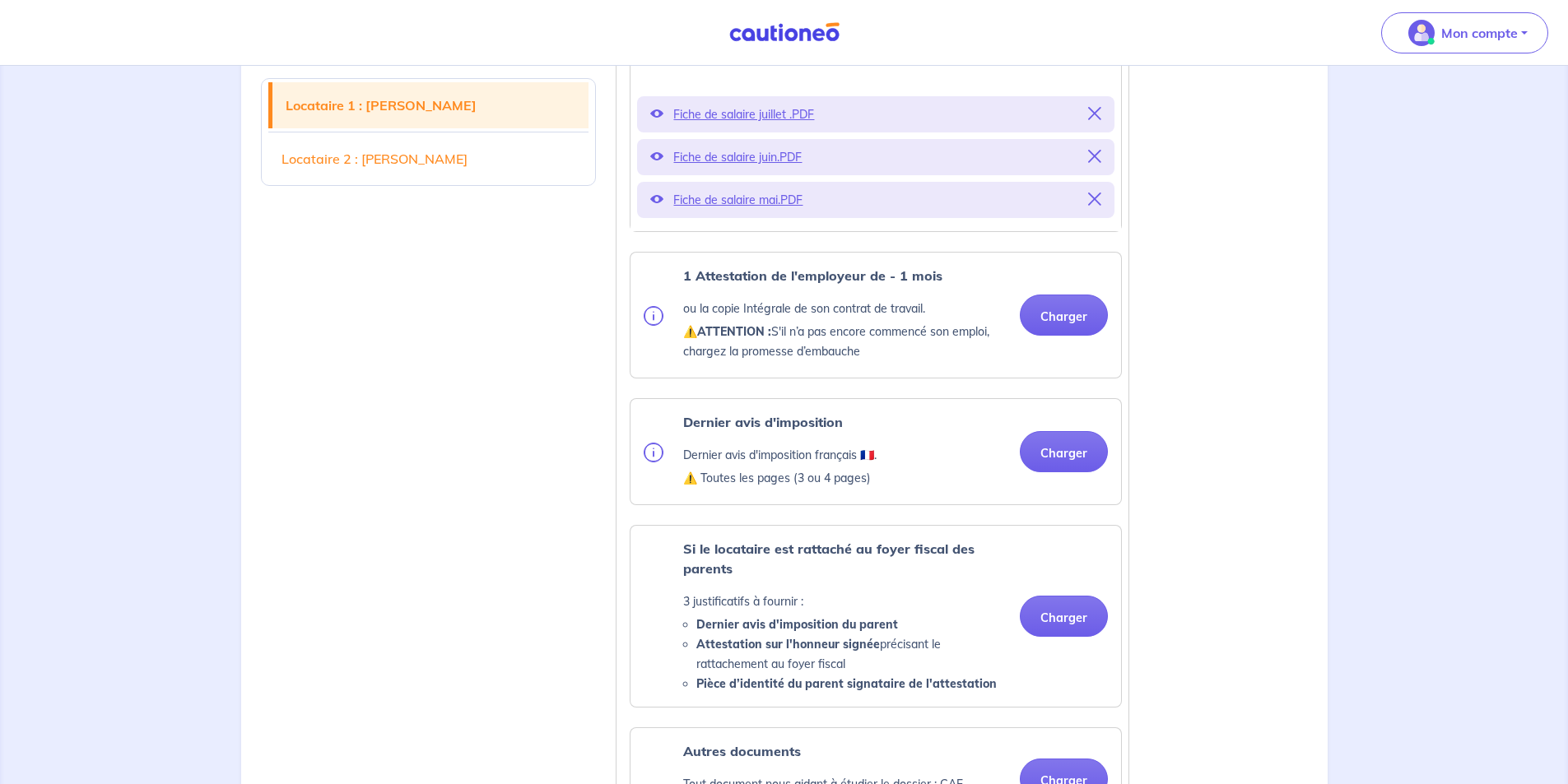
scroll to position [841, 0]
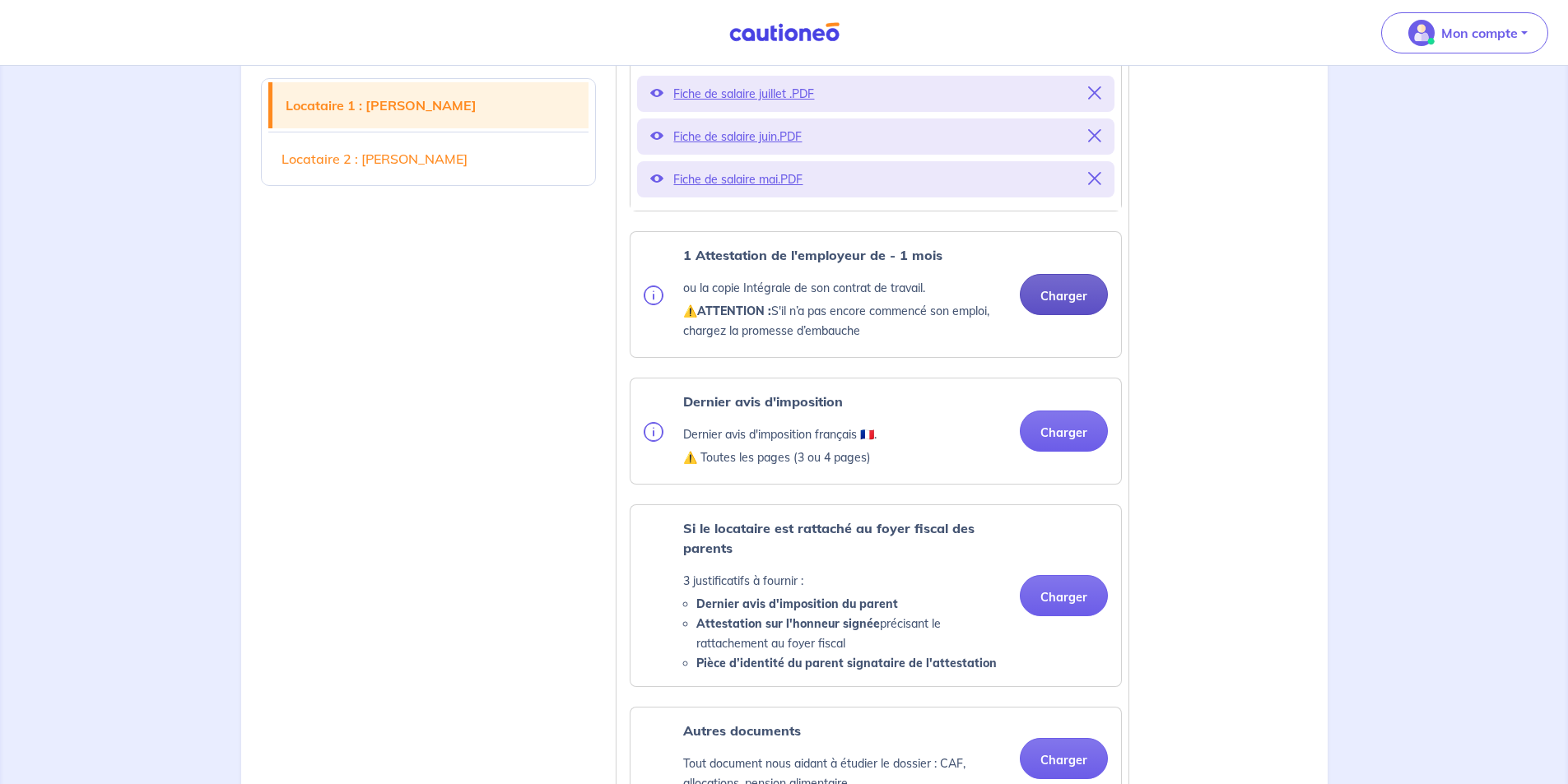
click at [1052, 315] on button "Charger" at bounding box center [1063, 294] width 88 height 41
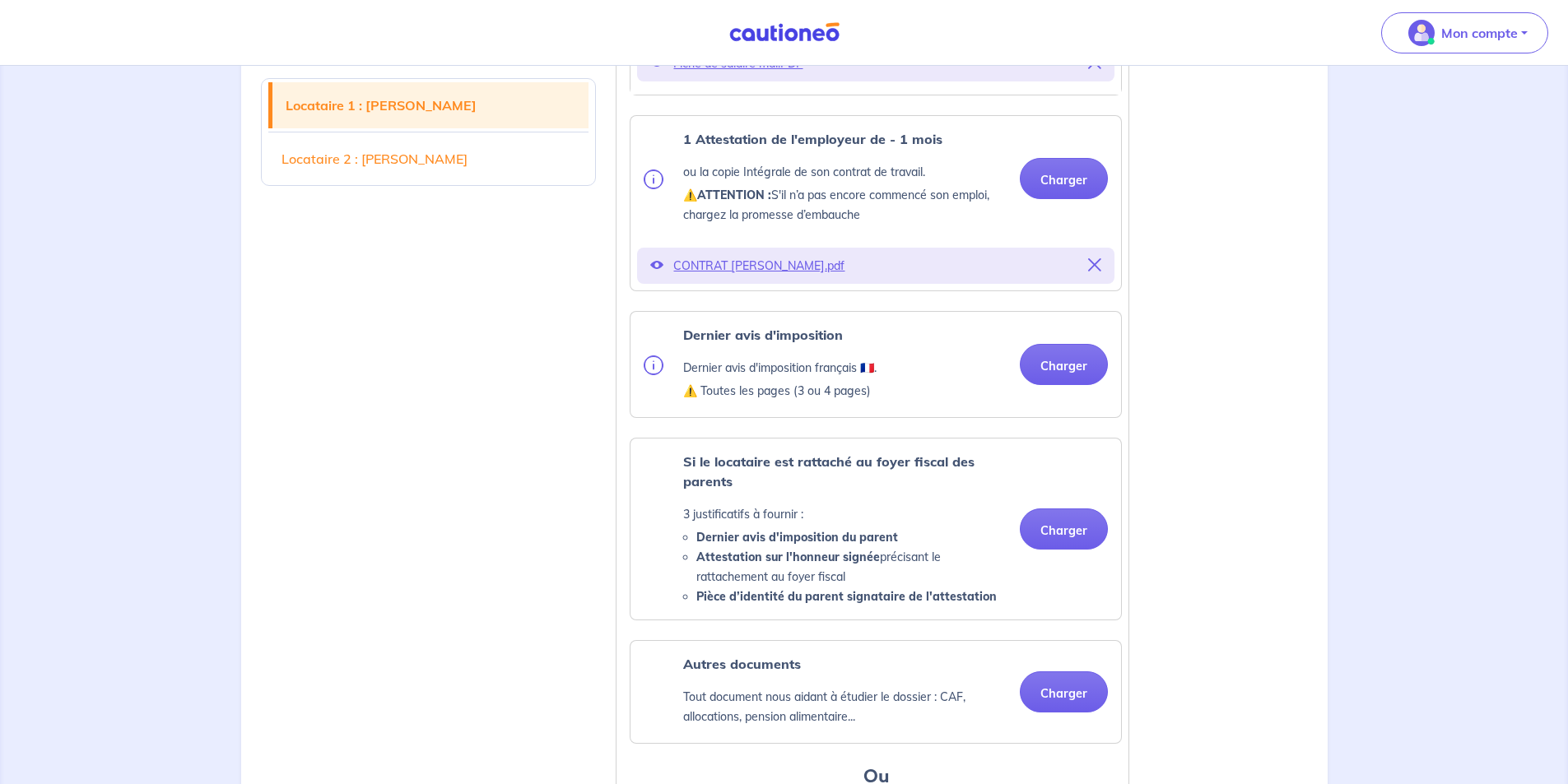
scroll to position [1005, 0]
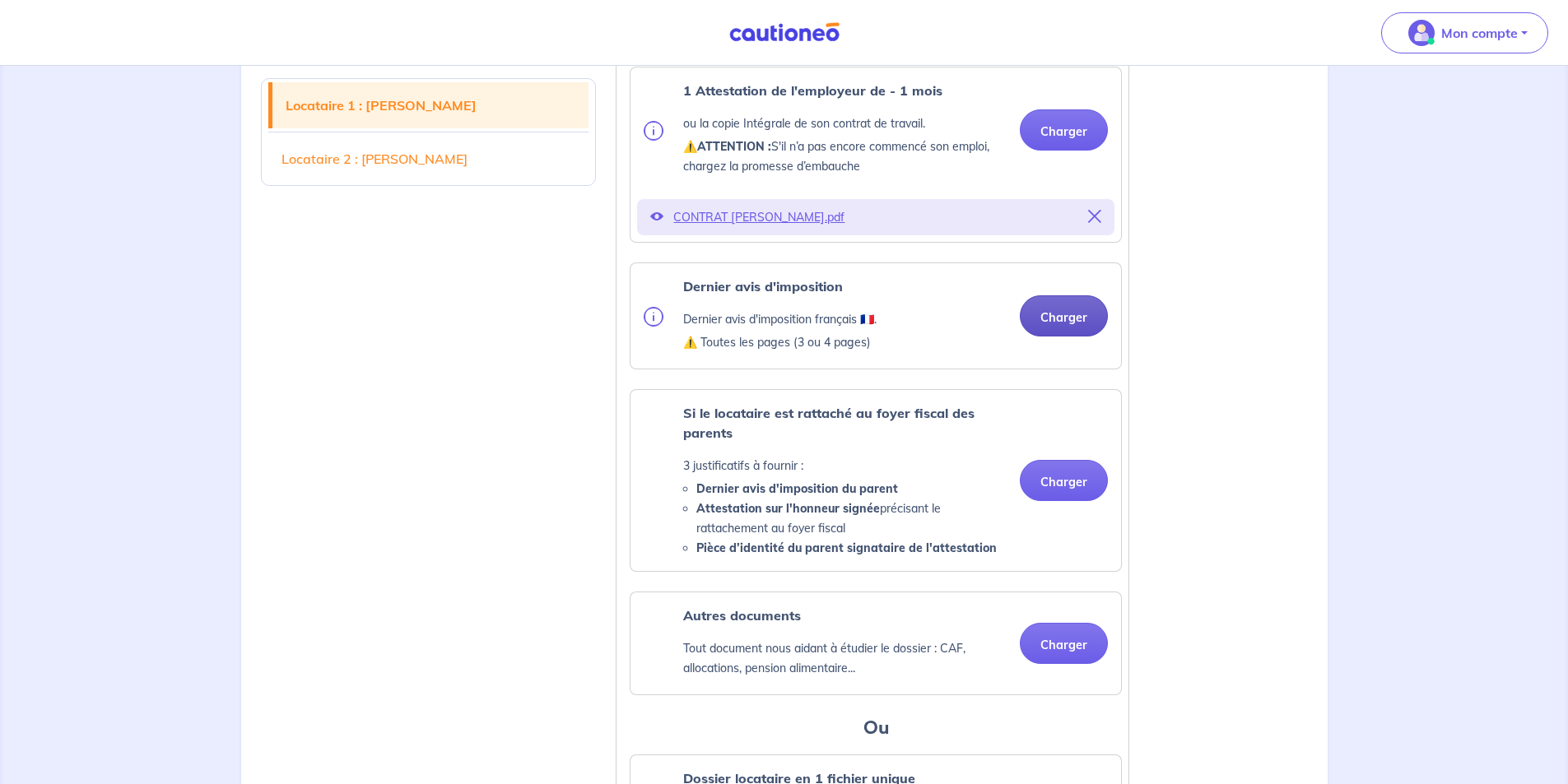
click at [1052, 336] on button "Charger" at bounding box center [1063, 316] width 88 height 41
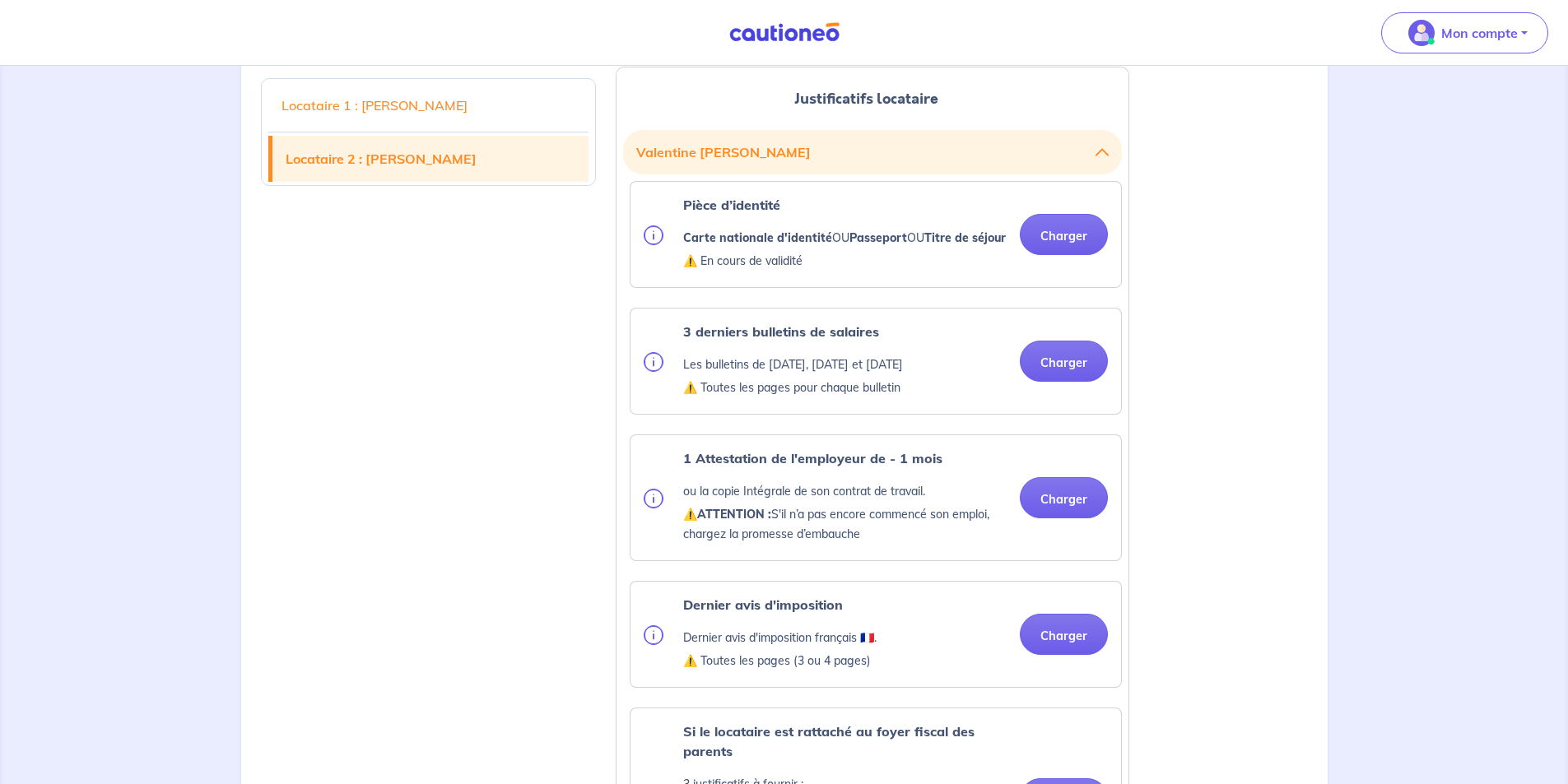
scroll to position [1993, 0]
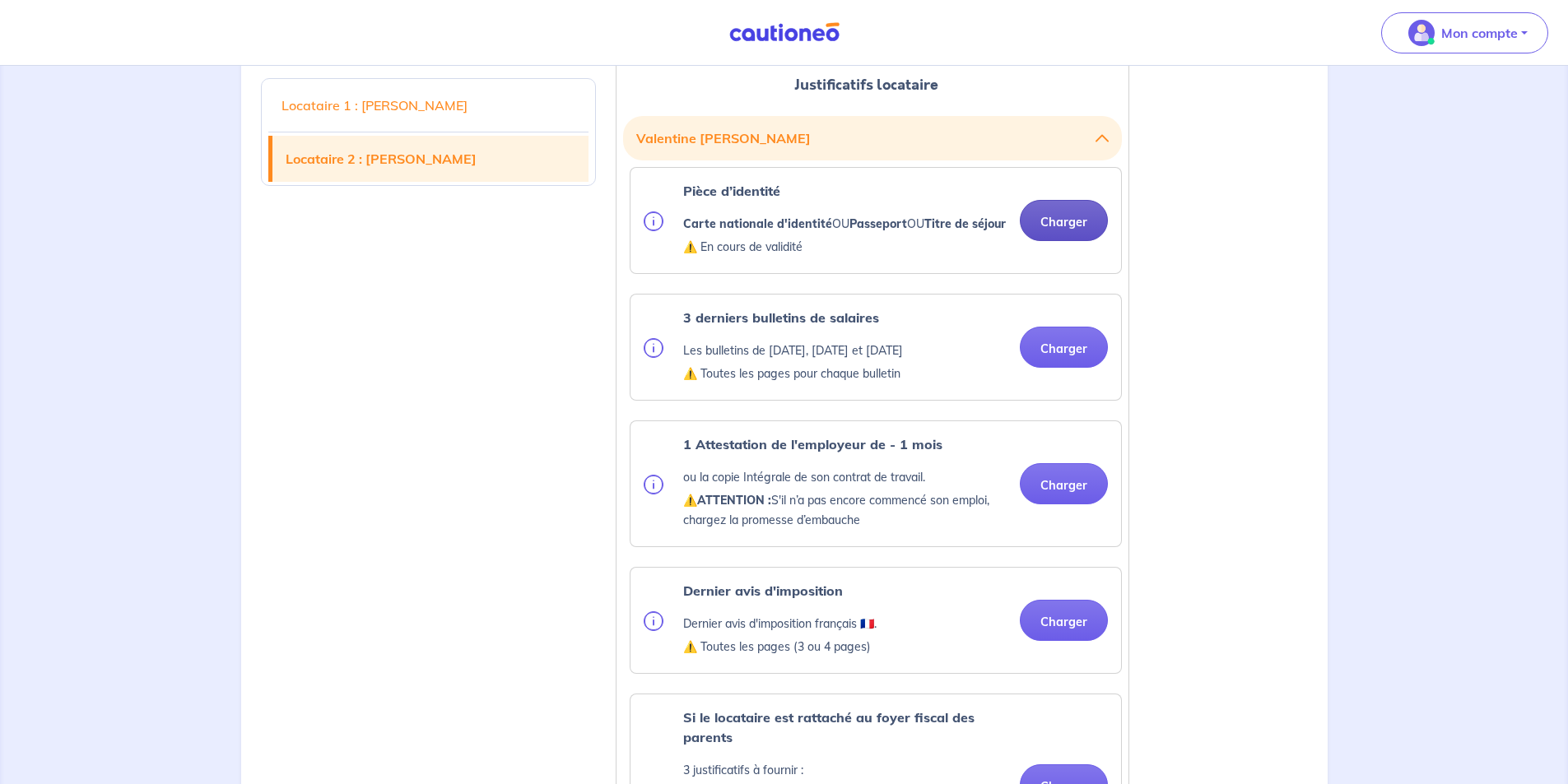
click at [1070, 241] on button "Charger" at bounding box center [1063, 220] width 88 height 41
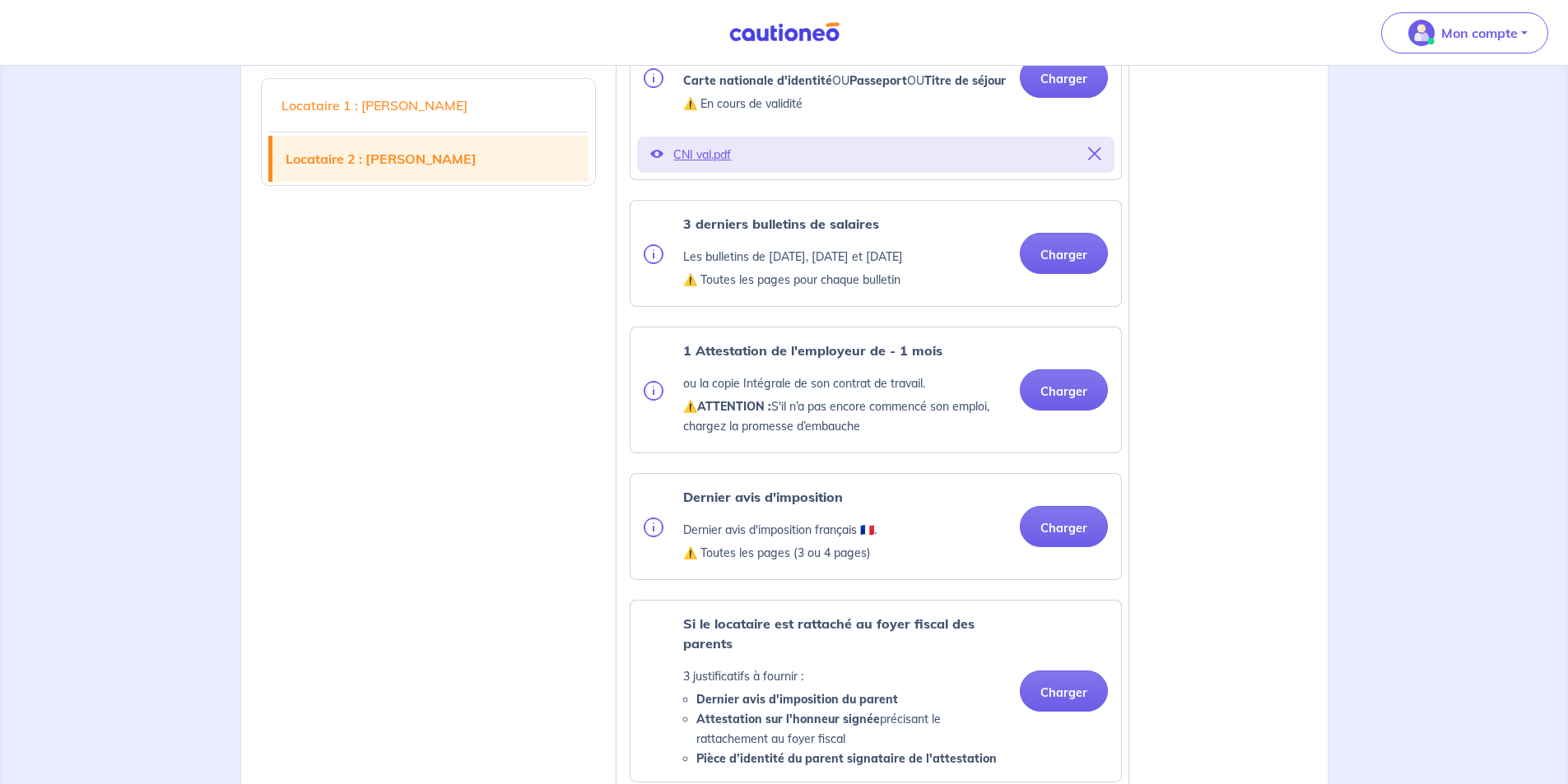
scroll to position [2157, 0]
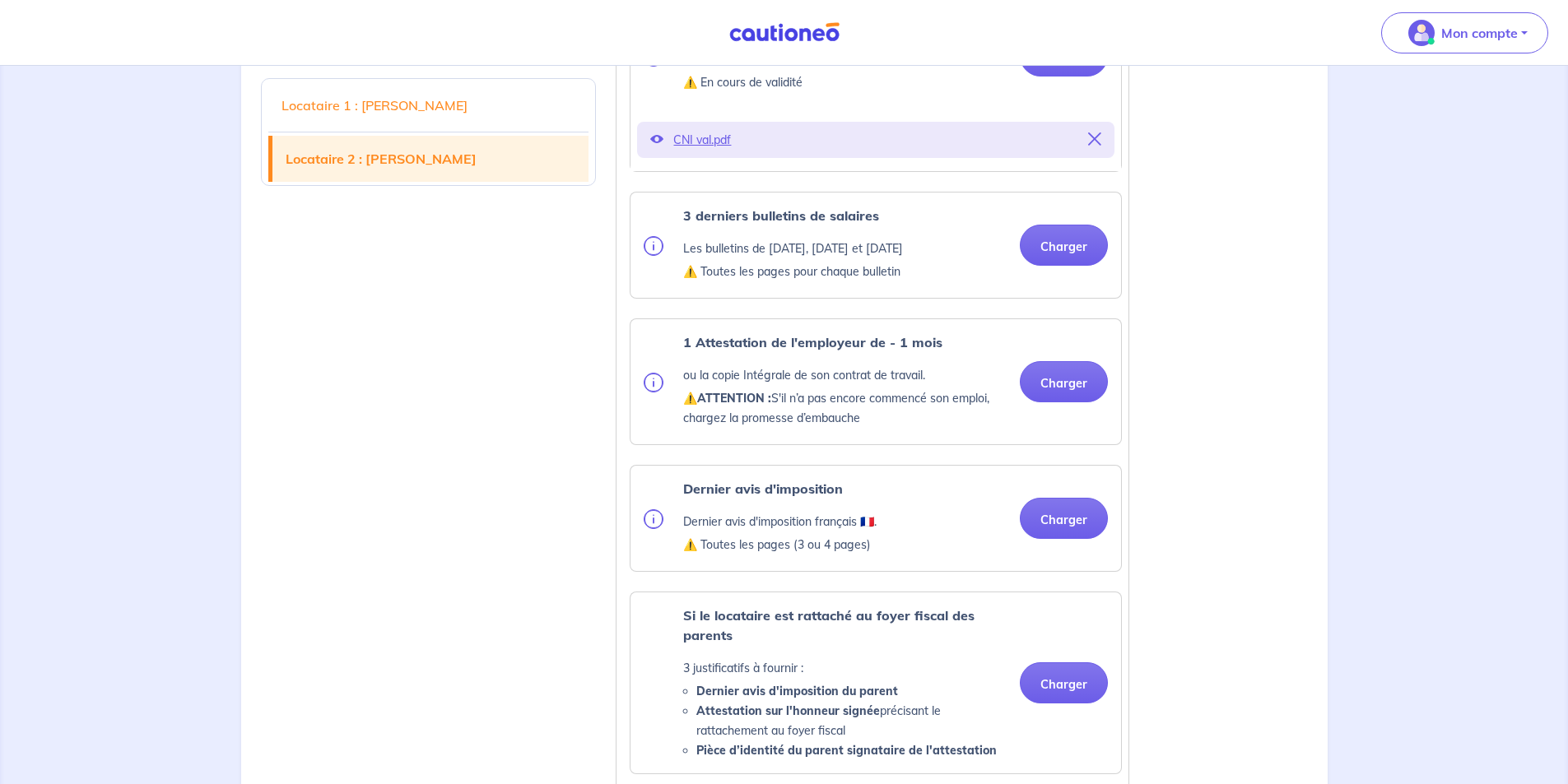
click at [1056, 237] on div "3 derniers bulletins de salaires Les bulletins de [DATE], [DATE] et [DATE] ⚠️ T…" at bounding box center [875, 245] width 491 height 105
click at [1063, 266] on button "Charger" at bounding box center [1063, 245] width 88 height 41
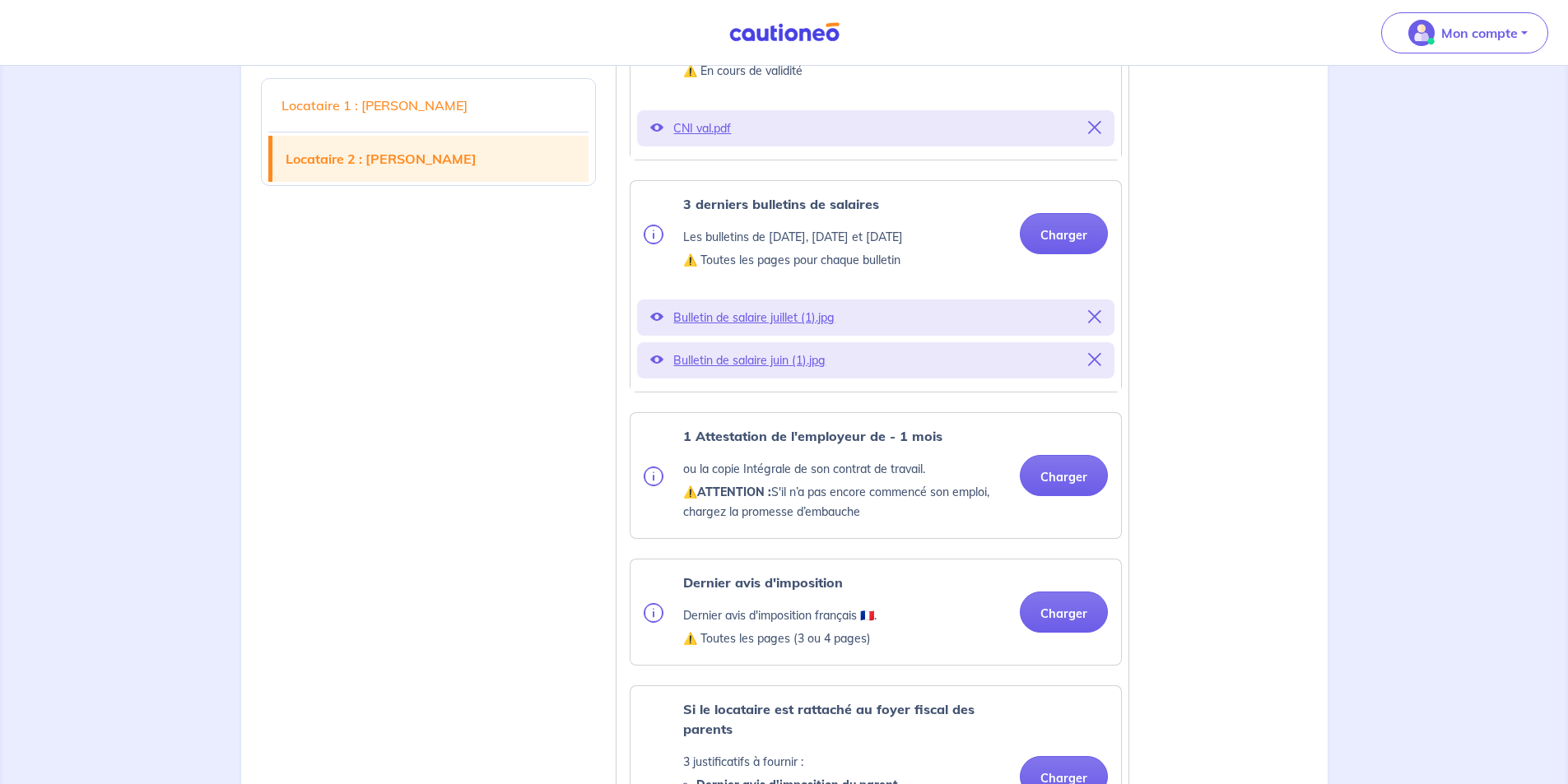
scroll to position [2321, 0]
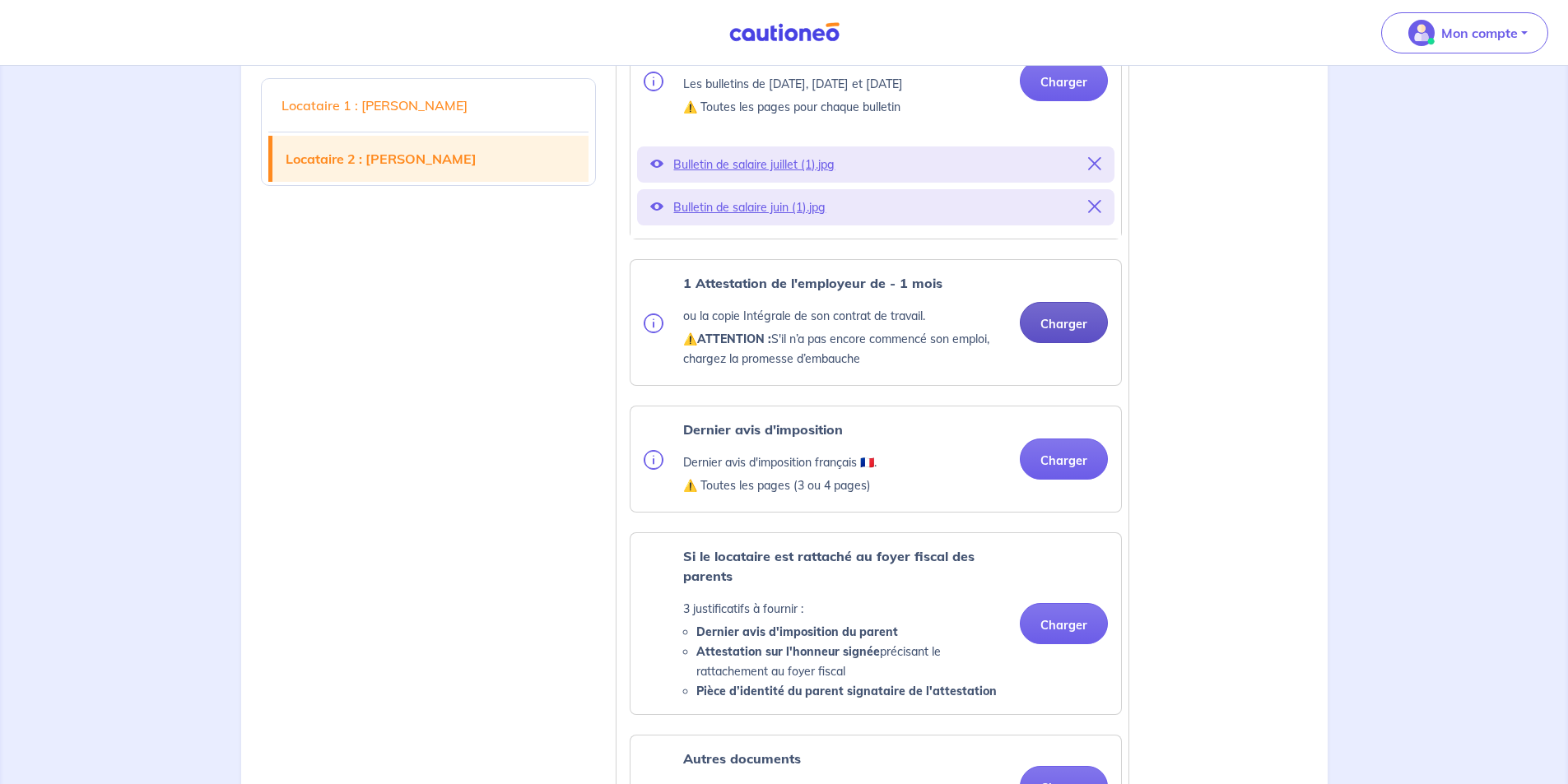
click at [1085, 343] on button "Charger" at bounding box center [1063, 322] width 88 height 41
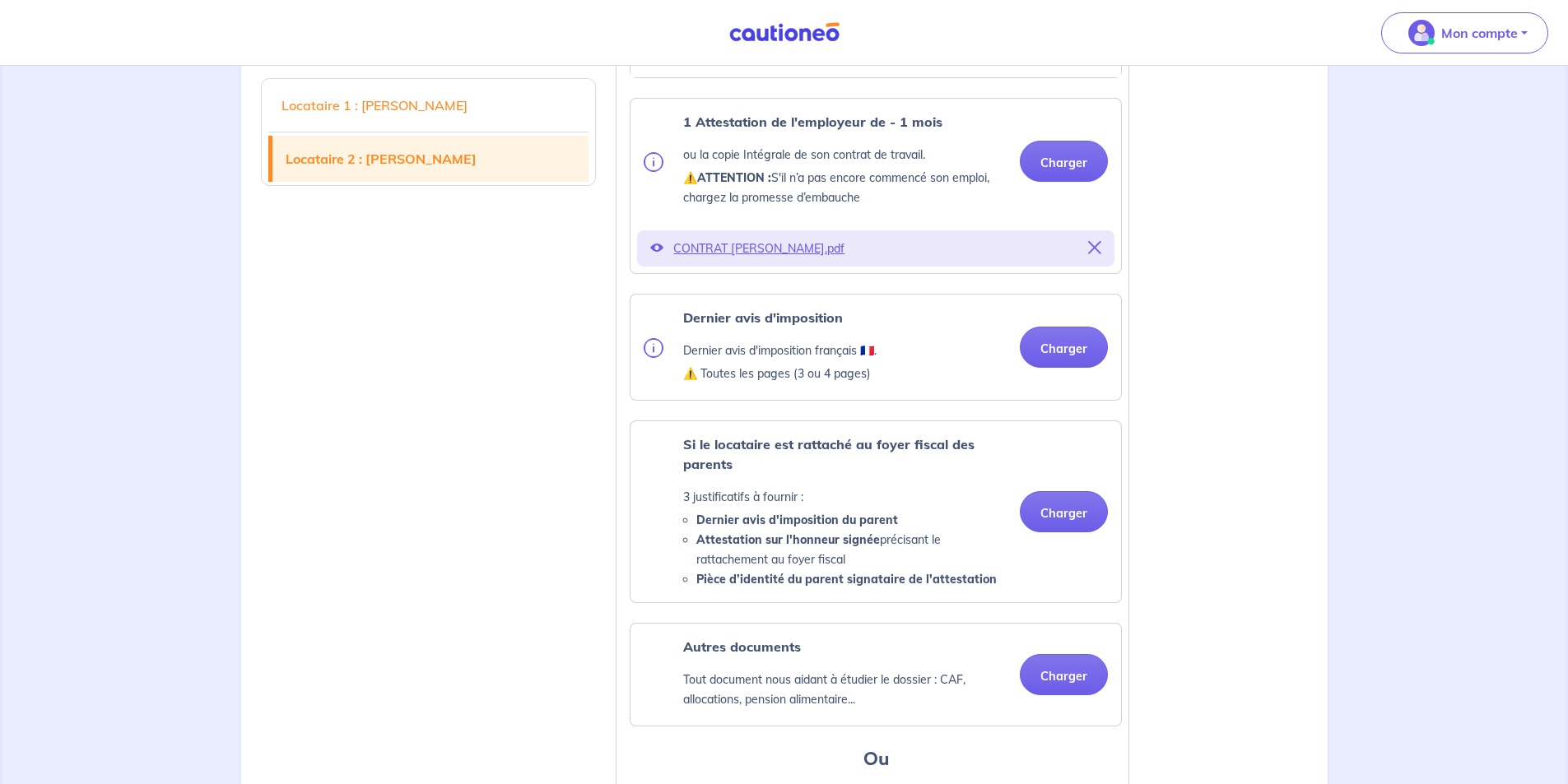
scroll to position [2486, 0]
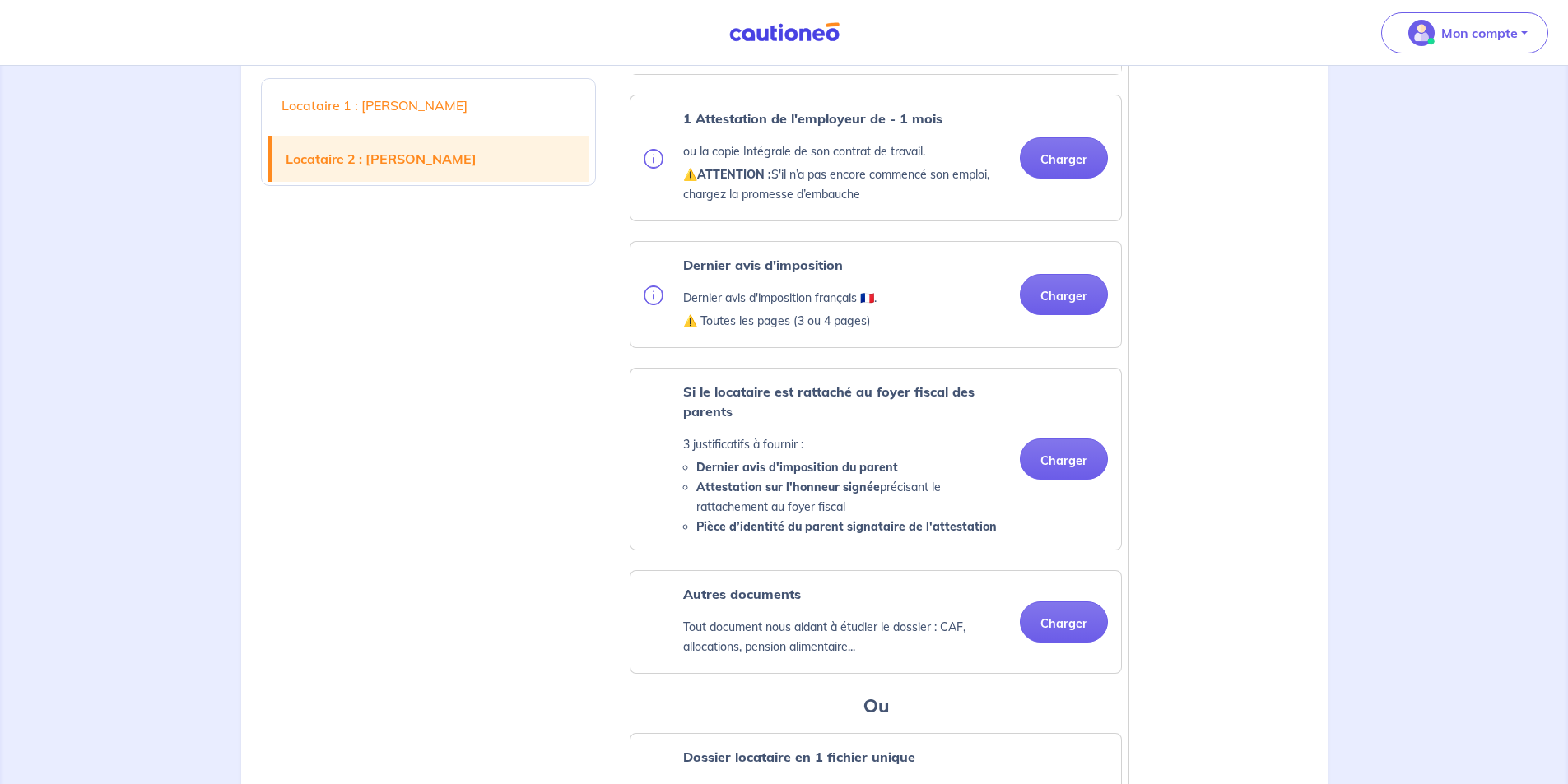
click at [1079, 347] on div "Dernier avis d'imposition Dernier avis d'imposition français 🇫🇷. ⚠️ Toutes les …" at bounding box center [875, 295] width 491 height 105
click at [1070, 315] on button "Charger" at bounding box center [1063, 294] width 88 height 41
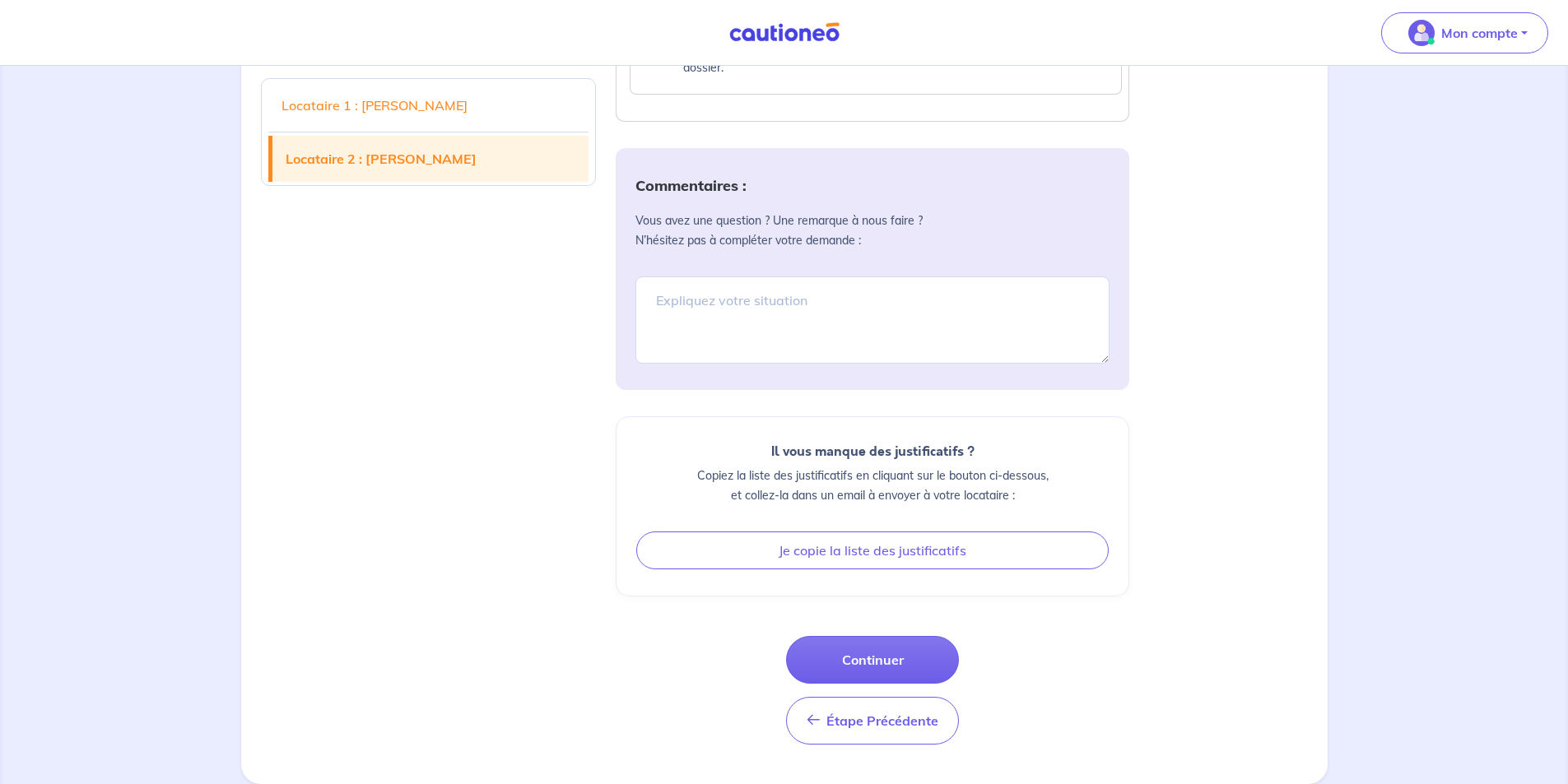
scroll to position [3389, 0]
click at [874, 666] on button "Continuer" at bounding box center [873, 660] width 173 height 48
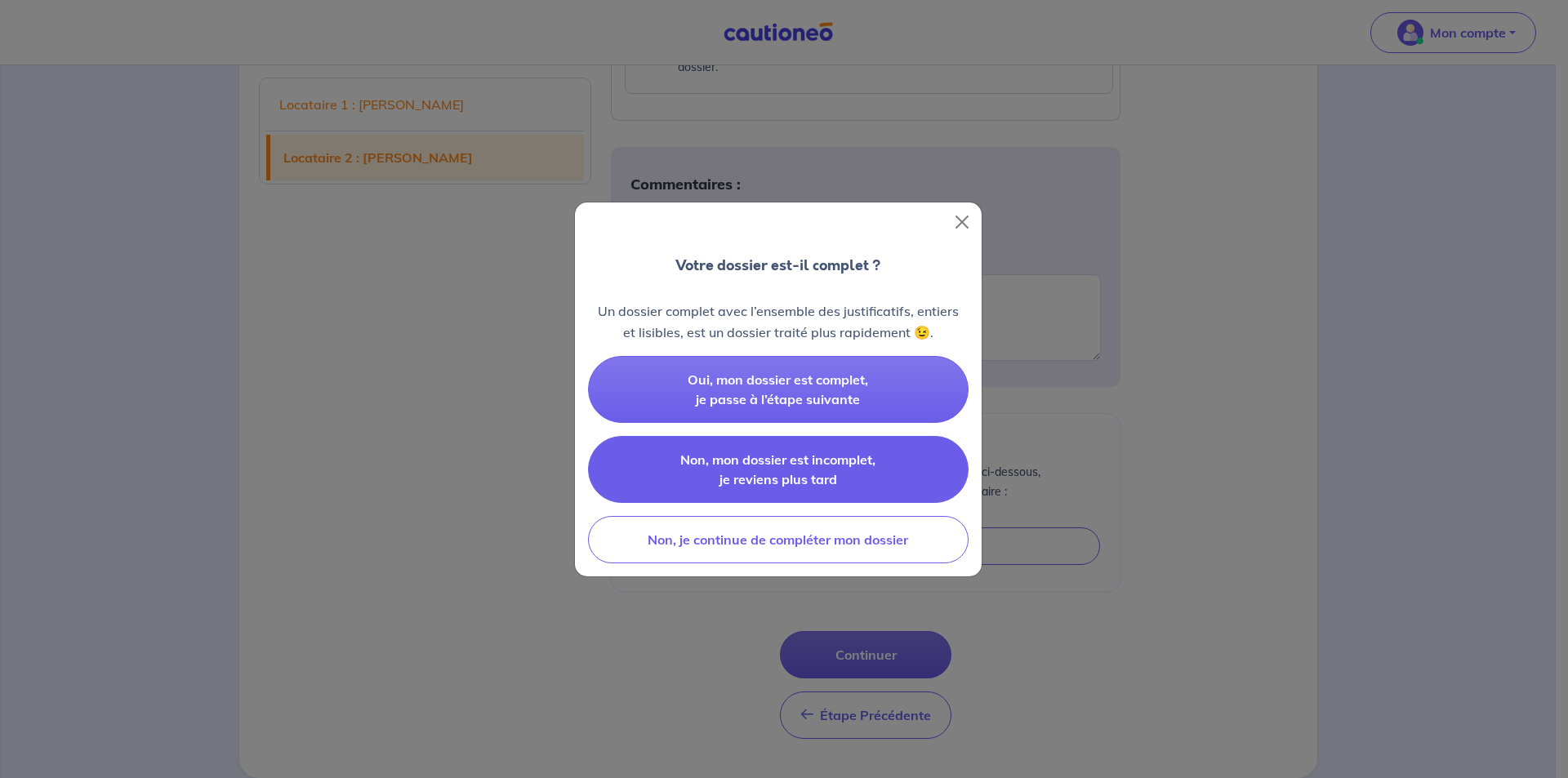
click at [804, 479] on span "Non, mon dossier est incomplet, je reviens plus tard" at bounding box center [777, 468] width 195 height 36
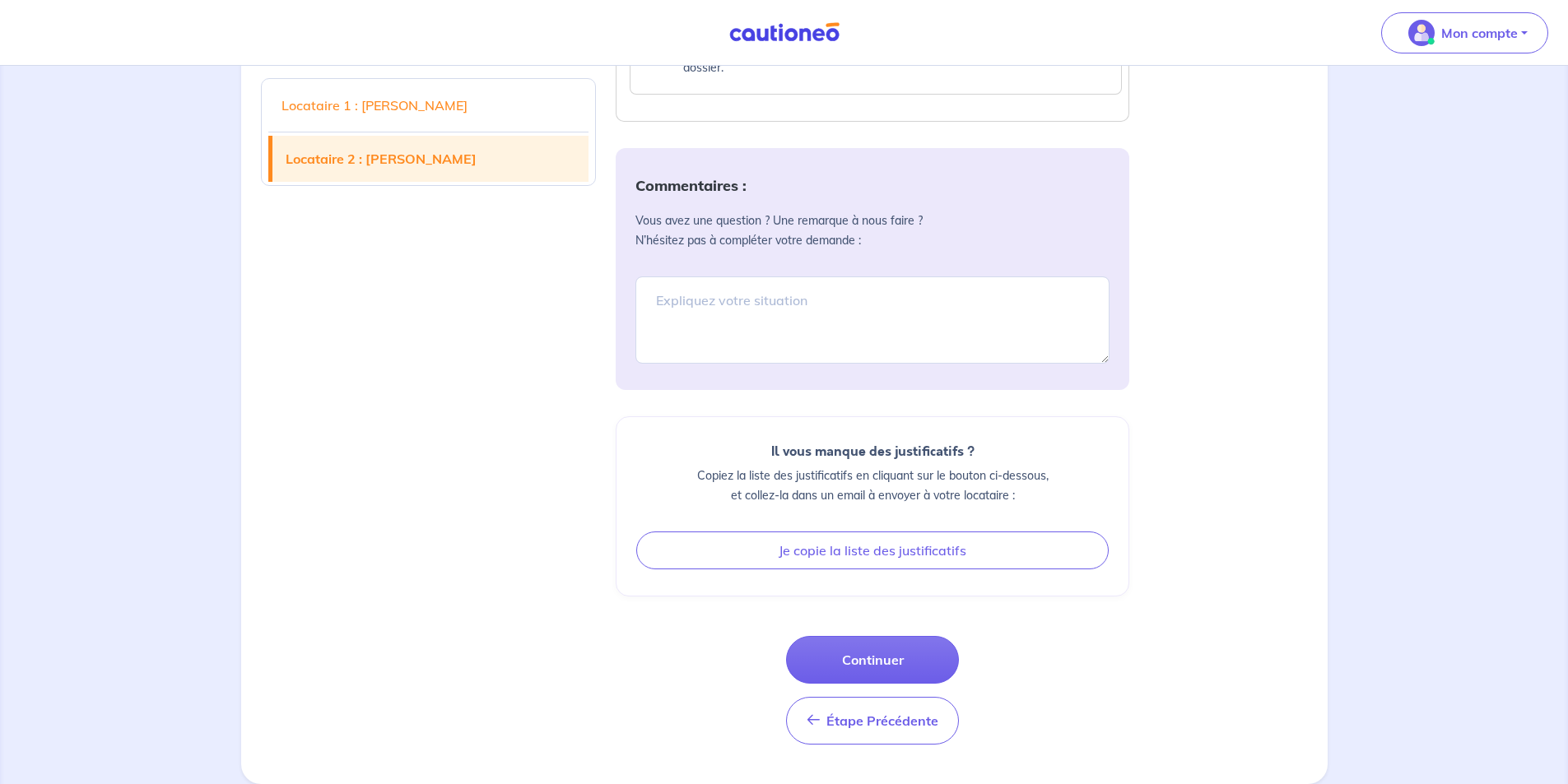
click at [458, 103] on link "Locataire 1 : [PERSON_NAME]" at bounding box center [429, 105] width 321 height 46
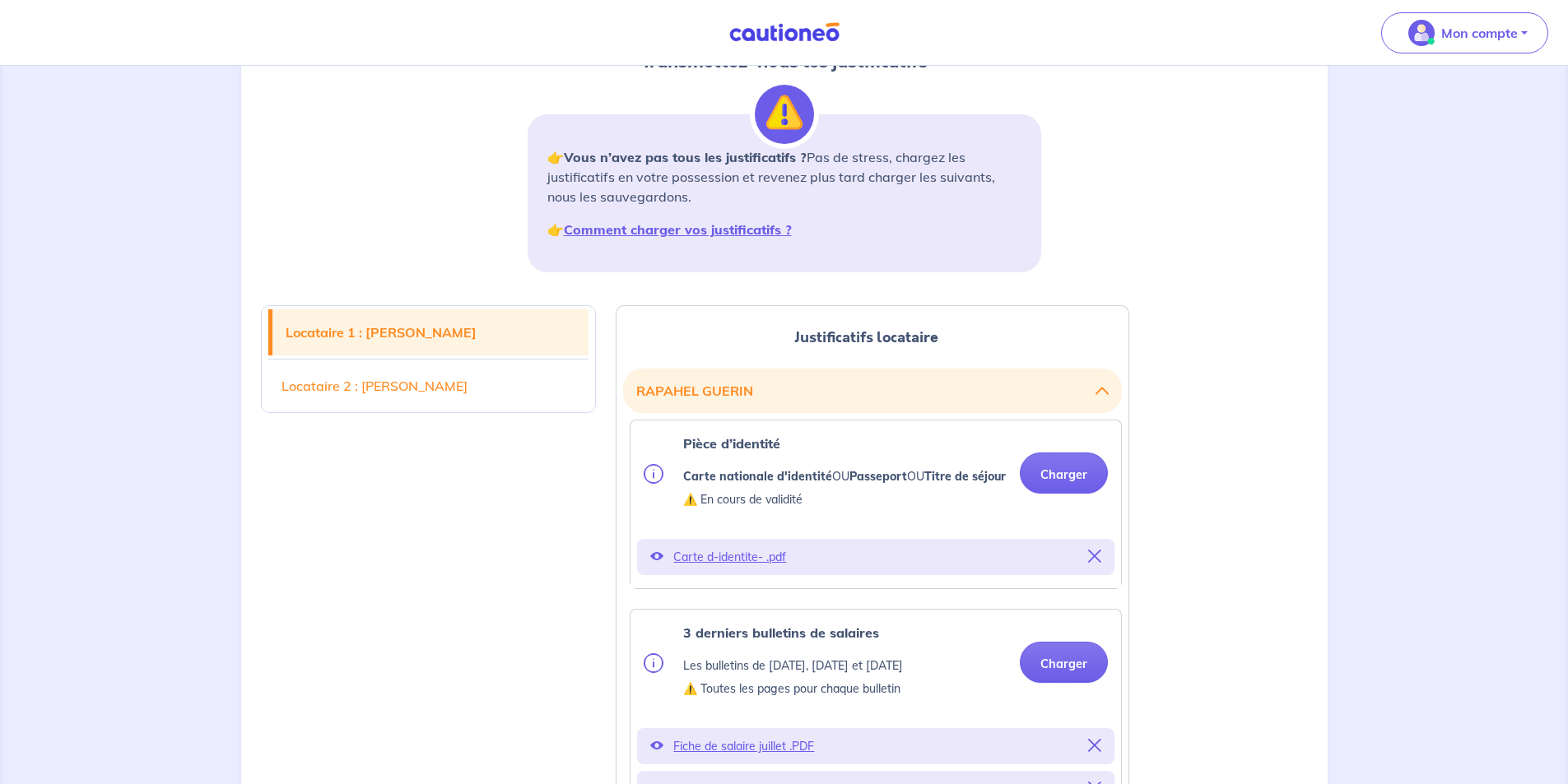
scroll to position [169, 0]
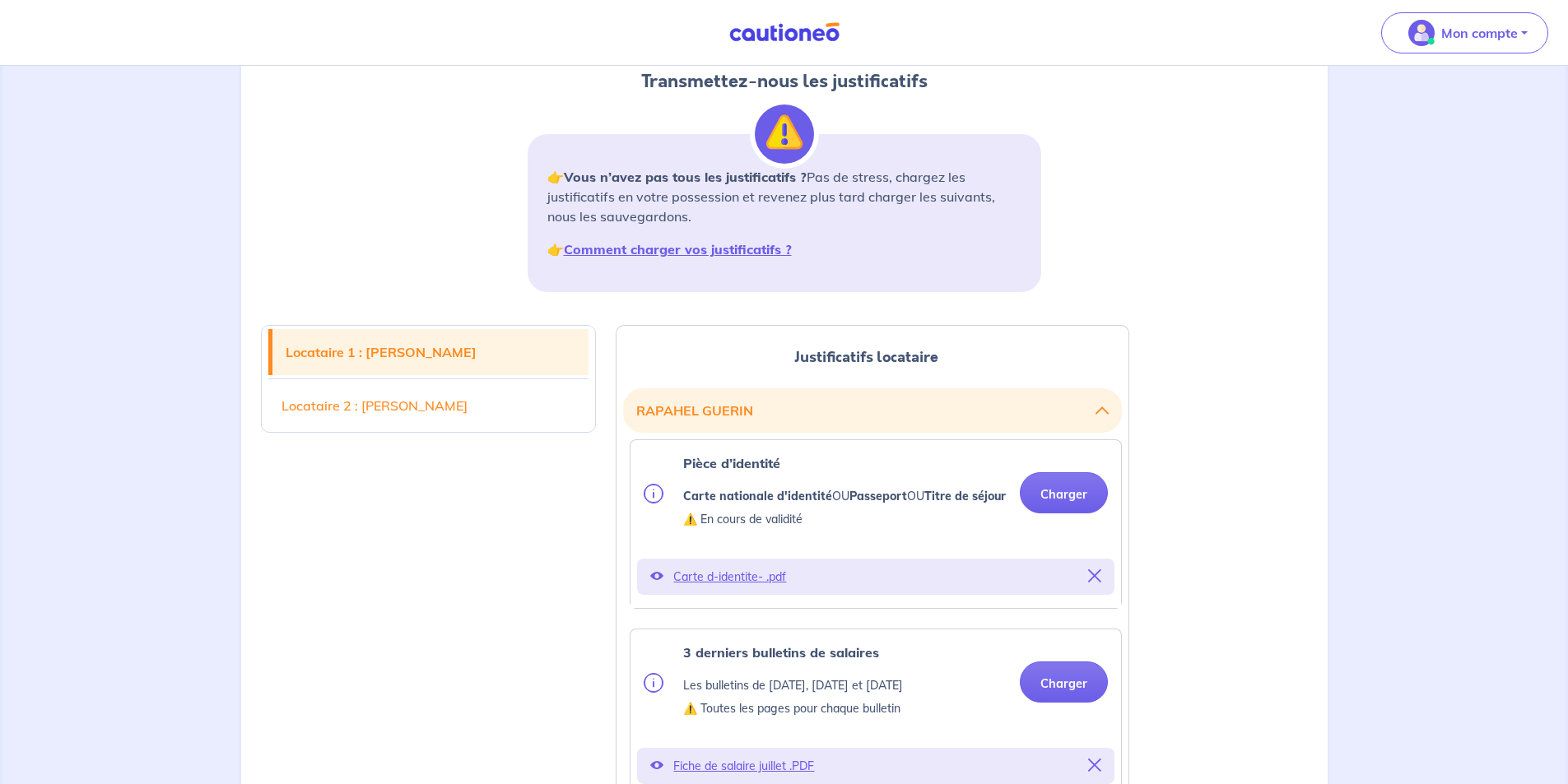
click at [785, 405] on button "[PERSON_NAME]" at bounding box center [873, 411] width 472 height 31
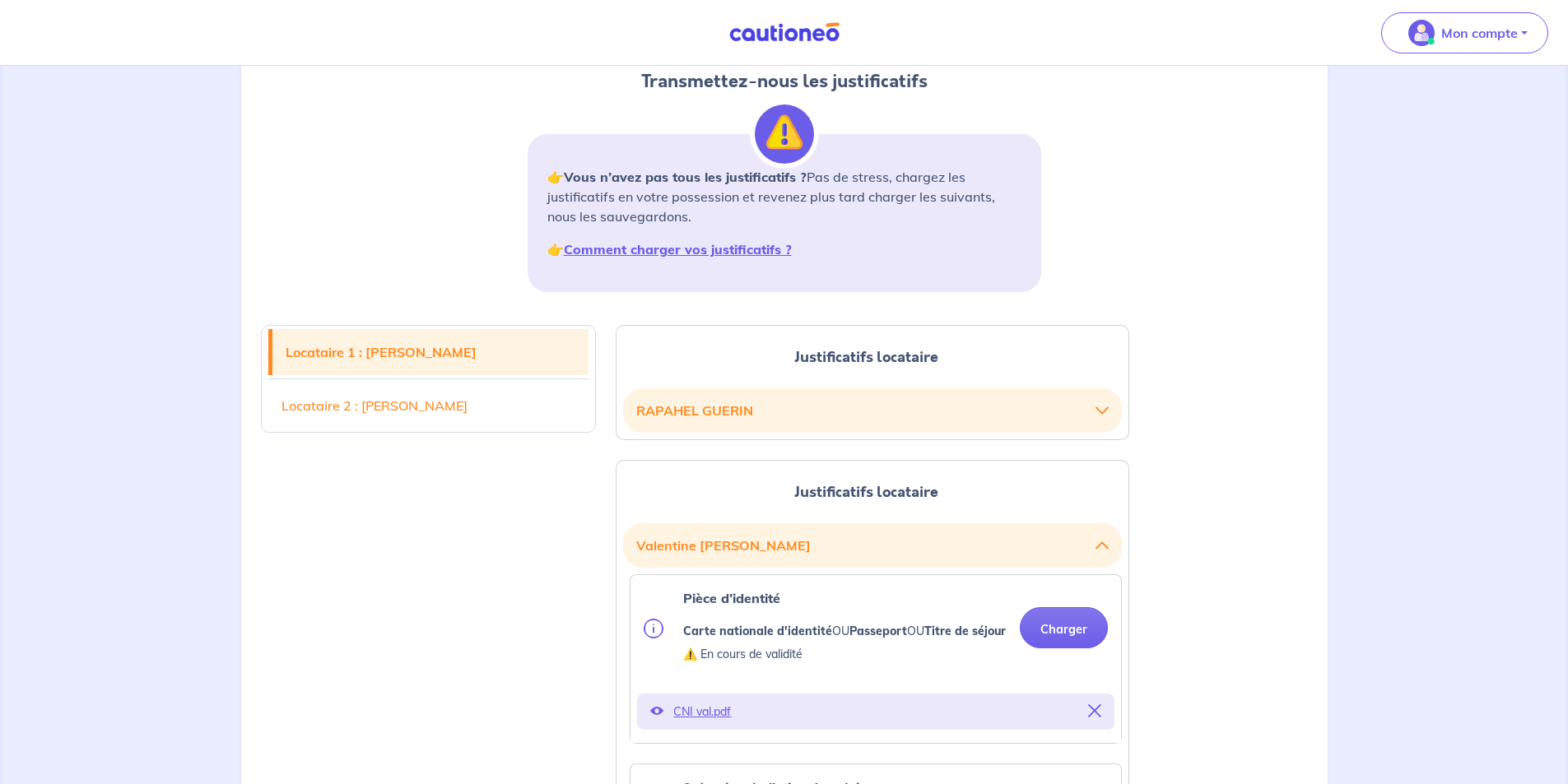
click at [784, 405] on button "[PERSON_NAME]" at bounding box center [873, 411] width 472 height 31
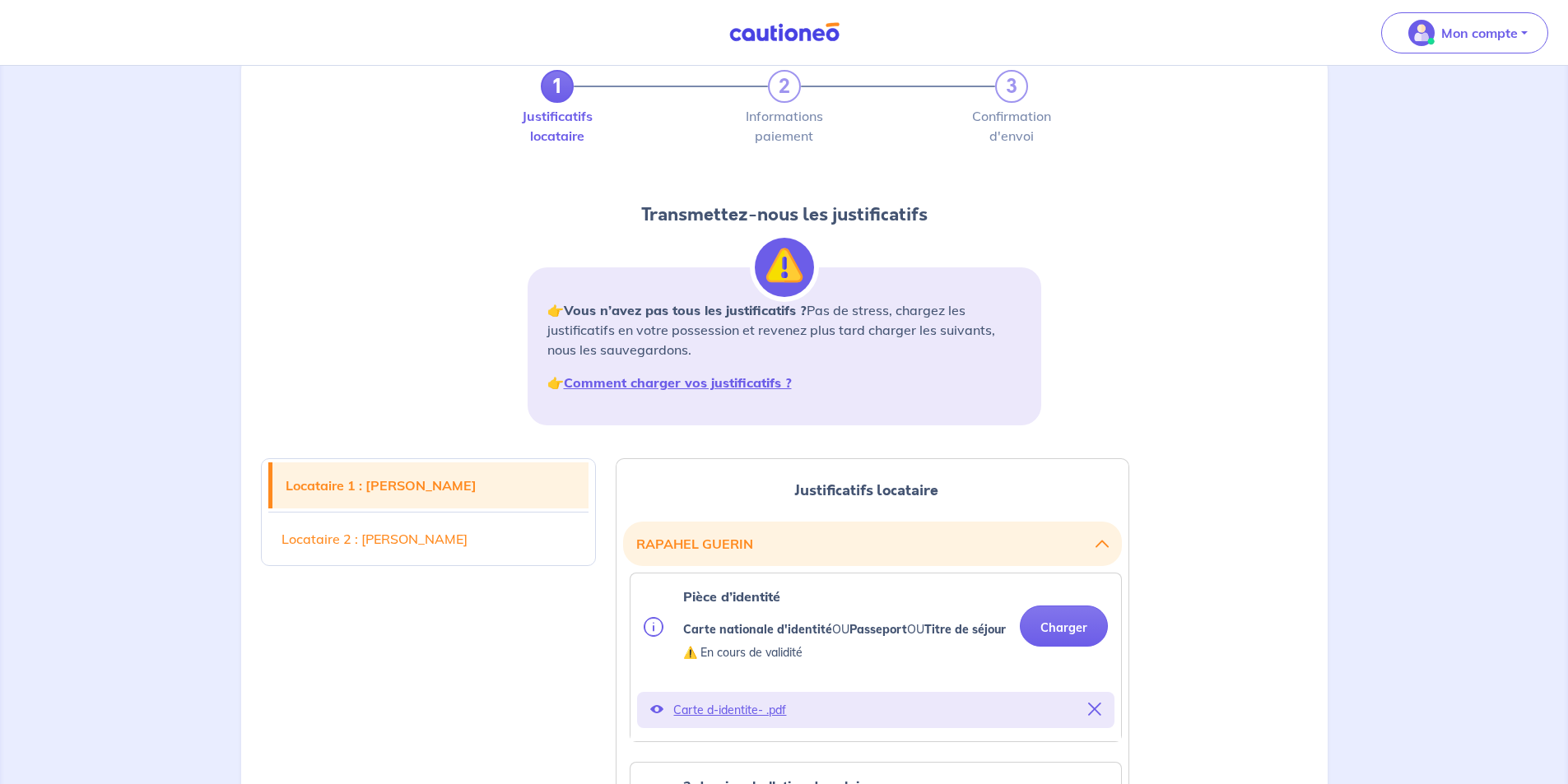
scroll to position [0, 0]
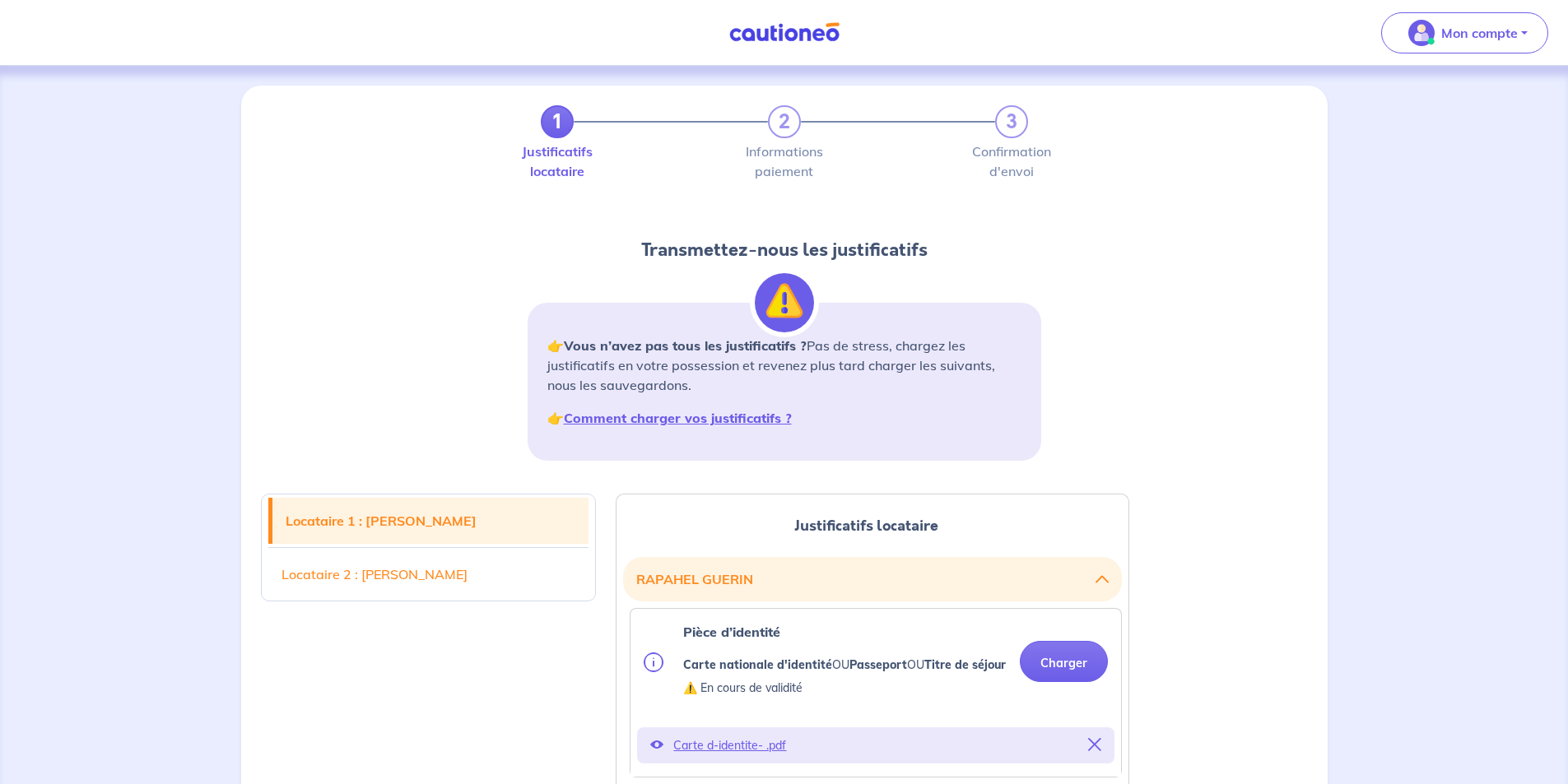
click at [556, 145] on label "Justificatifs locataire" at bounding box center [557, 162] width 33 height 33
click at [554, 122] on link "1" at bounding box center [557, 121] width 33 height 33
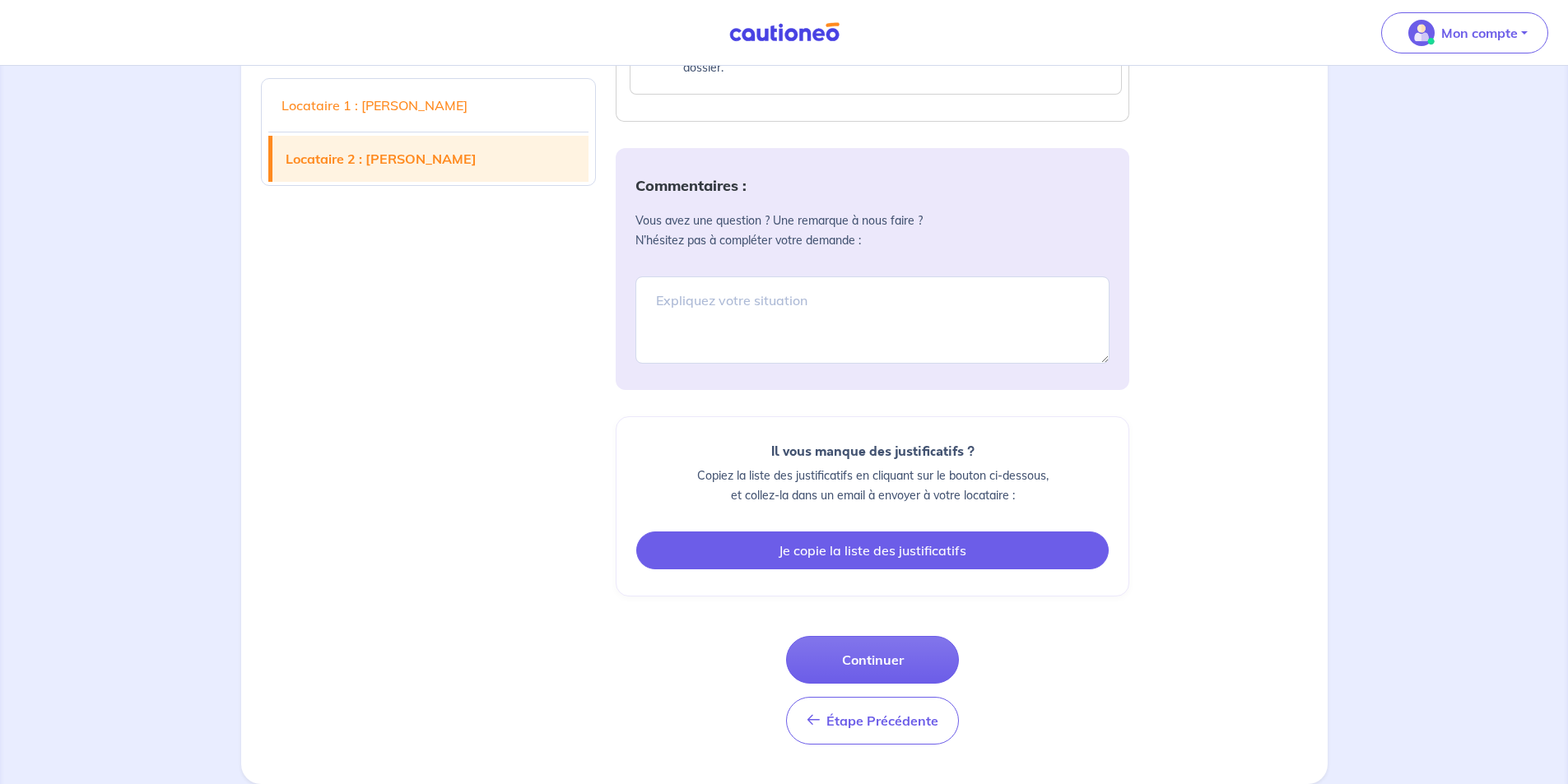
scroll to position [3389, 0]
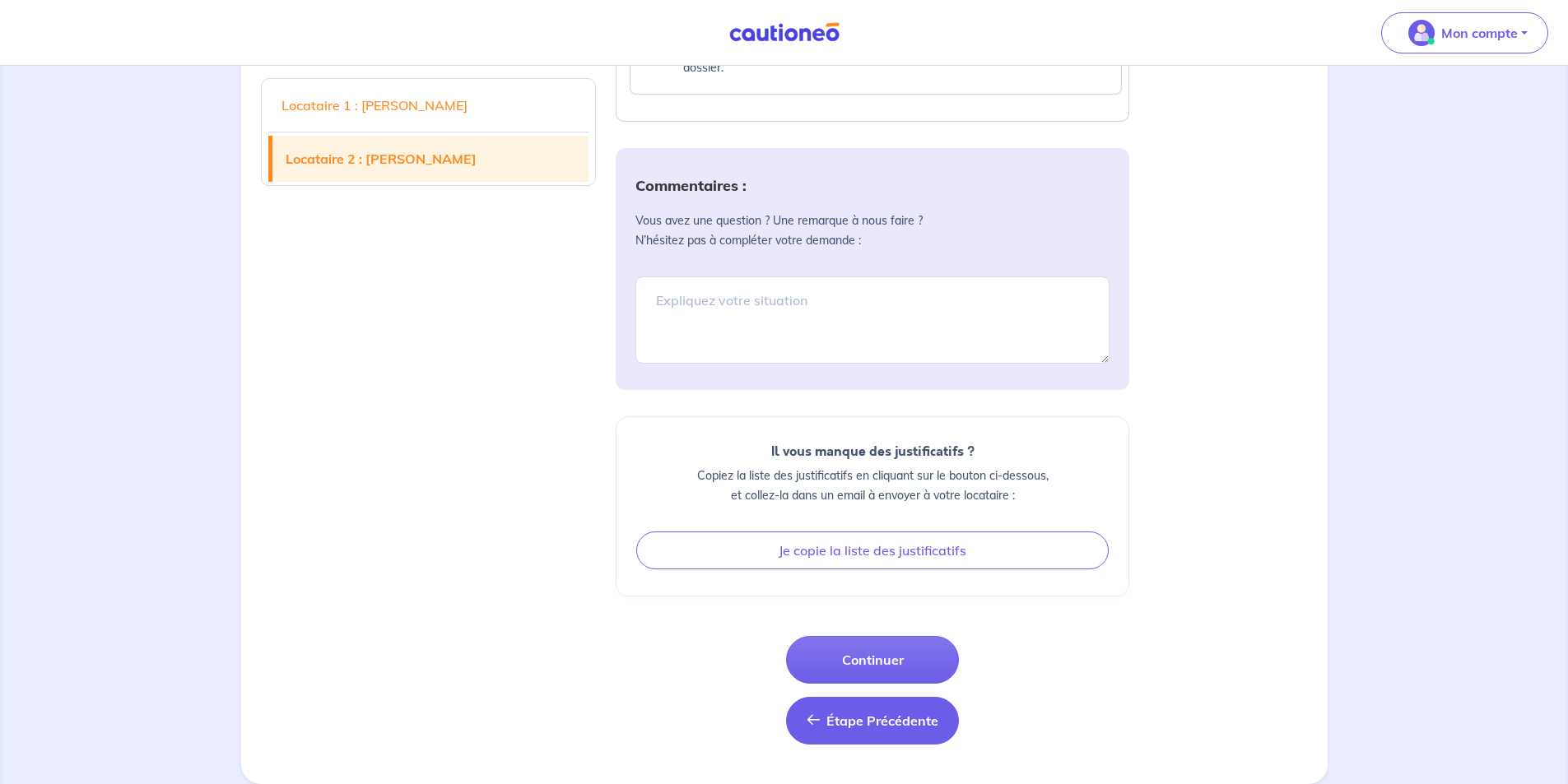
click at [861, 721] on span "Étape Précédente" at bounding box center [882, 720] width 112 height 17
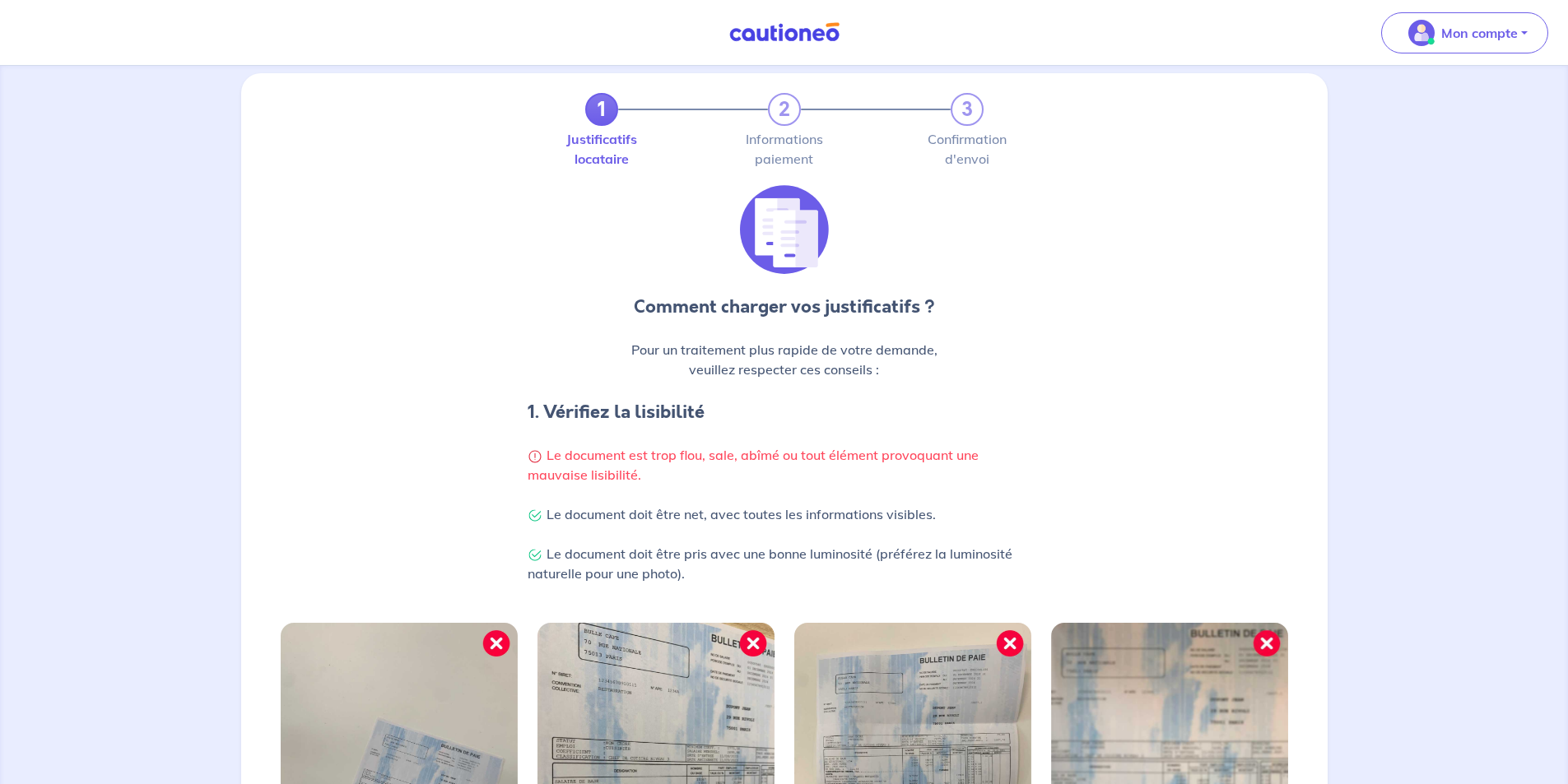
scroll to position [394, 0]
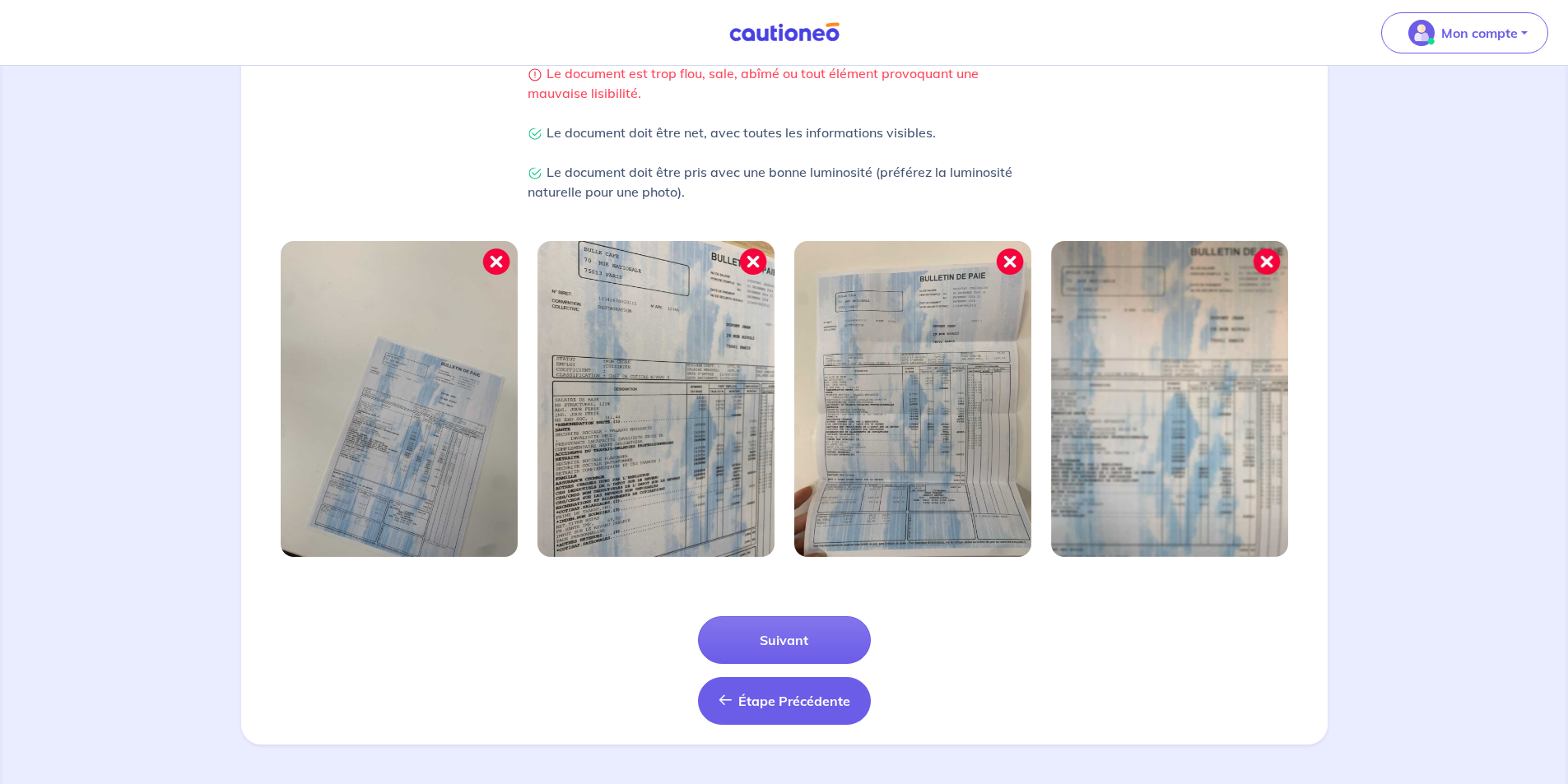
click at [791, 724] on button "Étape Précédente Précédent" at bounding box center [784, 701] width 173 height 48
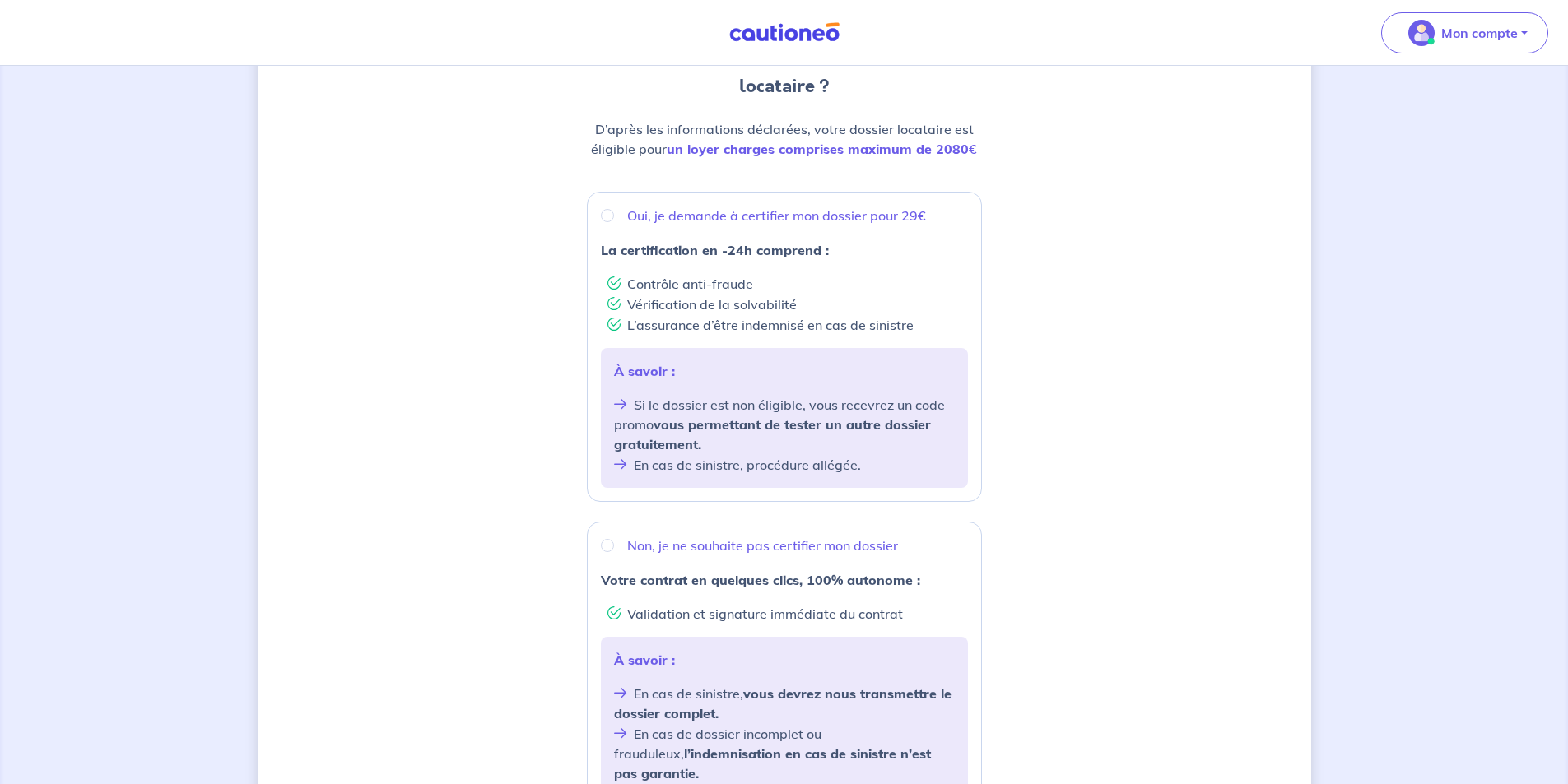
scroll to position [447, 0]
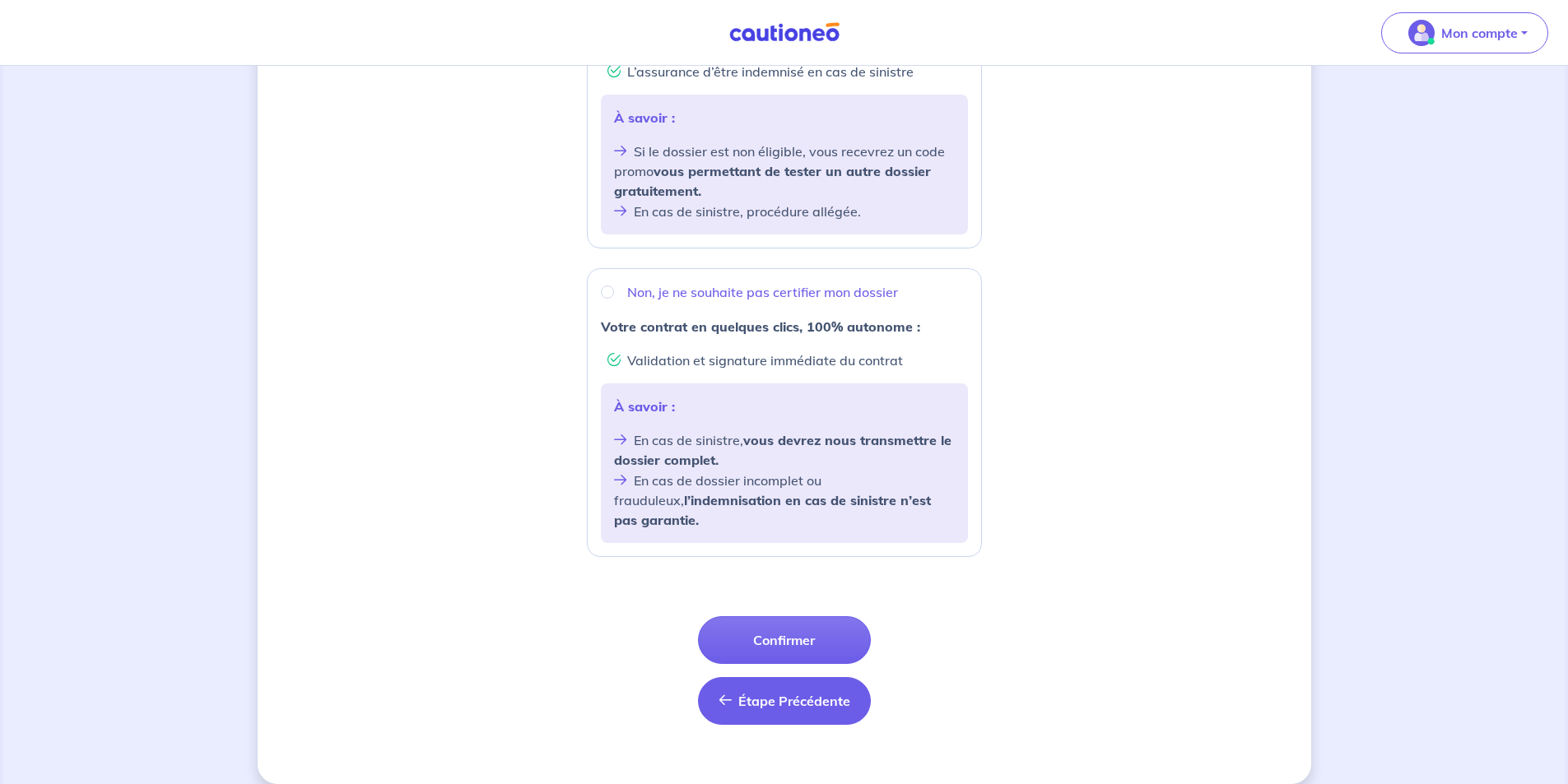
click at [786, 693] on span "Étape Précédente" at bounding box center [794, 701] width 112 height 17
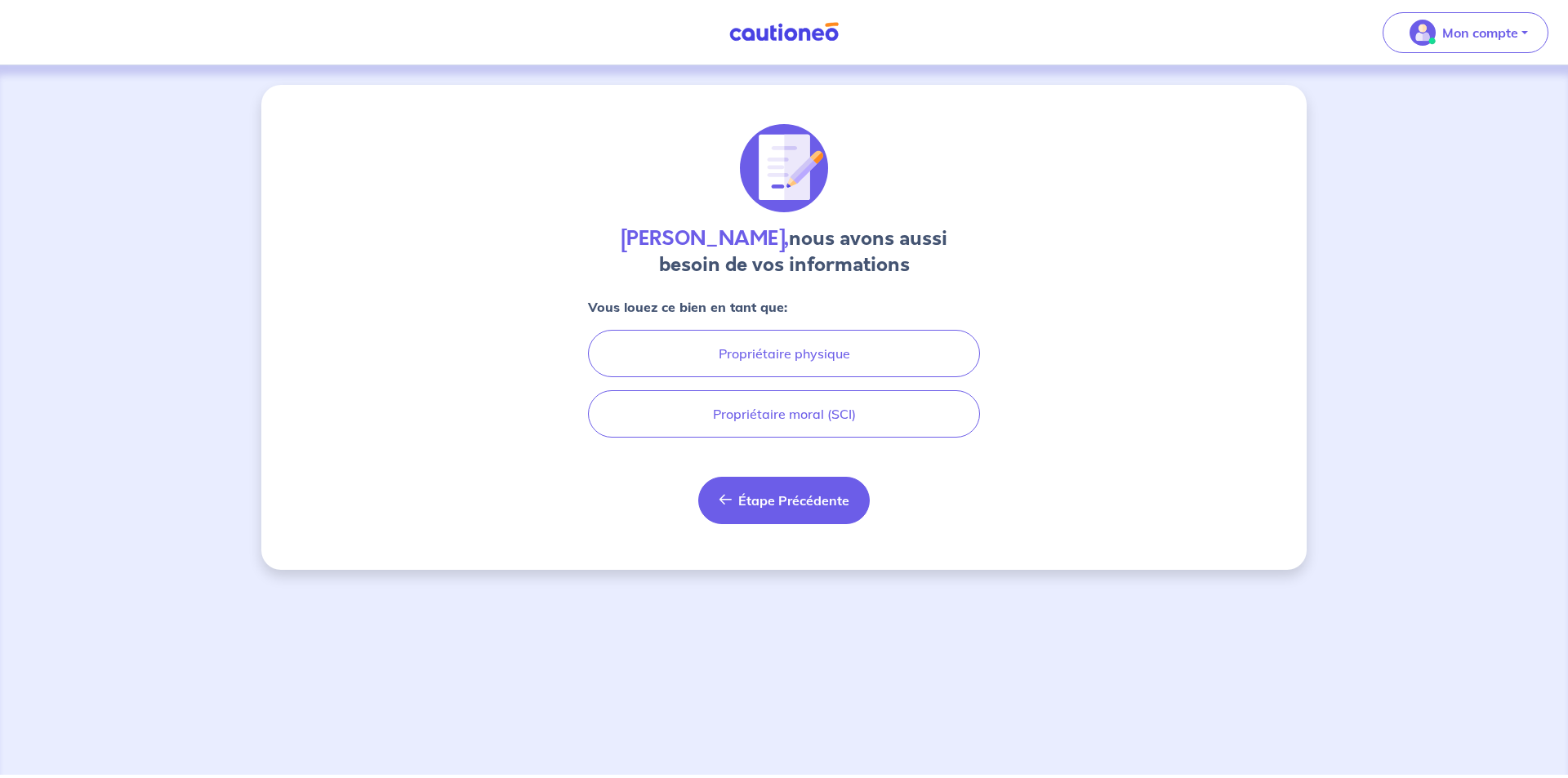
click at [817, 511] on button "Étape Précédente Précédent" at bounding box center [784, 500] width 172 height 48
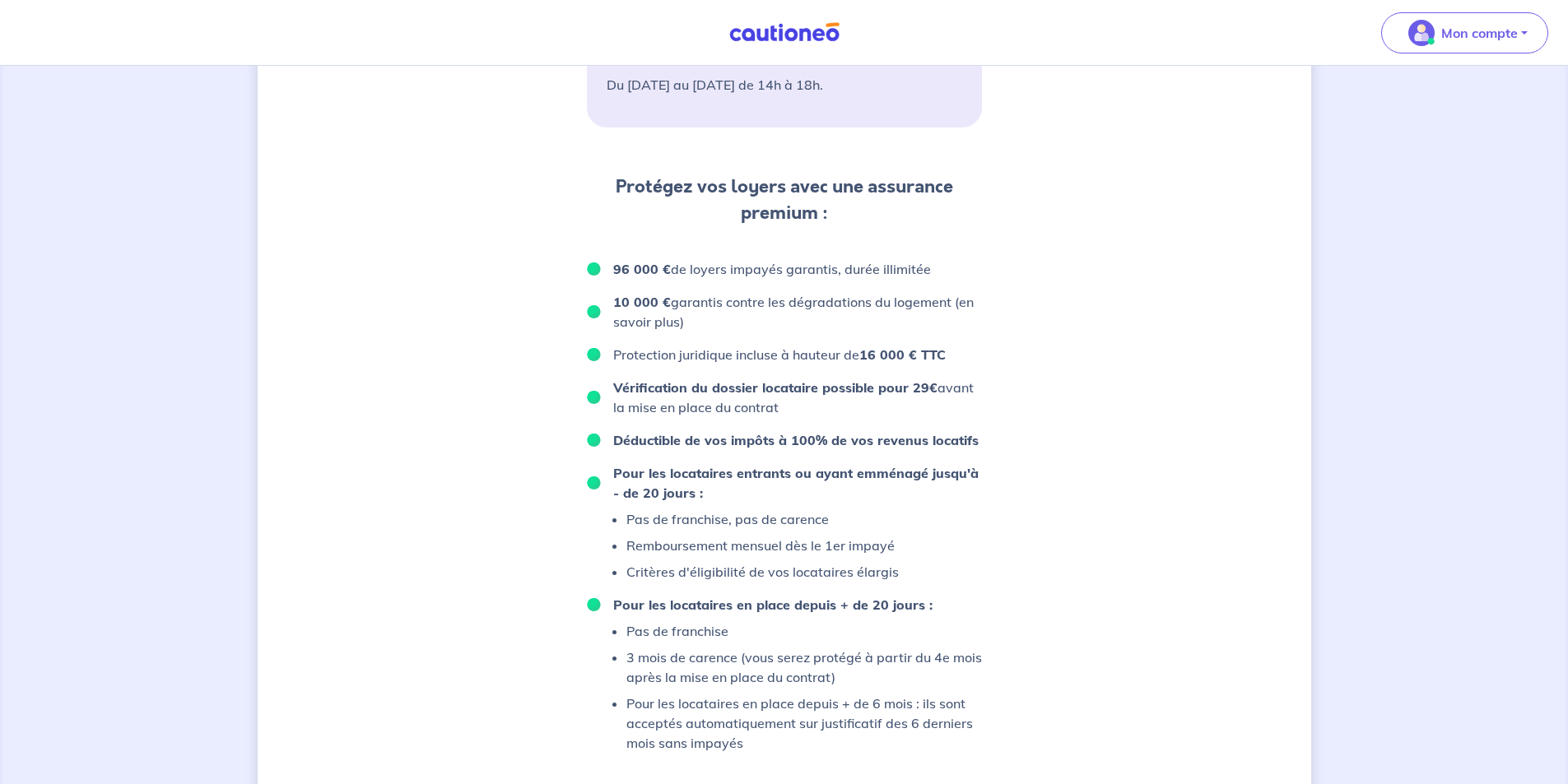
scroll to position [939, 0]
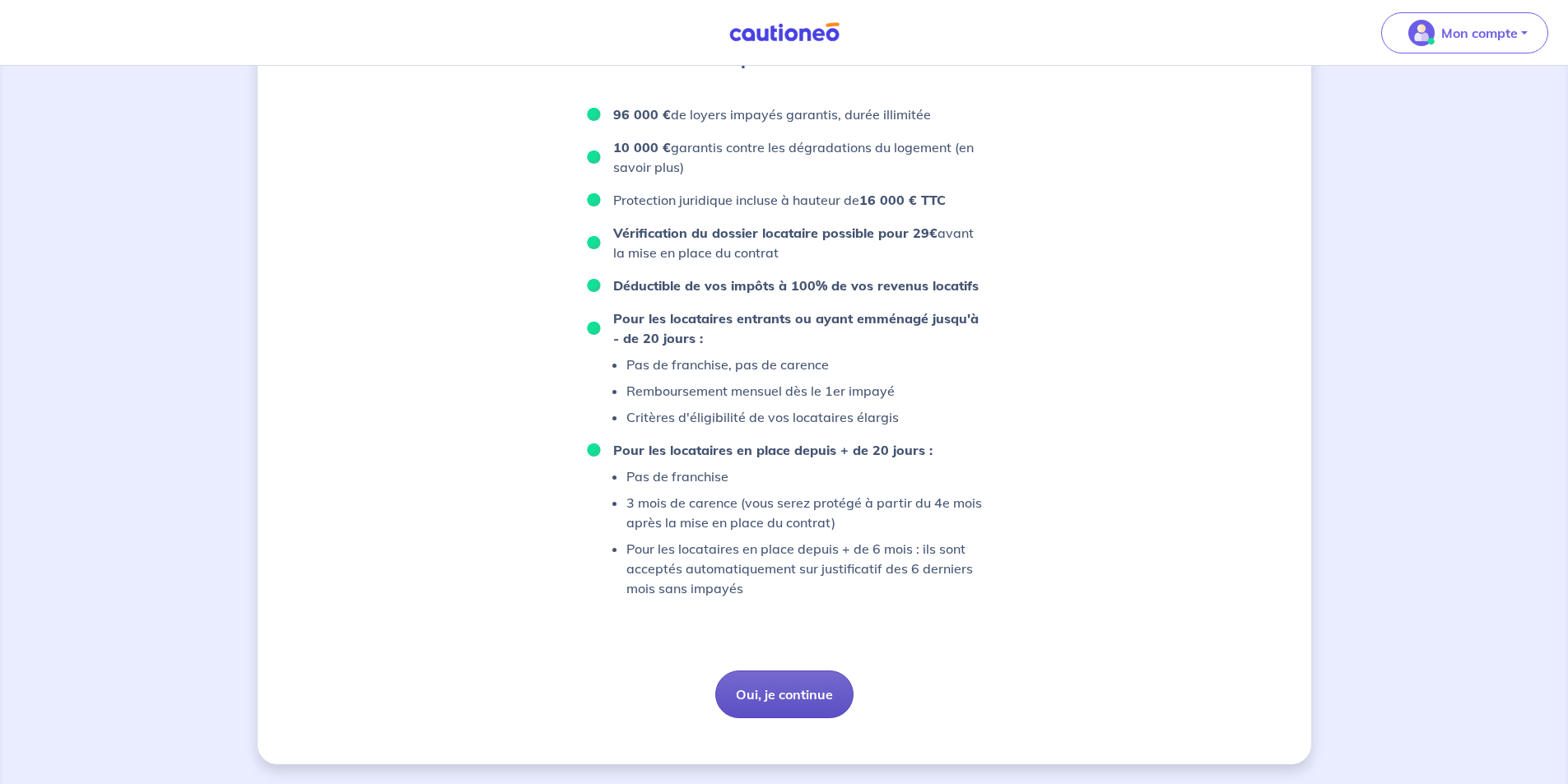
click at [781, 693] on button "Oui, je continue" at bounding box center [784, 694] width 138 height 48
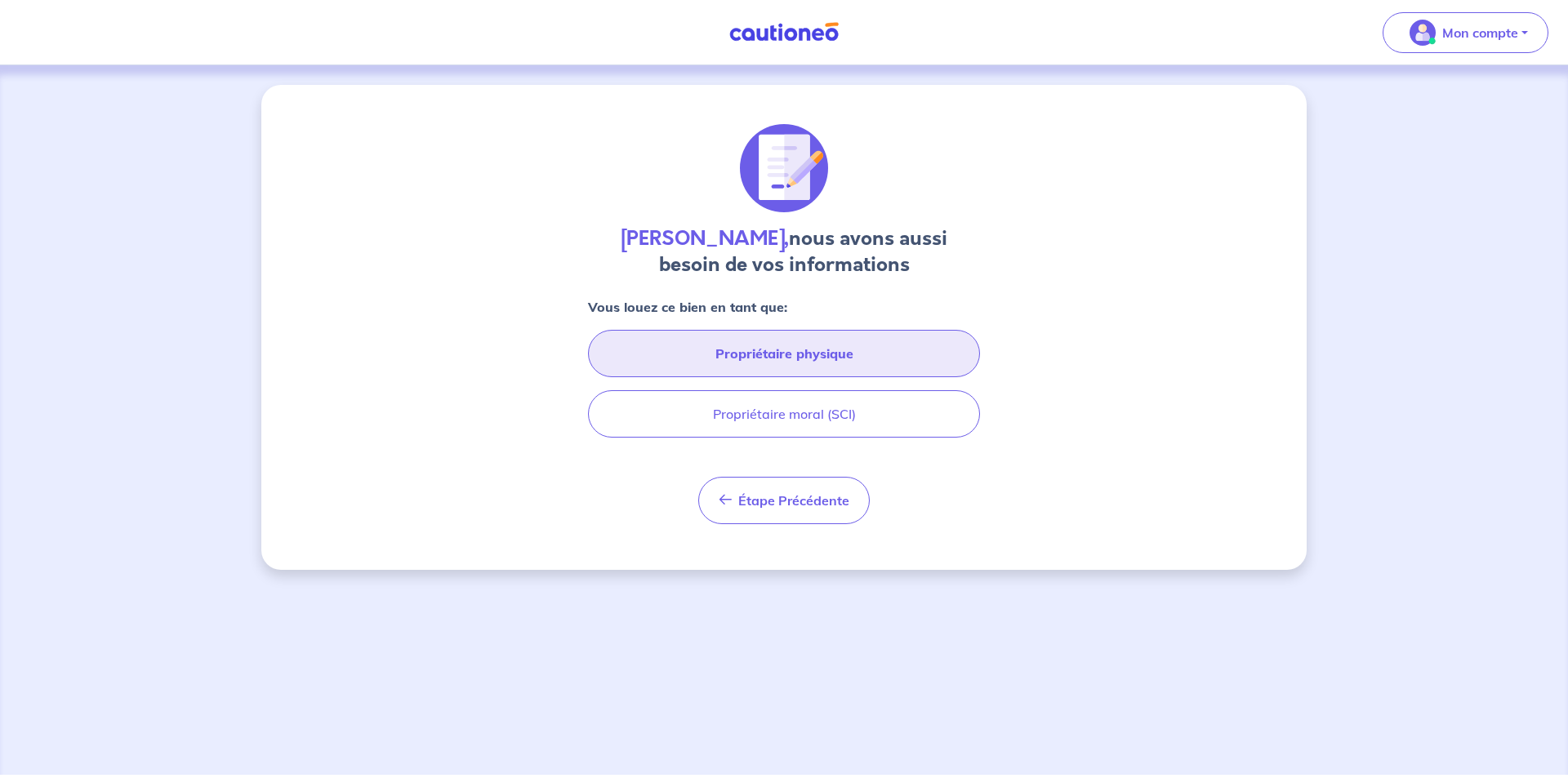
click at [828, 358] on button "Propriétaire physique" at bounding box center [784, 353] width 392 height 48
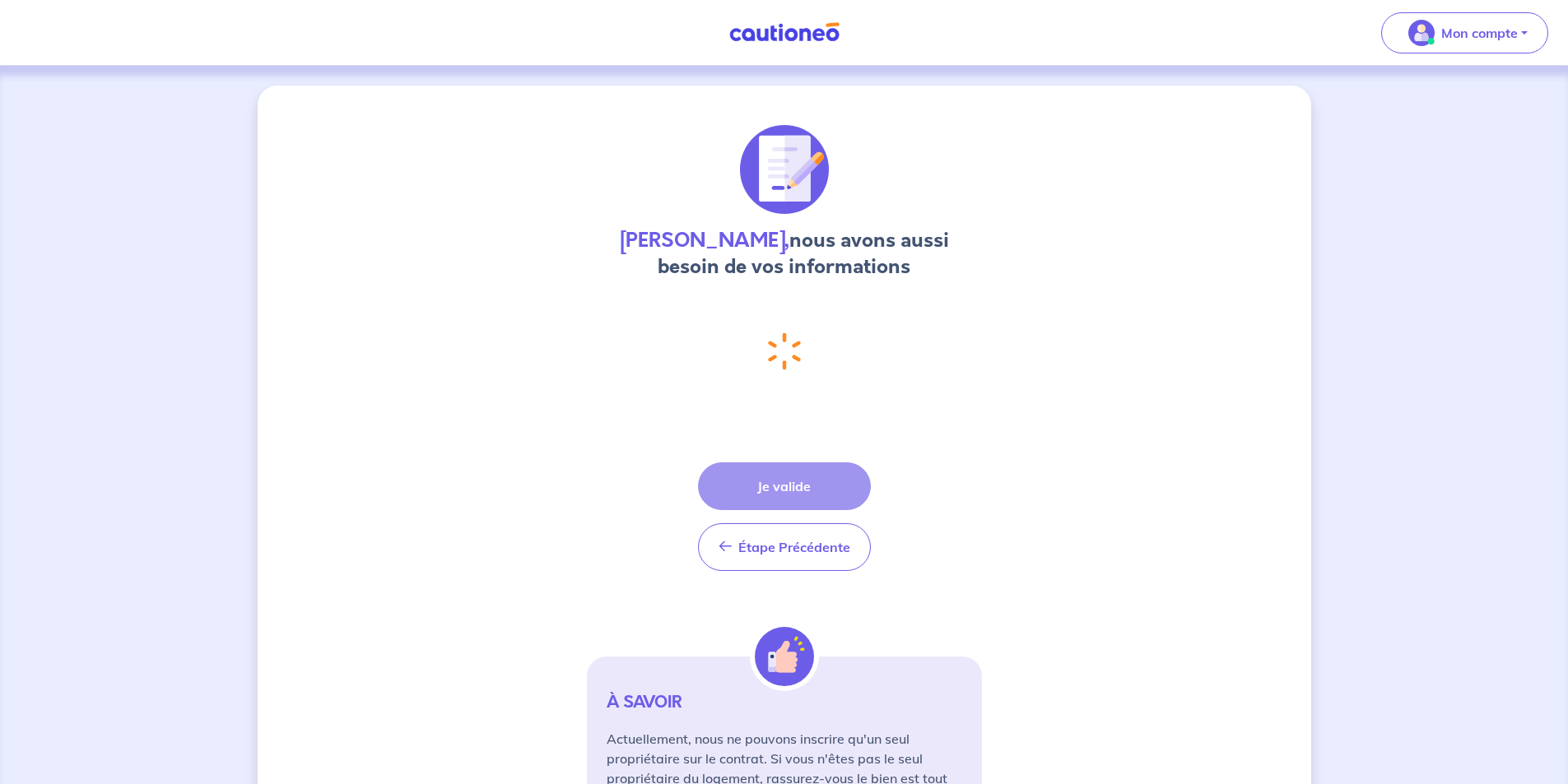
select select "FR"
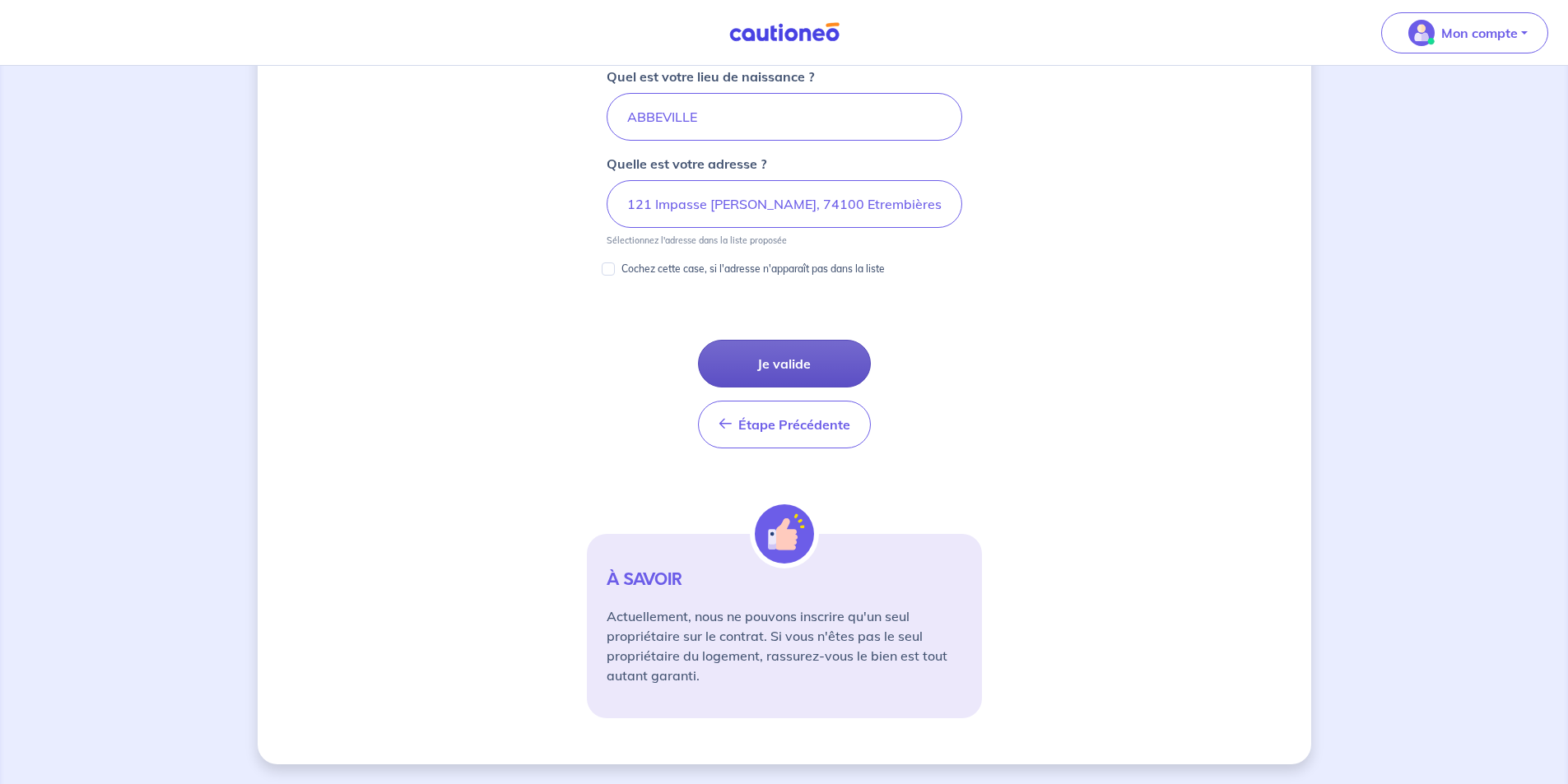
click at [811, 362] on button "Je valide" at bounding box center [784, 364] width 173 height 48
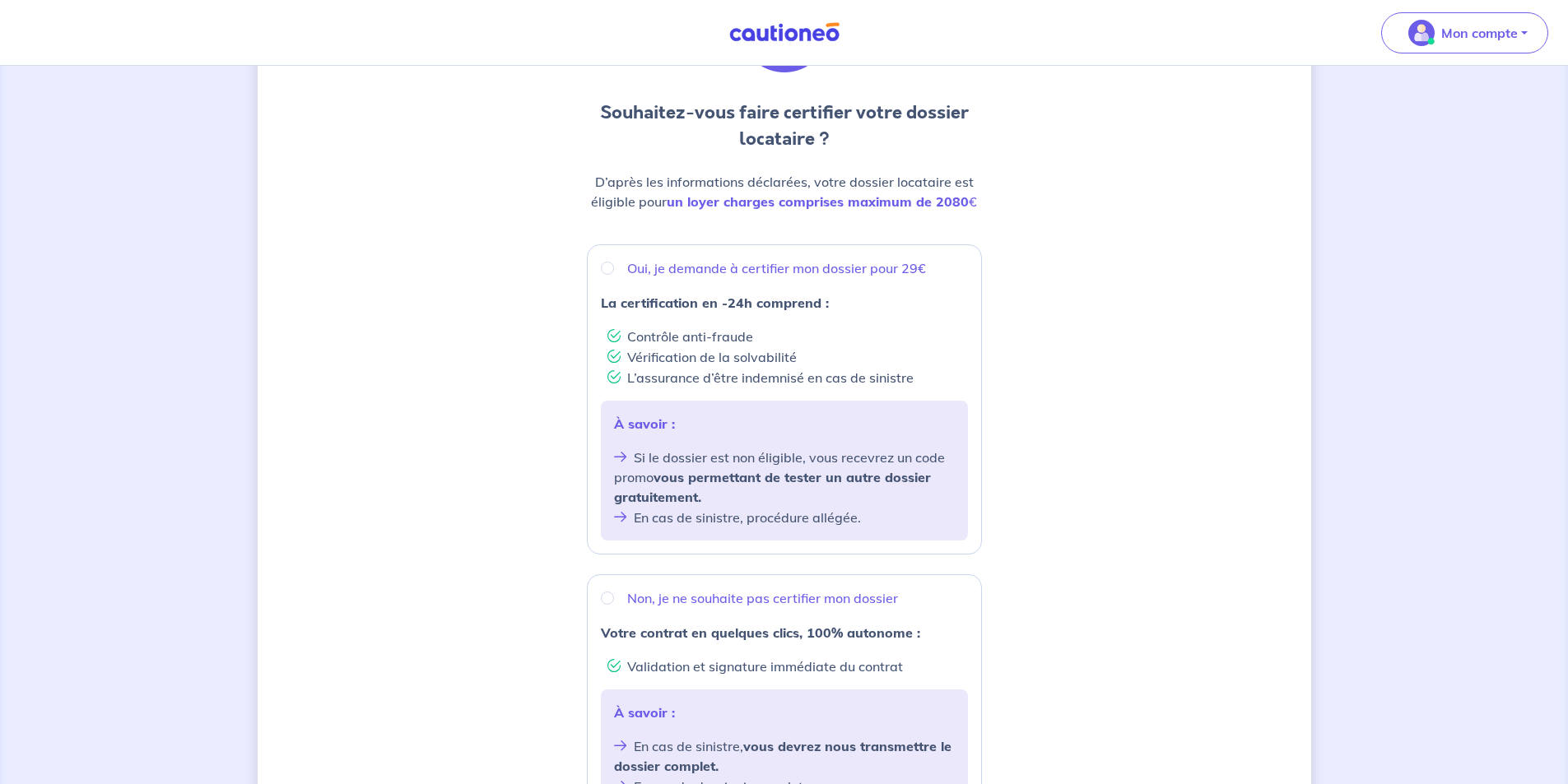
scroll to position [35, 0]
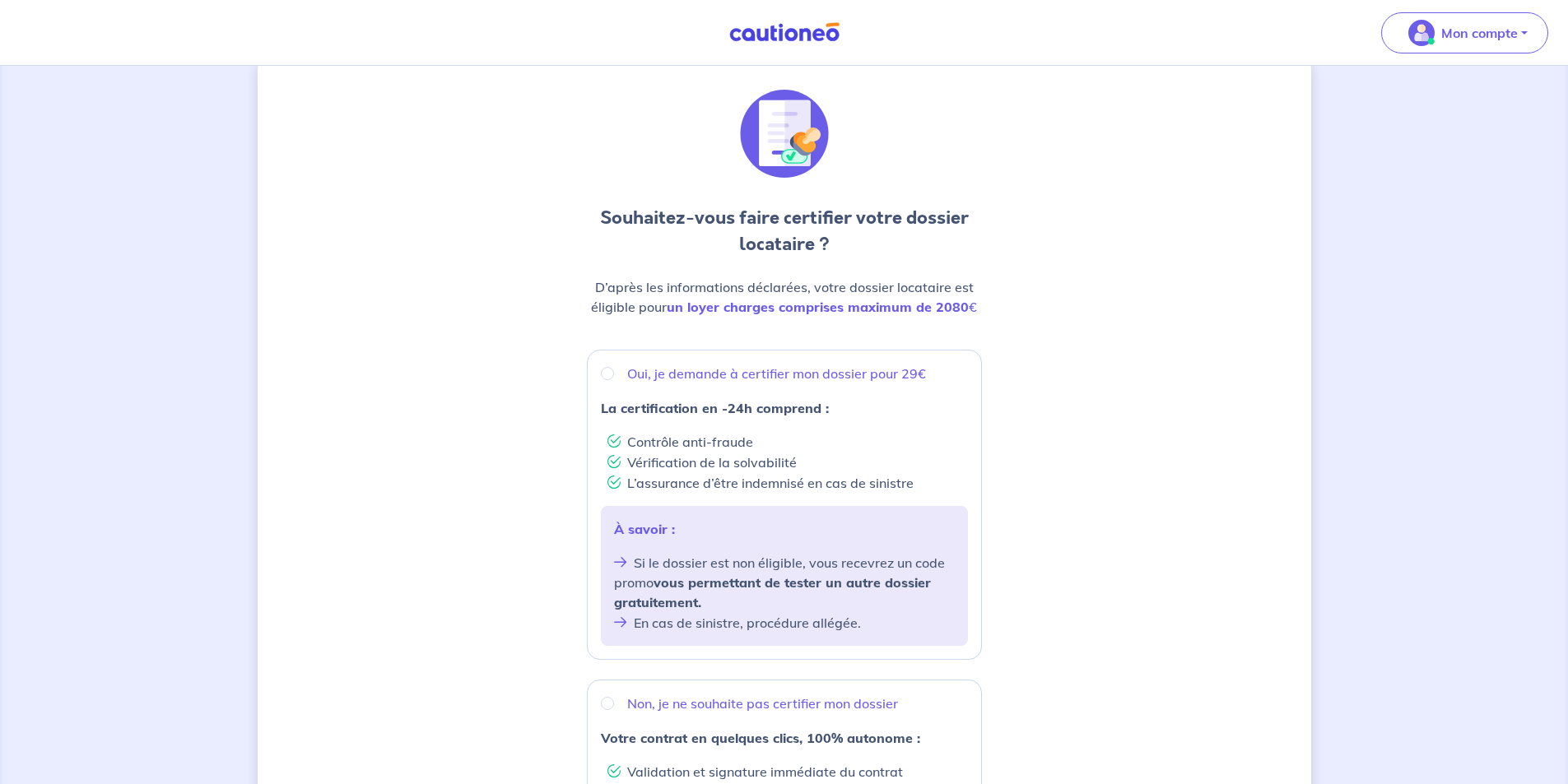
click at [620, 375] on div "Oui, je demande à certifier mon dossier pour 29€" at bounding box center [784, 373] width 367 height 20
radio input "true"
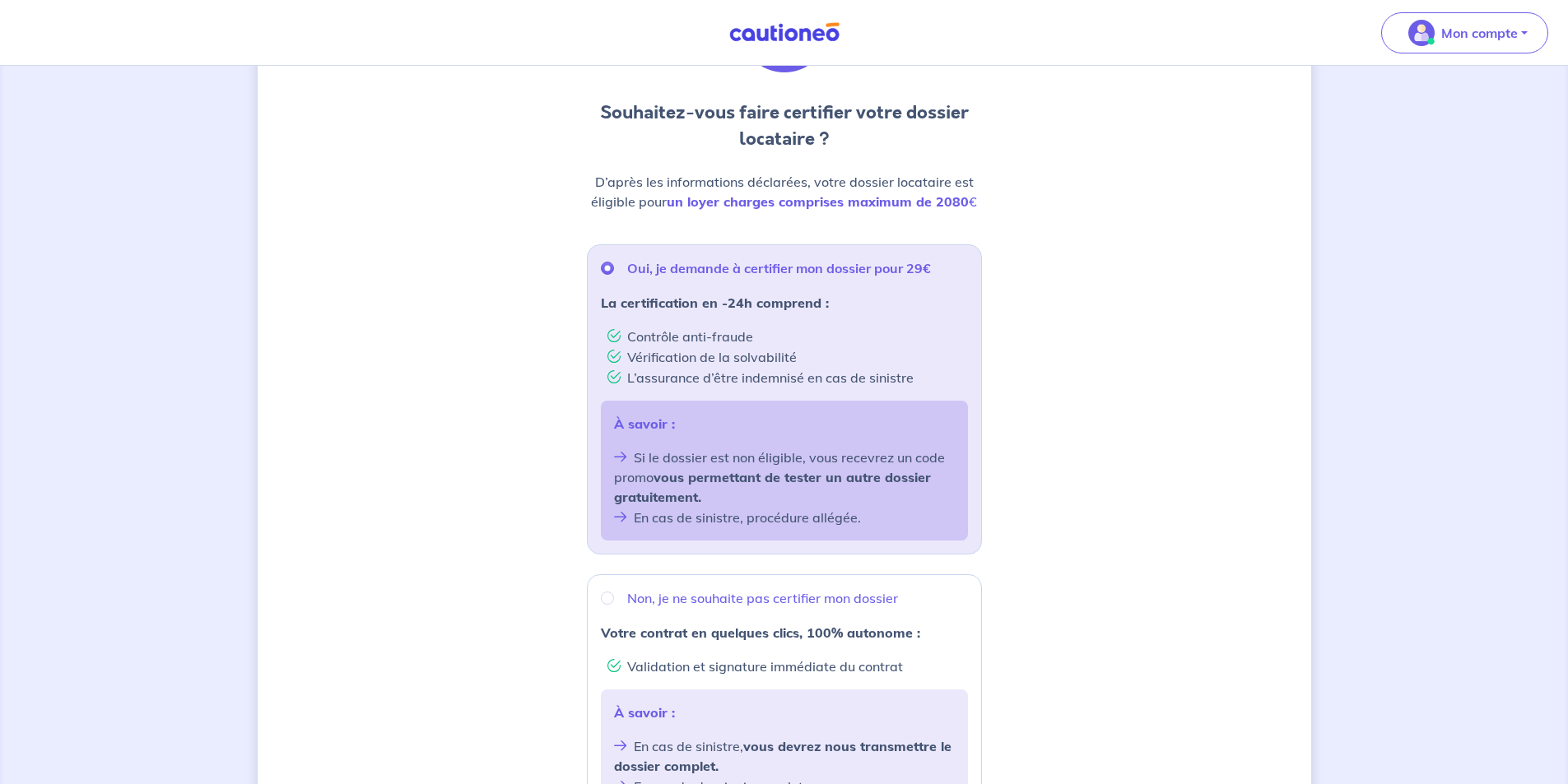
scroll to position [447, 0]
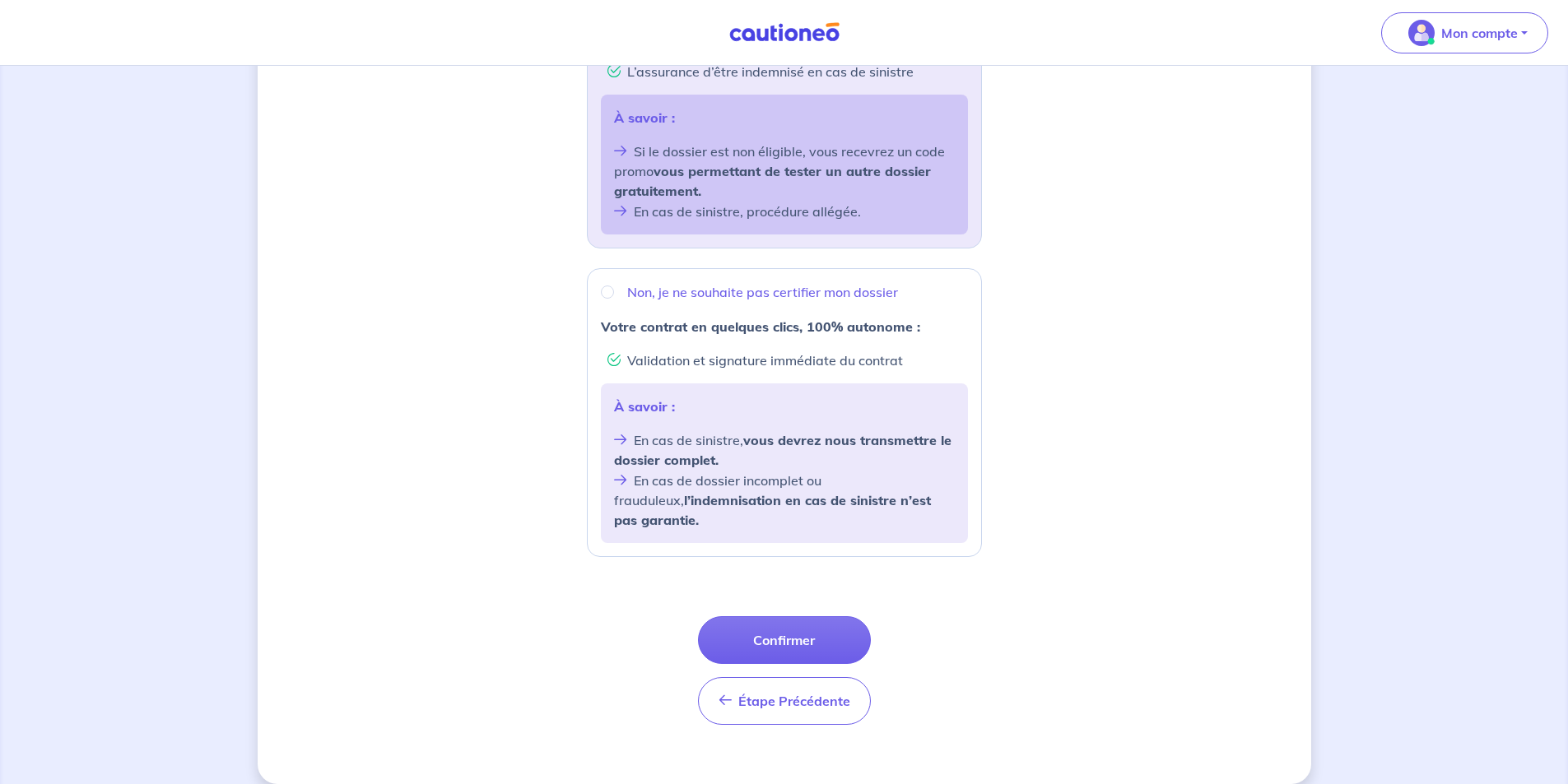
click at [763, 616] on button "Confirmer" at bounding box center [784, 640] width 173 height 48
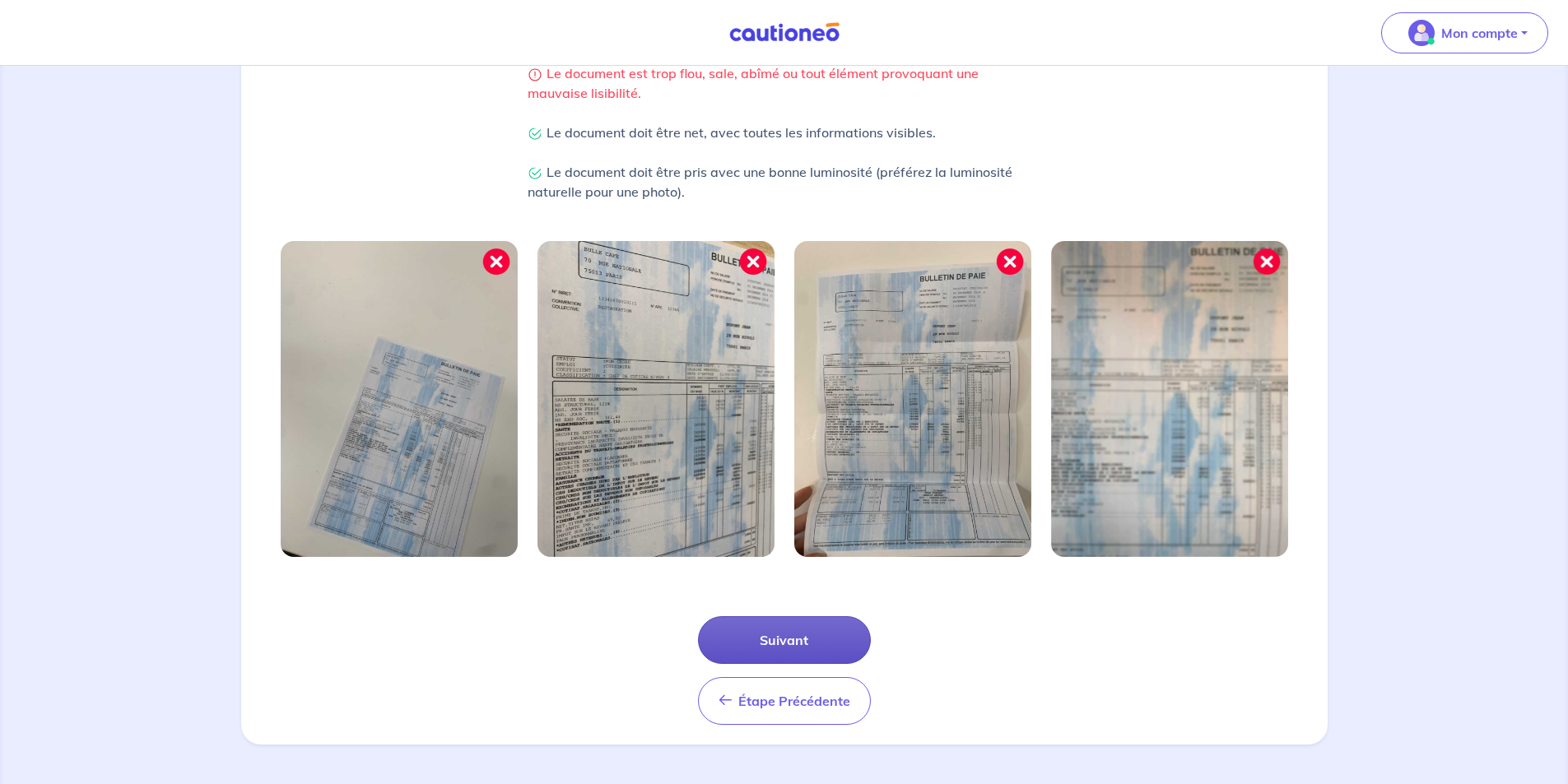
click at [814, 631] on button "Suivant" at bounding box center [784, 640] width 173 height 48
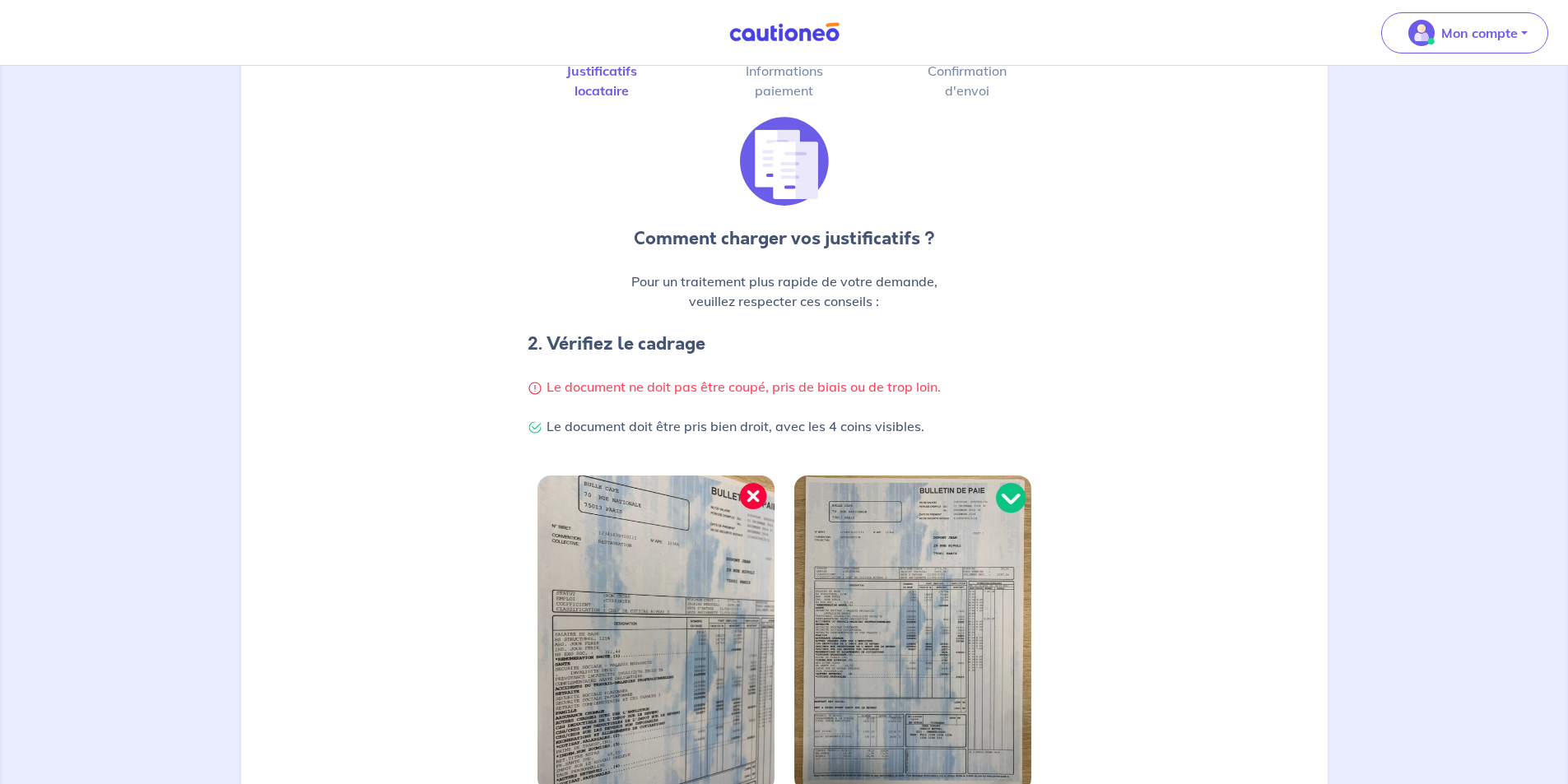
scroll to position [315, 0]
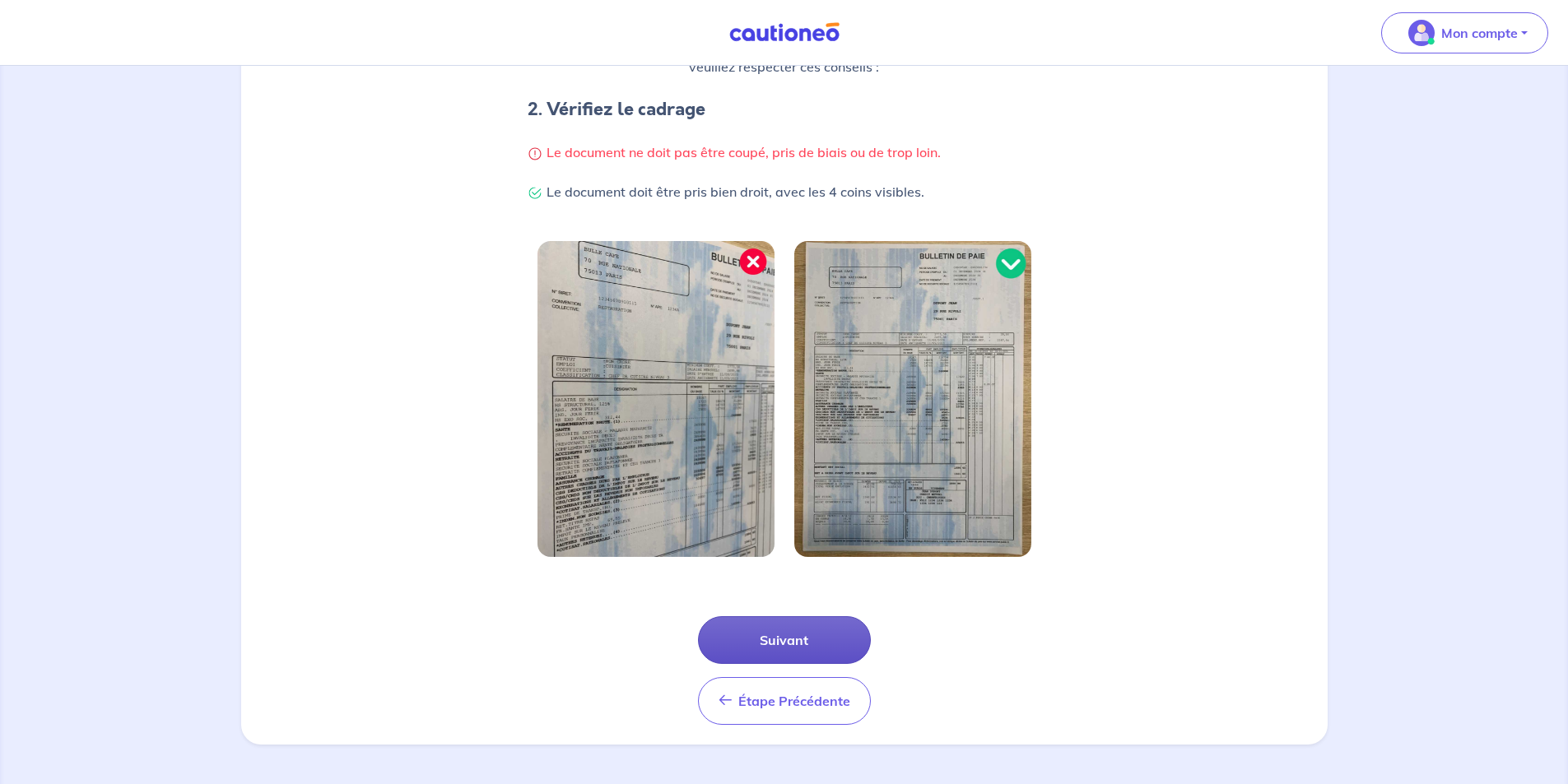
click at [797, 632] on button "Suivant" at bounding box center [784, 640] width 173 height 48
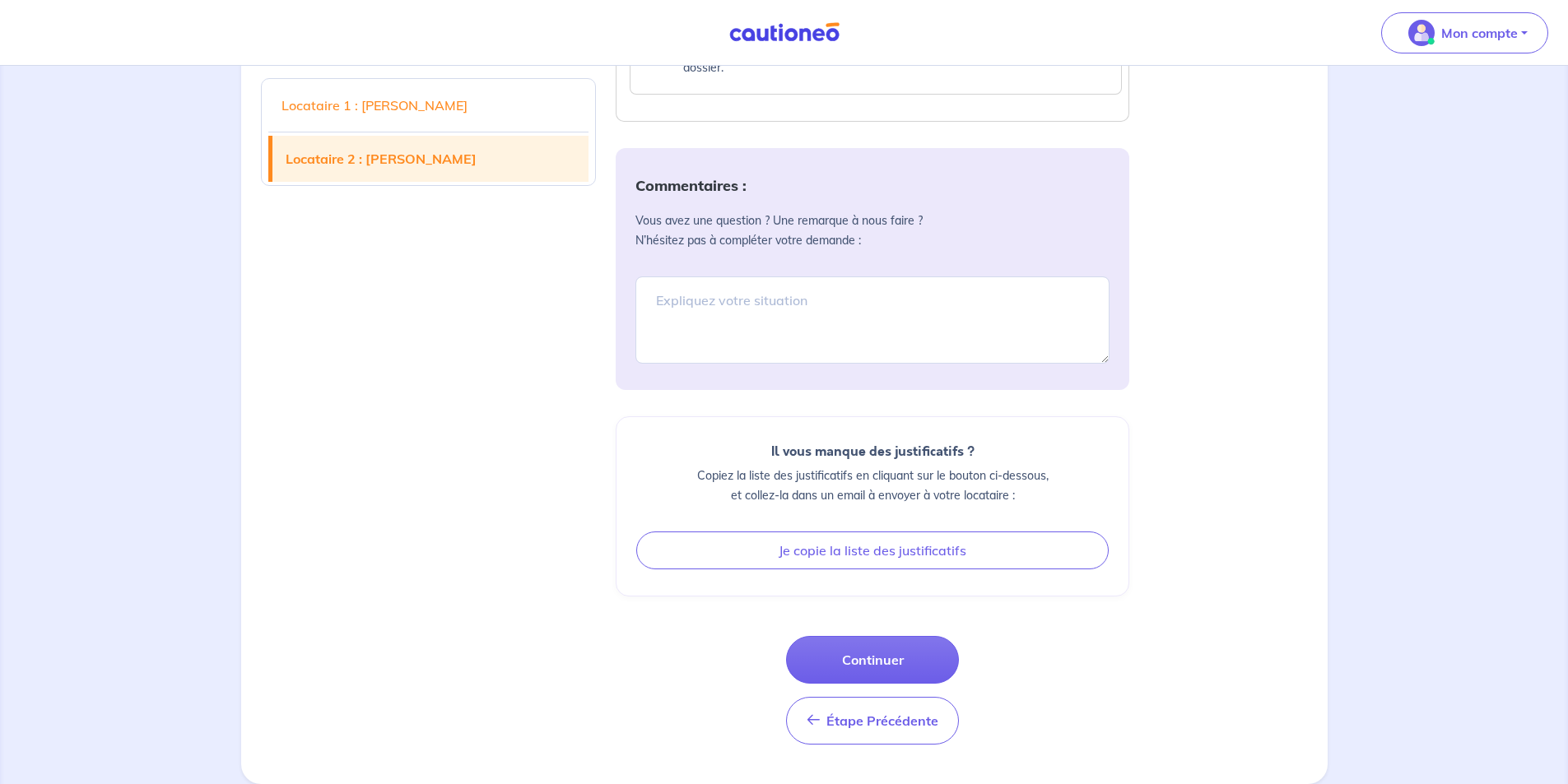
scroll to position [3389, 0]
click at [853, 676] on button "Continuer" at bounding box center [873, 660] width 173 height 48
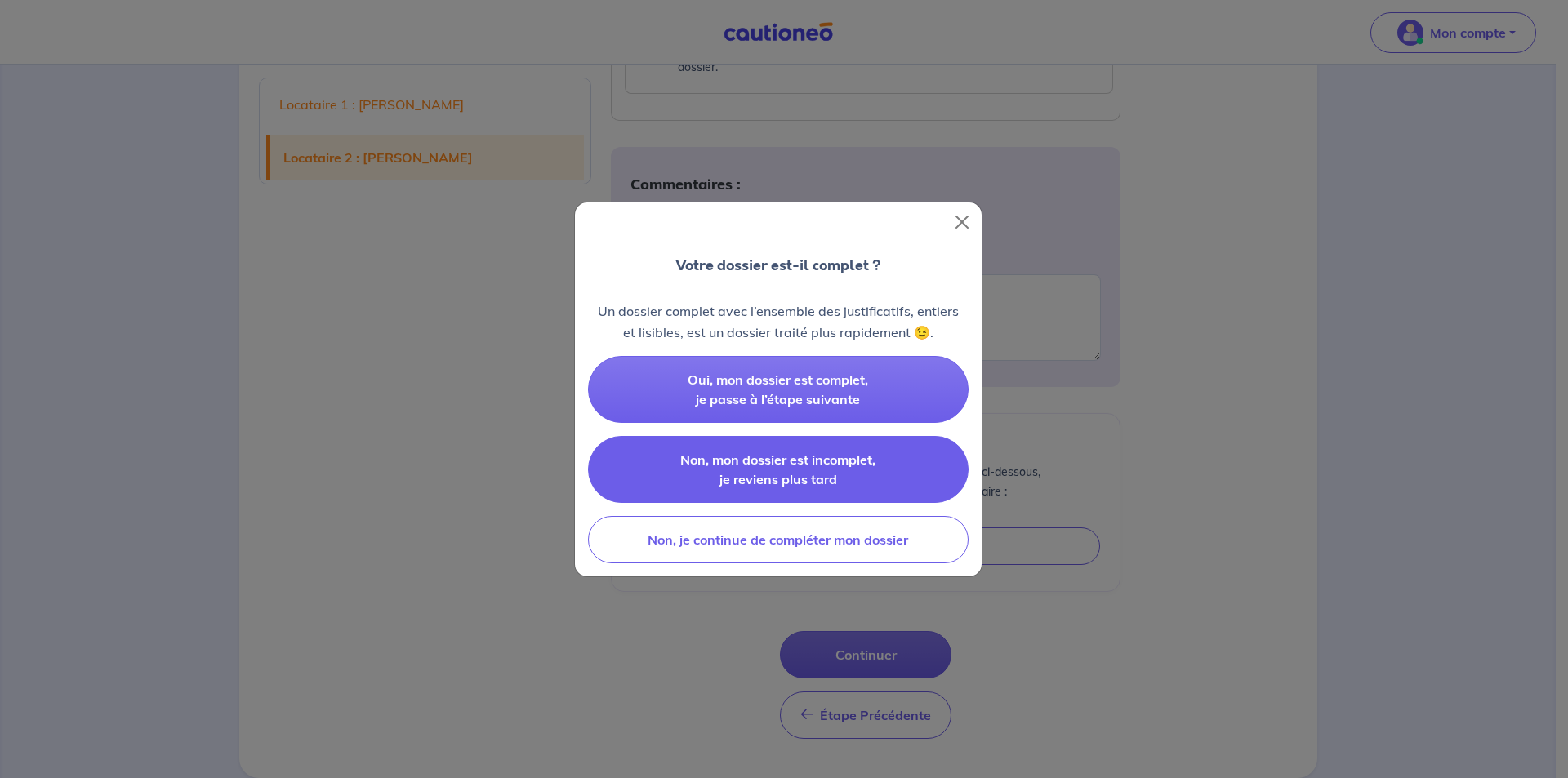
click at [801, 464] on span "Non, mon dossier est incomplet, je reviens plus tard" at bounding box center [777, 468] width 195 height 36
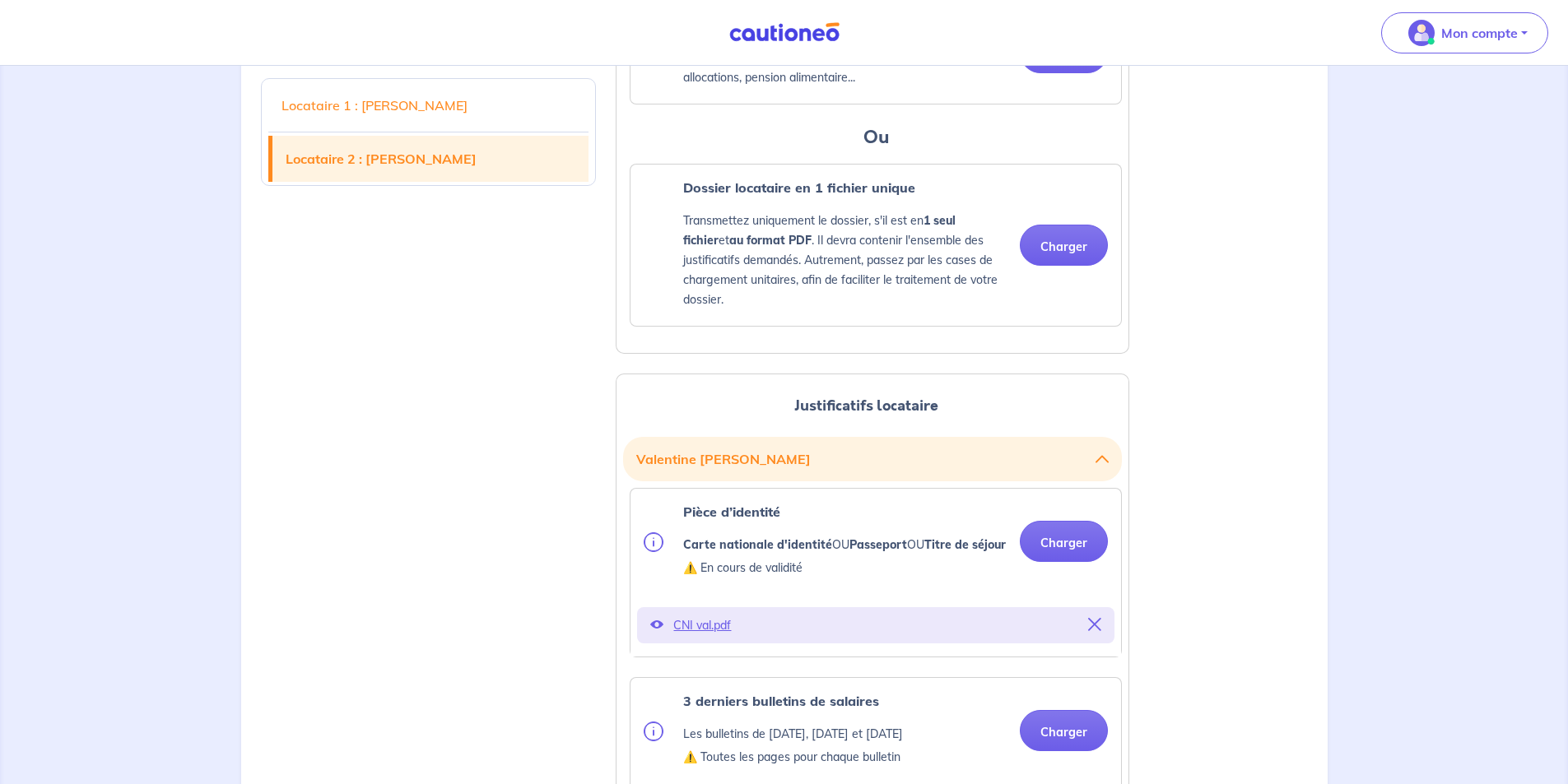
scroll to position [1662, 0]
